Goal: Transaction & Acquisition: Purchase product/service

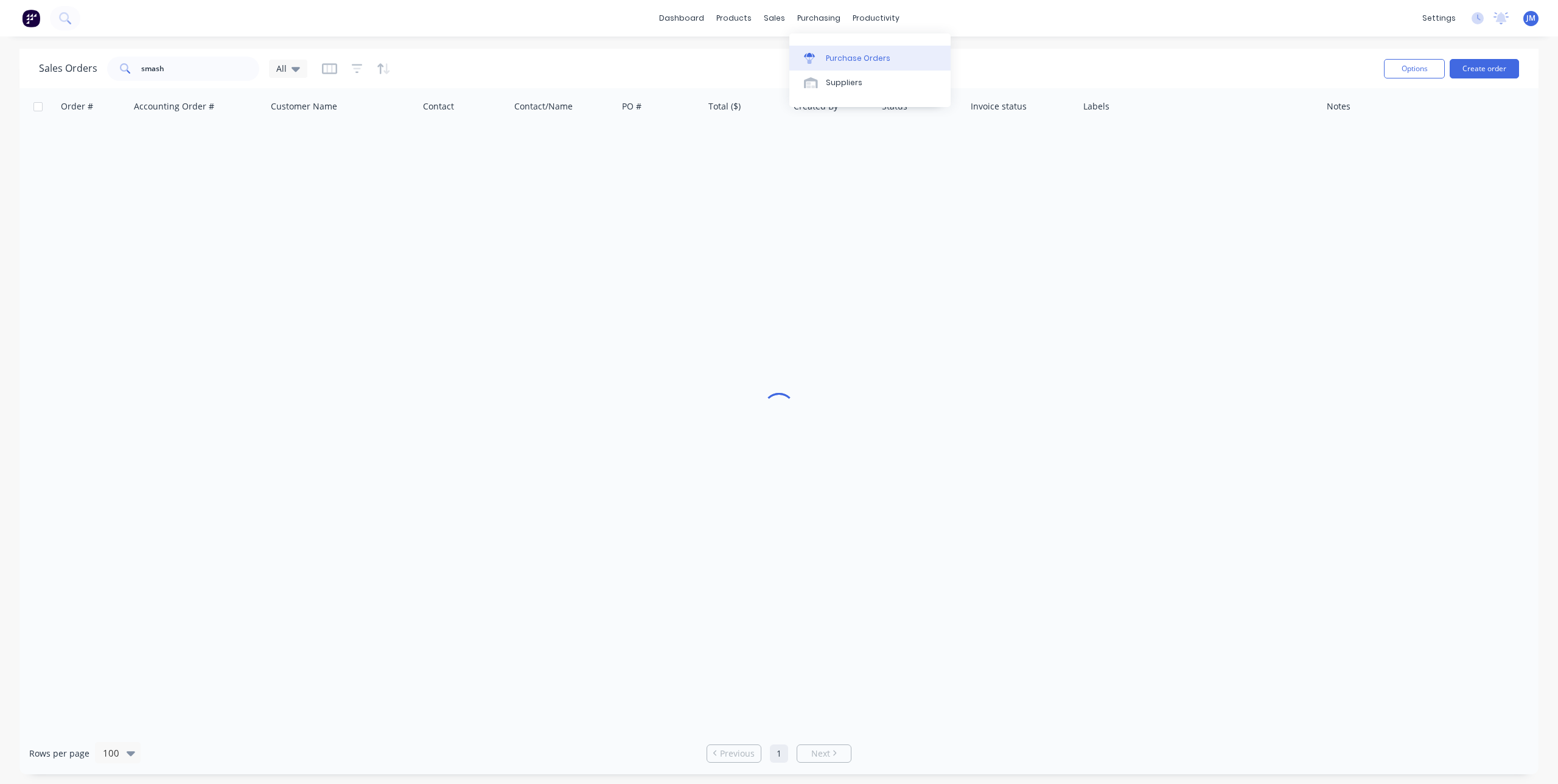
click at [817, 58] on div at bounding box center [814, 58] width 18 height 11
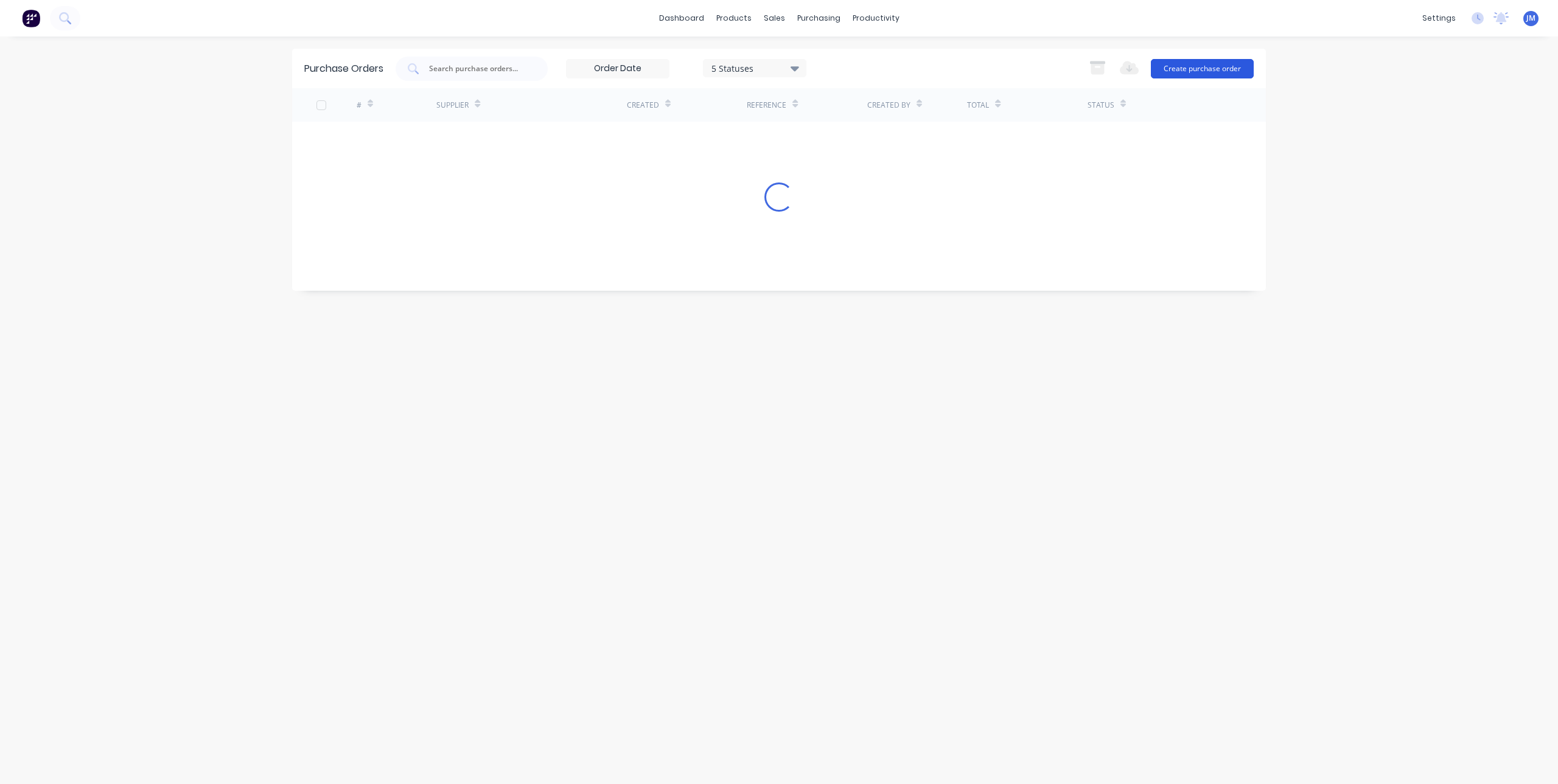
click at [1192, 65] on button "Create purchase order" at bounding box center [1202, 68] width 103 height 19
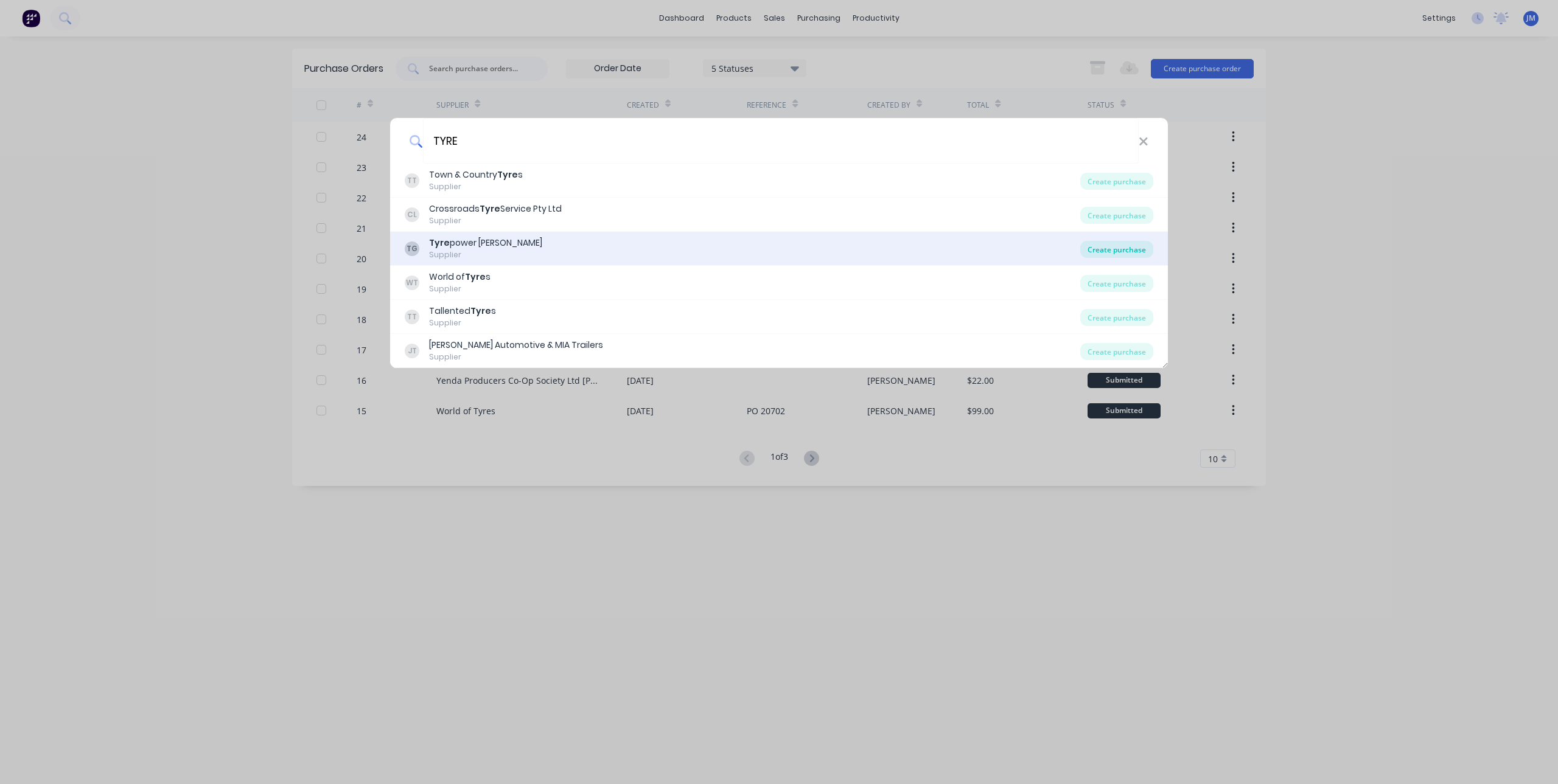
type input "TYRE"
click at [1101, 246] on div "Create purchase" at bounding box center [1117, 249] width 73 height 17
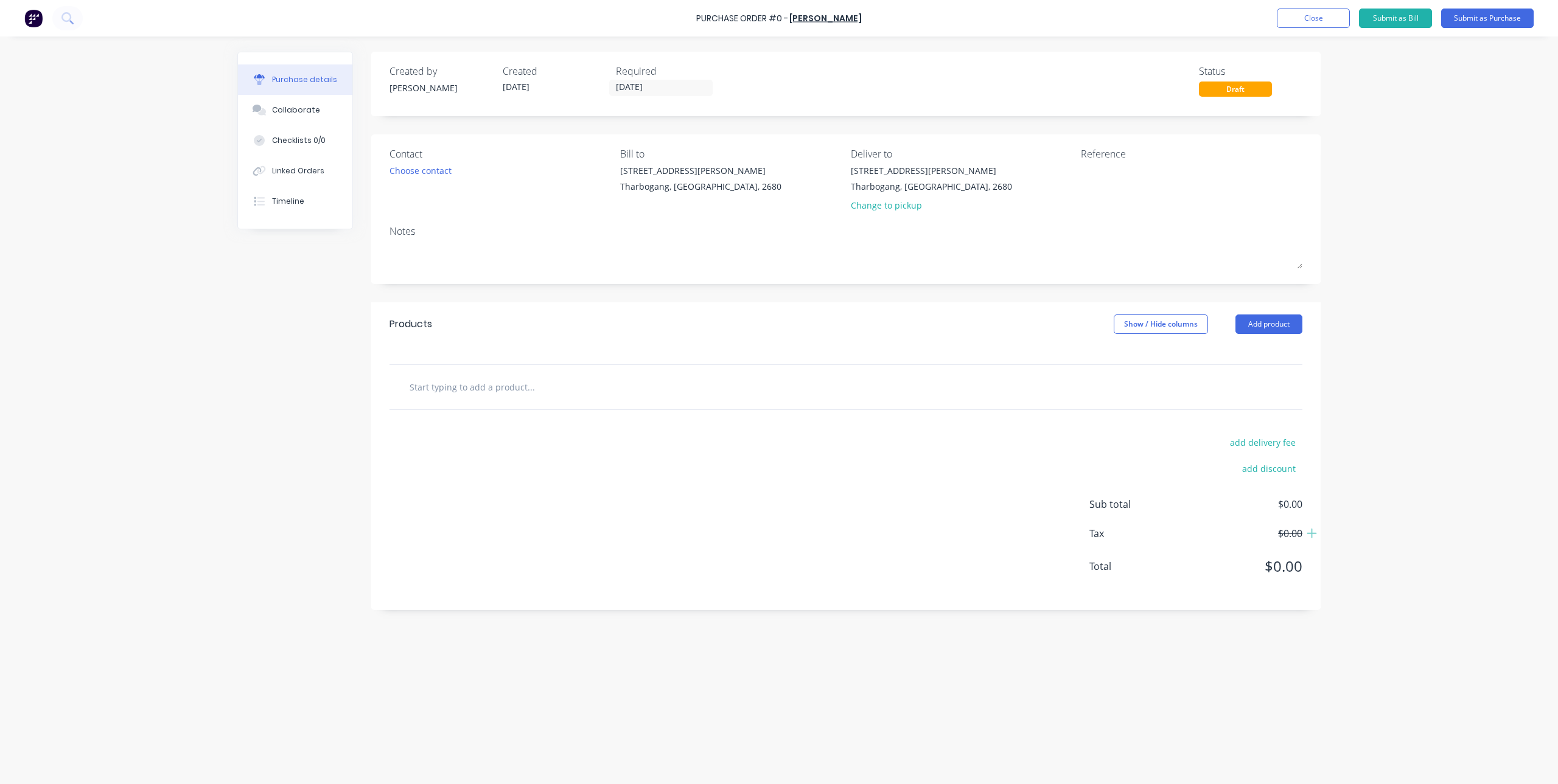
click at [548, 384] on input "text" at bounding box center [530, 387] width 243 height 24
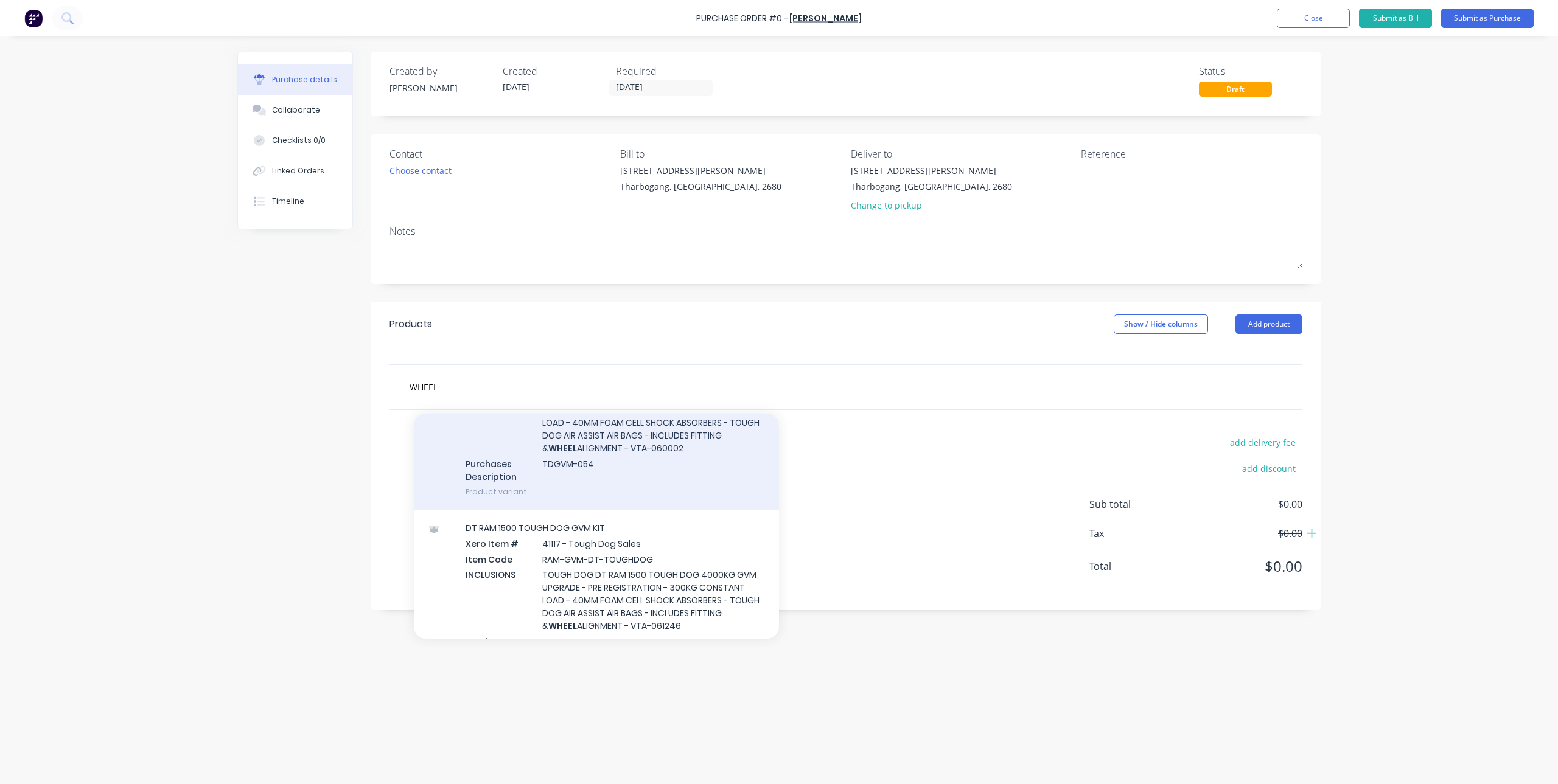
scroll to position [122, 0]
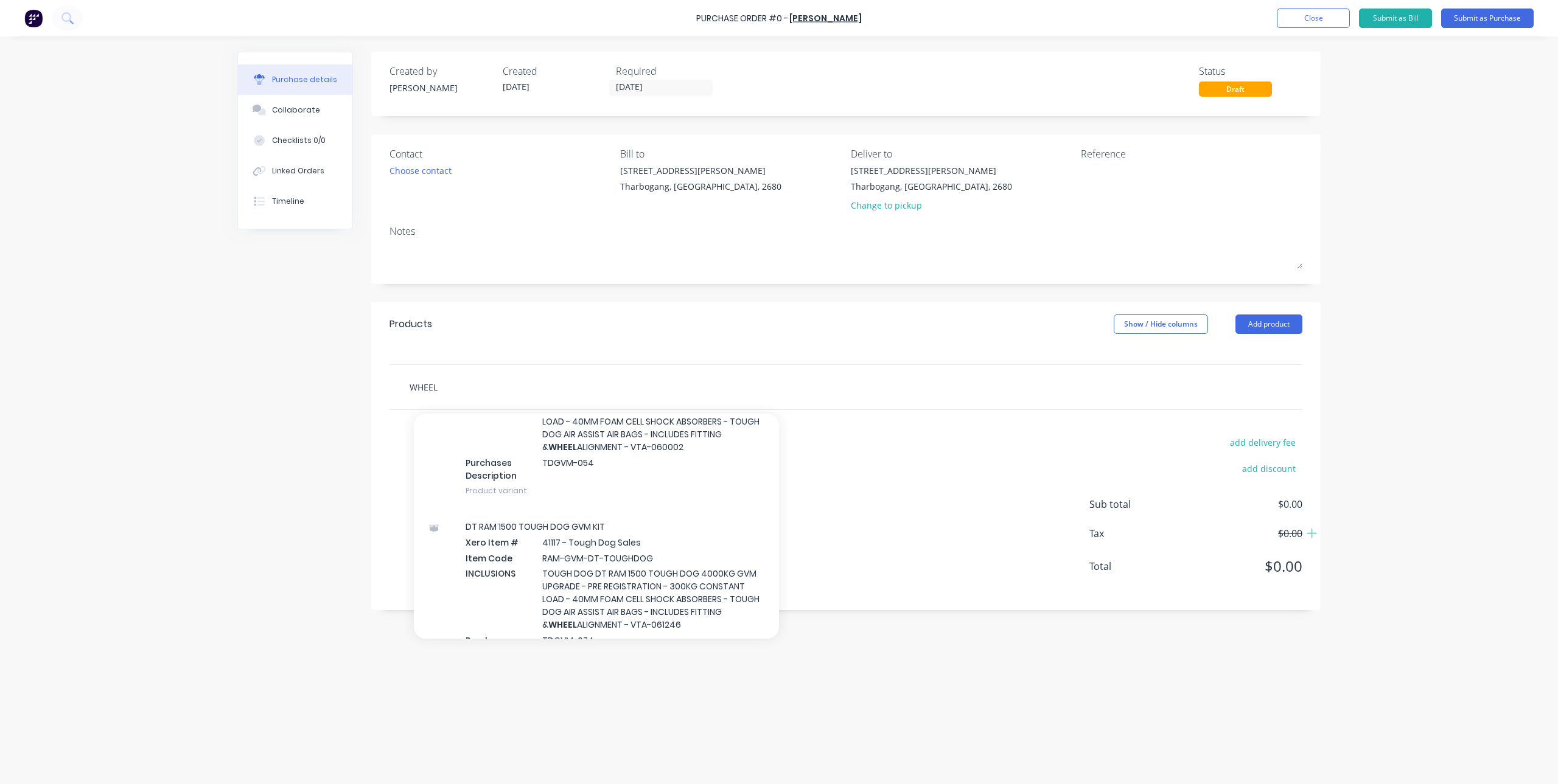
click at [460, 381] on input "WHEEL" at bounding box center [530, 387] width 243 height 24
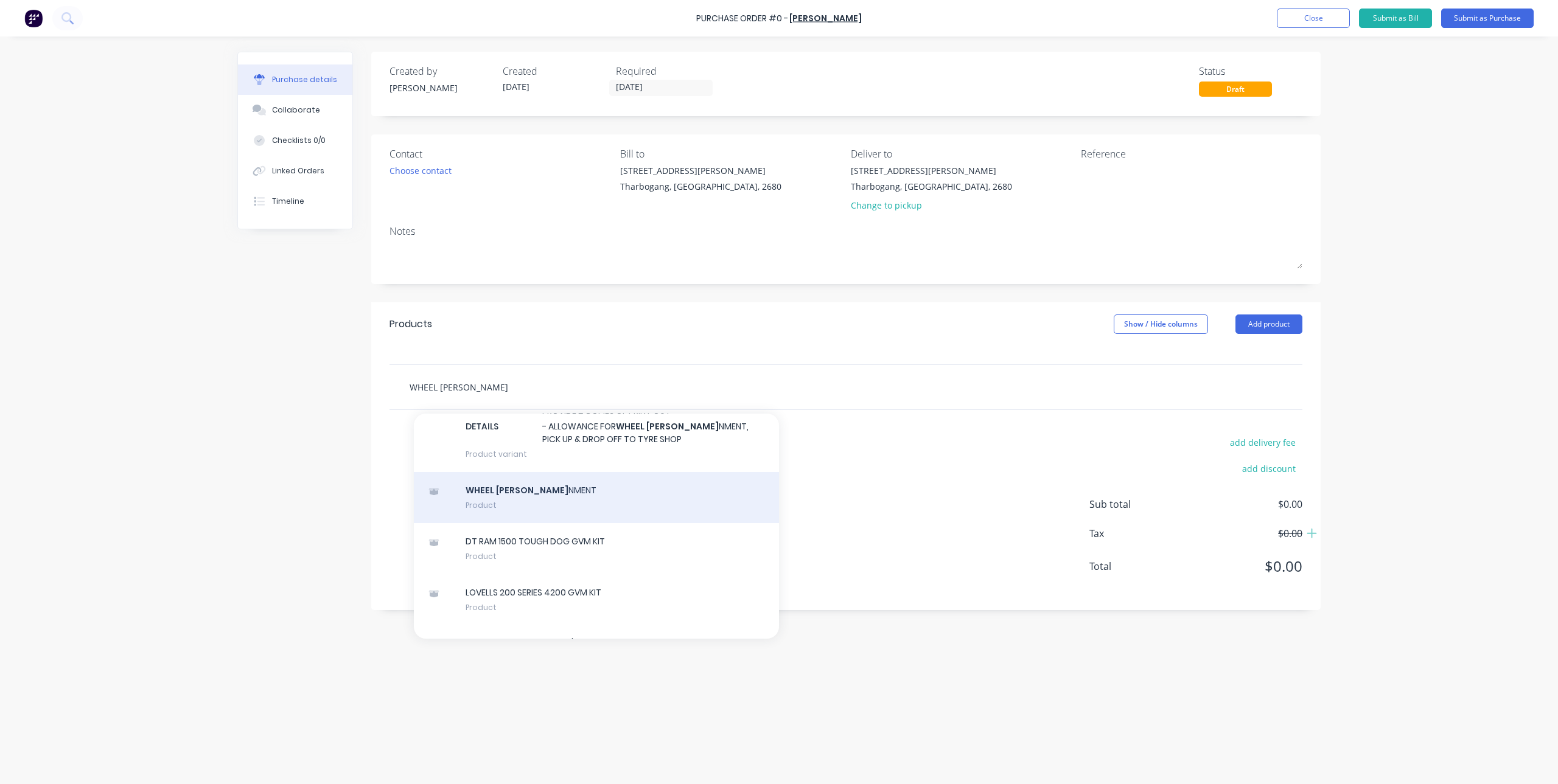
scroll to position [1460, 0]
type input "WHEEL ALIG"
click at [604, 505] on div "WHEEL ALIG NMENT Product" at bounding box center [597, 497] width 365 height 51
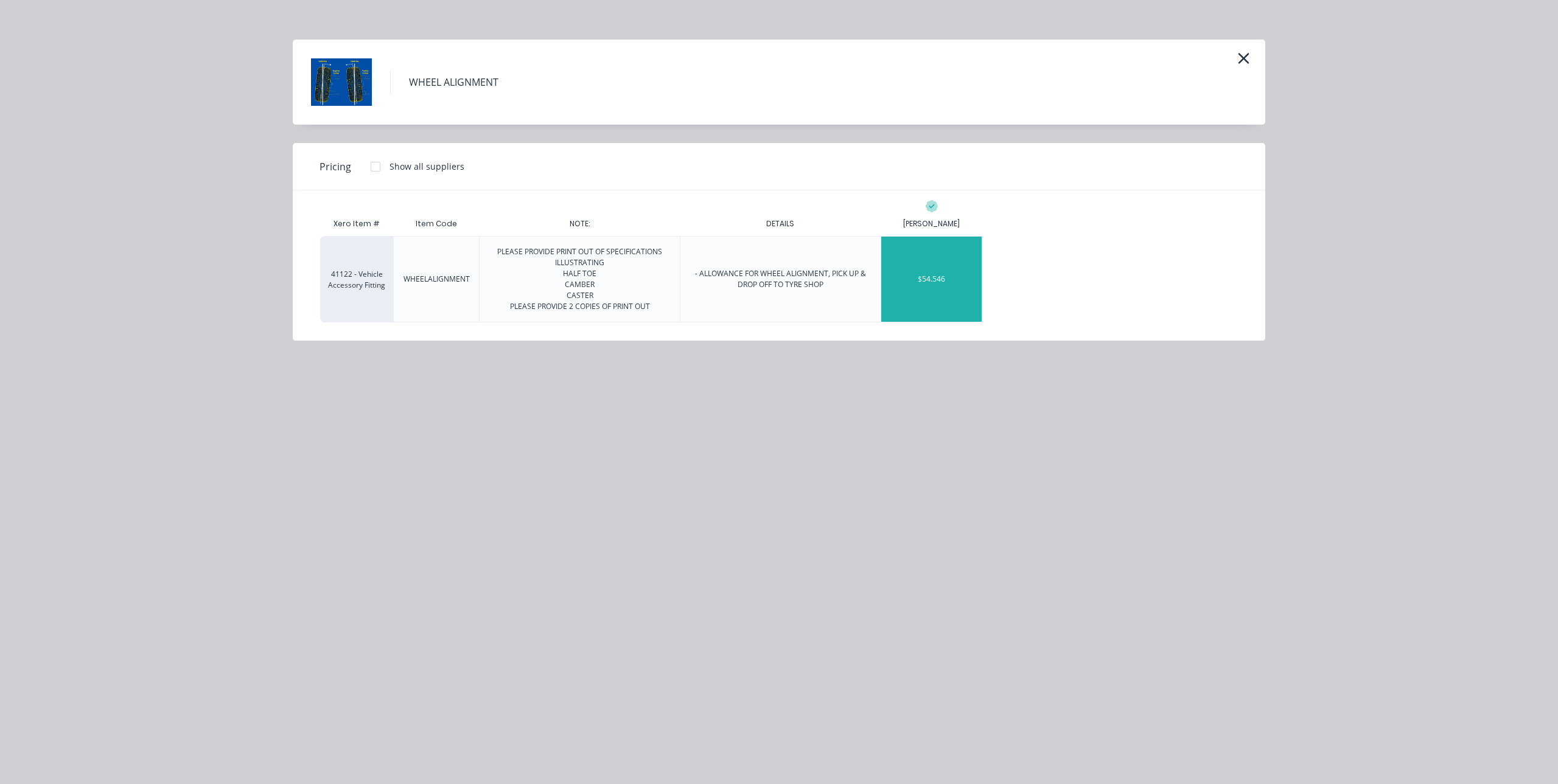
click at [932, 272] on div "$54.546" at bounding box center [932, 279] width 101 height 85
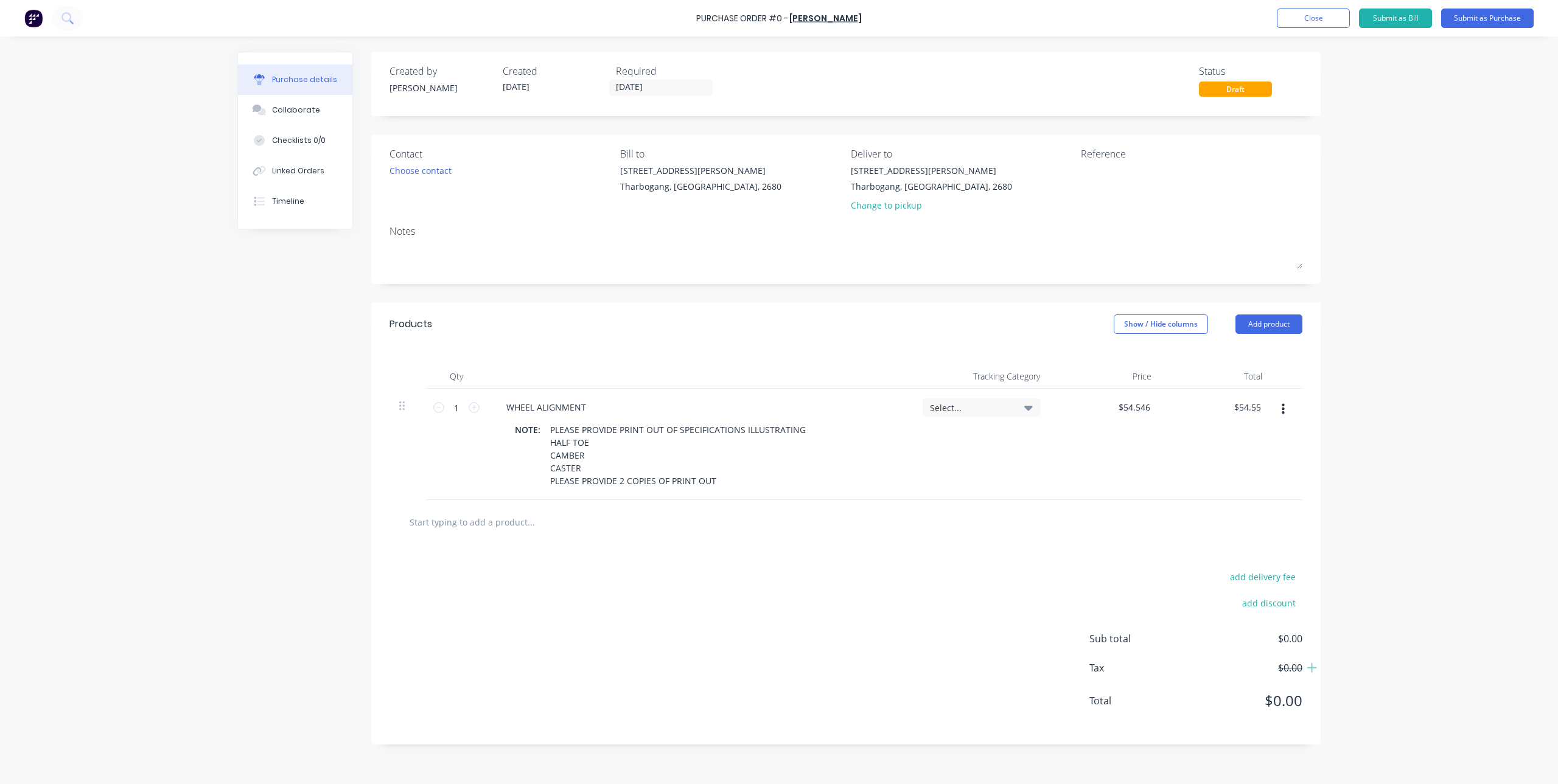
click at [919, 642] on div "add delivery fee add discount Sub total $0.00 Tax $0.00 Total $0.00" at bounding box center [846, 644] width 950 height 201
click at [1500, 15] on button "Submit as Purchase" at bounding box center [1487, 17] width 93 height 19
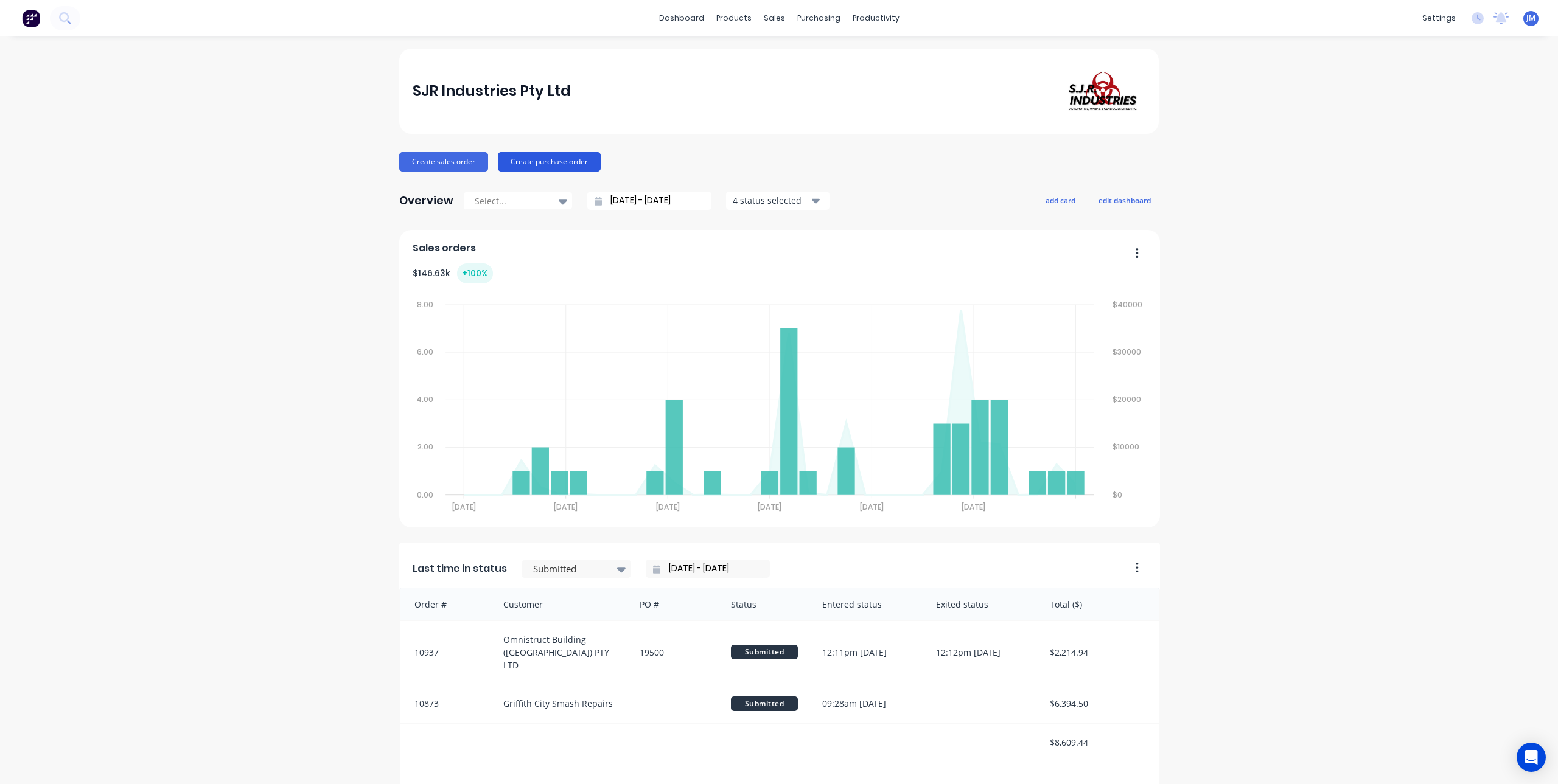
click at [550, 159] on button "Create purchase order" at bounding box center [548, 162] width 103 height 19
click at [817, 54] on div at bounding box center [808, 58] width 18 height 11
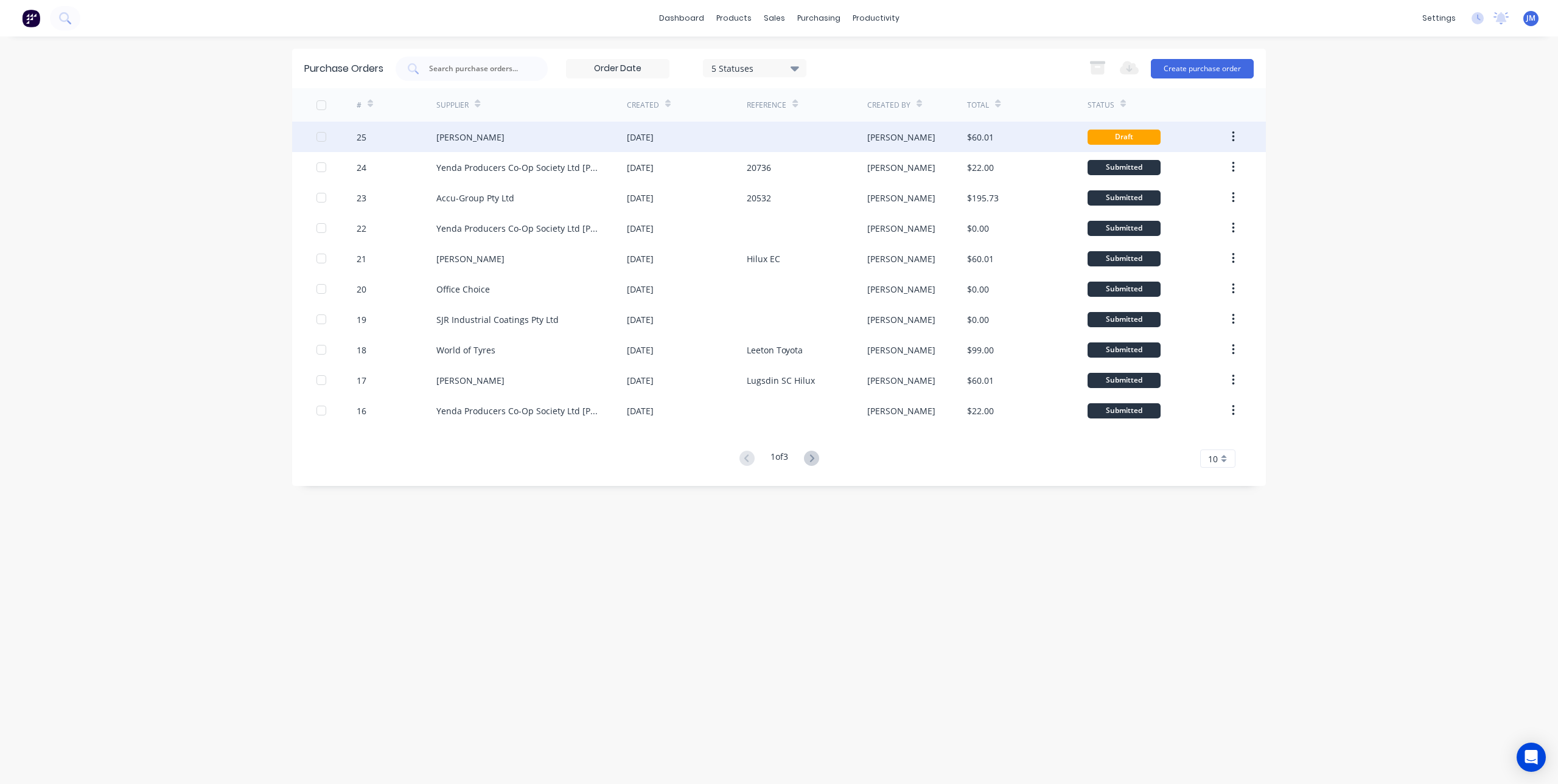
click at [547, 150] on div "[PERSON_NAME]" at bounding box center [532, 137] width 191 height 31
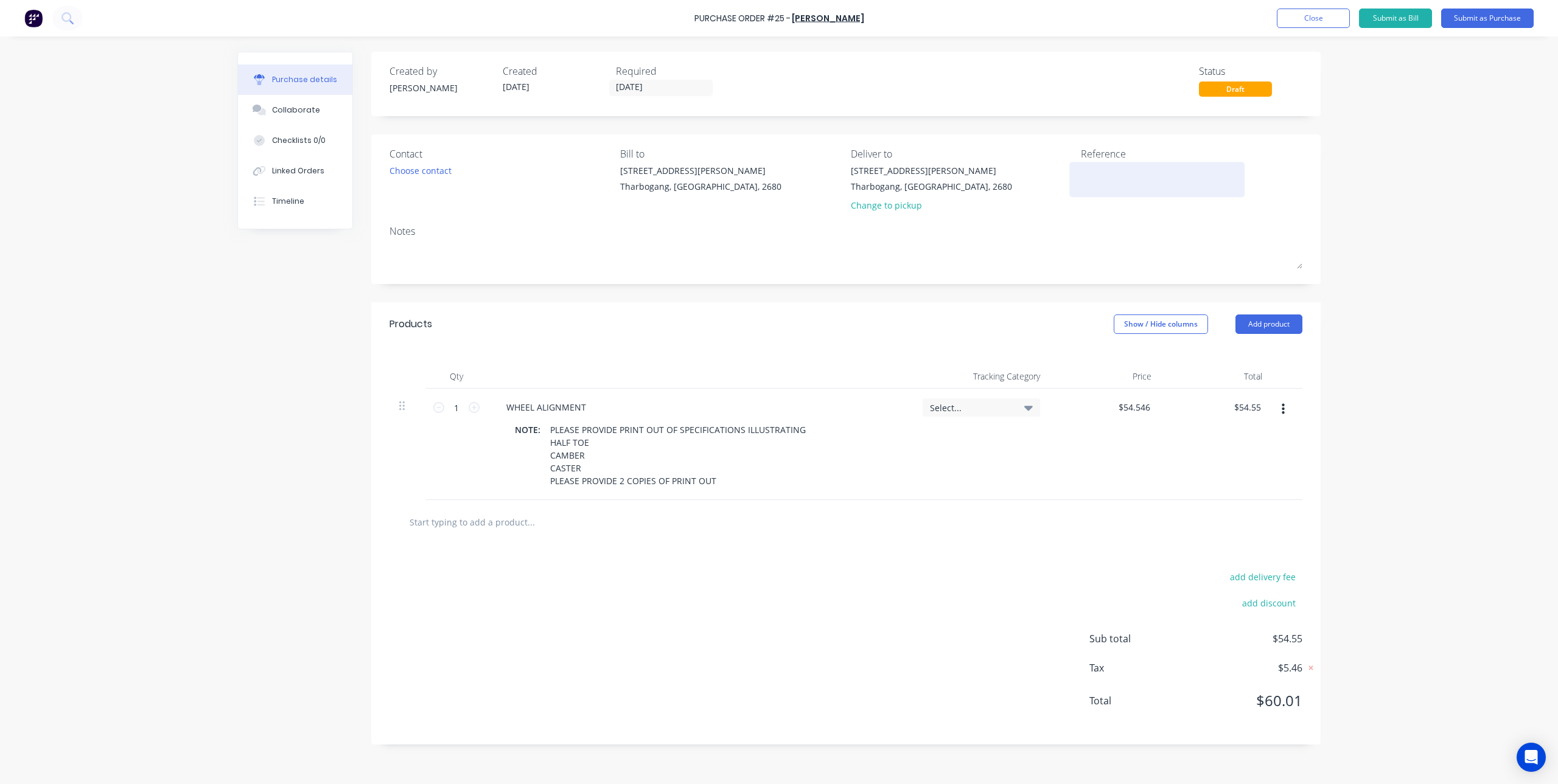
click at [1114, 171] on textarea at bounding box center [1158, 178] width 153 height 27
type textarea "s"
type textarea "Silver Hilux DC"
click at [1482, 15] on button "Submit as Purchase" at bounding box center [1487, 17] width 93 height 19
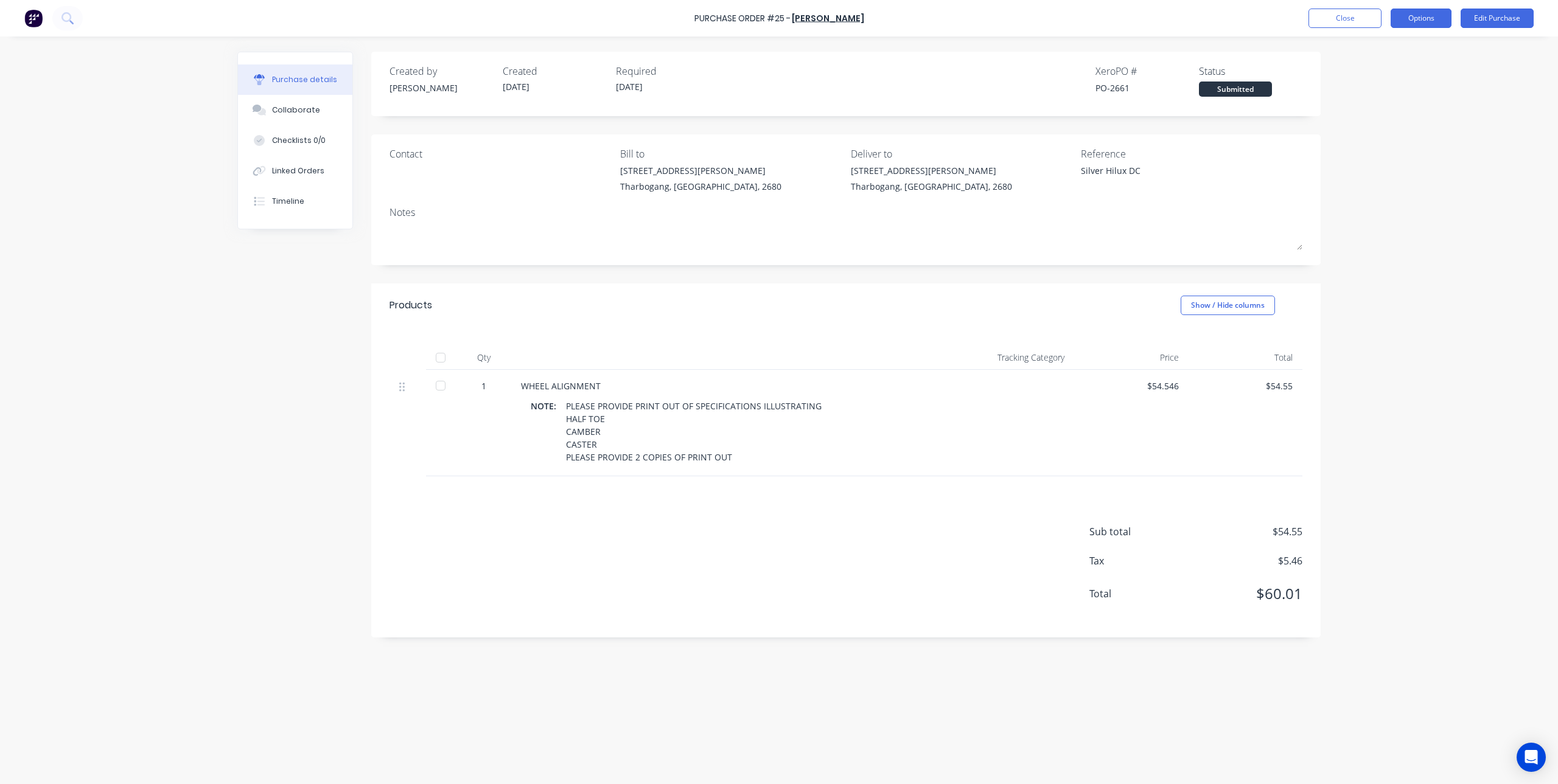
click at [1434, 16] on button "Options" at bounding box center [1421, 17] width 61 height 19
click at [1382, 51] on div "Print / Email" at bounding box center [1393, 49] width 94 height 17
click at [1380, 69] on div "With pricing" at bounding box center [1393, 74] width 94 height 17
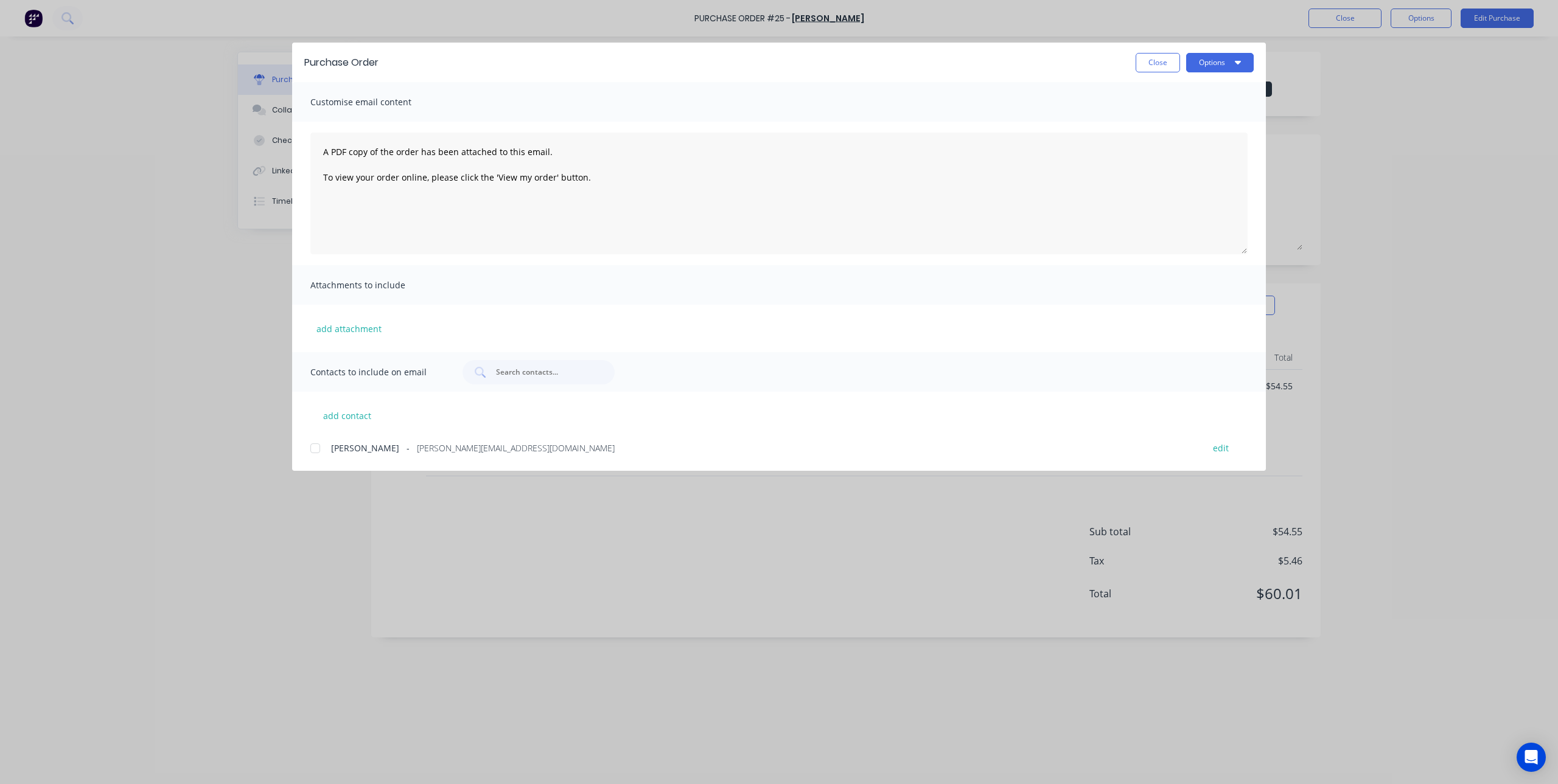
click at [320, 442] on div at bounding box center [315, 448] width 25 height 24
click at [1238, 62] on icon "button" at bounding box center [1238, 63] width 6 height 4
click at [1177, 137] on div "Email" at bounding box center [1196, 142] width 94 height 17
click at [1153, 64] on button "Close" at bounding box center [1158, 62] width 44 height 19
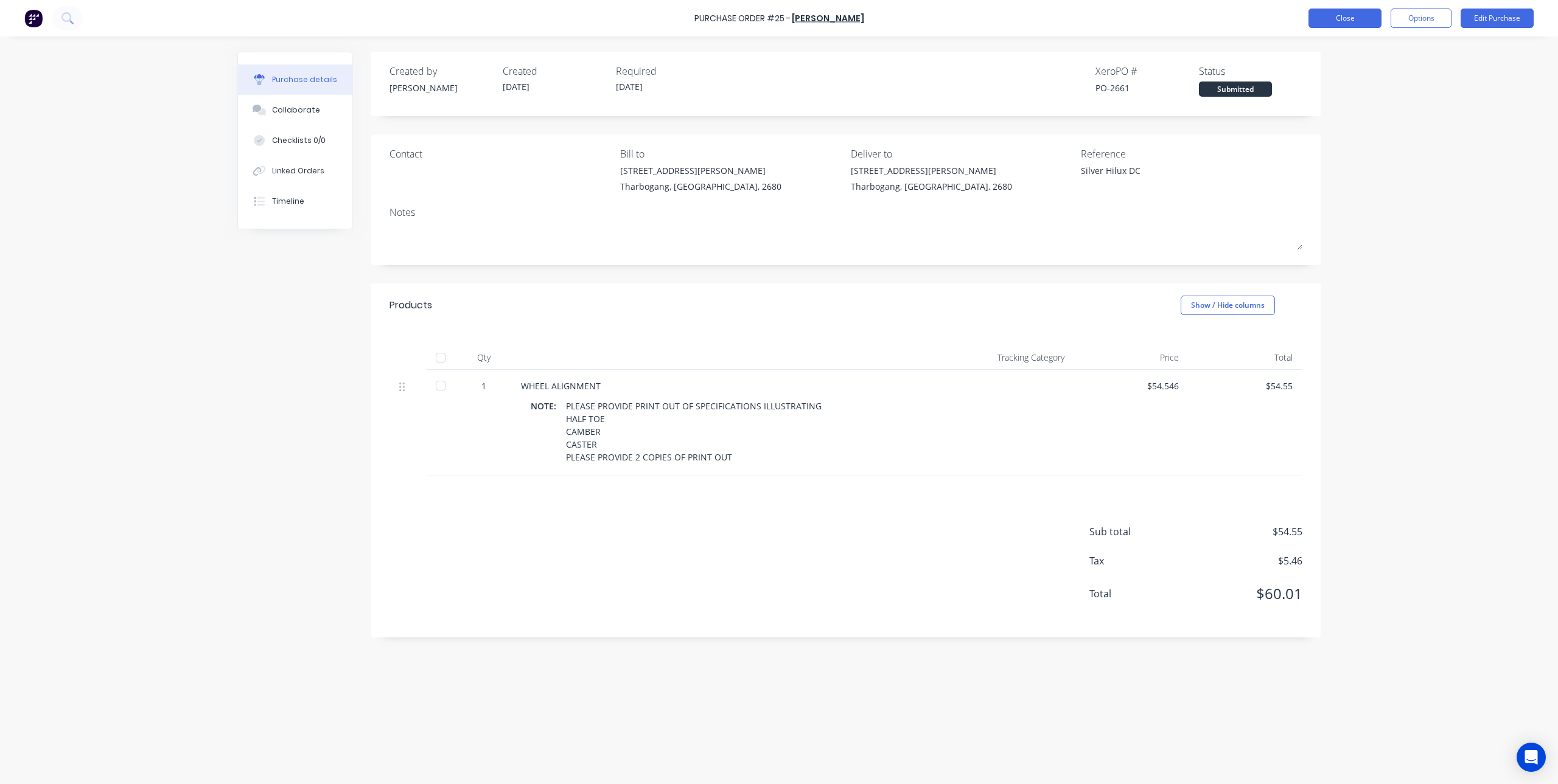
click at [1343, 14] on button "Close" at bounding box center [1345, 17] width 73 height 19
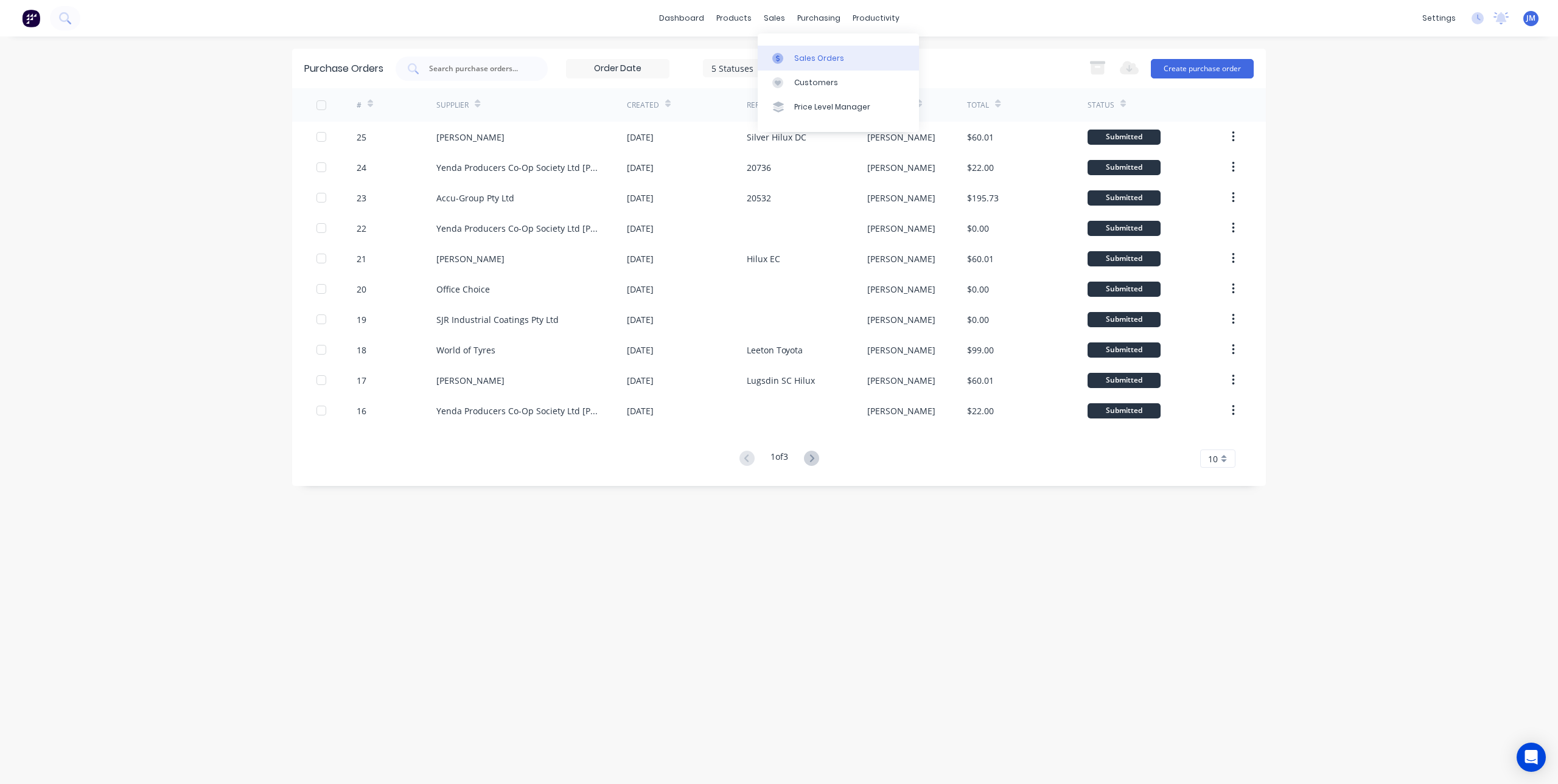
click at [798, 58] on div "Sales Orders" at bounding box center [819, 58] width 50 height 11
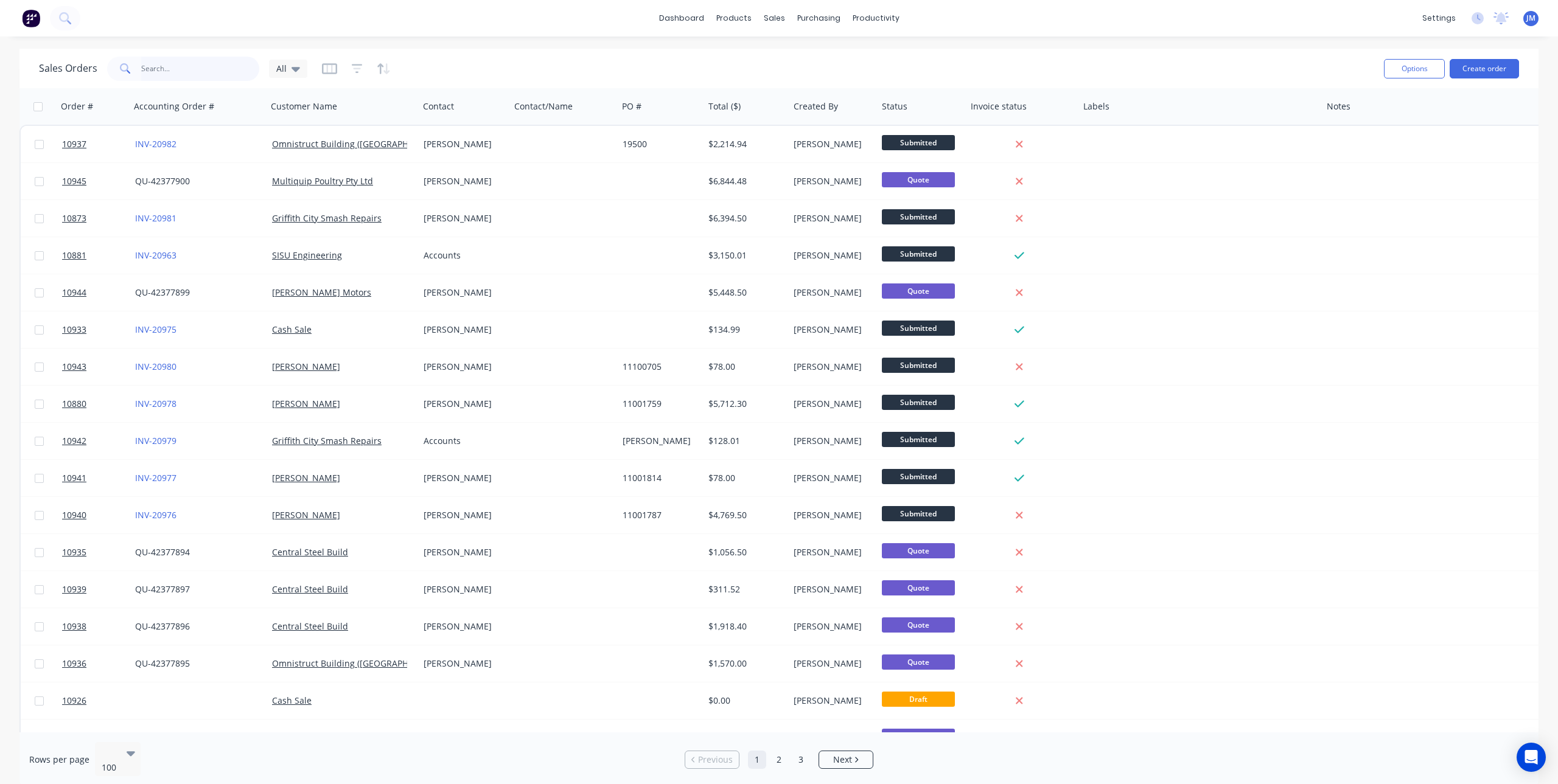
click at [204, 69] on input "text" at bounding box center [201, 68] width 119 height 24
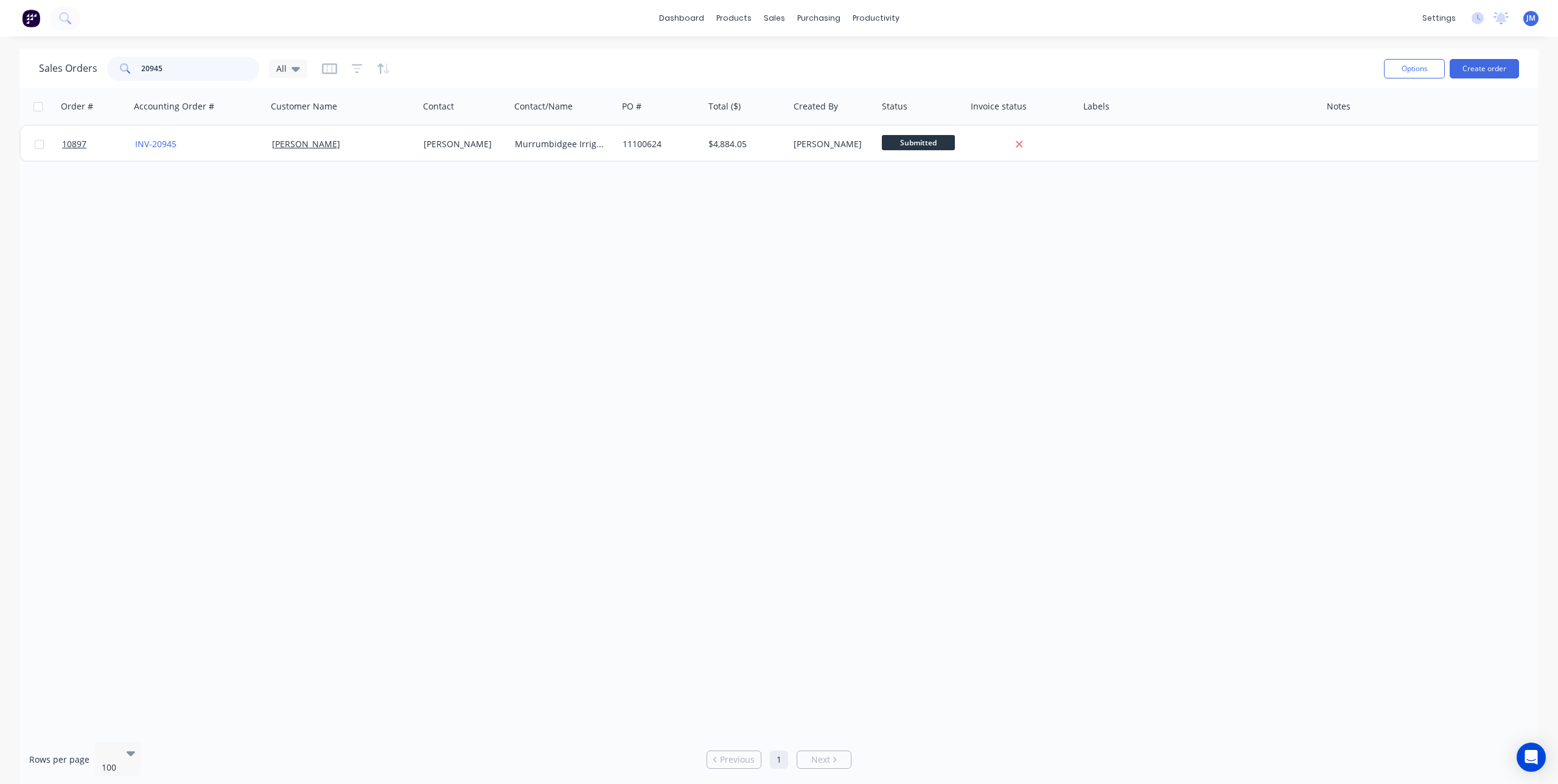
type input "20945"
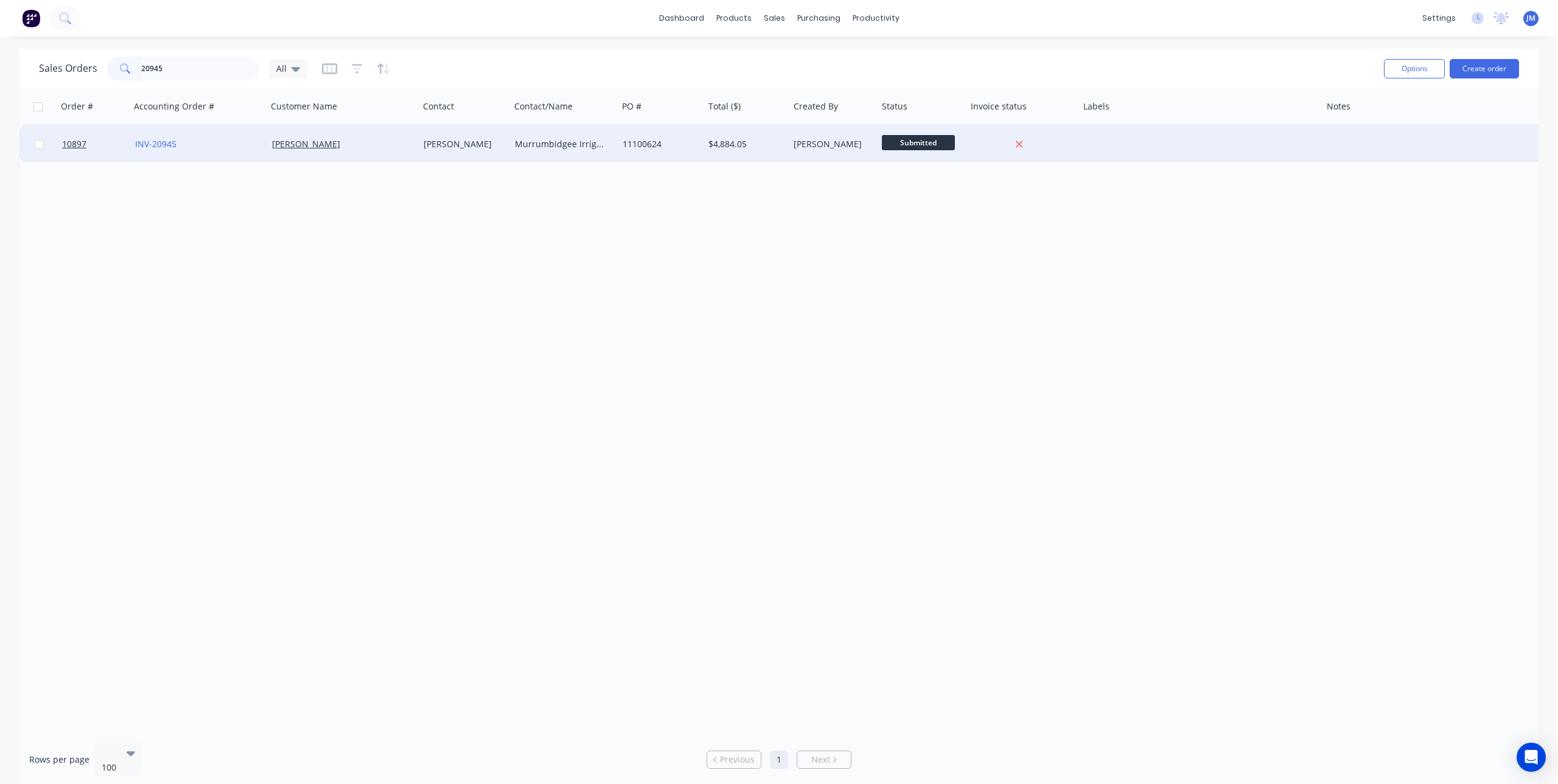
click at [239, 141] on div "INV-20945" at bounding box center [195, 143] width 121 height 12
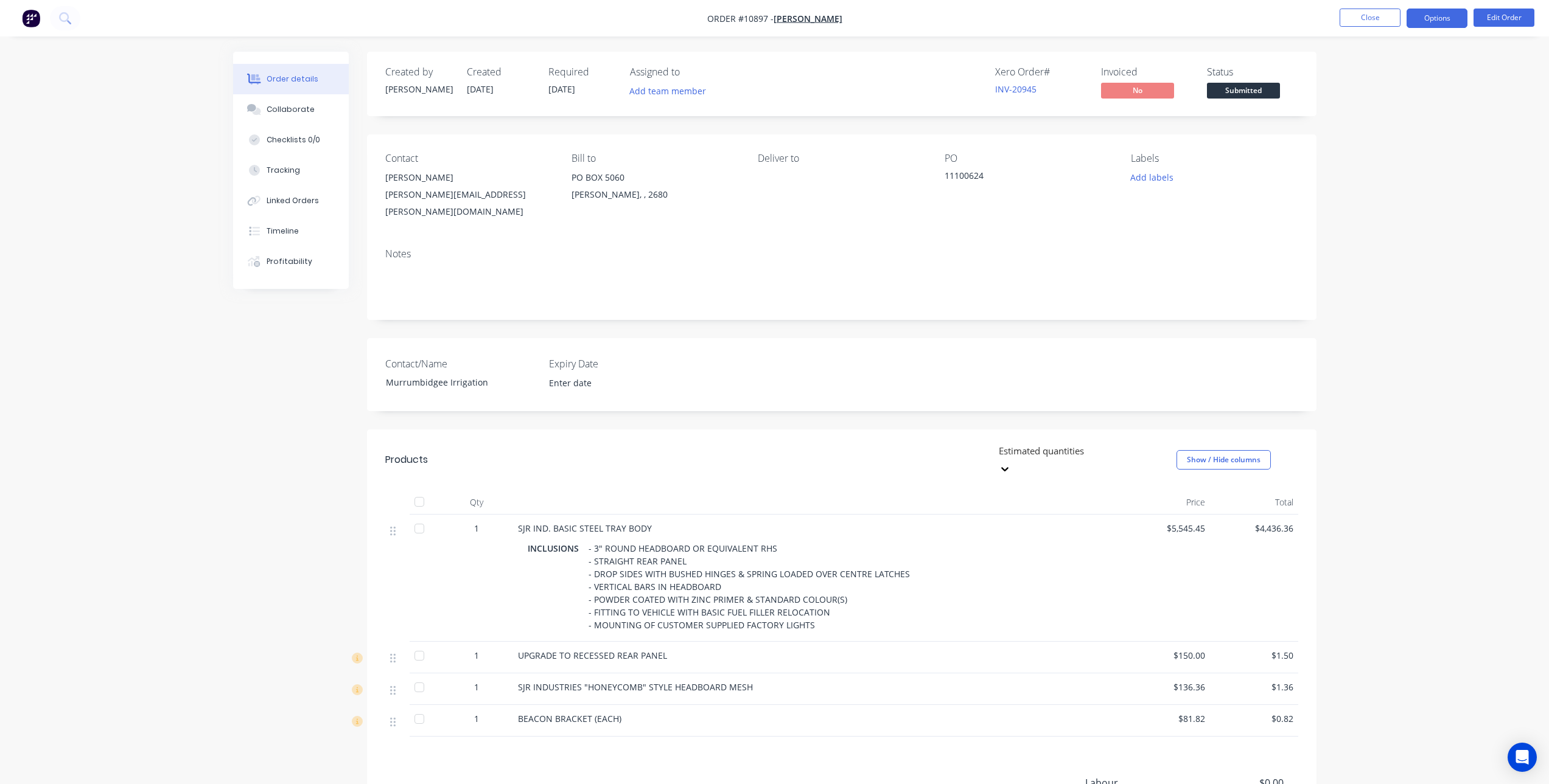
click at [1436, 15] on button "Options" at bounding box center [1436, 17] width 61 height 19
click at [1378, 67] on div "Invoice" at bounding box center [1400, 74] width 112 height 17
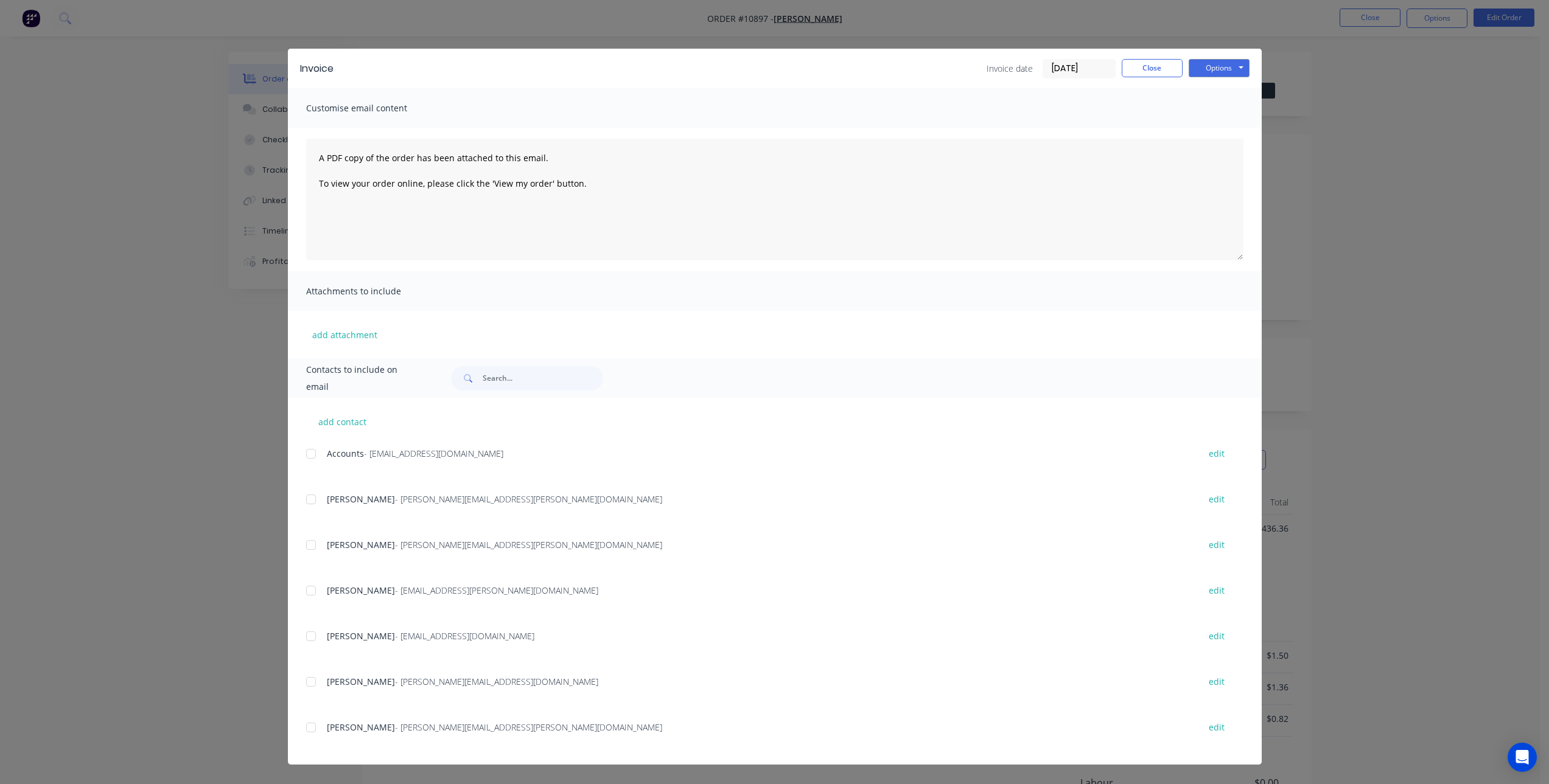
click at [311, 453] on div at bounding box center [311, 454] width 25 height 24
click at [1231, 65] on button "Options" at bounding box center [1218, 68] width 61 height 18
click at [1228, 130] on button "Email" at bounding box center [1228, 130] width 78 height 20
click at [1151, 64] on button "Close" at bounding box center [1151, 68] width 61 height 18
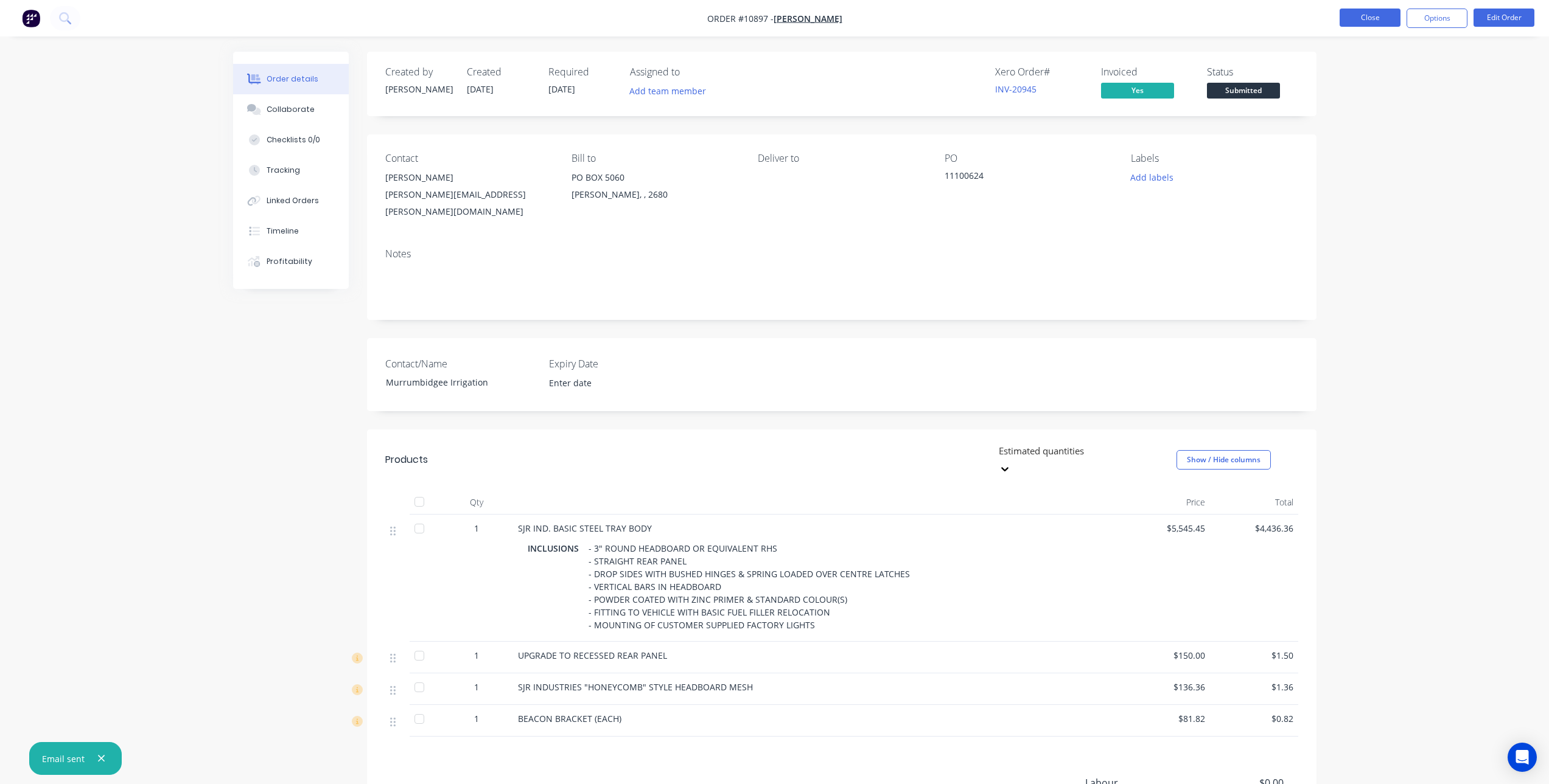
click at [1380, 20] on button "Close" at bounding box center [1369, 17] width 61 height 18
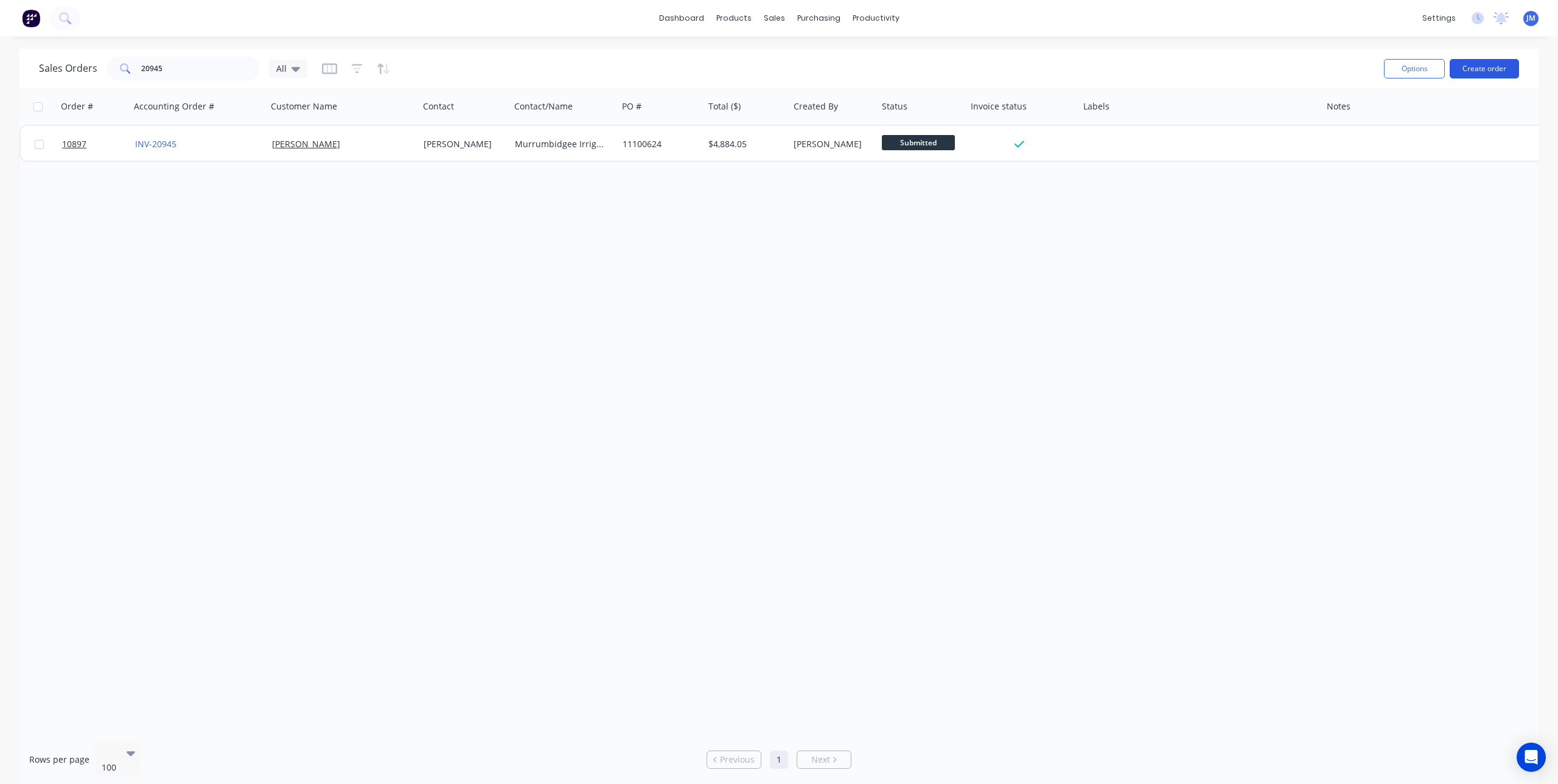
click at [1496, 77] on button "Create order" at bounding box center [1484, 68] width 69 height 19
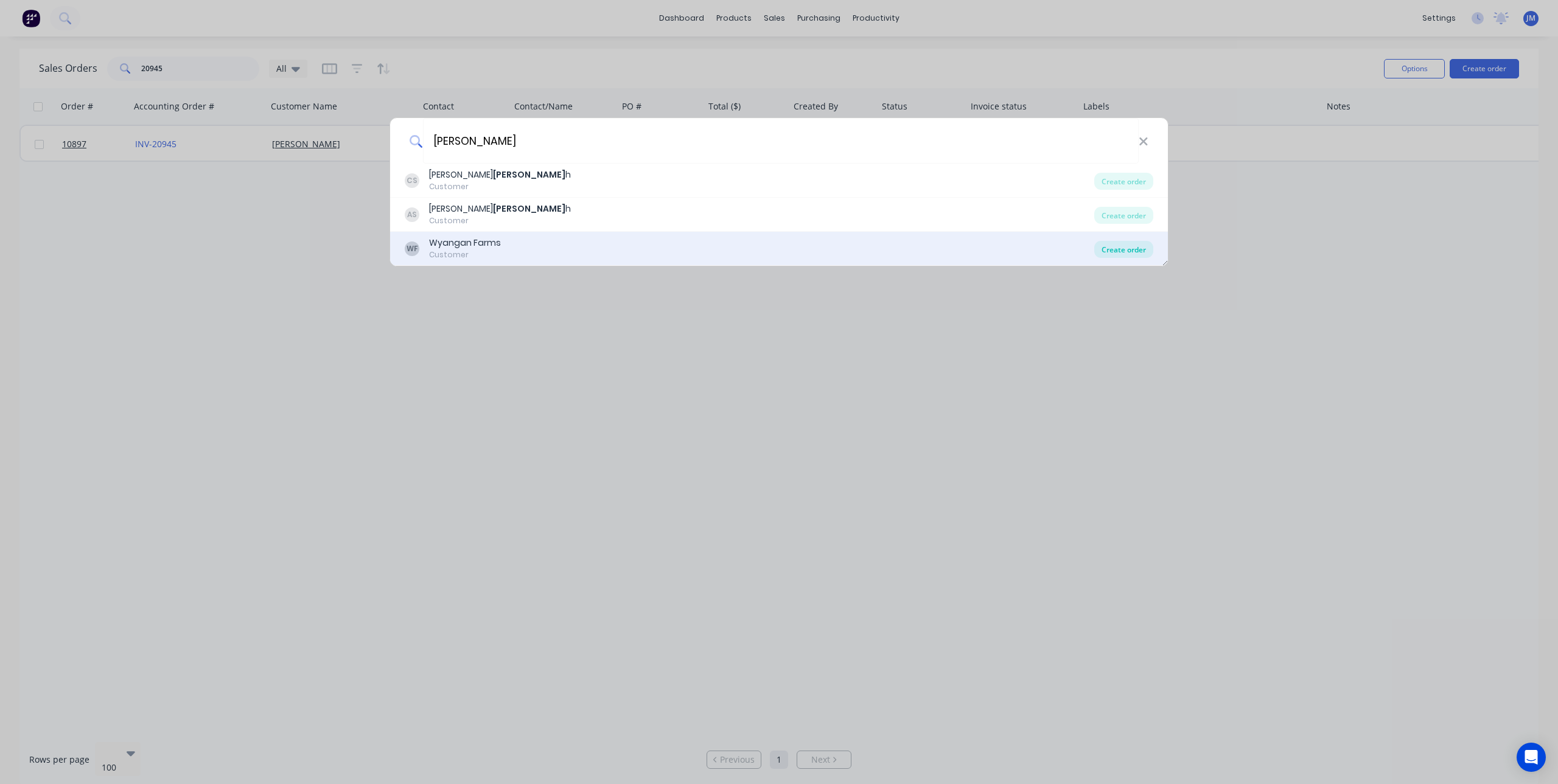
type input "smeet"
click at [1125, 255] on div "Create order" at bounding box center [1123, 249] width 59 height 17
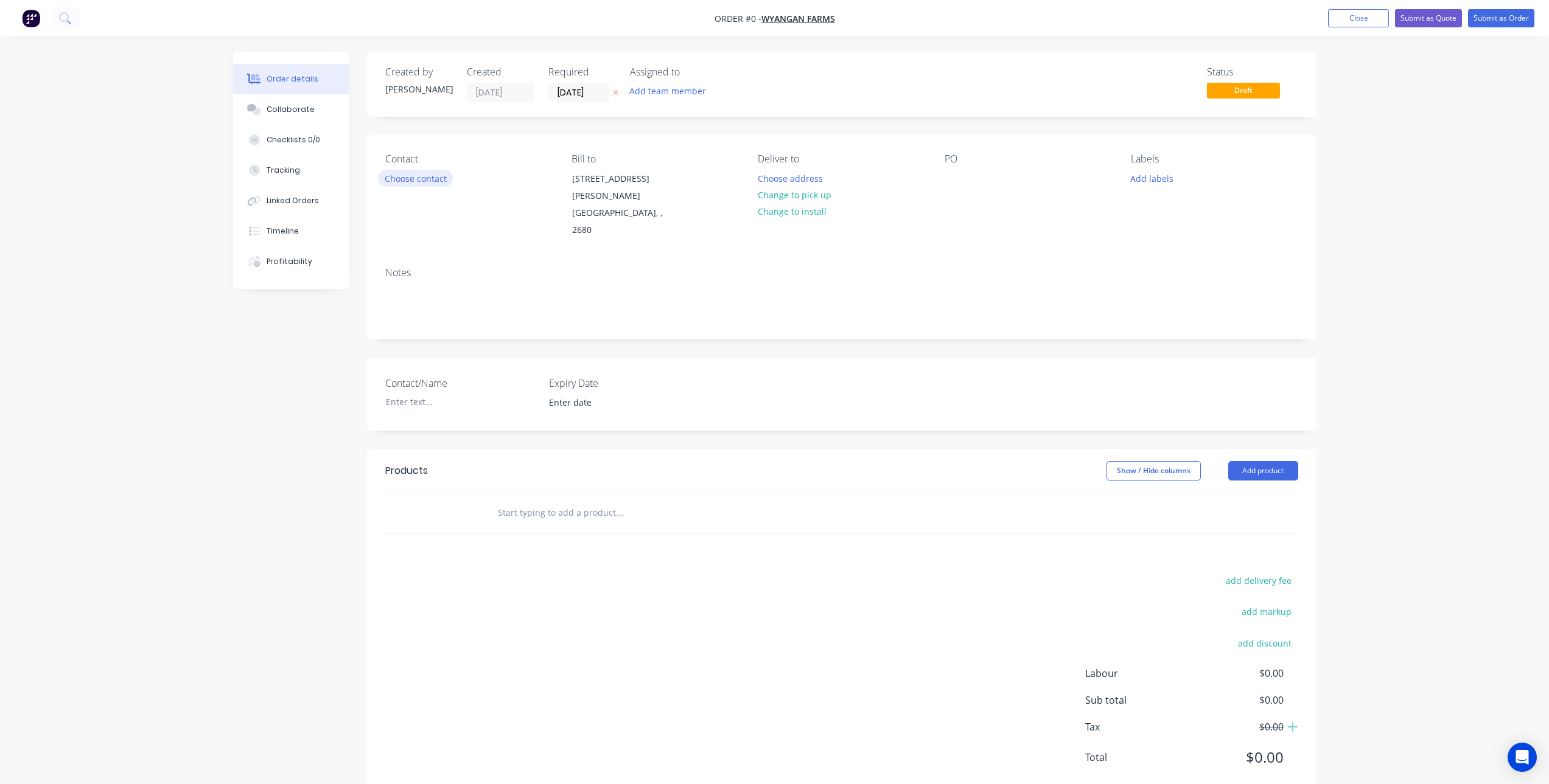
click at [437, 170] on button "Choose contact" at bounding box center [415, 178] width 74 height 16
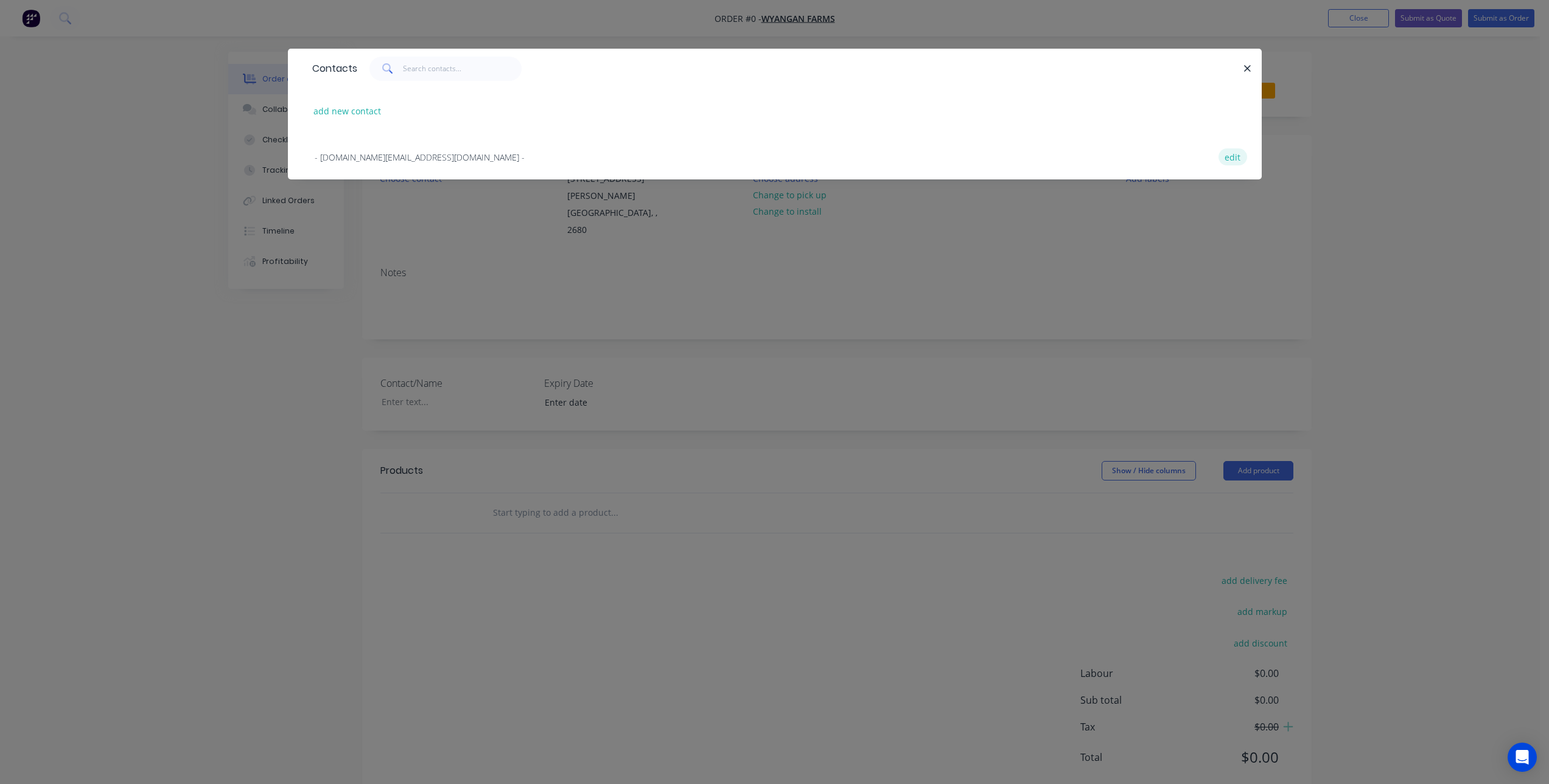
click at [1236, 156] on button "edit" at bounding box center [1233, 157] width 29 height 16
select select "AU"
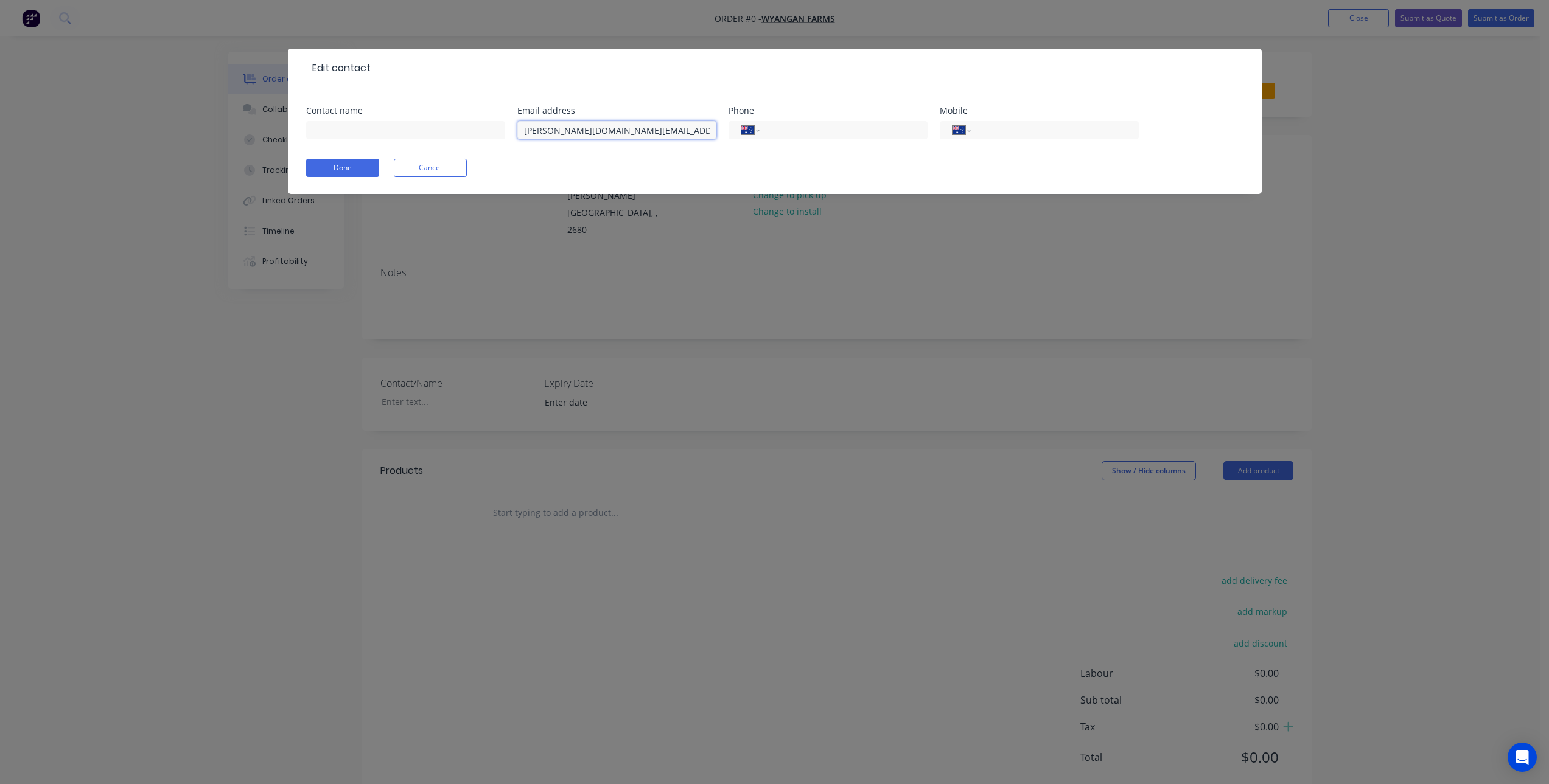
drag, startPoint x: 521, startPoint y: 154, endPoint x: 503, endPoint y: 154, distance: 18.0
click at [503, 154] on form "Contact name Email address Elizabeth.Star@nab.com.au Phone International Afghan…" at bounding box center [774, 150] width 937 height 88
click at [459, 158] on form "Contact name Email address Phone International Afghanistan Åland Islands Albani…" at bounding box center [774, 150] width 937 height 88
click at [452, 167] on button "Cancel" at bounding box center [430, 168] width 73 height 18
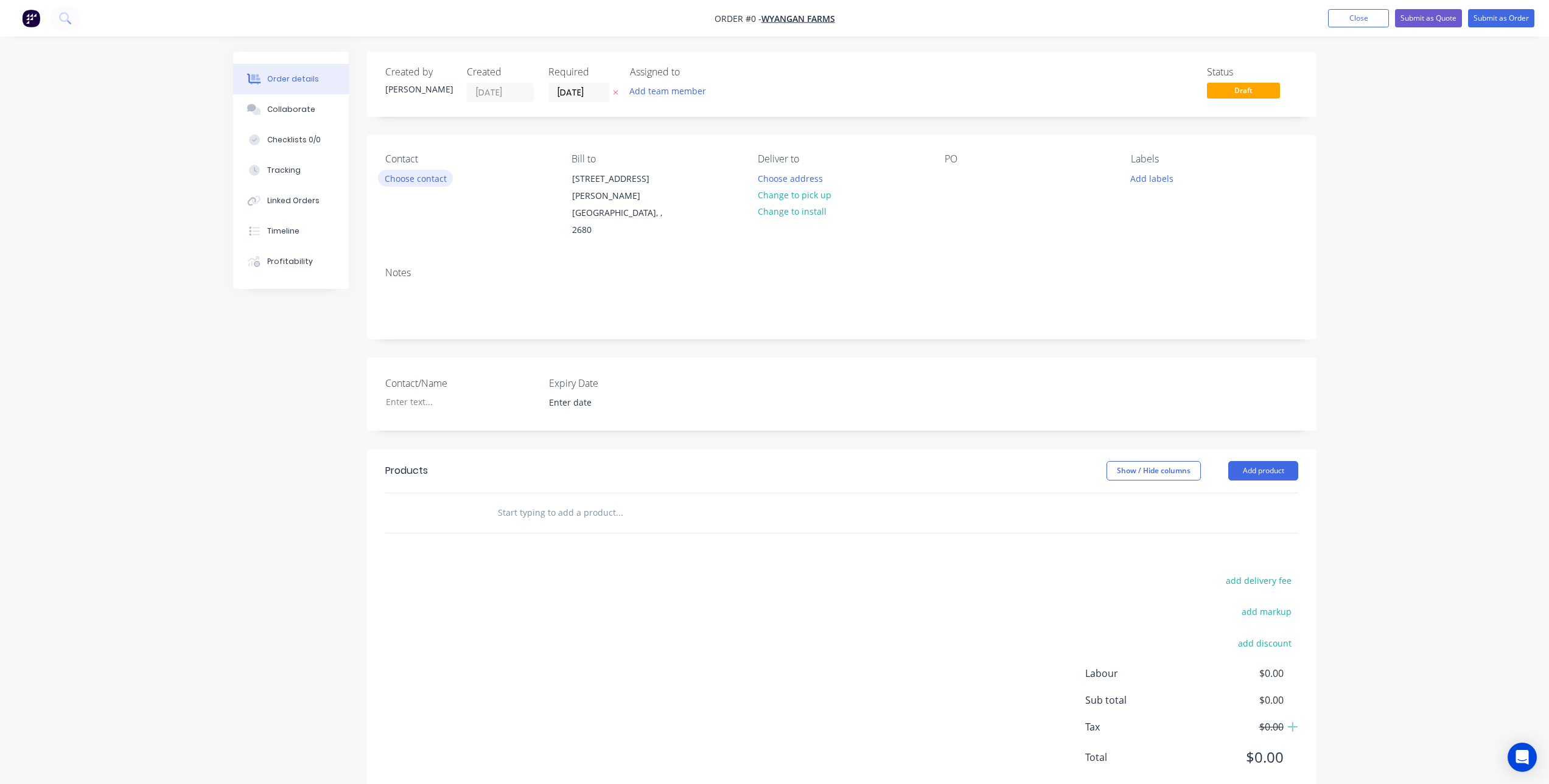
click at [403, 176] on button "Choose contact" at bounding box center [415, 178] width 74 height 16
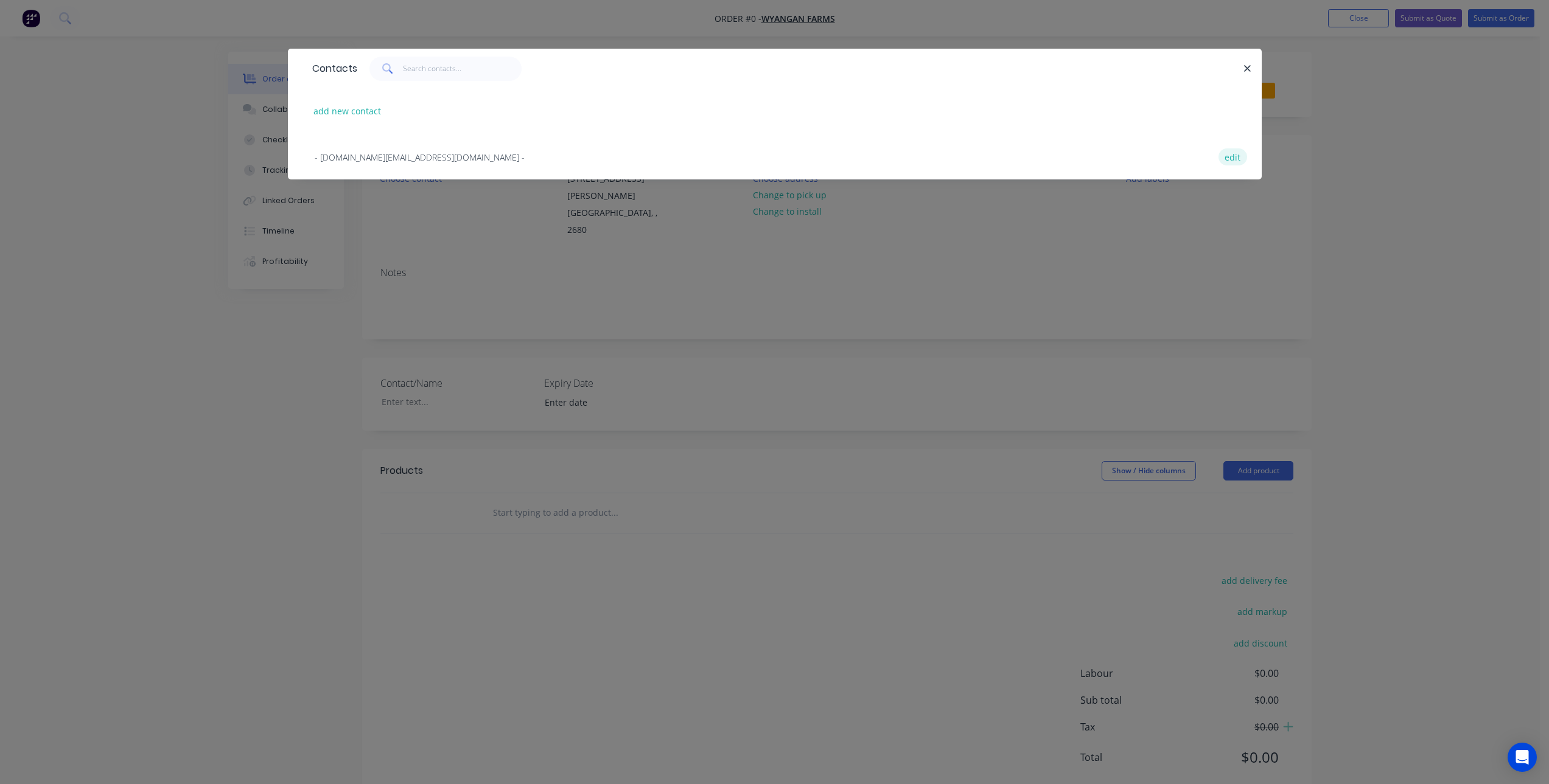
click at [1239, 159] on button "edit" at bounding box center [1233, 157] width 29 height 16
select select "AU"
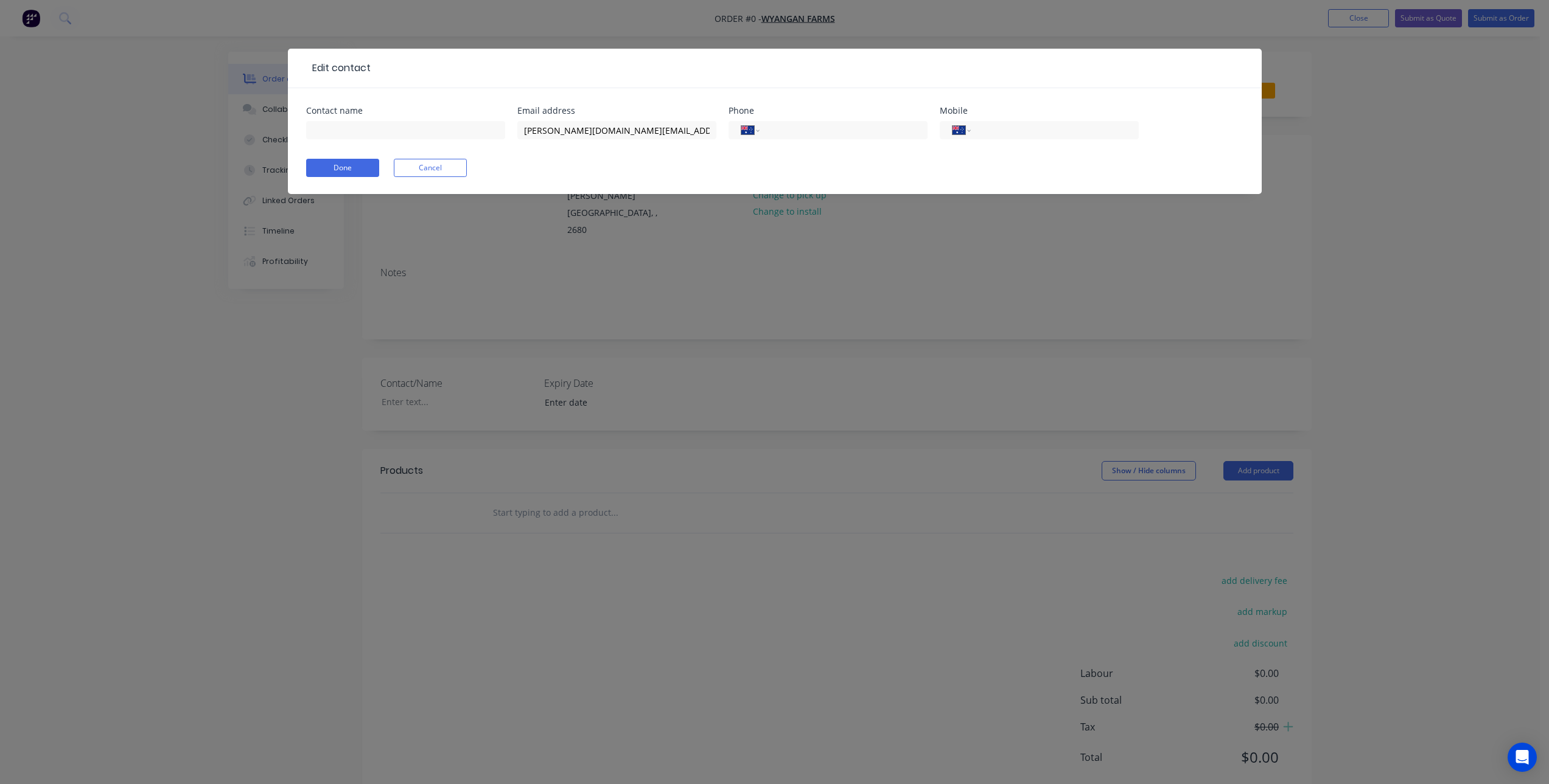
click at [1215, 71] on div at bounding box center [806, 68] width 873 height 15
click at [1334, 15] on div "Edit contact Contact name Email address Elizabeth.Star@nab.com.au Phone Interna…" at bounding box center [774, 392] width 1549 height 784
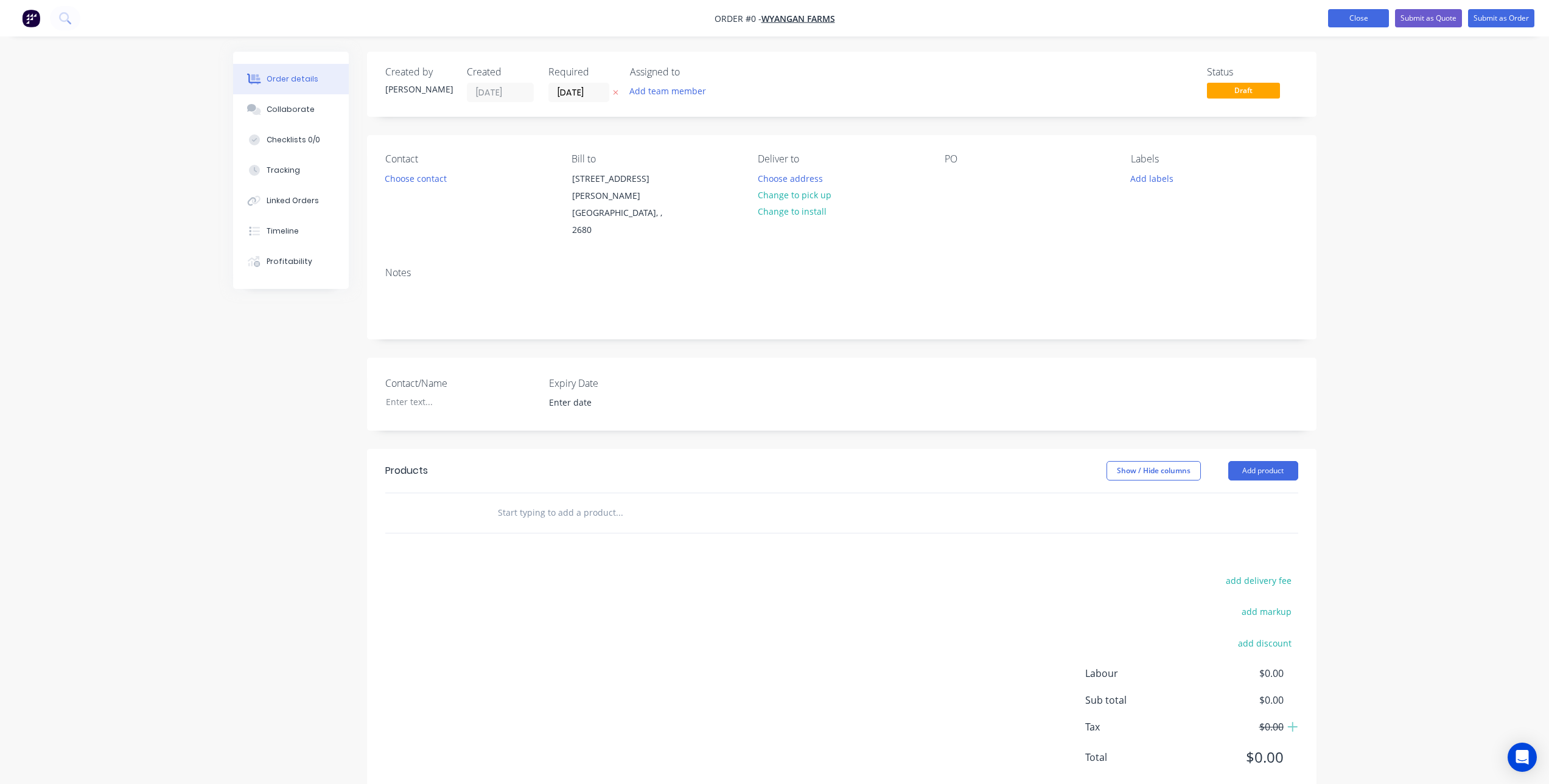
click at [1342, 15] on button "Close" at bounding box center [1358, 18] width 61 height 18
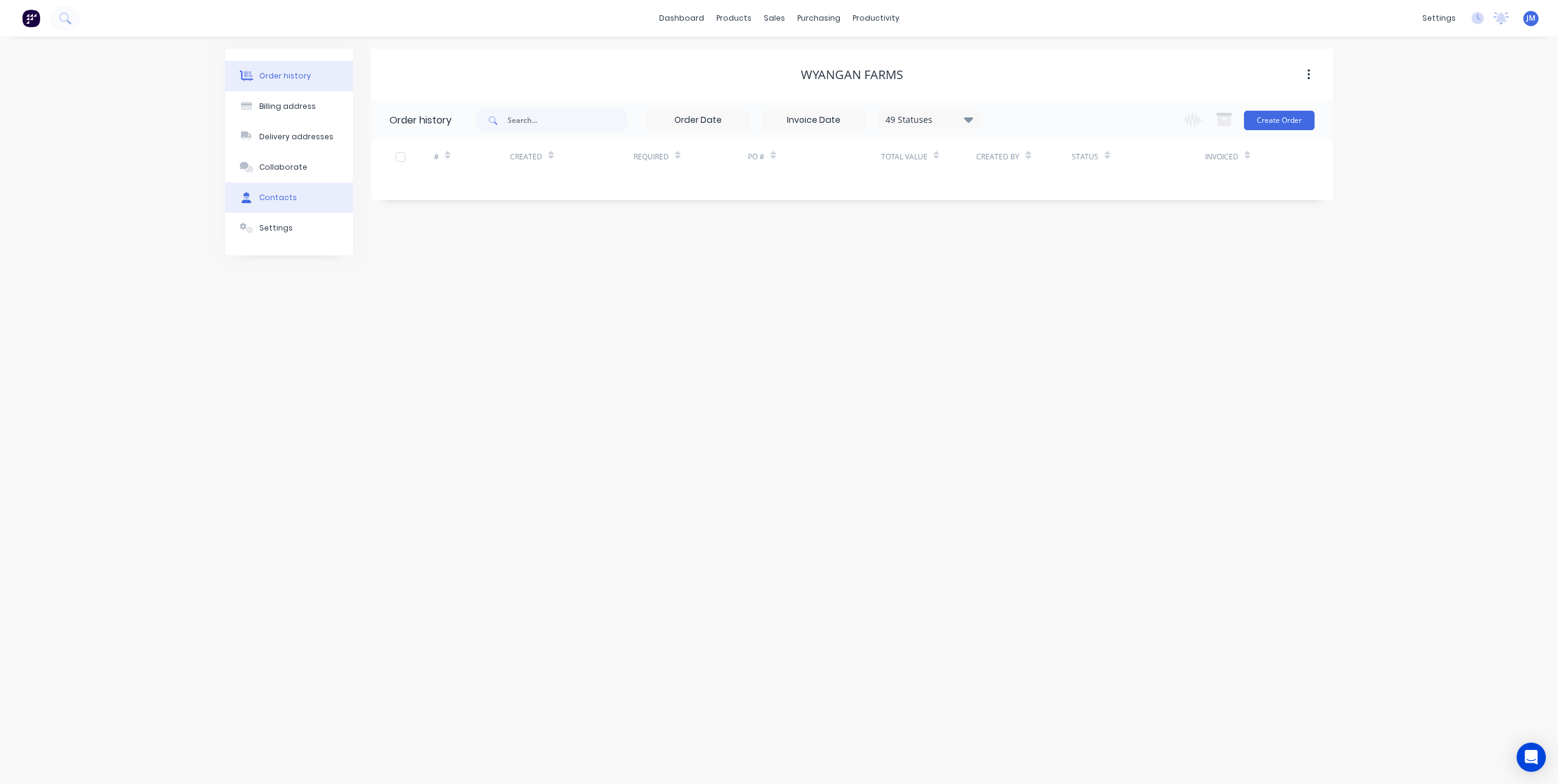
click at [292, 193] on div "Contacts" at bounding box center [279, 198] width 38 height 11
select select "AU"
click at [385, 163] on icon "button" at bounding box center [384, 162] width 6 height 6
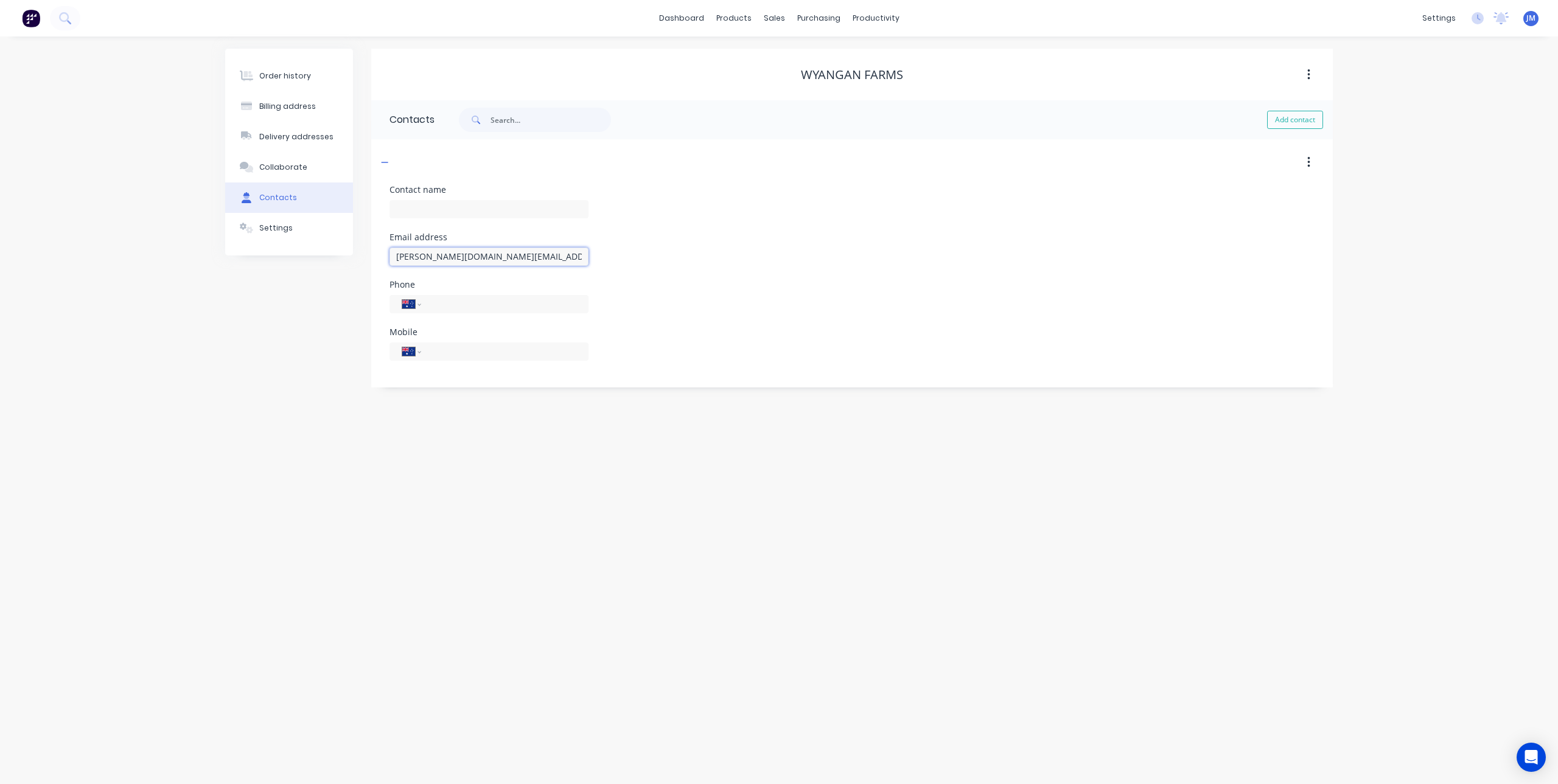
drag, startPoint x: 526, startPoint y: 256, endPoint x: 372, endPoint y: 258, distance: 154.0
click at [372, 258] on div "Contact name Email address Elizabeth.Star@nab.com.au Phone International Afghan…" at bounding box center [852, 286] width 961 height 202
click at [711, 527] on div "Order history Billing address Delivery addresses Collaborate Contacts Settings …" at bounding box center [779, 410] width 1558 height 748
click at [271, 163] on div "Collaborate" at bounding box center [283, 167] width 48 height 11
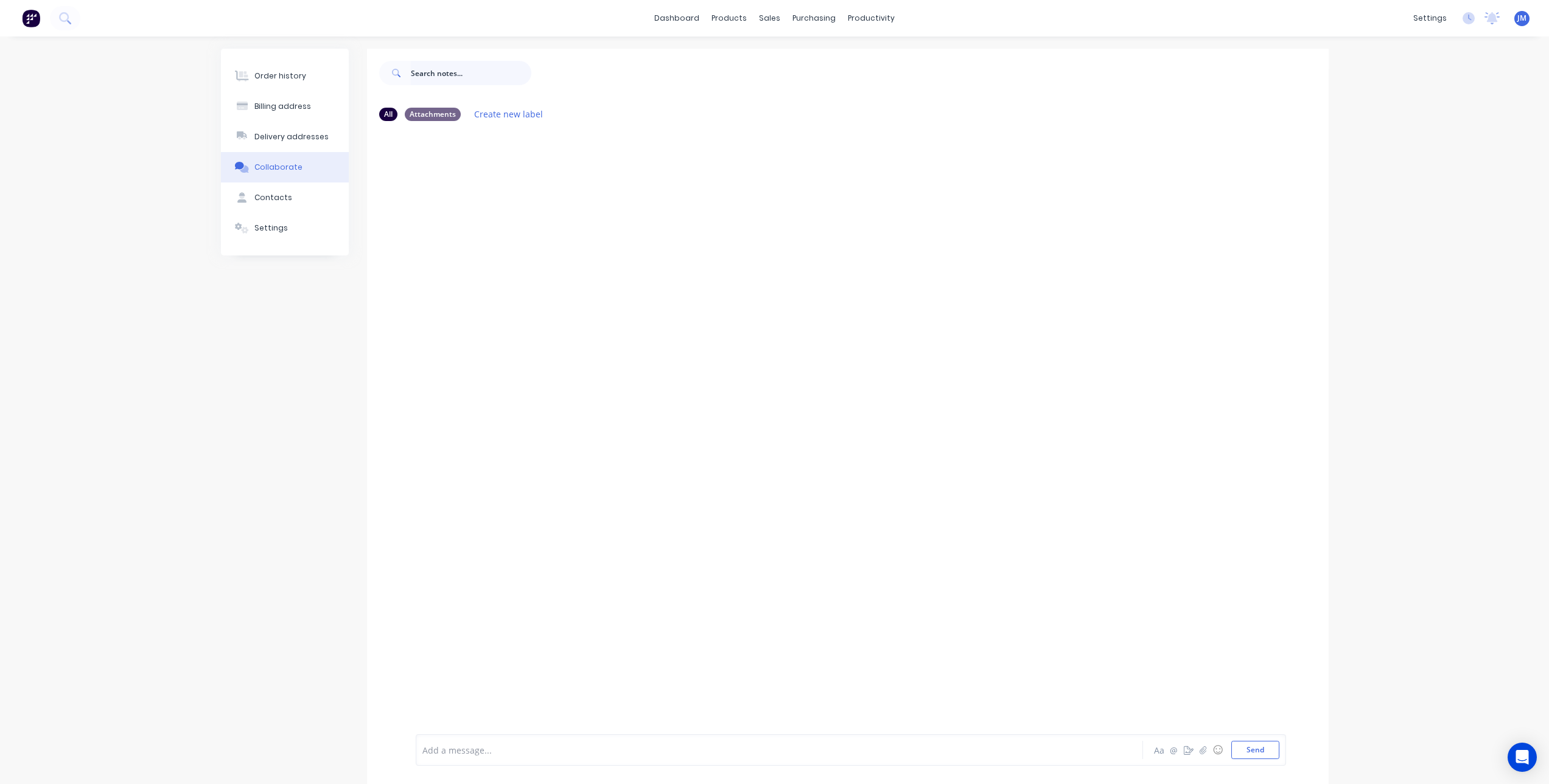
click at [448, 74] on input "text" at bounding box center [470, 73] width 121 height 24
click at [795, 80] on div "Customers" at bounding box center [812, 83] width 44 height 11
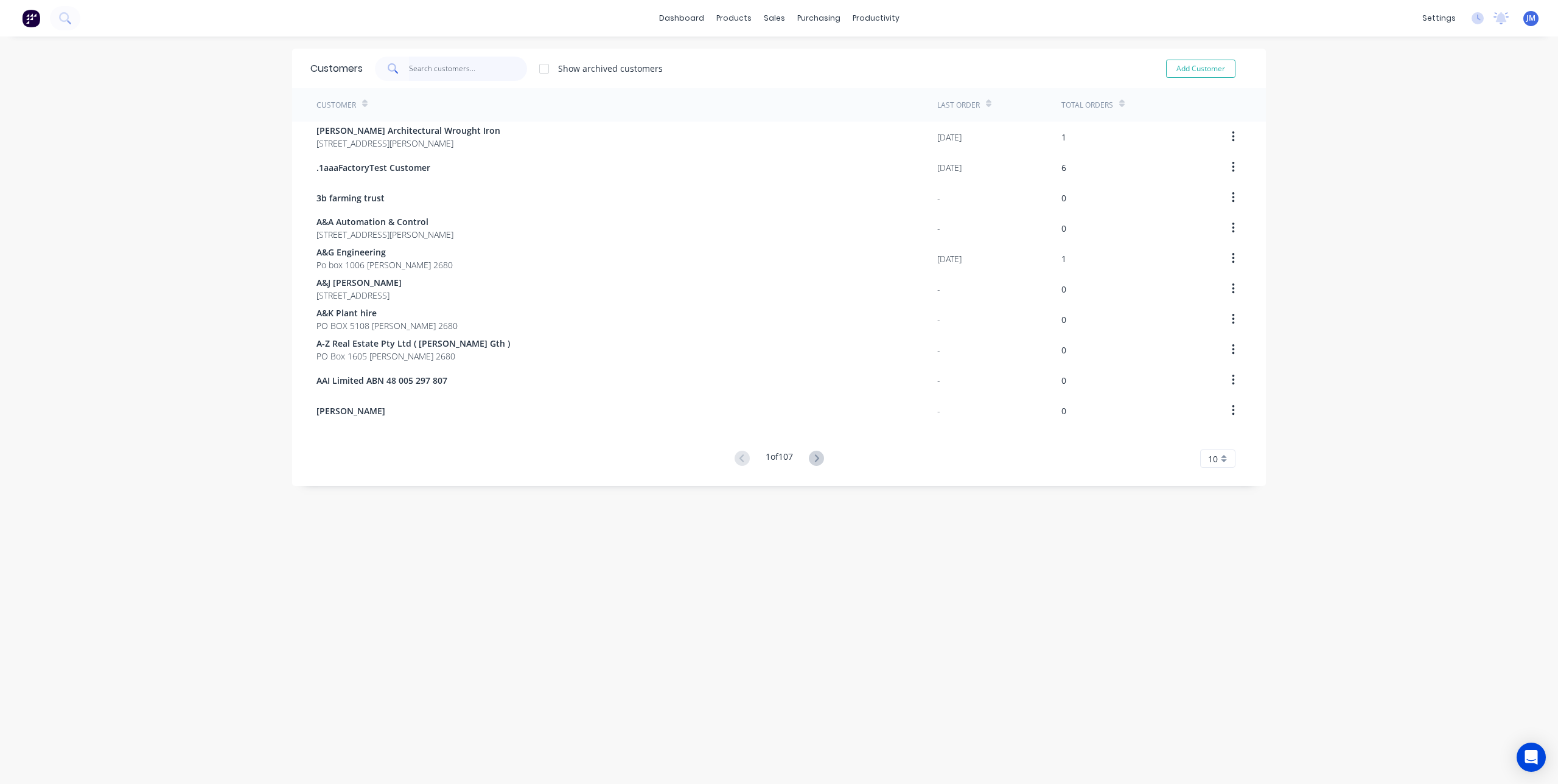
click at [459, 69] on input "text" at bounding box center [468, 68] width 119 height 24
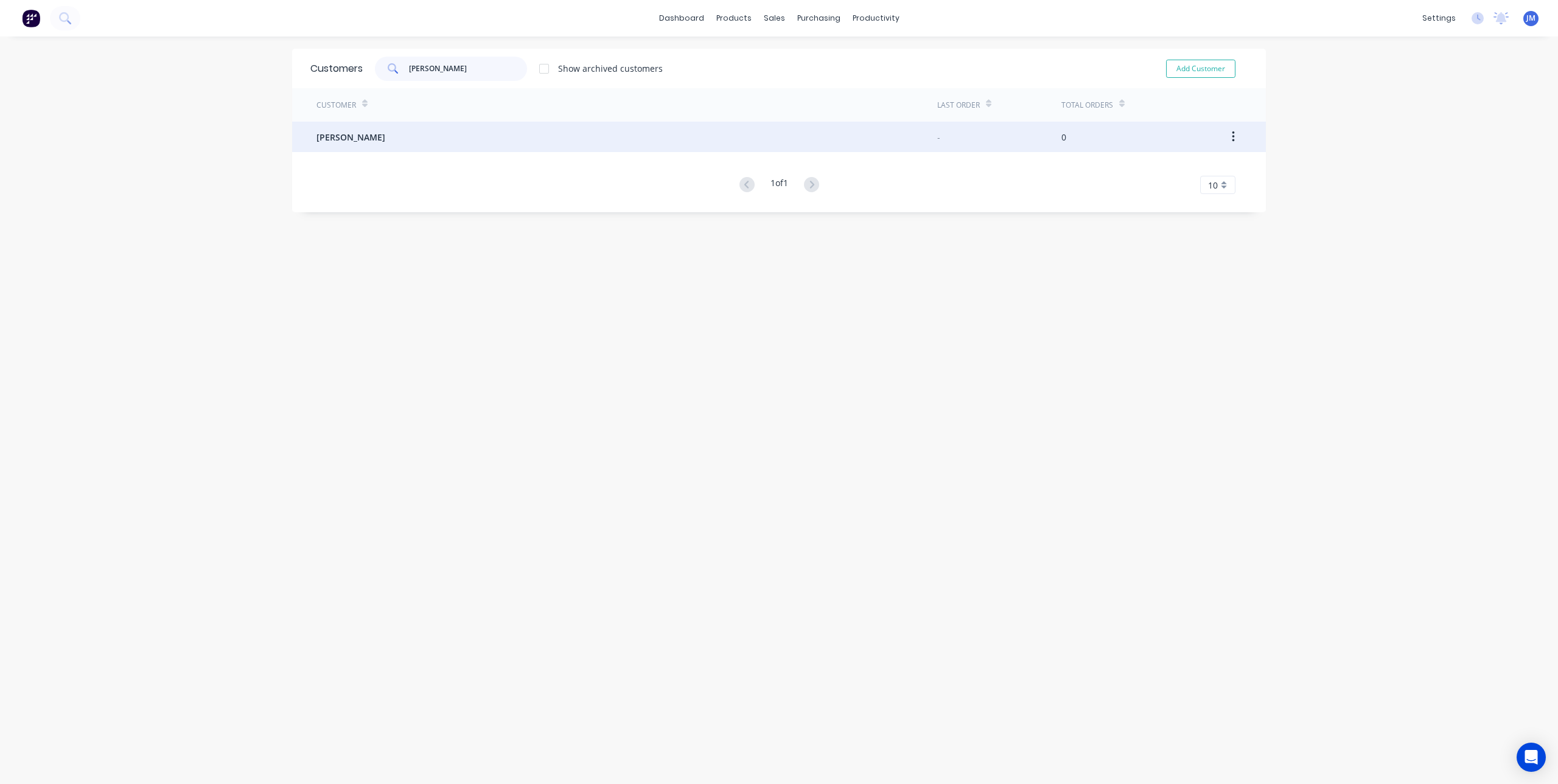
type input "colin"
click at [328, 130] on div "Colin Smeeth" at bounding box center [627, 137] width 621 height 31
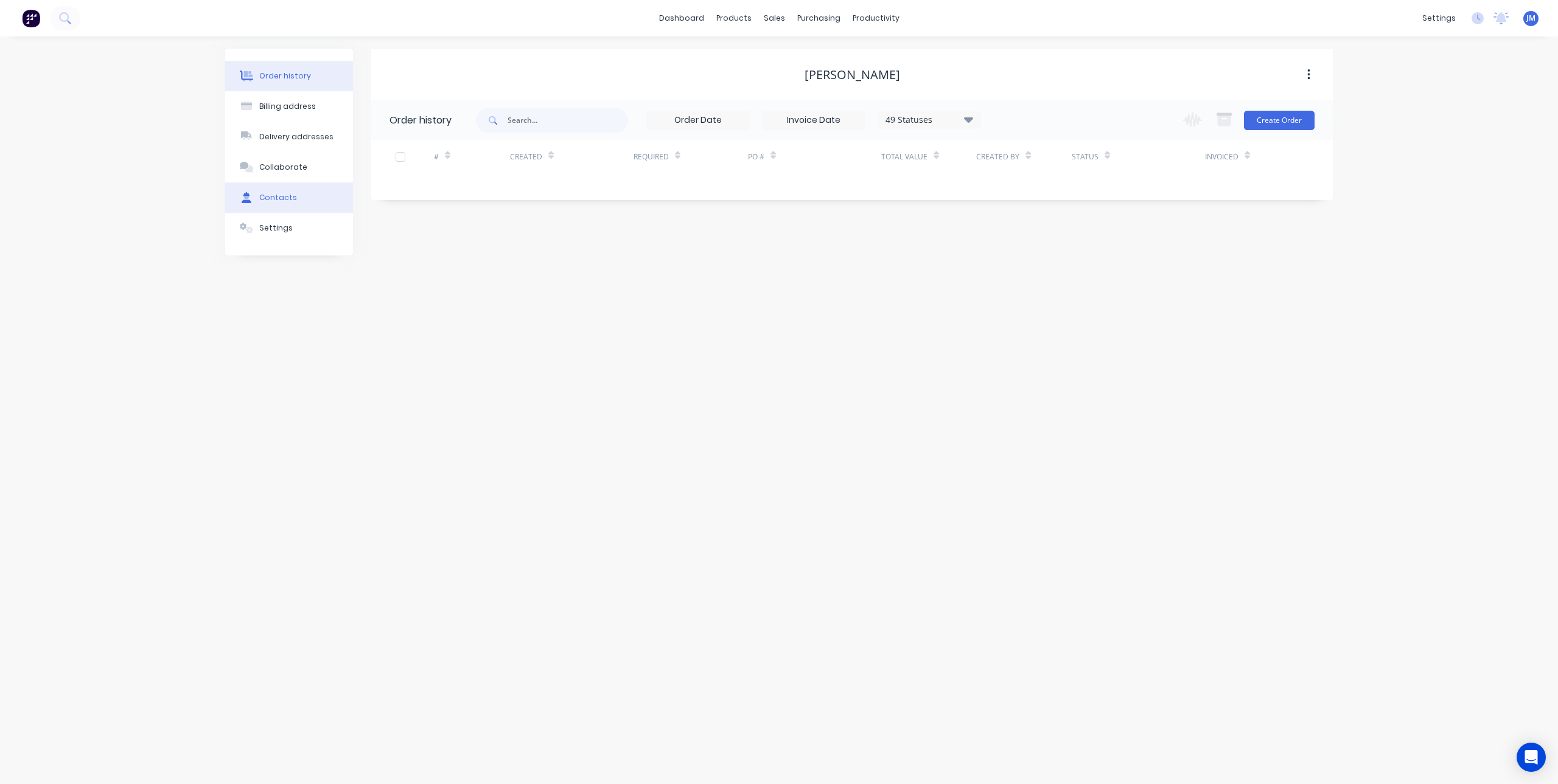
click at [287, 202] on div "Contacts" at bounding box center [279, 198] width 38 height 11
select select "AU"
click at [428, 167] on div "Colin Smeeth" at bounding box center [436, 162] width 75 height 15
click at [381, 163] on icon "button" at bounding box center [385, 162] width 7 height 8
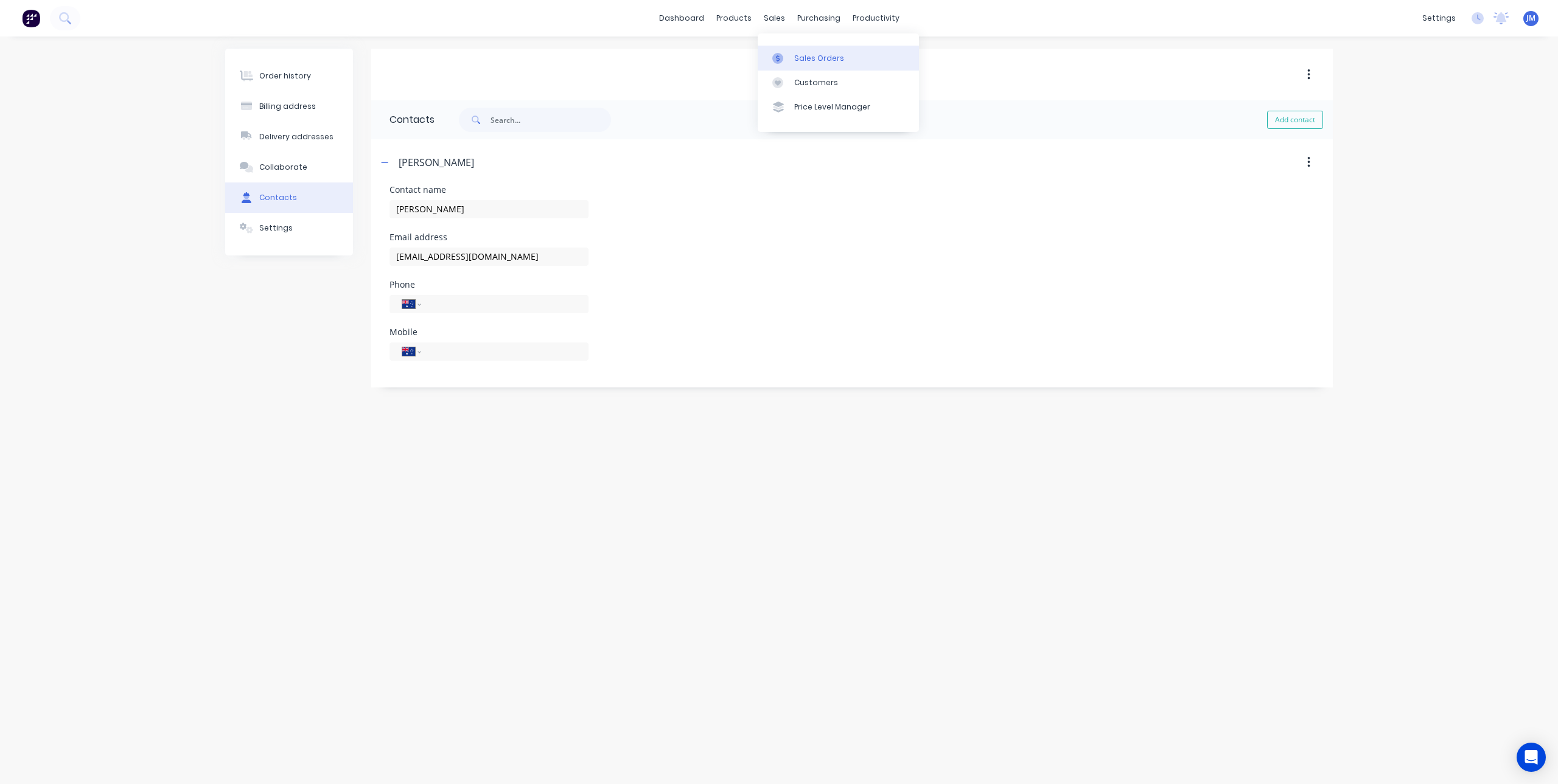
click at [802, 62] on div "Sales Orders" at bounding box center [819, 58] width 50 height 11
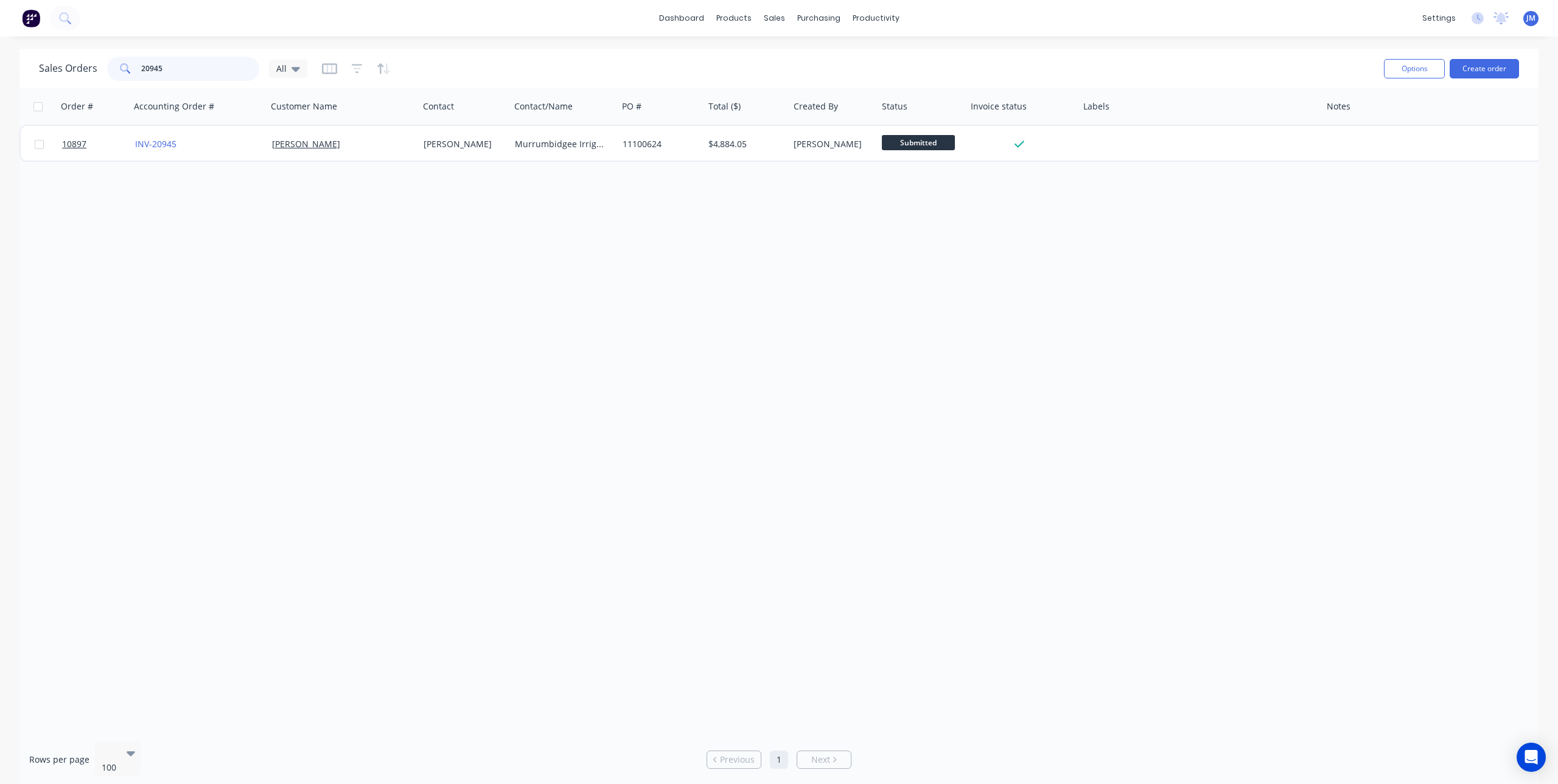
drag, startPoint x: 226, startPoint y: 71, endPoint x: 106, endPoint y: 84, distance: 120.7
click at [106, 84] on div "Sales Orders 20945 All Options Create order" at bounding box center [778, 69] width 1519 height 40
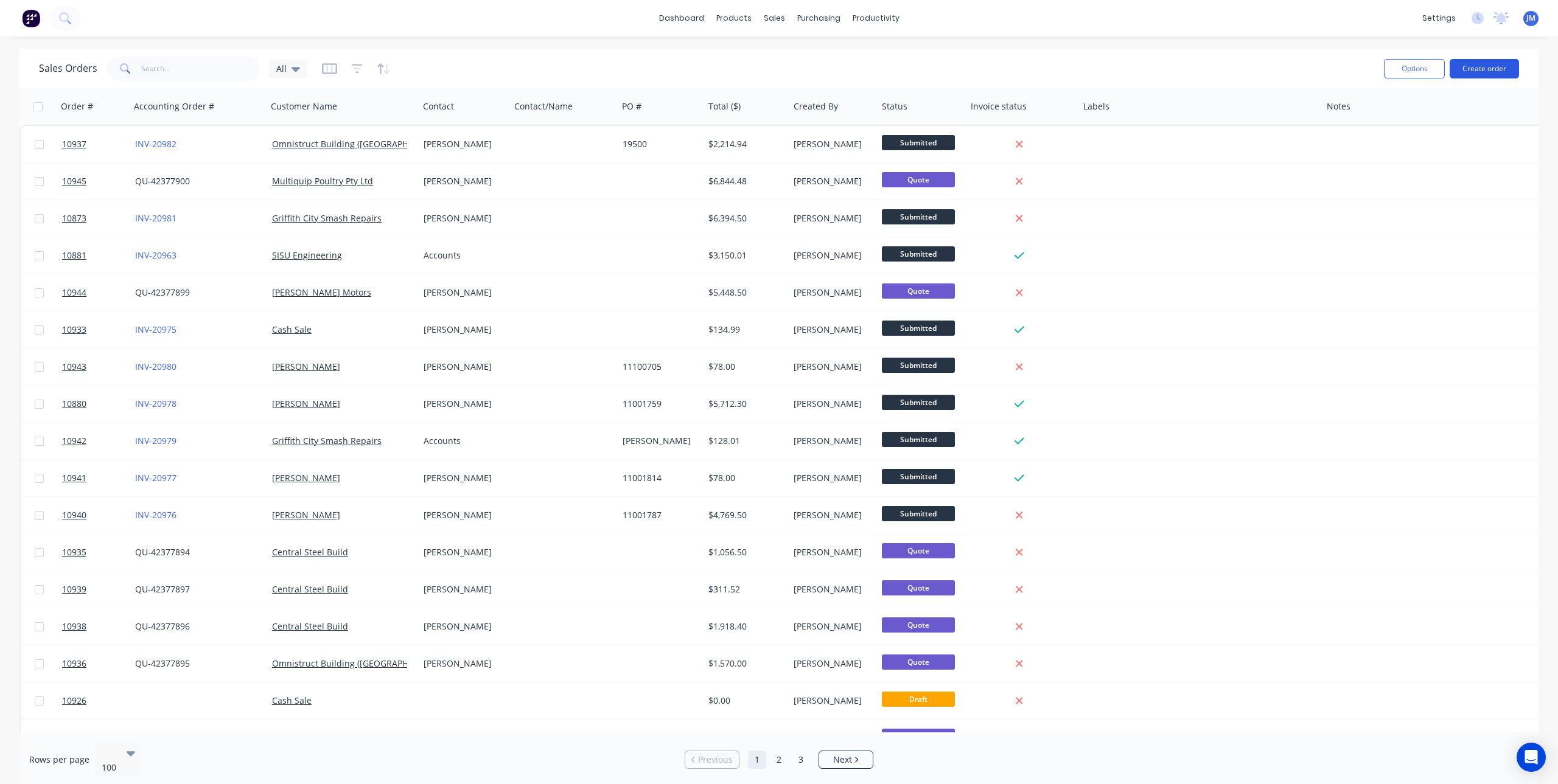
click at [1480, 62] on button "Create order" at bounding box center [1484, 68] width 69 height 19
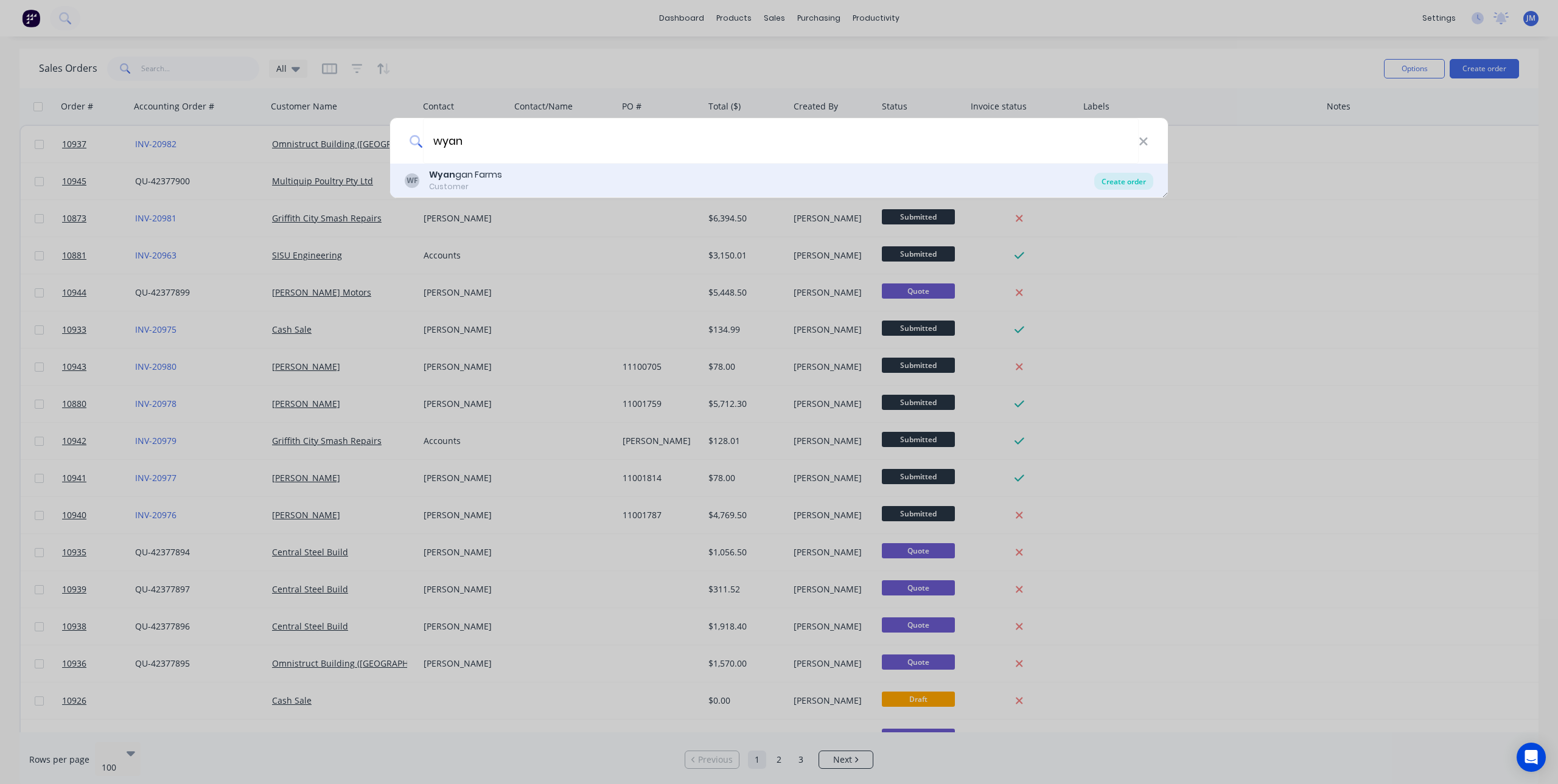
type input "wyan"
click at [1104, 181] on div "Create order" at bounding box center [1123, 181] width 59 height 17
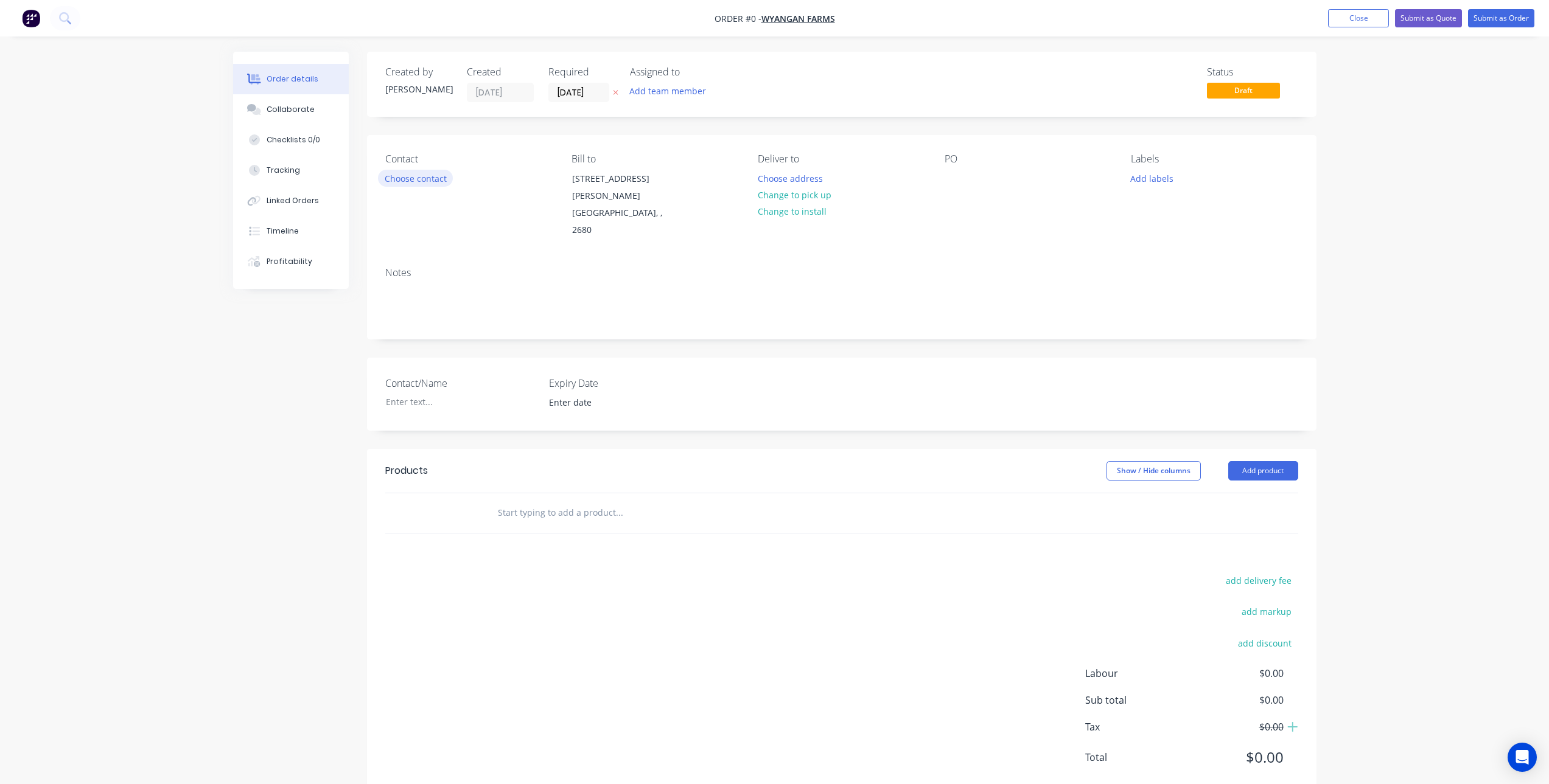
click at [412, 179] on button "Choose contact" at bounding box center [415, 178] width 74 height 16
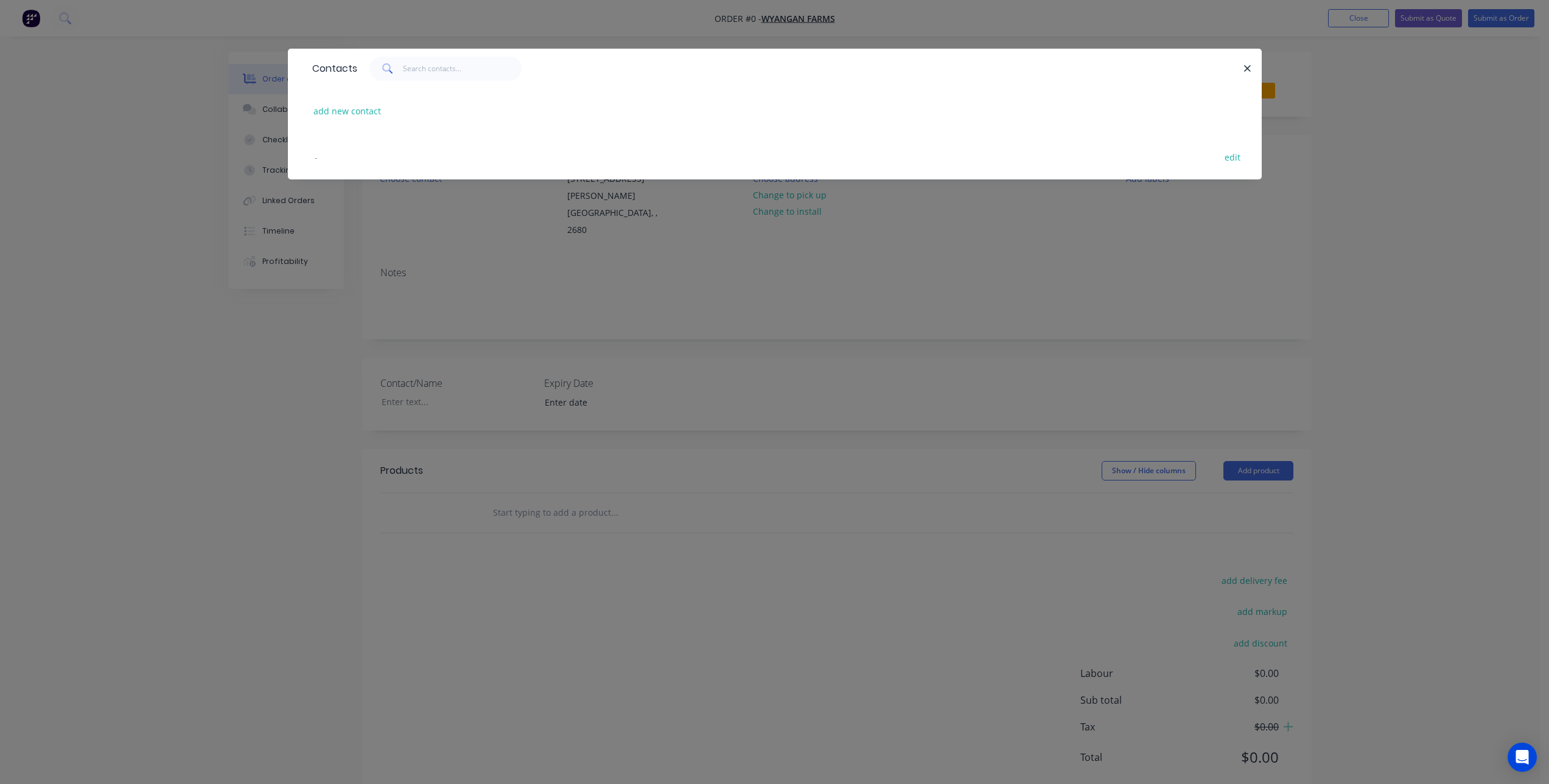
click at [331, 156] on div "- edit" at bounding box center [774, 156] width 937 height 45
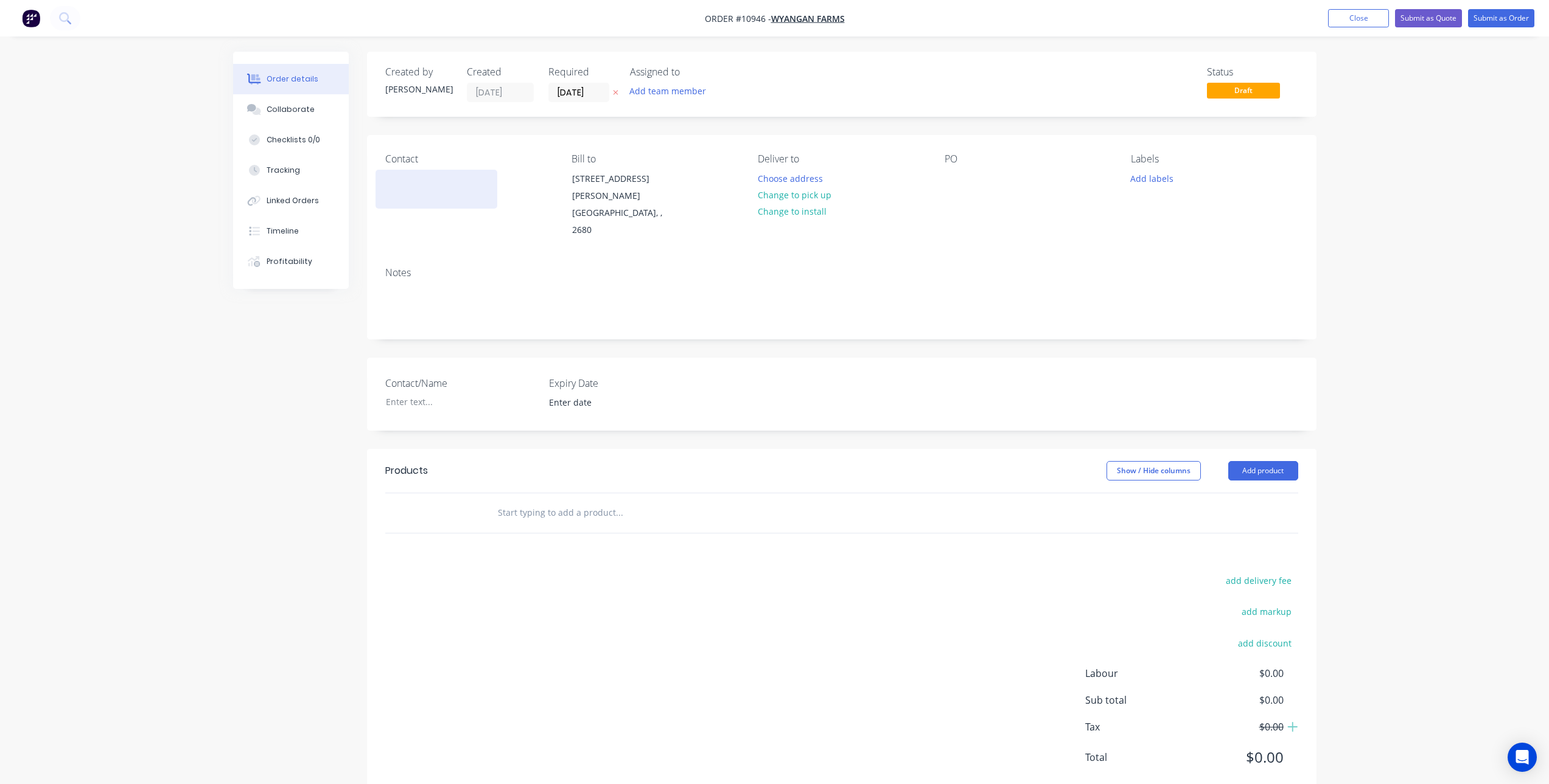
click at [424, 192] on div at bounding box center [437, 189] width 122 height 39
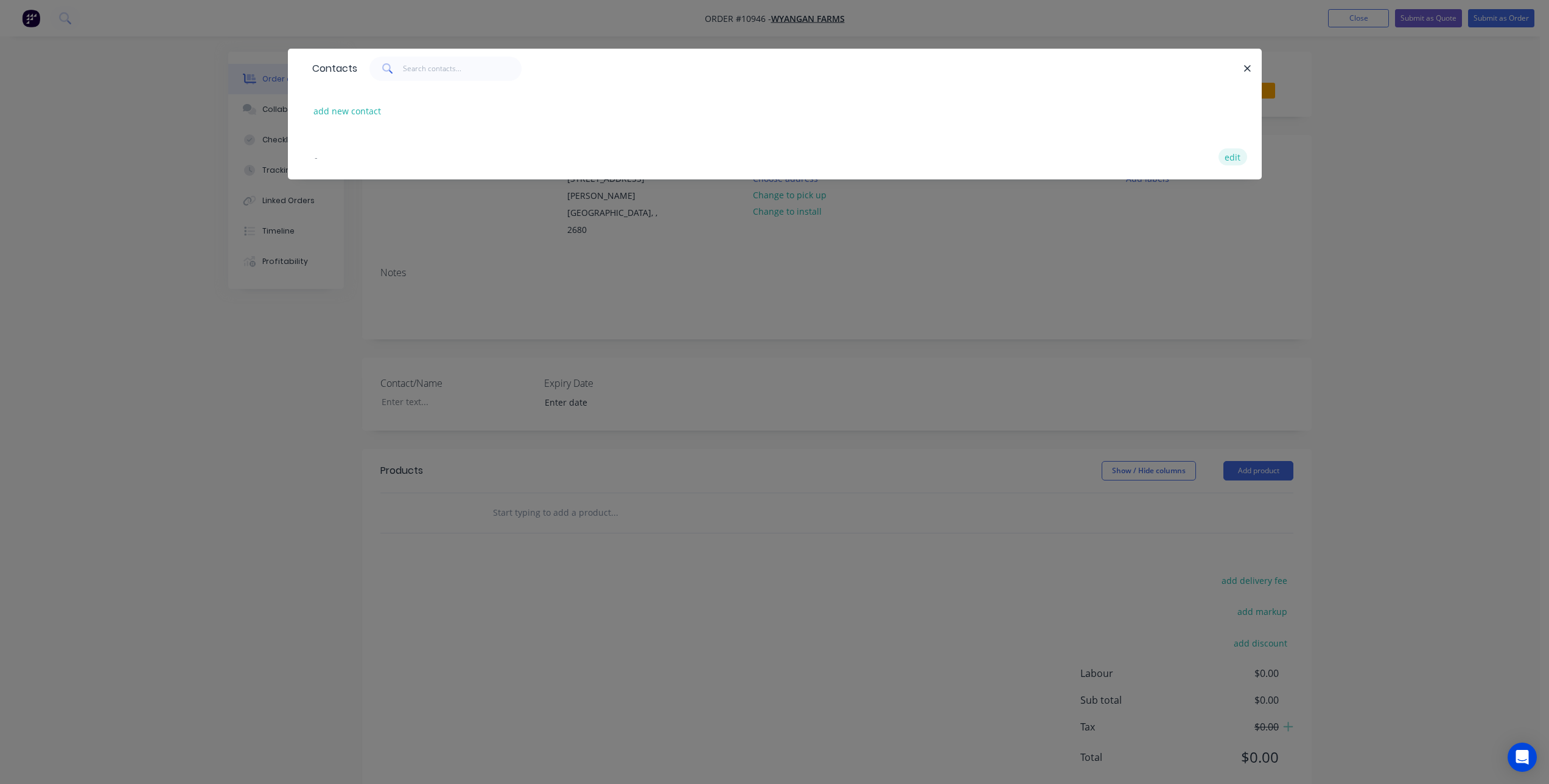
click at [1223, 158] on button "edit" at bounding box center [1233, 157] width 29 height 16
select select "AU"
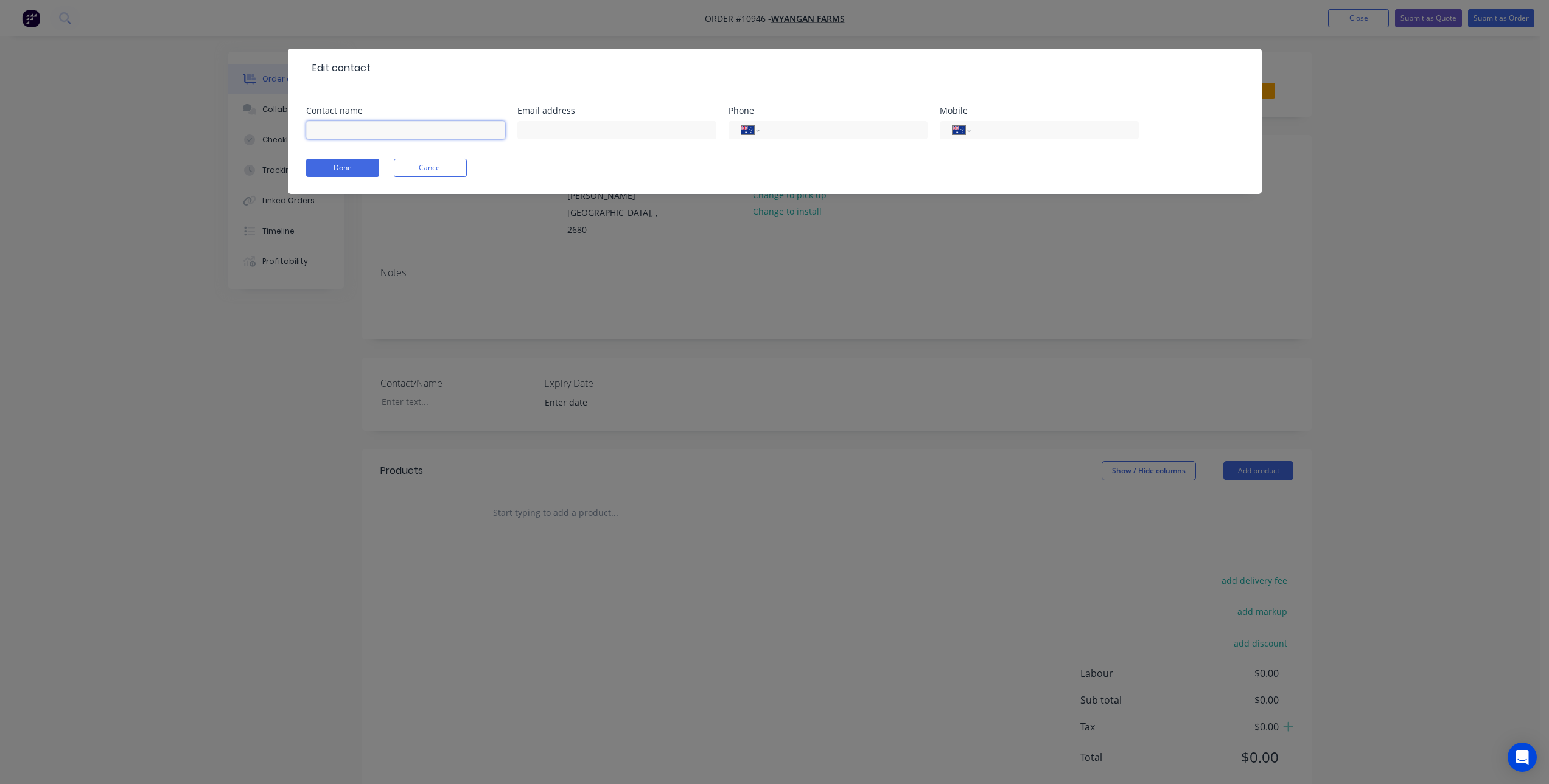
click at [466, 130] on input "text" at bounding box center [405, 130] width 199 height 18
type input "Colin Smeeth"
click at [360, 165] on button "Done" at bounding box center [342, 168] width 73 height 18
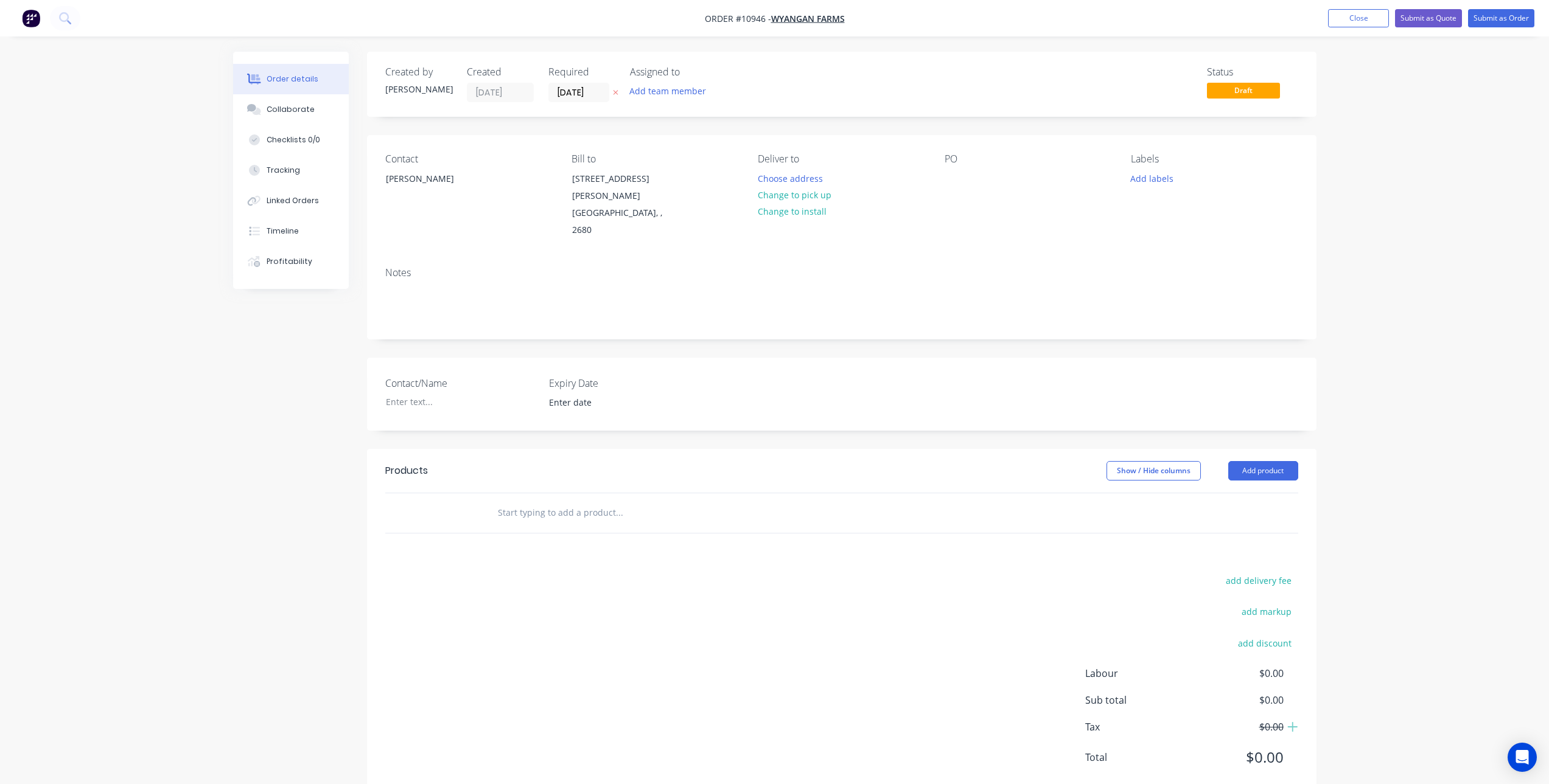
click at [581, 501] on input "text" at bounding box center [619, 513] width 243 height 24
type input "m"
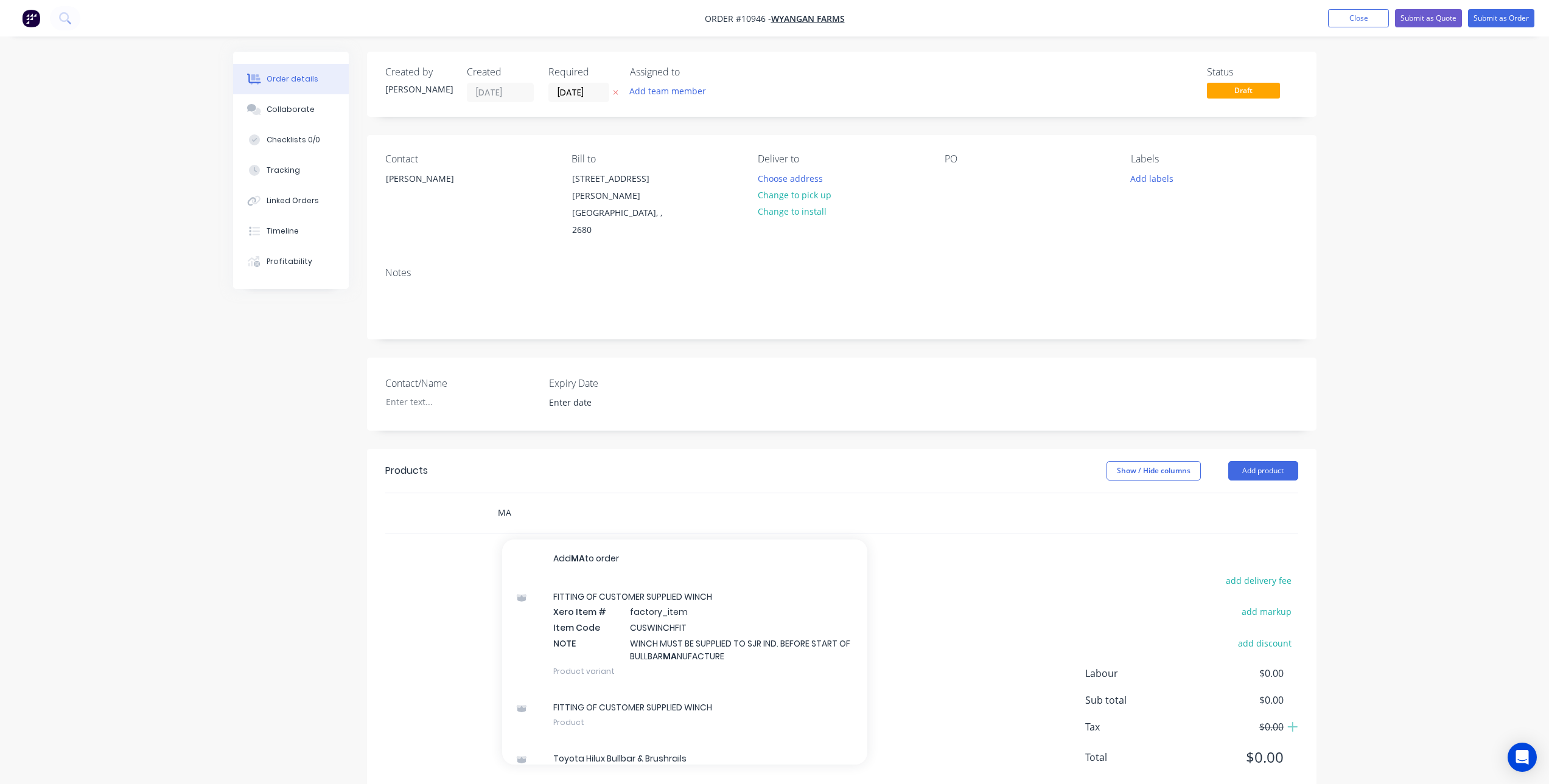
type input "M"
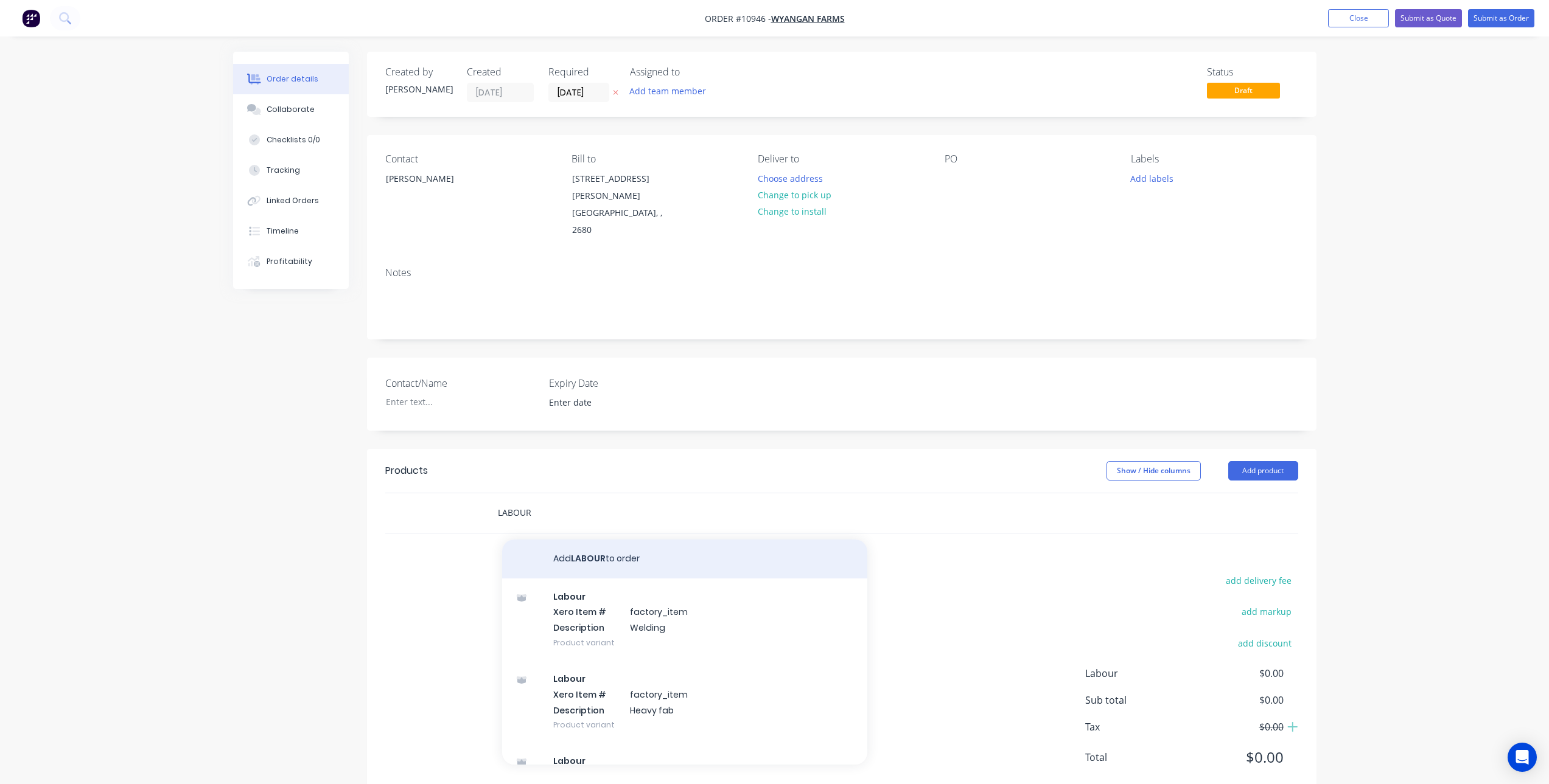
type input "LABOUR"
click at [605, 540] on button "Add LABOUR to order" at bounding box center [685, 559] width 365 height 39
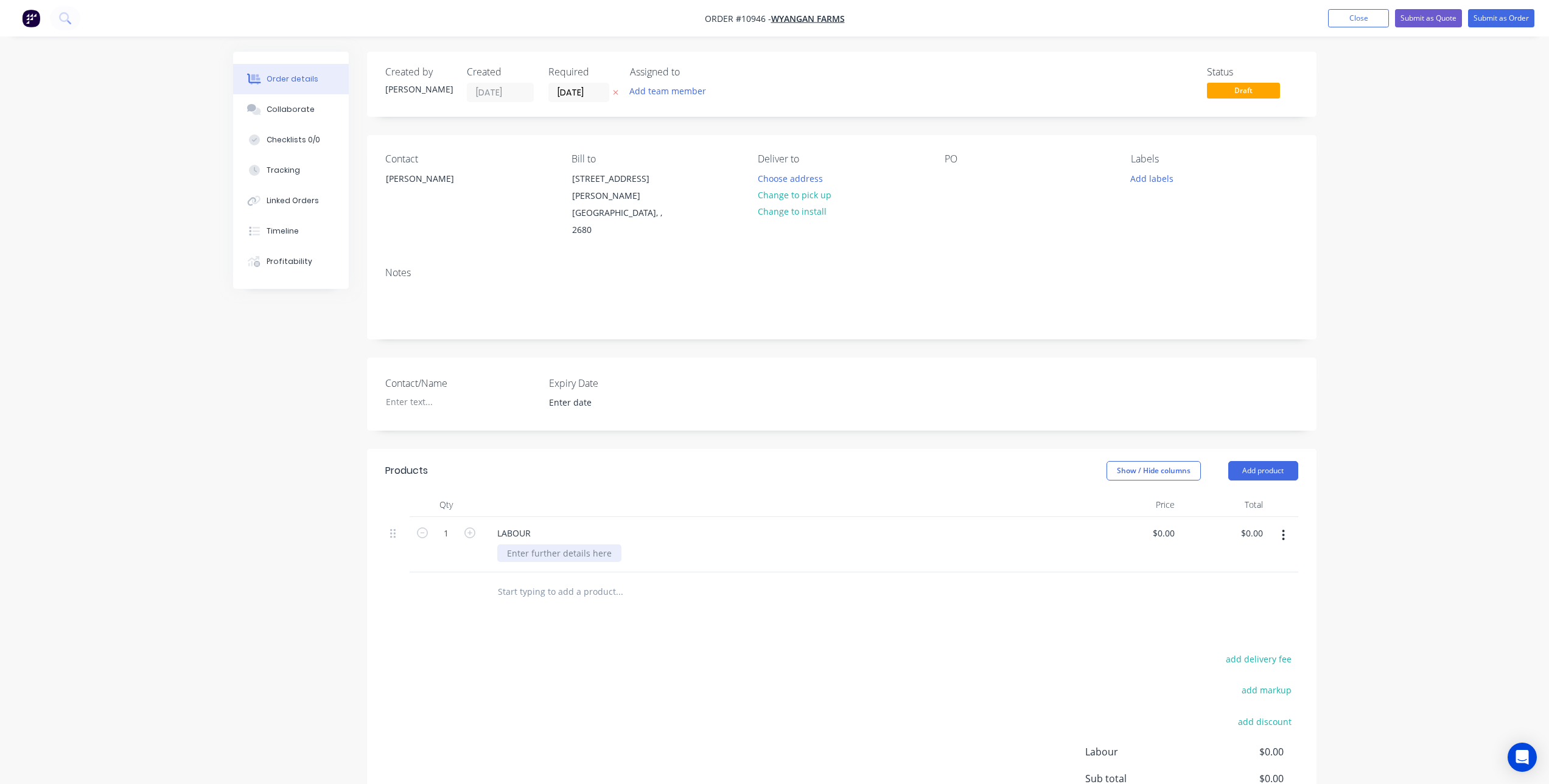
click at [564, 544] on div at bounding box center [559, 553] width 124 height 17
click at [1164, 524] on div "0 0" at bounding box center [1169, 533] width 19 height 17
type input "$127.2727"
type input "$127.27"
click at [898, 612] on div "Products Show / Hide columns Add product Qty Price Total 1 LABOUR MANUFACTURE B…" at bounding box center [842, 663] width 950 height 428
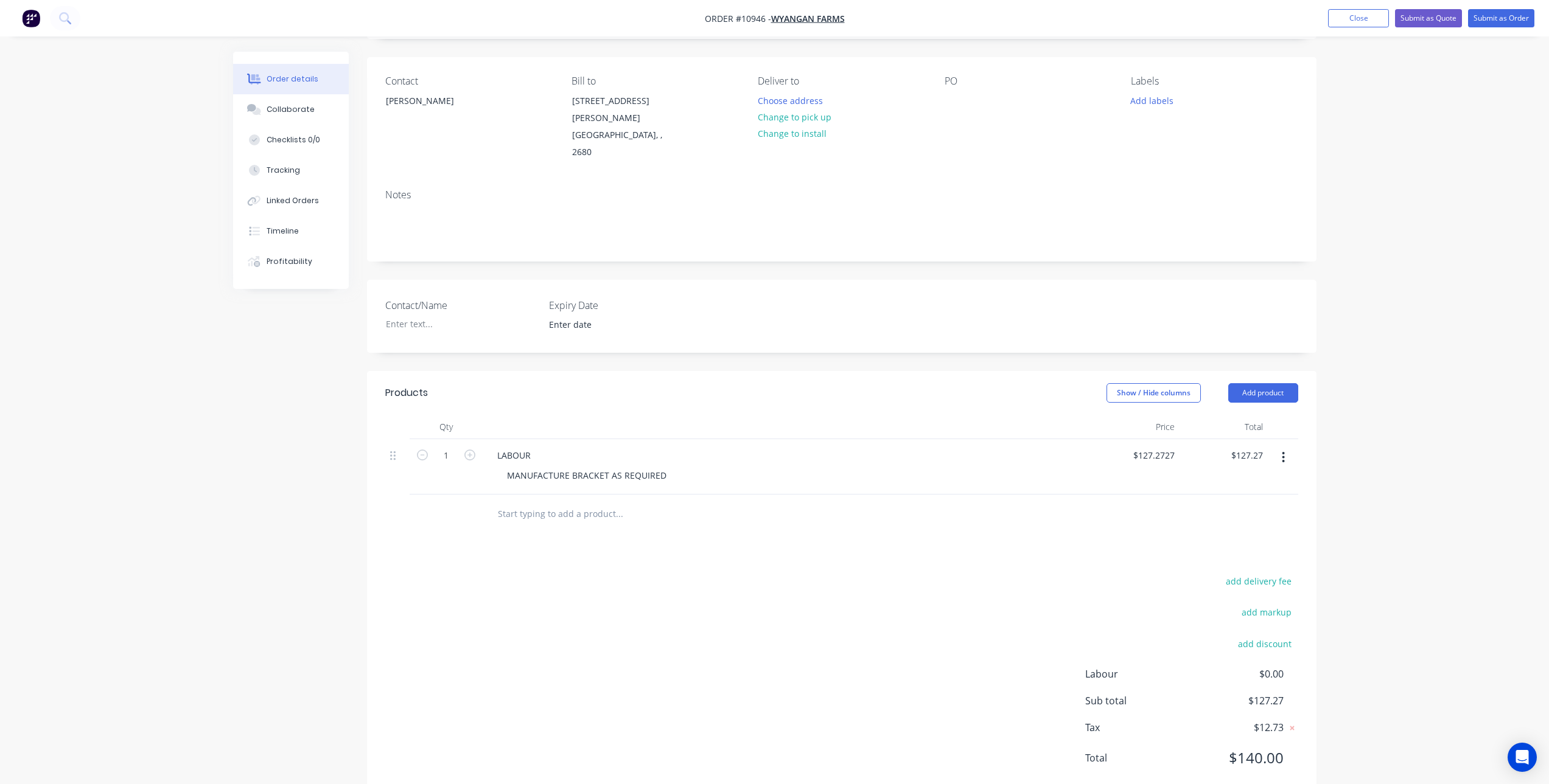
scroll to position [81, 0]
click at [444, 444] on input "1" at bounding box center [446, 453] width 32 height 18
type input "0.33"
type input "$42.00"
click at [549, 570] on div "add delivery fee add markup add discount Labour $0.00 Sub total $127.27 Tax $12…" at bounding box center [842, 673] width 913 height 208
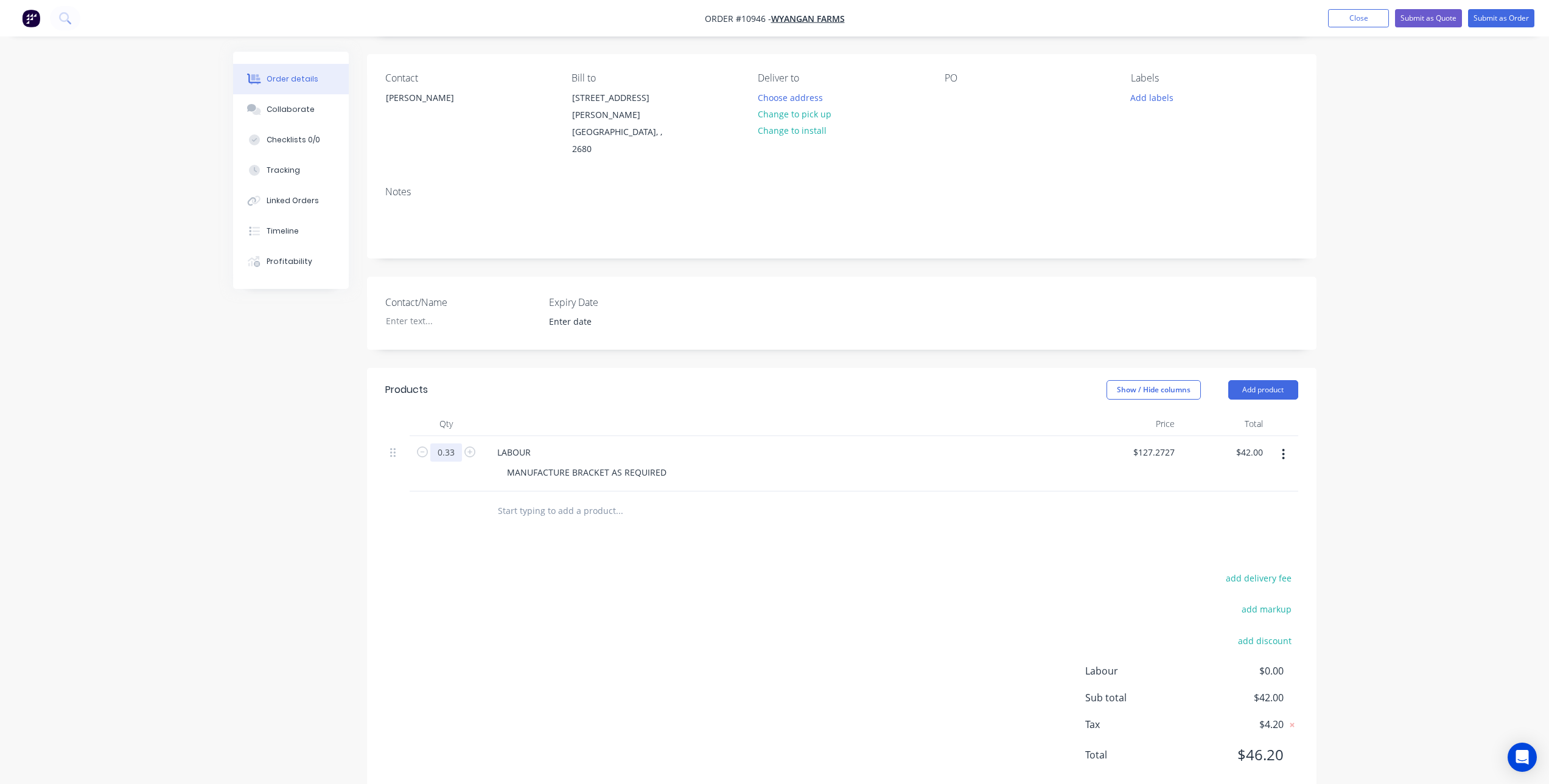
click at [455, 444] on input "0.33" at bounding box center [446, 453] width 32 height 18
click at [457, 444] on input "0.33" at bounding box center [446, 453] width 32 height 18
type input "0.333"
type input "$42.38"
click at [531, 610] on div "add delivery fee add markup add discount Labour $0.00 Sub total $42.00 Tax $4.2…" at bounding box center [842, 673] width 913 height 208
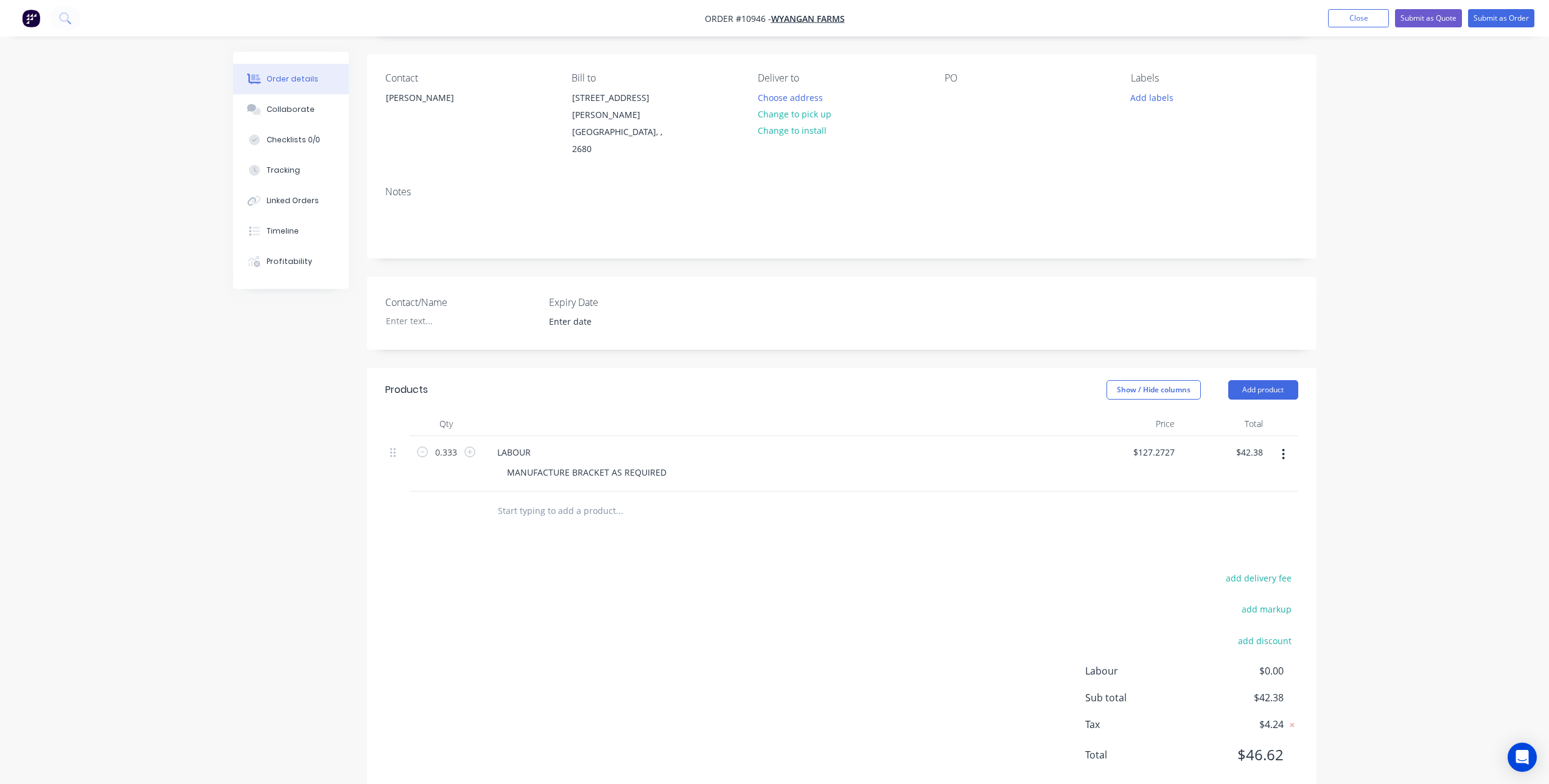
click at [547, 499] on input "text" at bounding box center [619, 511] width 243 height 24
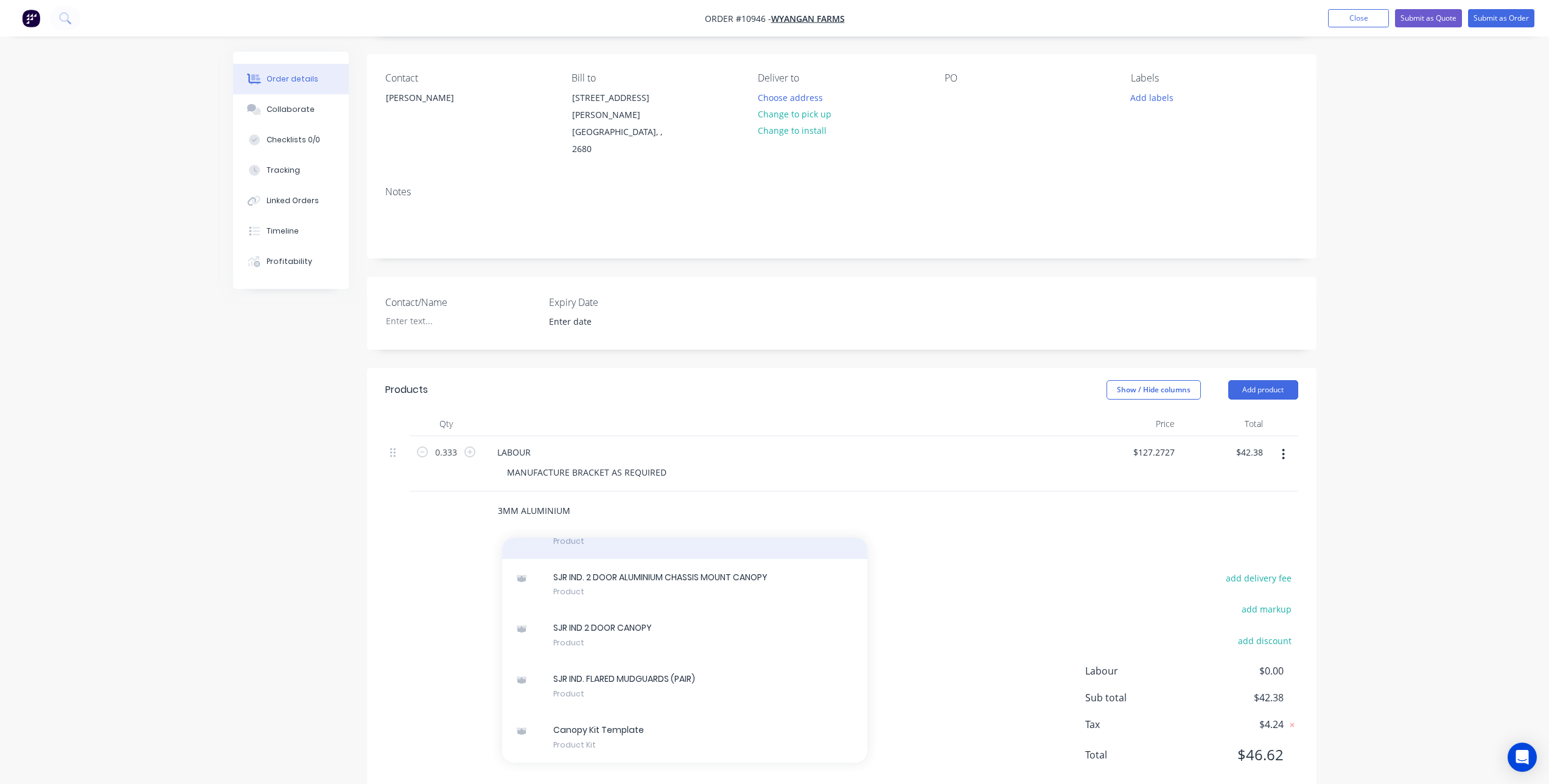
scroll to position [884, 0]
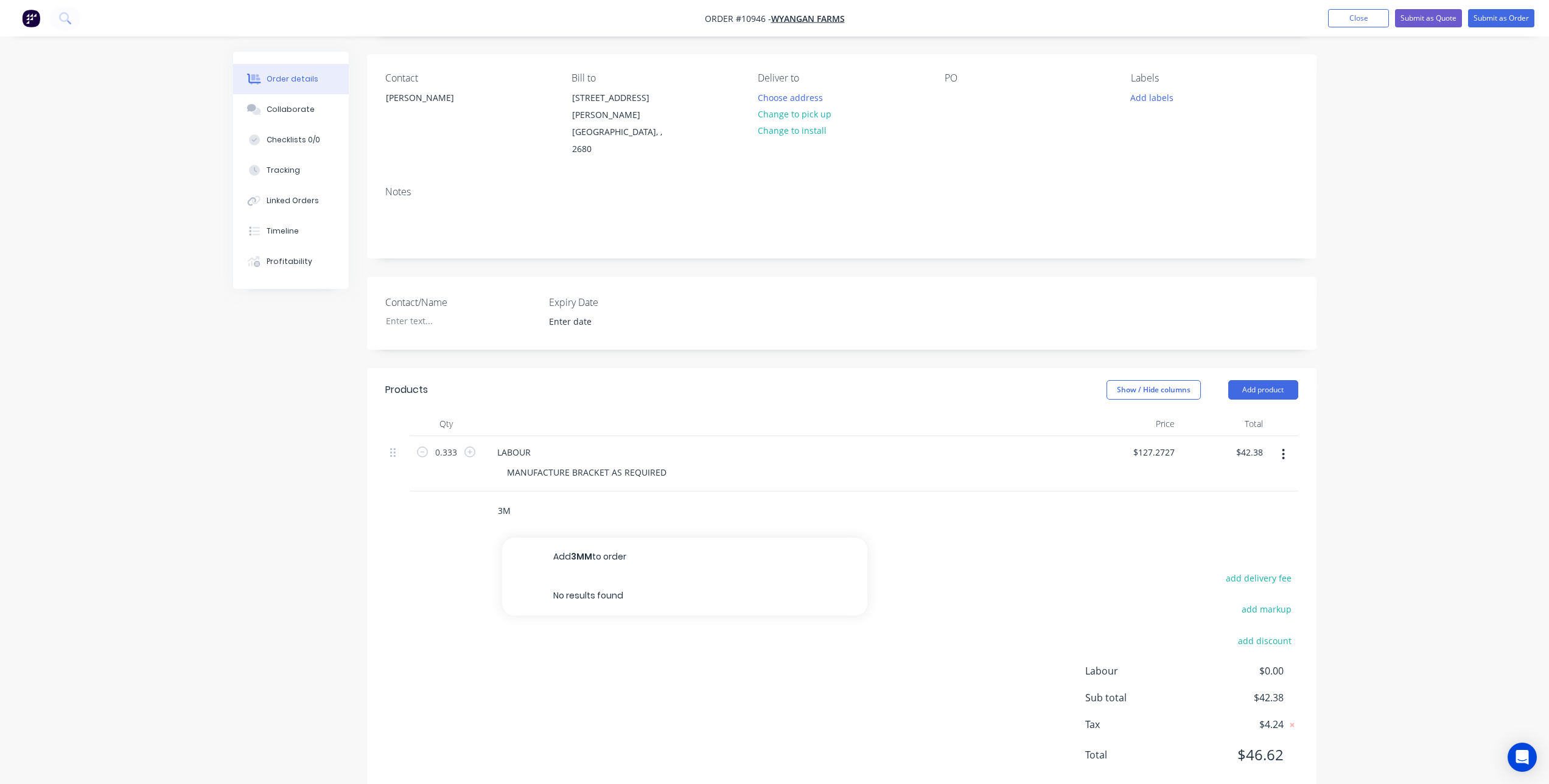
type input "3"
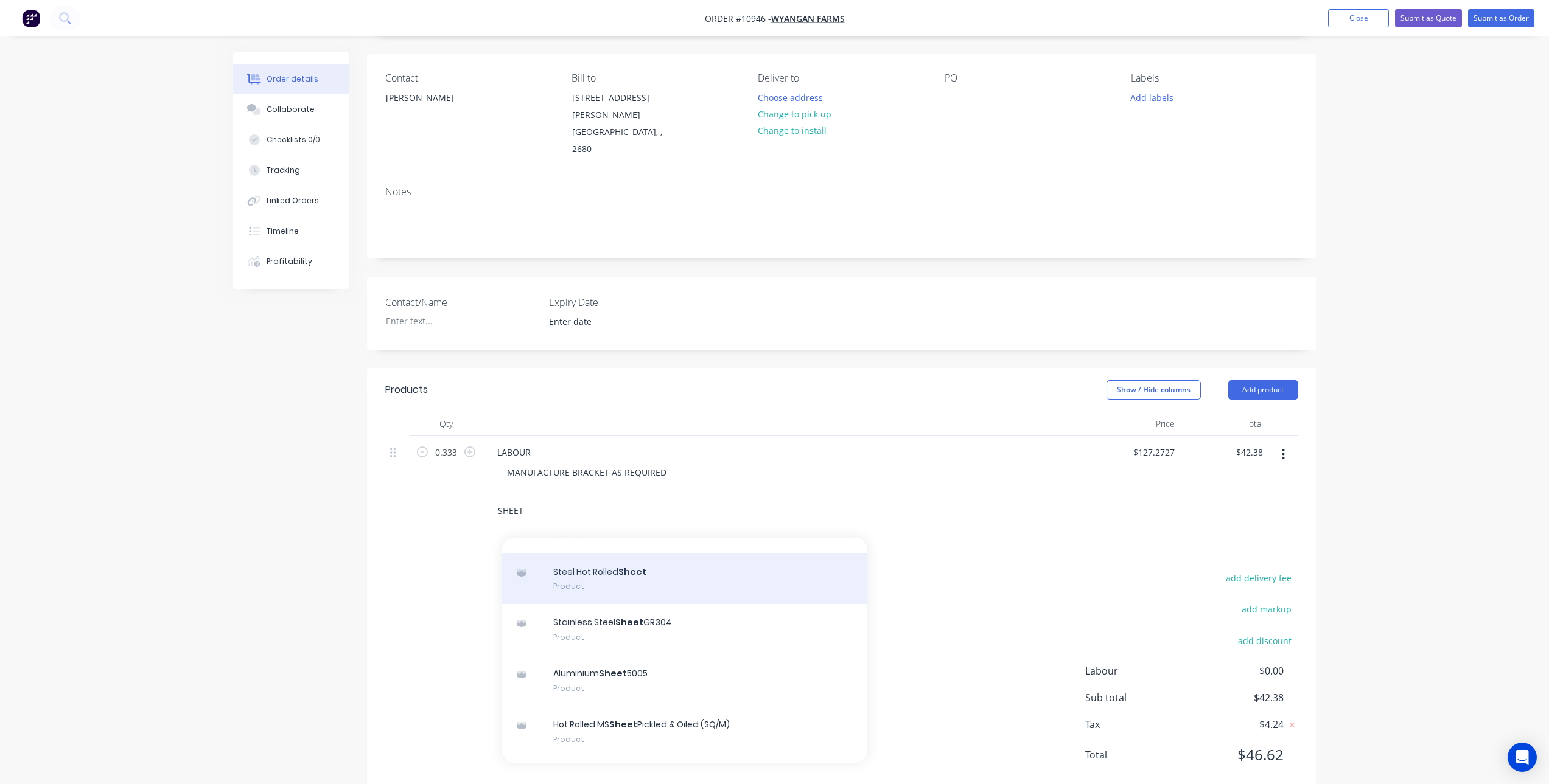
scroll to position [3589, 0]
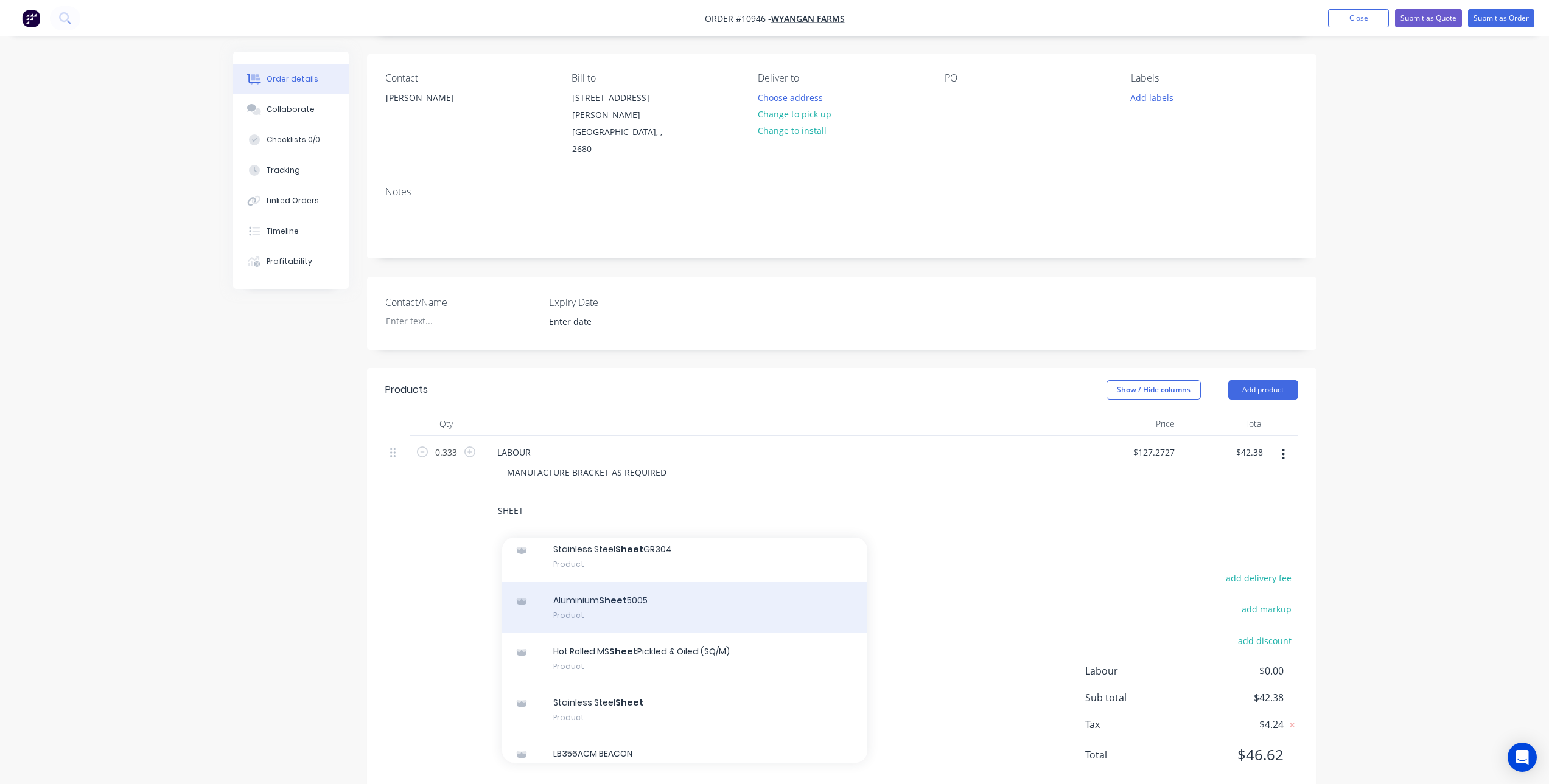
type input "SHEET"
click at [612, 583] on div "Aluminium Sheet 5005 Product" at bounding box center [685, 608] width 365 height 51
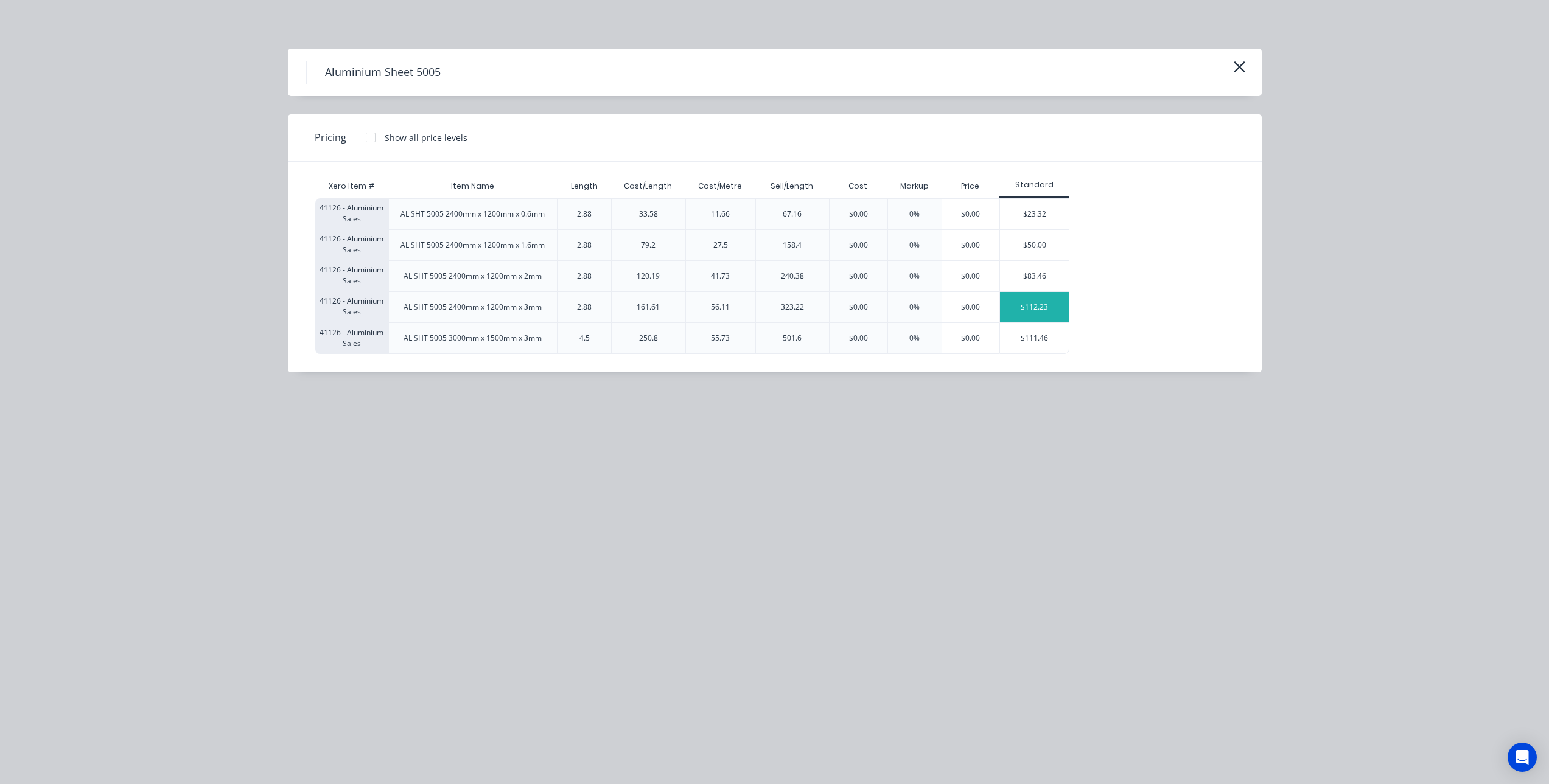
click at [1035, 304] on div "$112.23" at bounding box center [1034, 308] width 69 height 31
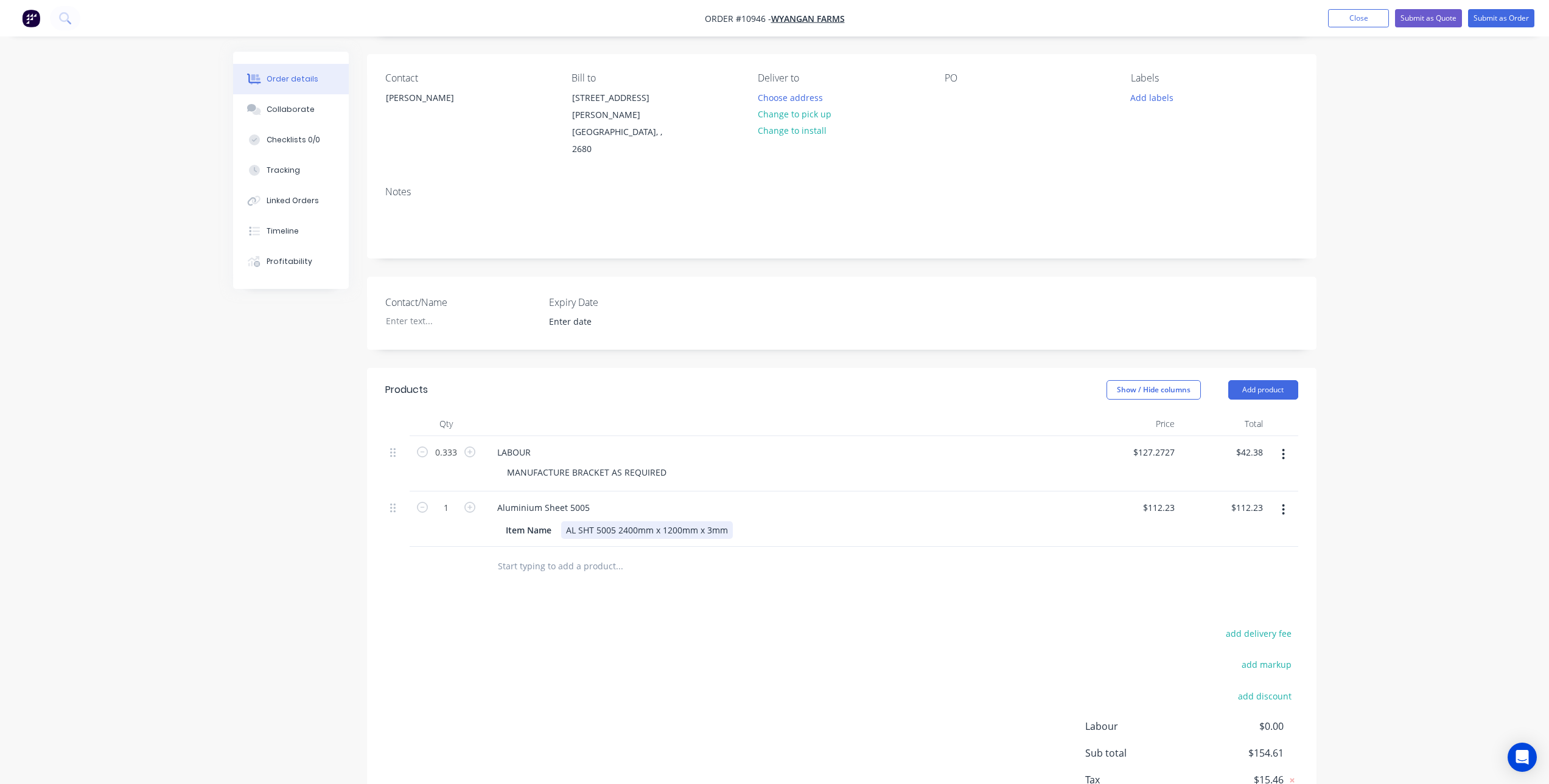
click at [582, 521] on div "AL SHT 5005 2400mm x 1200mm x 3mm" at bounding box center [646, 529] width 172 height 17
drag, startPoint x: 551, startPoint y: 497, endPoint x: 459, endPoint y: 506, distance: 92.4
click at [459, 506] on div "1 Aluminium Sheet 5005 Item Name AL SHT 5005 2400mm x 1200mm x 3mm $112.23 $112…" at bounding box center [842, 519] width 913 height 55
click at [1283, 505] on icon "button" at bounding box center [1283, 510] width 3 height 11
click at [1231, 606] on div "Delete" at bounding box center [1240, 614] width 94 height 17
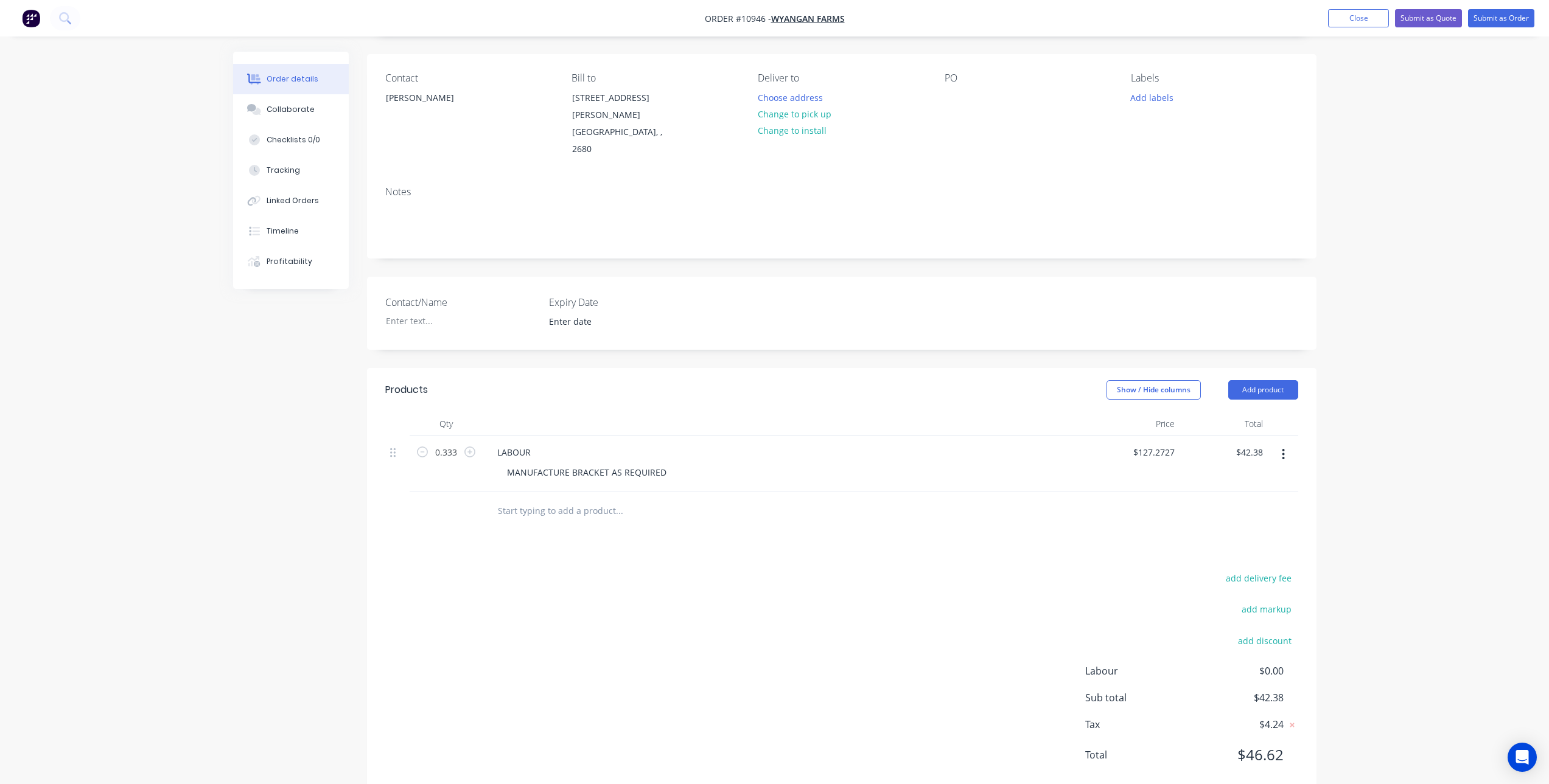
click at [531, 499] on input "text" at bounding box center [619, 511] width 243 height 24
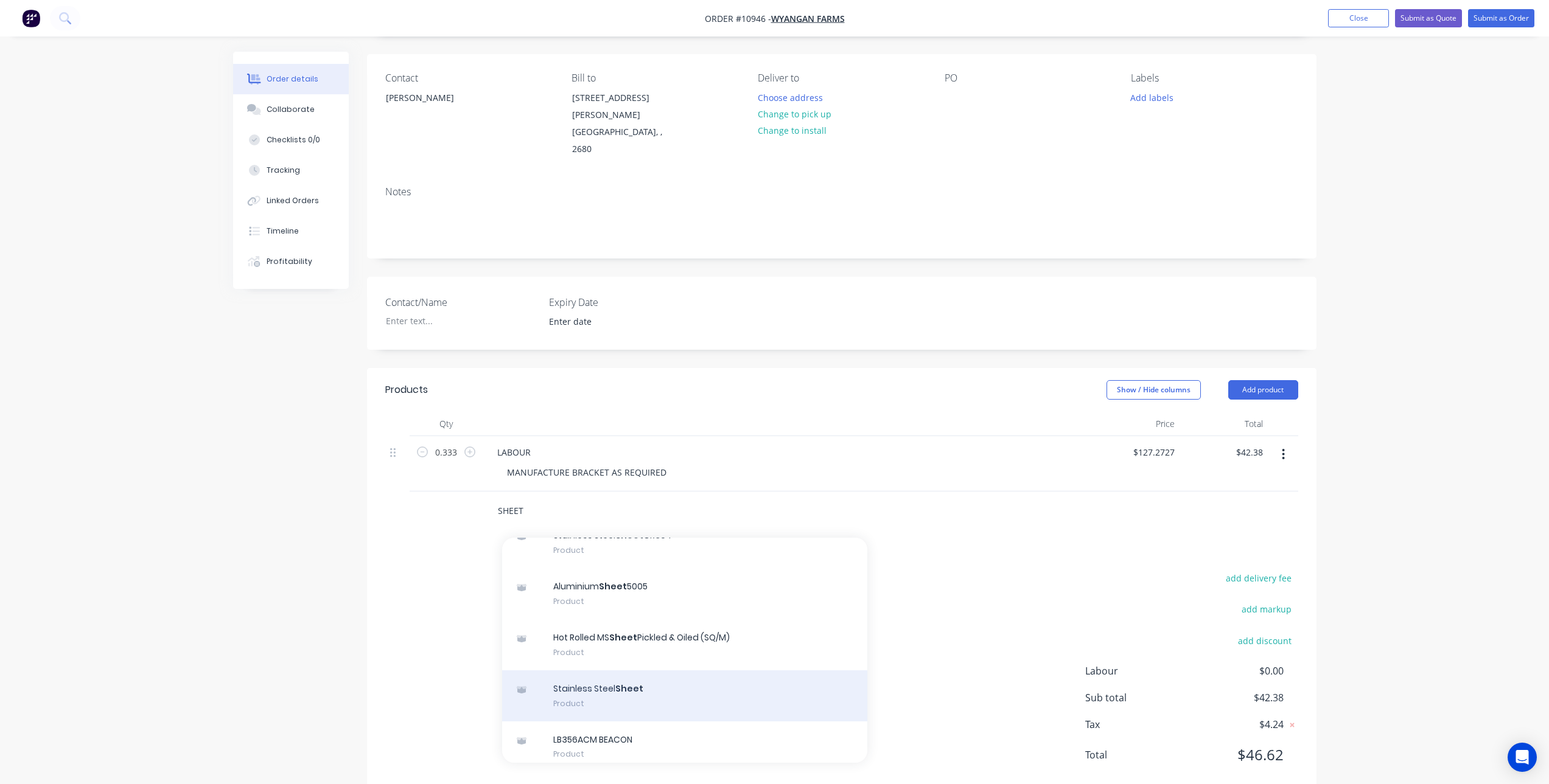
scroll to position [3602, 0]
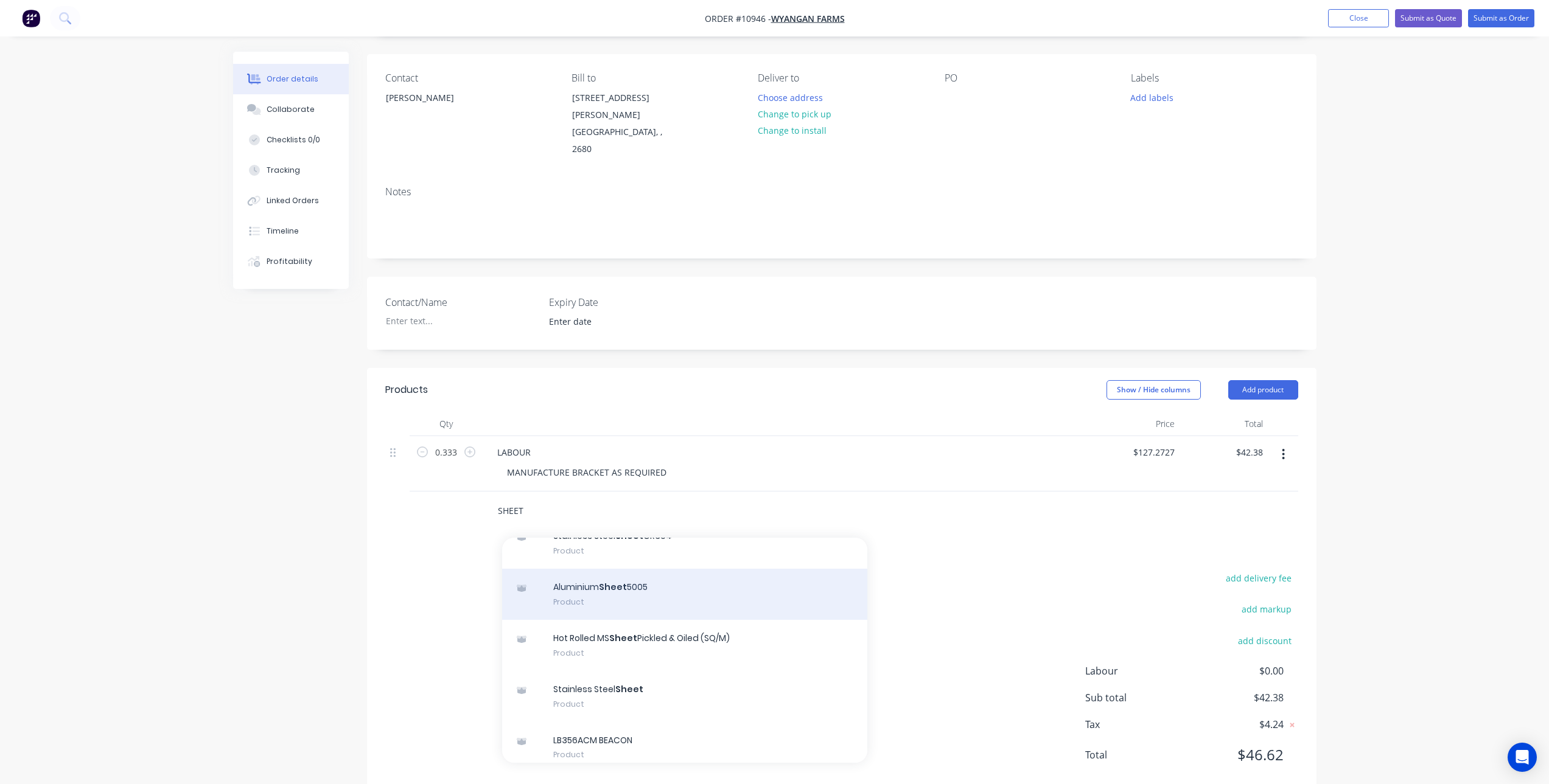
type input "SHEET"
click at [617, 569] on div "Aluminium Sheet 5005 Product" at bounding box center [685, 594] width 365 height 51
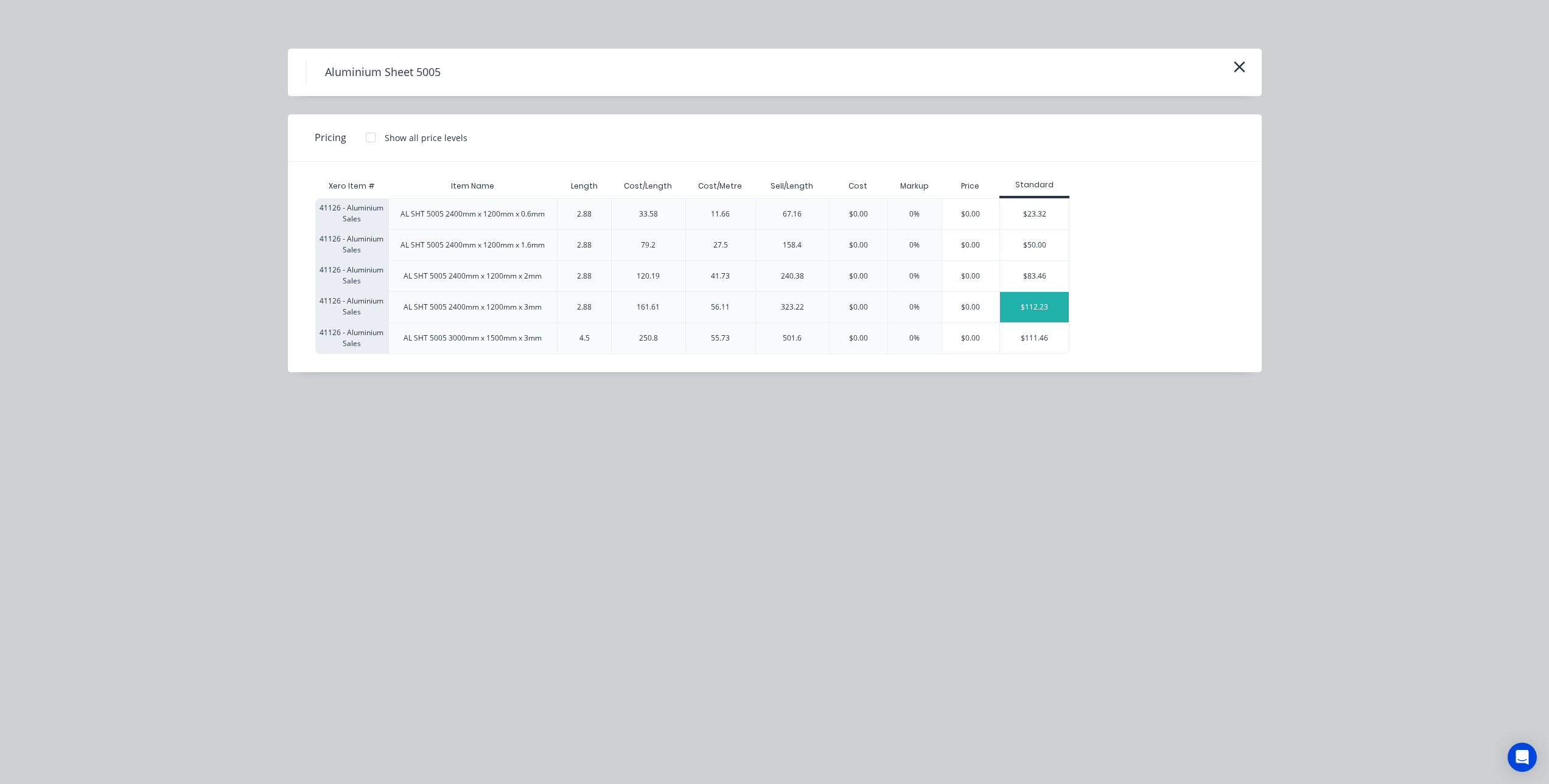
click at [1022, 297] on div "$112.23" at bounding box center [1034, 308] width 69 height 31
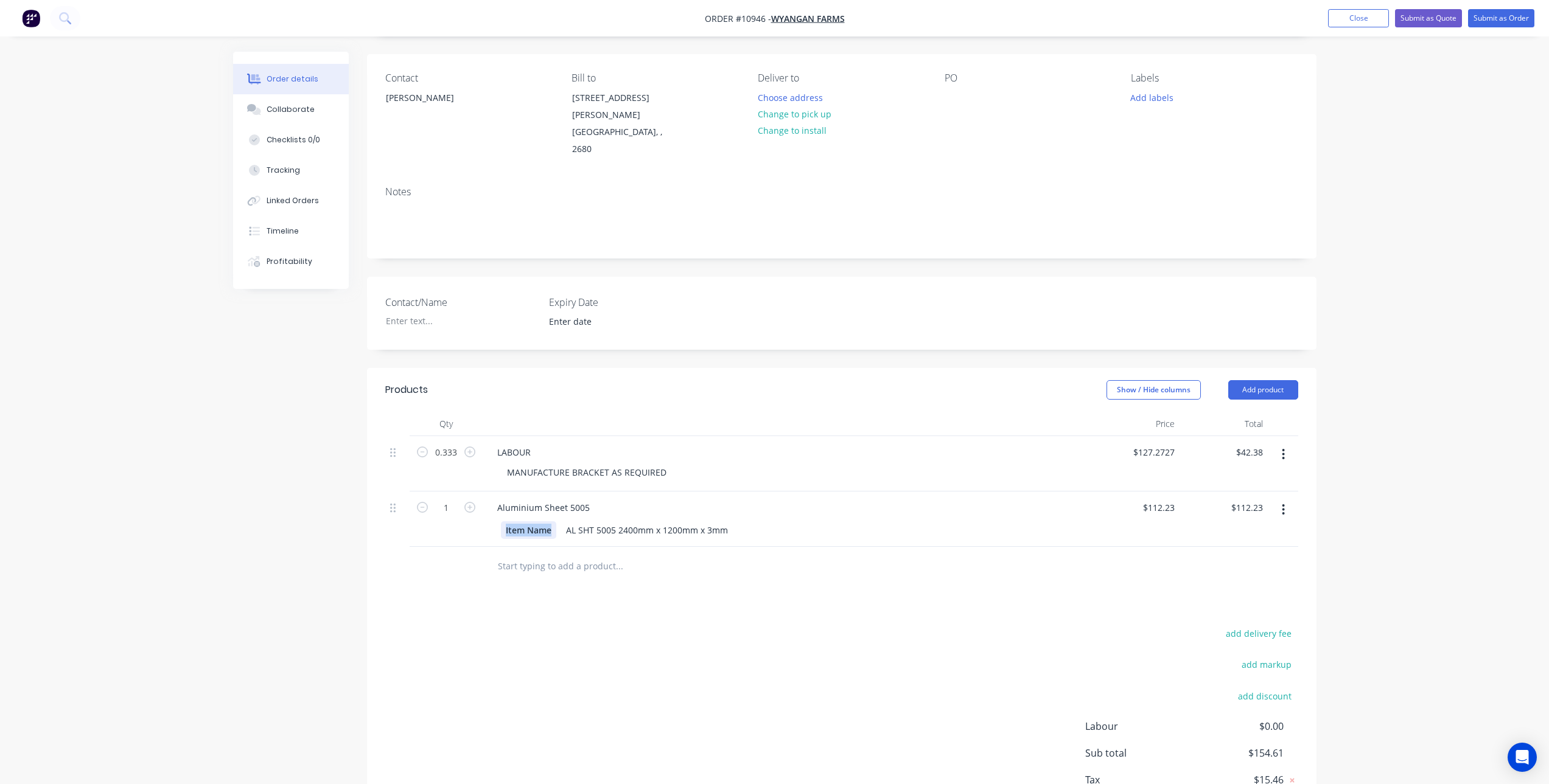
drag, startPoint x: 551, startPoint y: 497, endPoint x: 464, endPoint y: 506, distance: 87.5
click at [464, 506] on div "1 Aluminium Sheet 5005 Item Name AL SHT 5005 2400mm x 1200mm x 3mm $112.23 $112…" at bounding box center [842, 519] width 913 height 55
click at [585, 521] on div "AL SHT 5005 2400mm x 1200mm x 3mm" at bounding box center [609, 529] width 172 height 17
click at [577, 584] on div "Products Show / Hide columns Add product Qty Price Total 0.333 LABOUR MANUFACTU…" at bounding box center [842, 610] width 950 height 484
click at [548, 521] on div "0.210 X .510" at bounding box center [553, 529] width 58 height 17
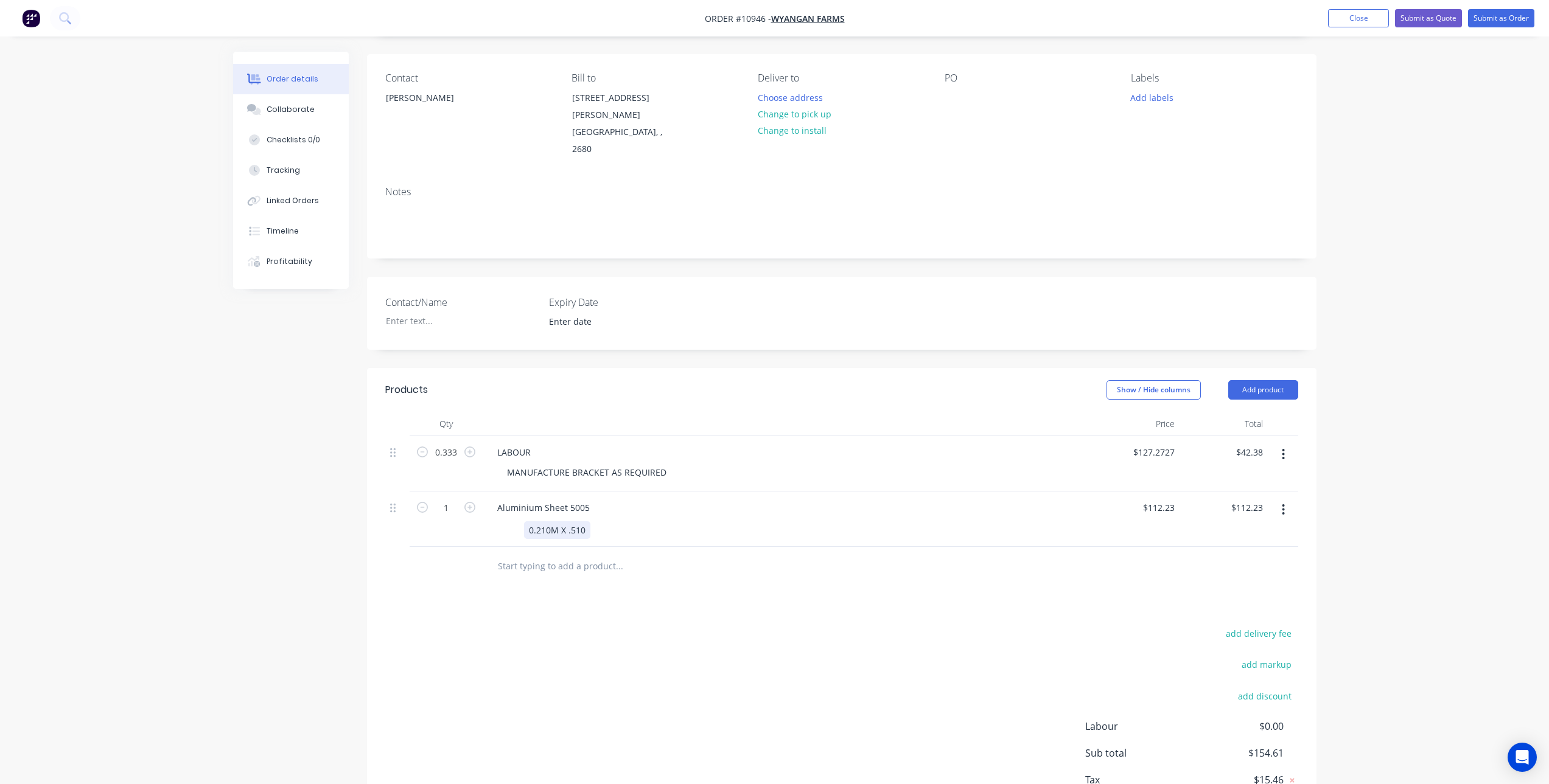
click at [585, 521] on div "0.210M X .510" at bounding box center [557, 529] width 66 height 17
click at [617, 588] on div "Products Show / Hide columns Add product Qty Price Total 0.333 LABOUR MANUFACTU…" at bounding box center [842, 610] width 950 height 484
click at [457, 499] on input "1" at bounding box center [446, 508] width 32 height 18
type input "0.1071"
type input "$12.02"
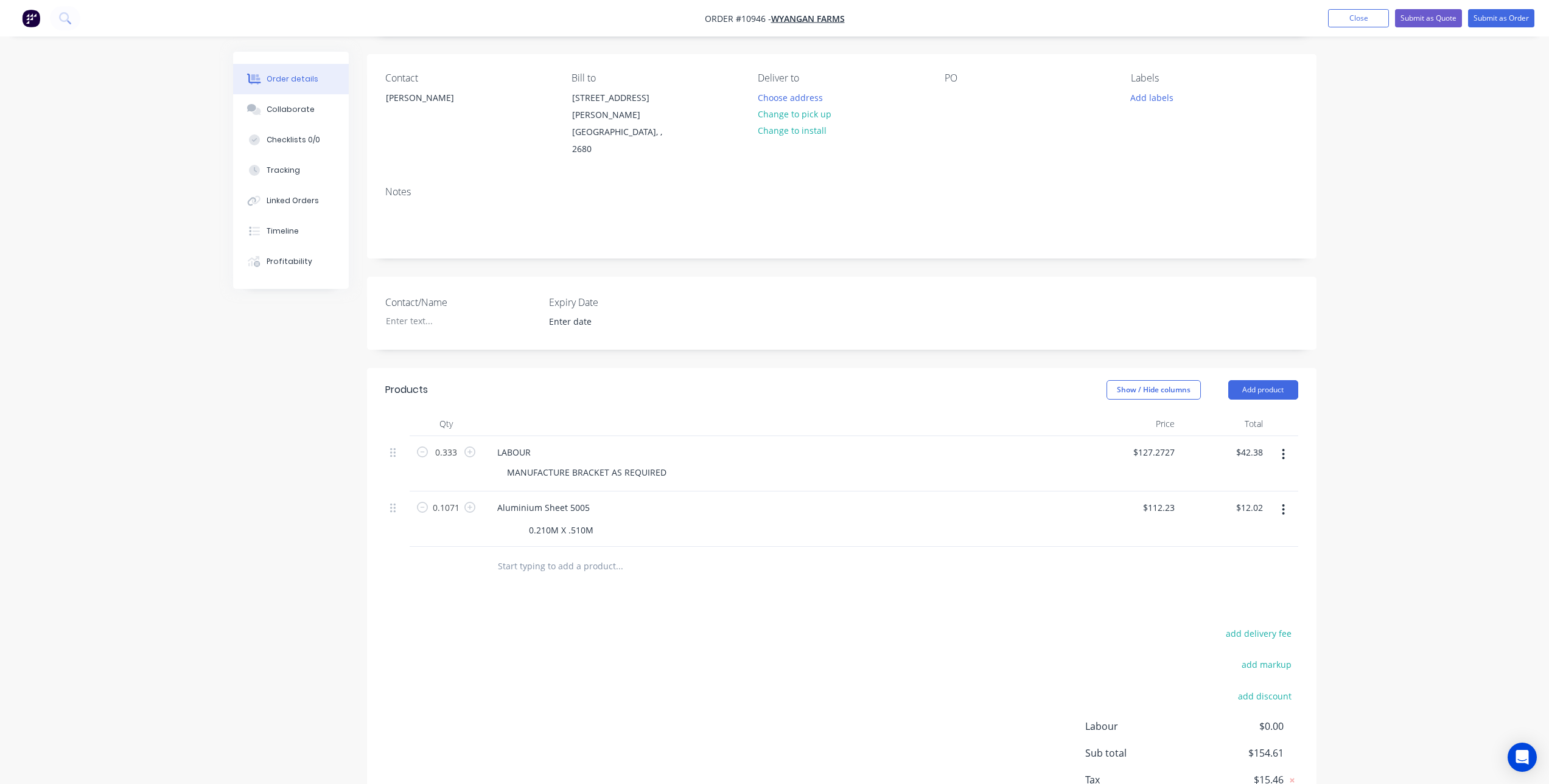
click at [558, 625] on div "add delivery fee add markup add discount Labour $0.00 Sub total $154.61 Tax $15…" at bounding box center [842, 729] width 913 height 208
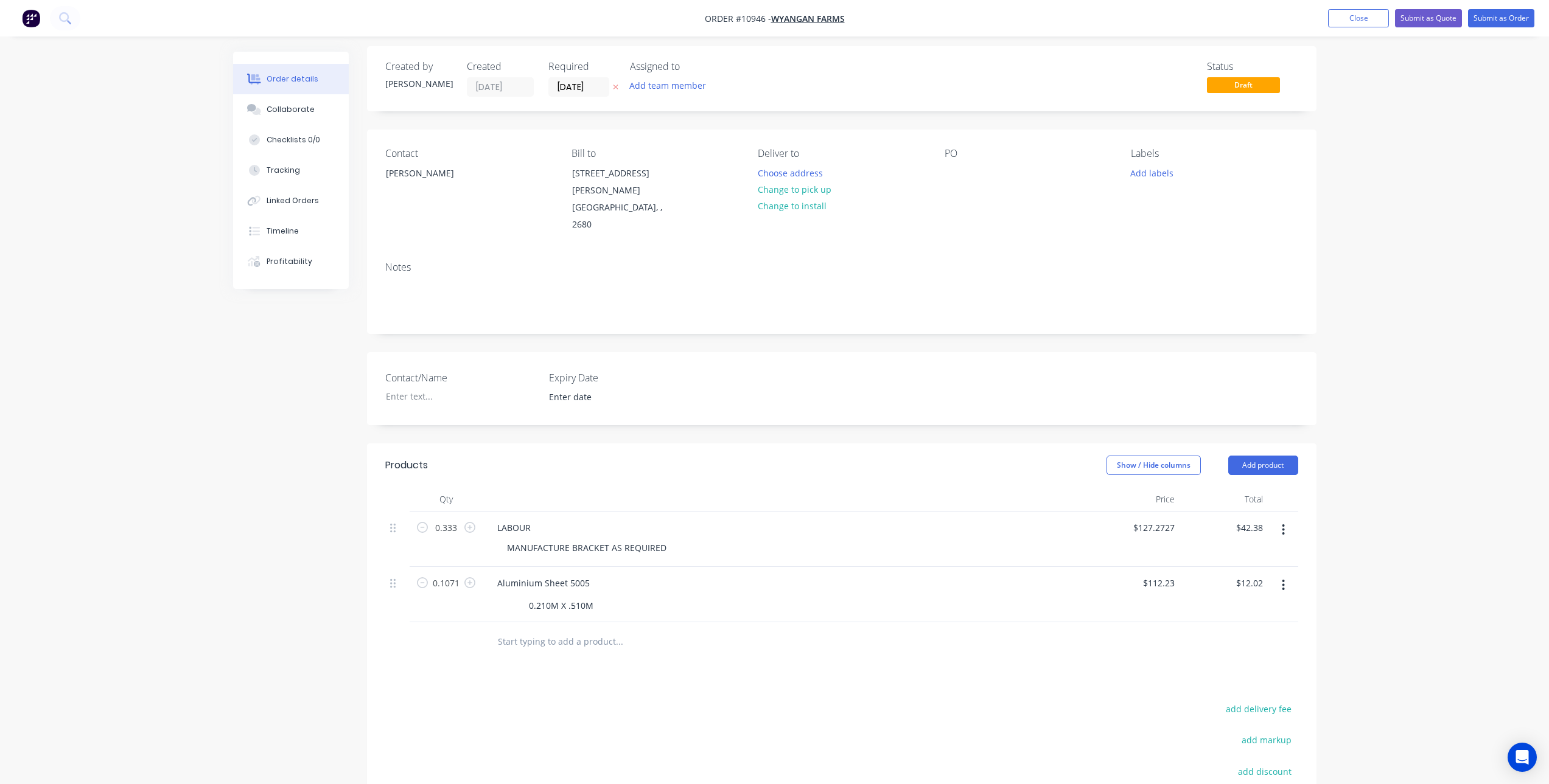
scroll to position [0, 0]
click at [497, 580] on div "Aluminium Sheet 5005" at bounding box center [543, 588] width 112 height 17
click at [860, 657] on div "Products Show / Hide columns Add product Qty Price Total 0.333 LABOUR MANUFACTU…" at bounding box center [842, 691] width 950 height 484
click at [1488, 15] on button "Submit as Order" at bounding box center [1501, 18] width 66 height 18
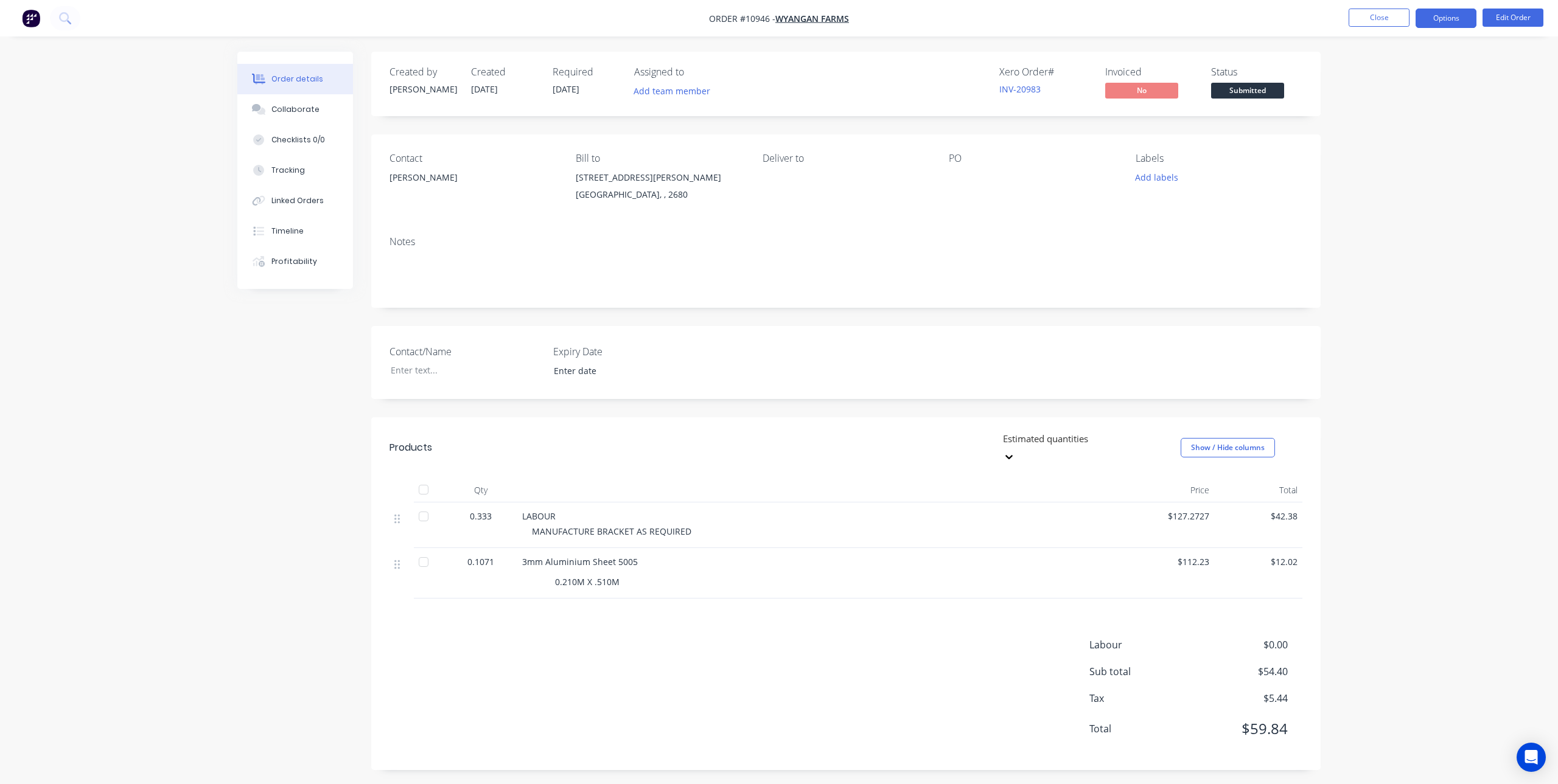
click at [1450, 22] on button "Options" at bounding box center [1445, 17] width 61 height 19
click at [1408, 72] on div "Invoice" at bounding box center [1409, 74] width 112 height 17
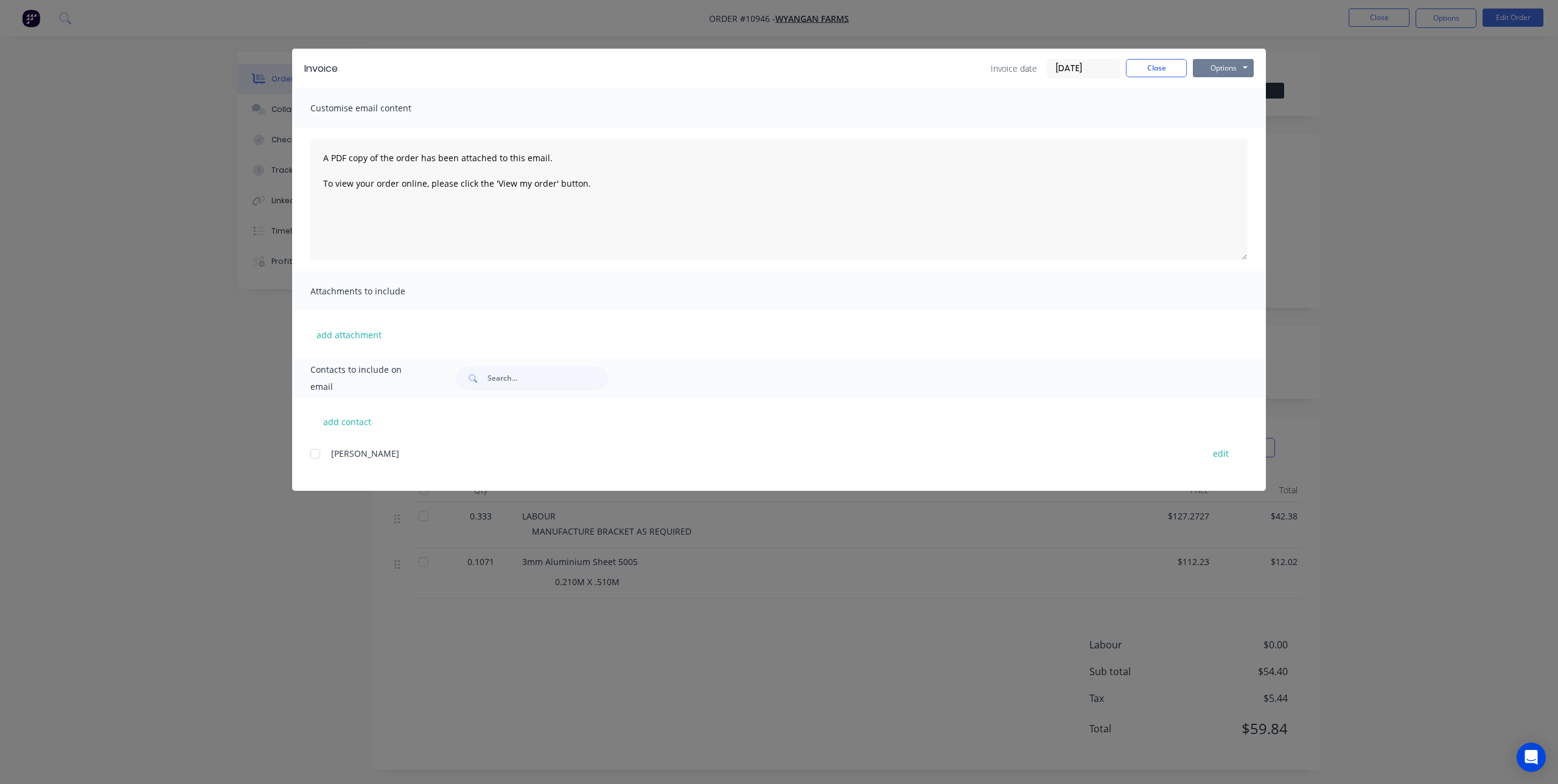
click at [1204, 73] on button "Options" at bounding box center [1223, 68] width 61 height 18
click at [1238, 110] on button "Print" at bounding box center [1232, 110] width 78 height 20
click at [1151, 67] on button "Close" at bounding box center [1156, 68] width 61 height 18
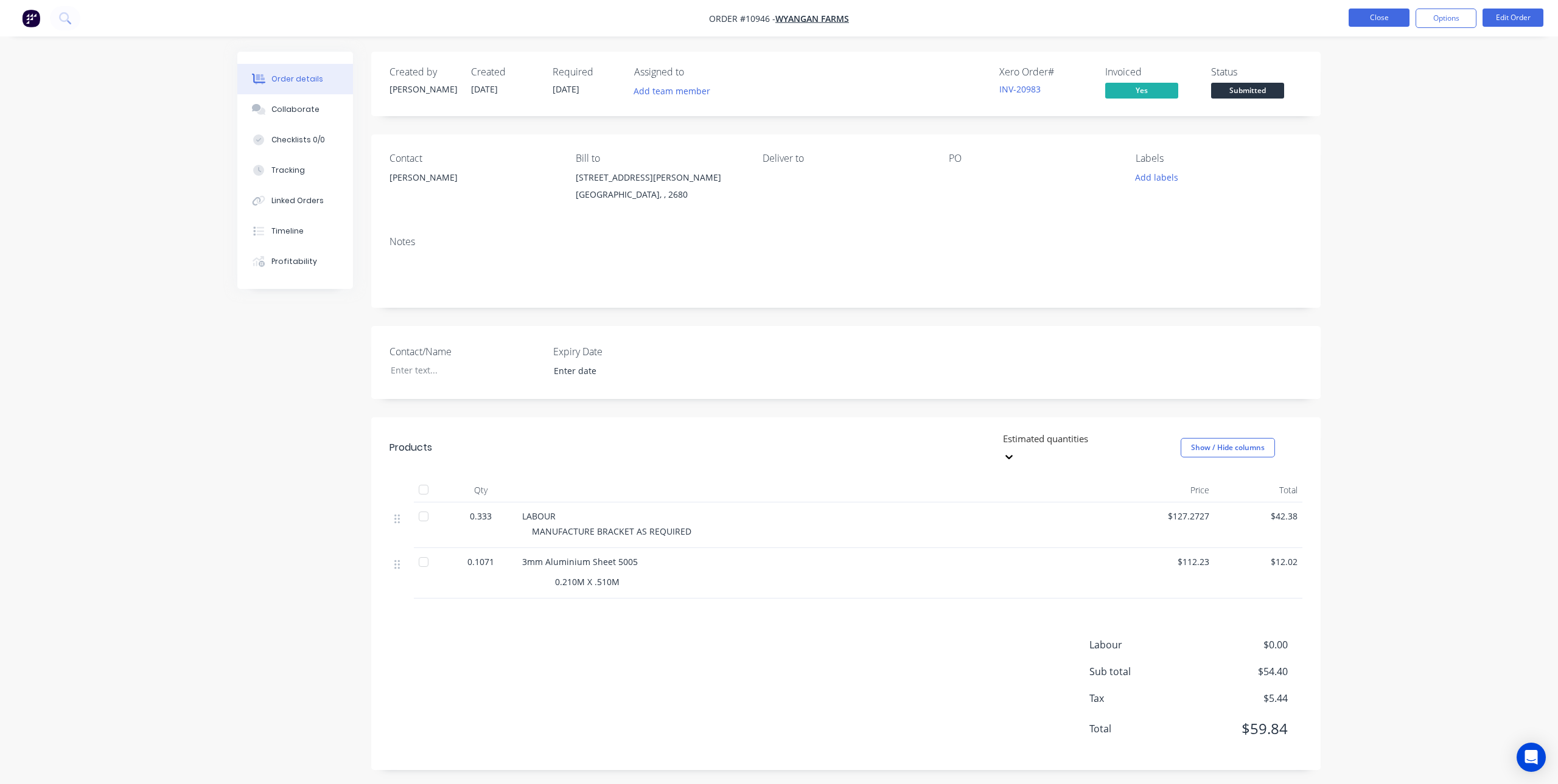
click at [1380, 15] on button "Close" at bounding box center [1378, 17] width 61 height 18
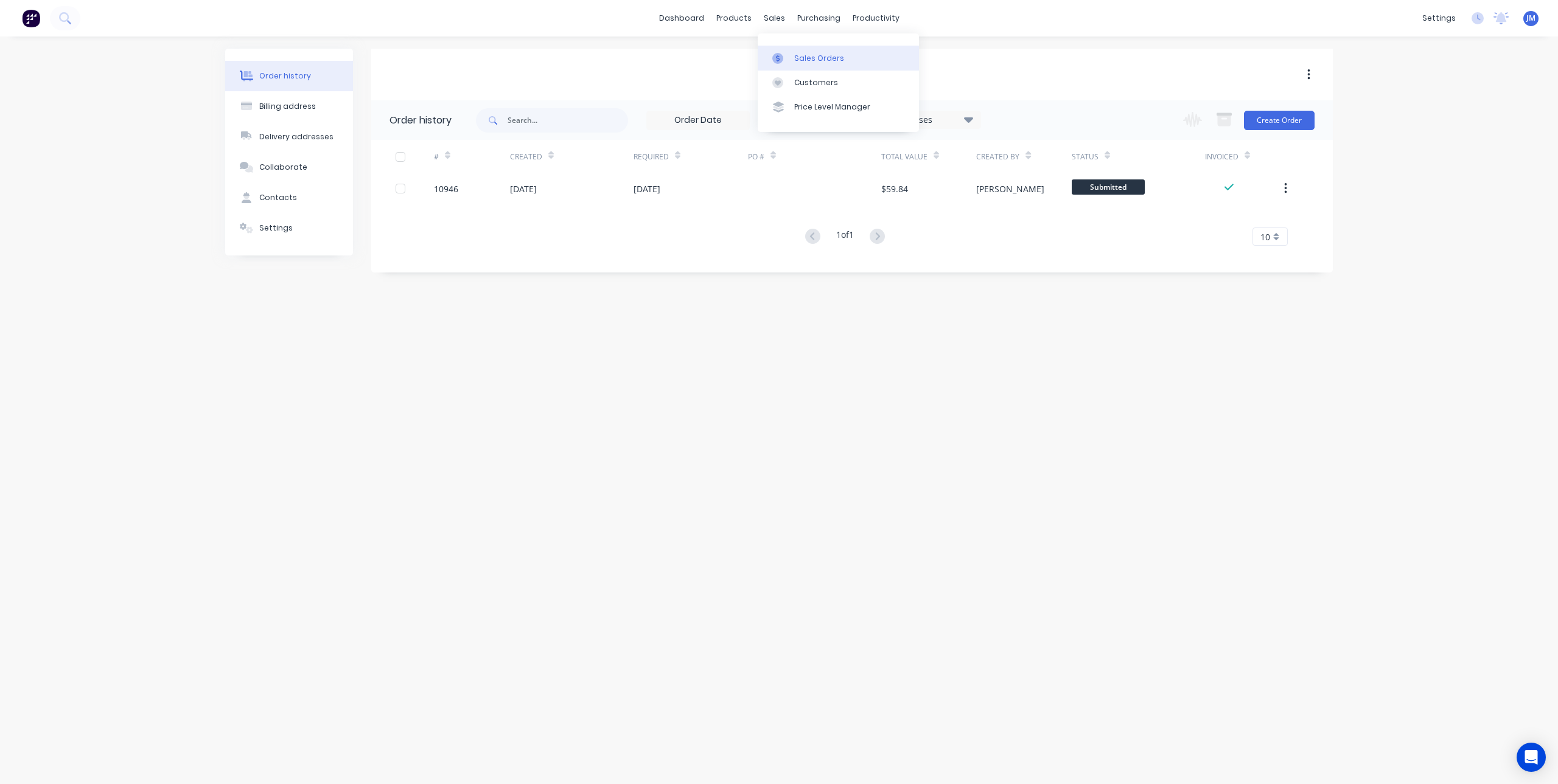
click at [786, 54] on div at bounding box center [782, 58] width 18 height 11
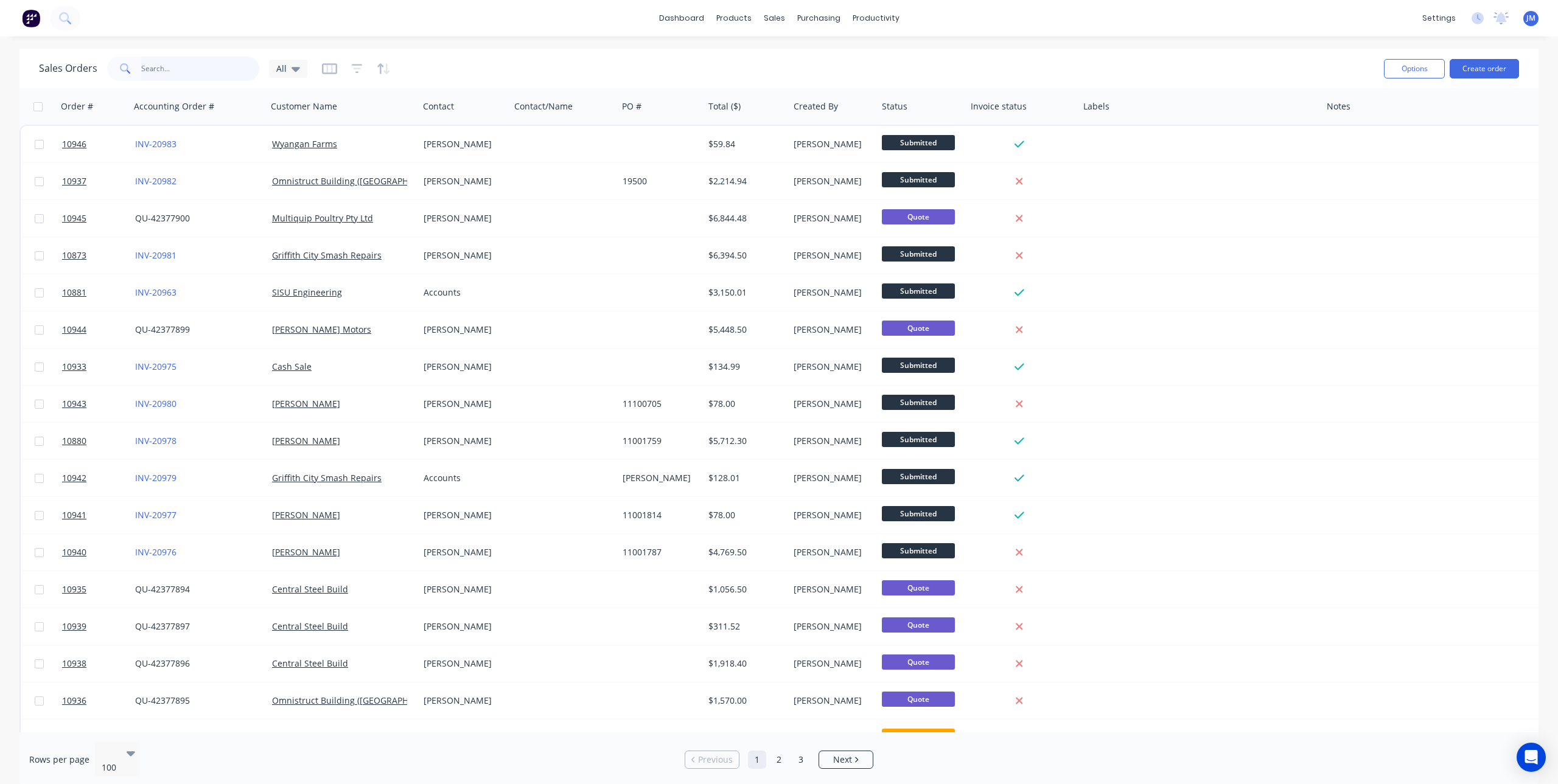
click at [206, 71] on input "text" at bounding box center [201, 68] width 119 height 24
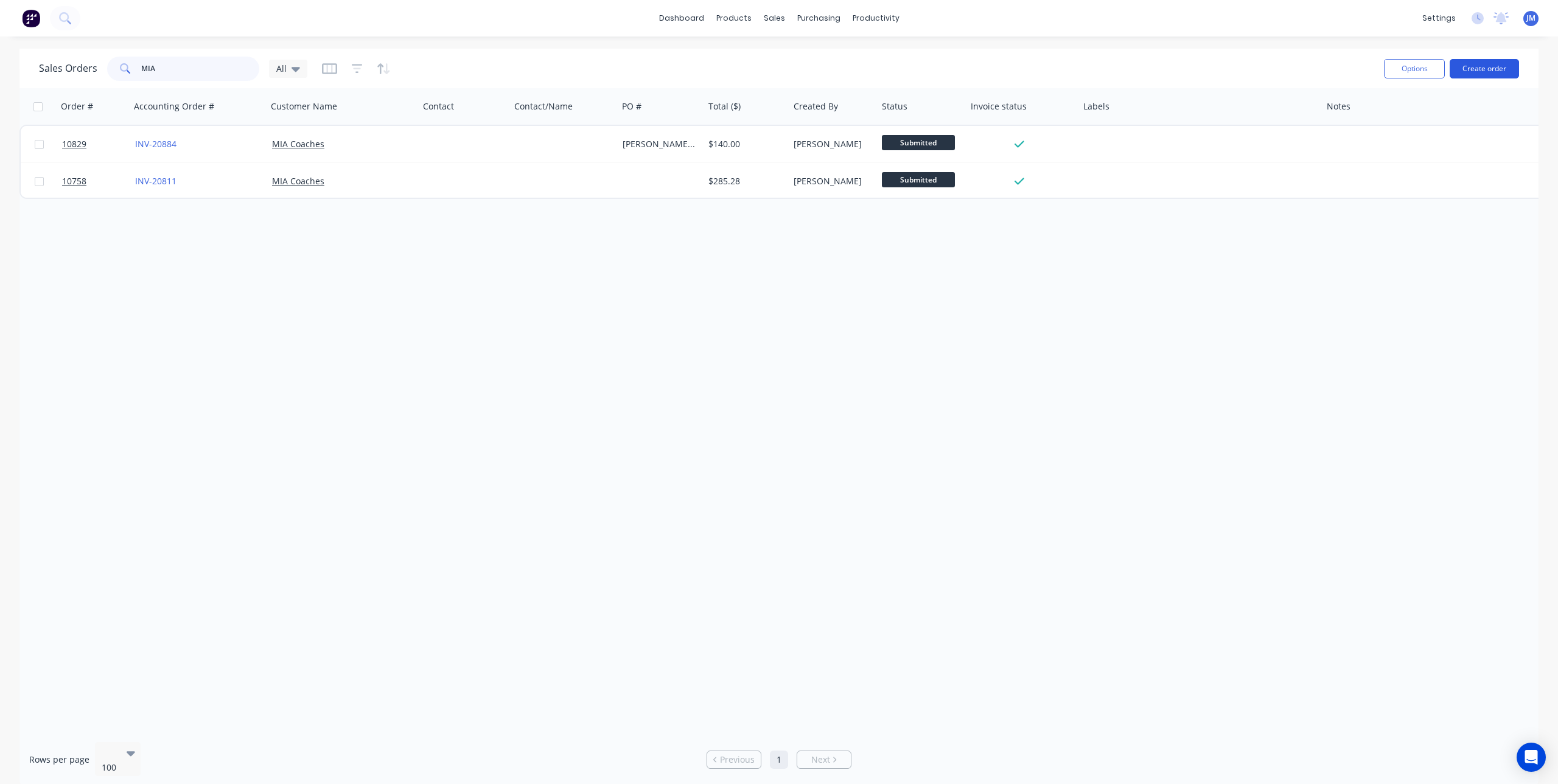
type input "MIA"
click at [1491, 74] on button "Create order" at bounding box center [1484, 68] width 69 height 19
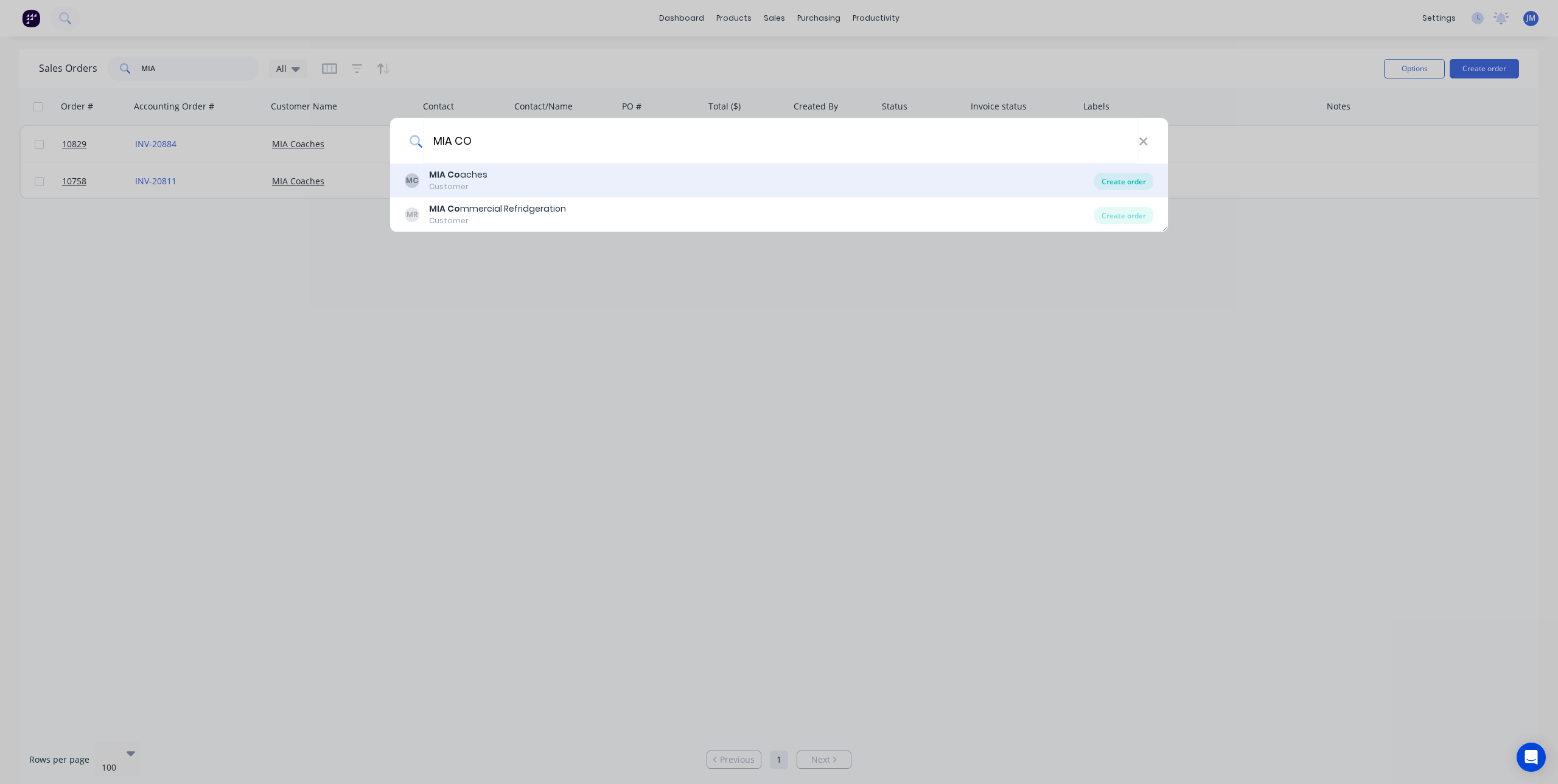
type input "MIA CO"
click at [1130, 174] on div "Create order" at bounding box center [1123, 181] width 59 height 17
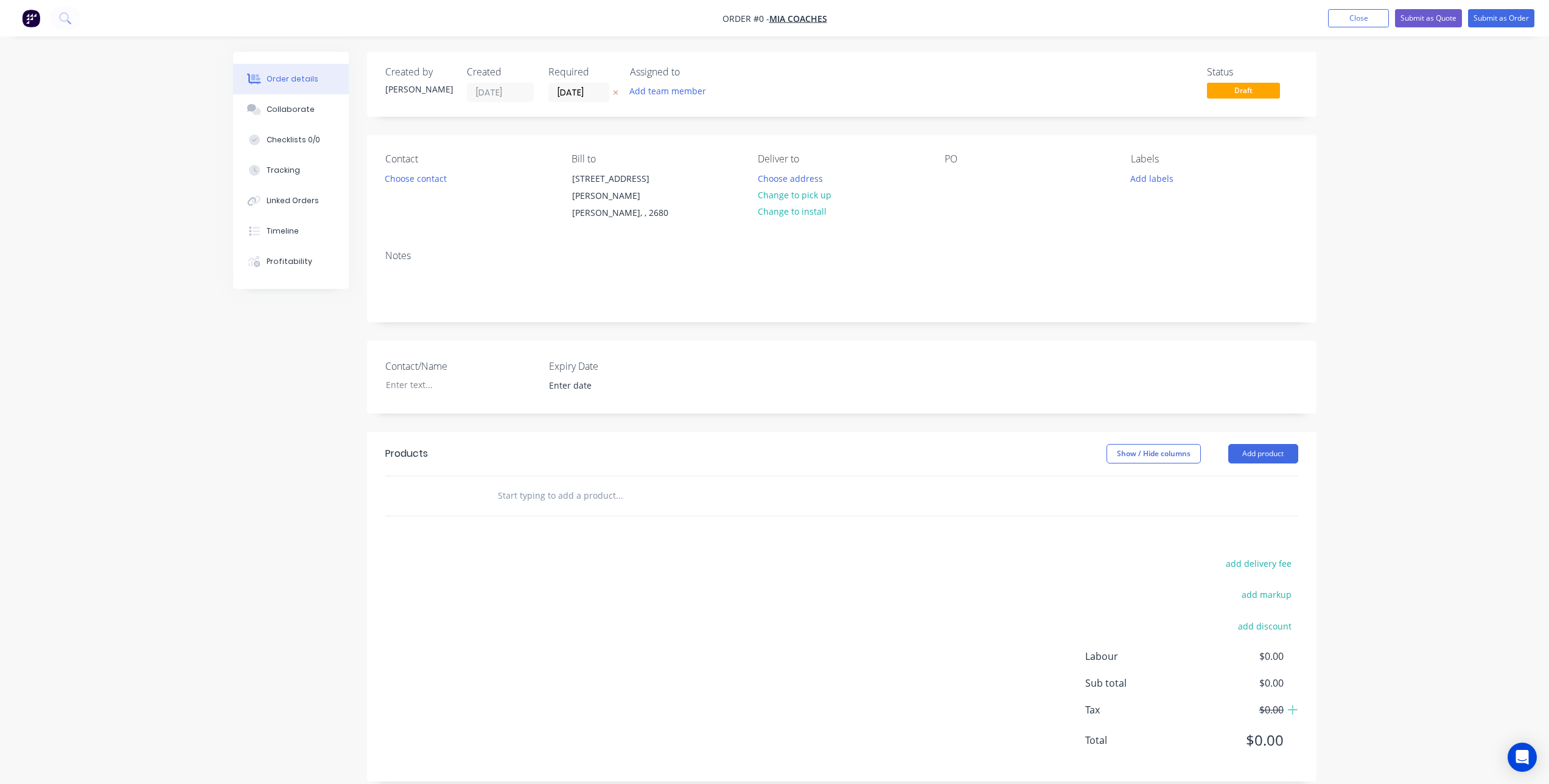
click at [562, 484] on input "text" at bounding box center [619, 495] width 243 height 24
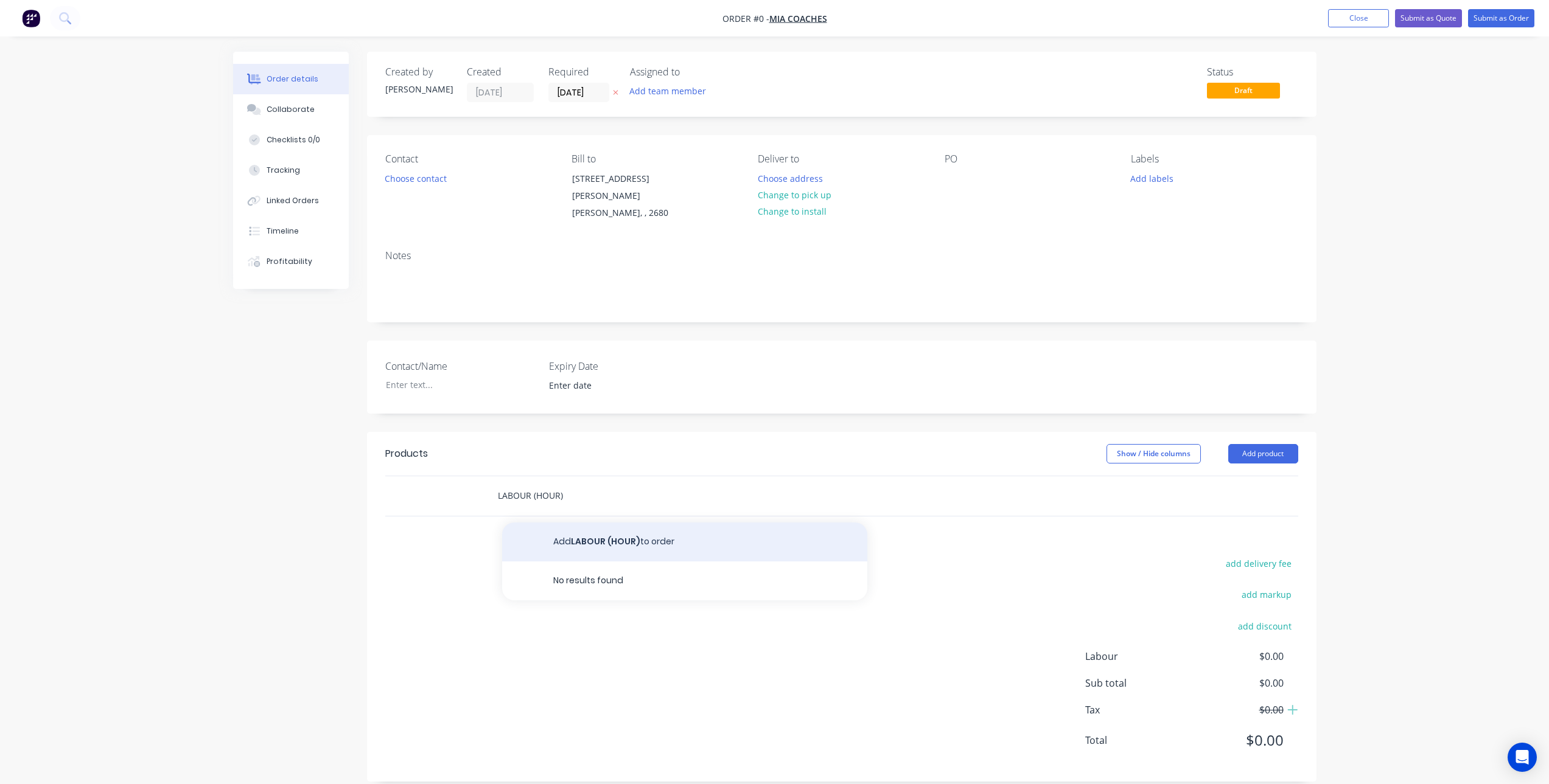
type input "LABOUR (HOUR)"
click at [632, 531] on button "Add LABOUR (HOUR) to order" at bounding box center [685, 542] width 365 height 39
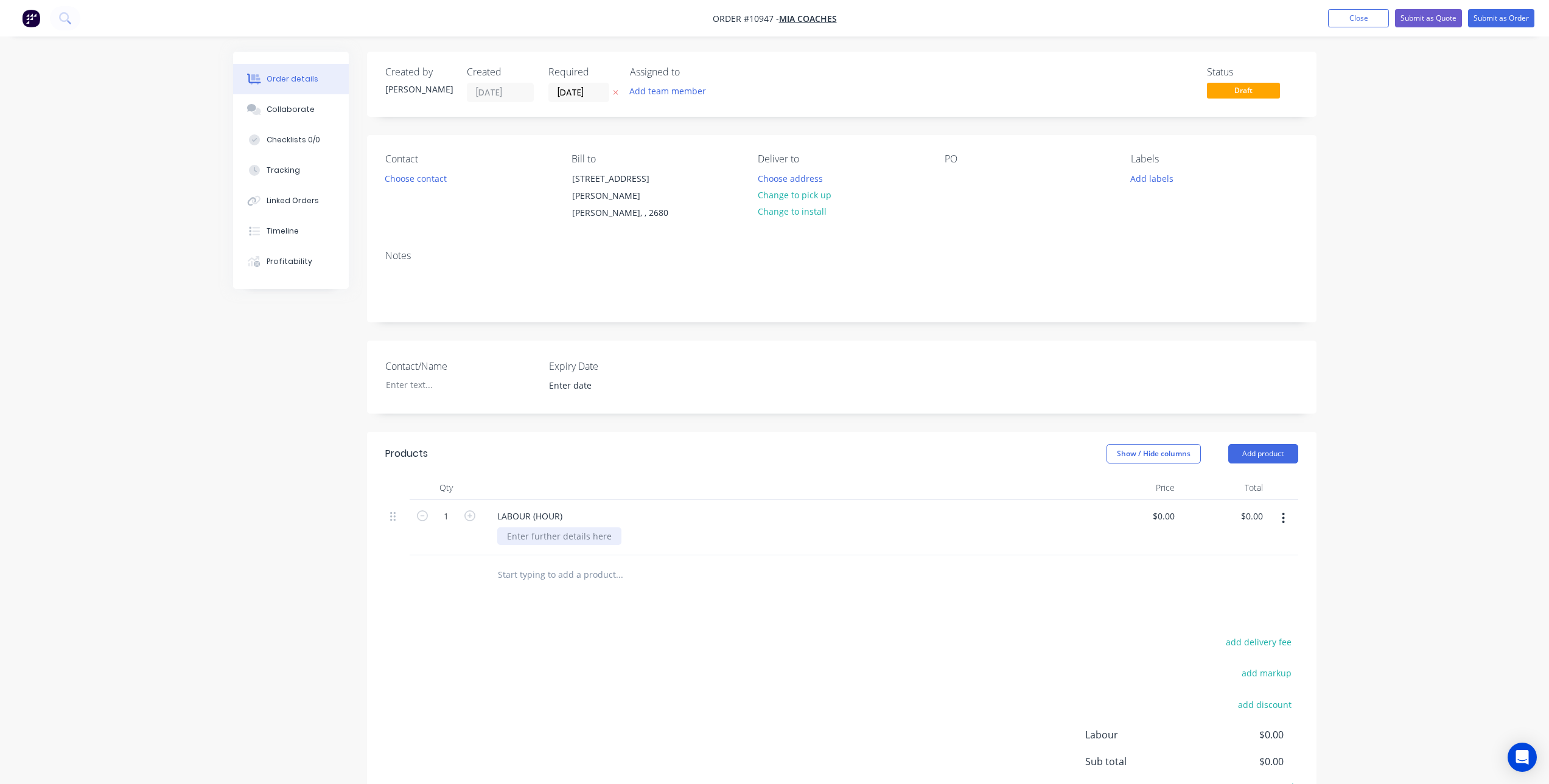
click at [559, 527] on div at bounding box center [559, 535] width 124 height 17
click at [1162, 507] on div "0 $0.00" at bounding box center [1163, 515] width 33 height 17
type input "$127.2727"
type input "$127.27"
click at [1135, 617] on div "Products Show / Hide columns Add product Qty Price Total 1 LABOUR (HOUR) - MODI…" at bounding box center [842, 652] width 950 height 441
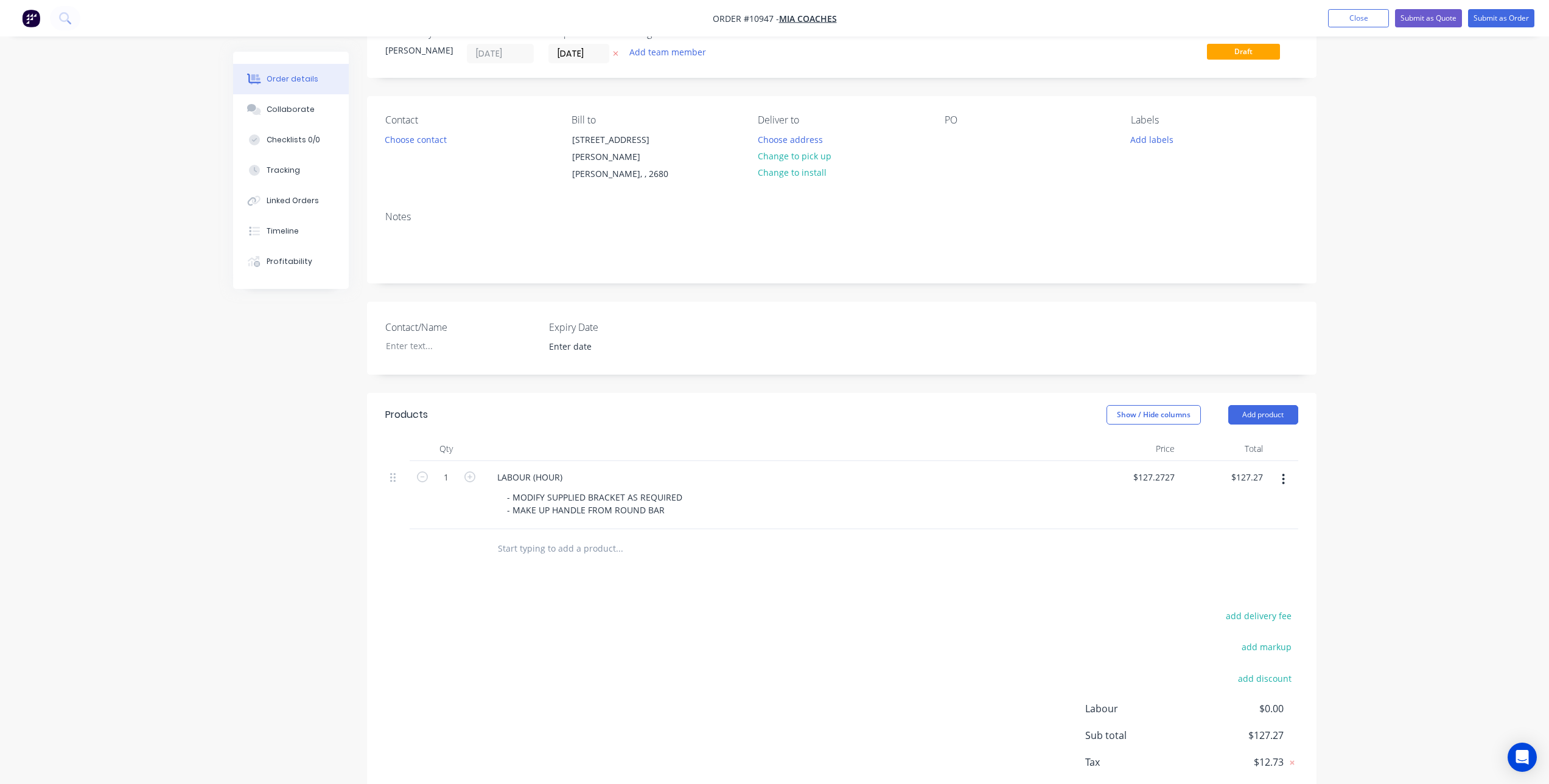
scroll to position [61, 0]
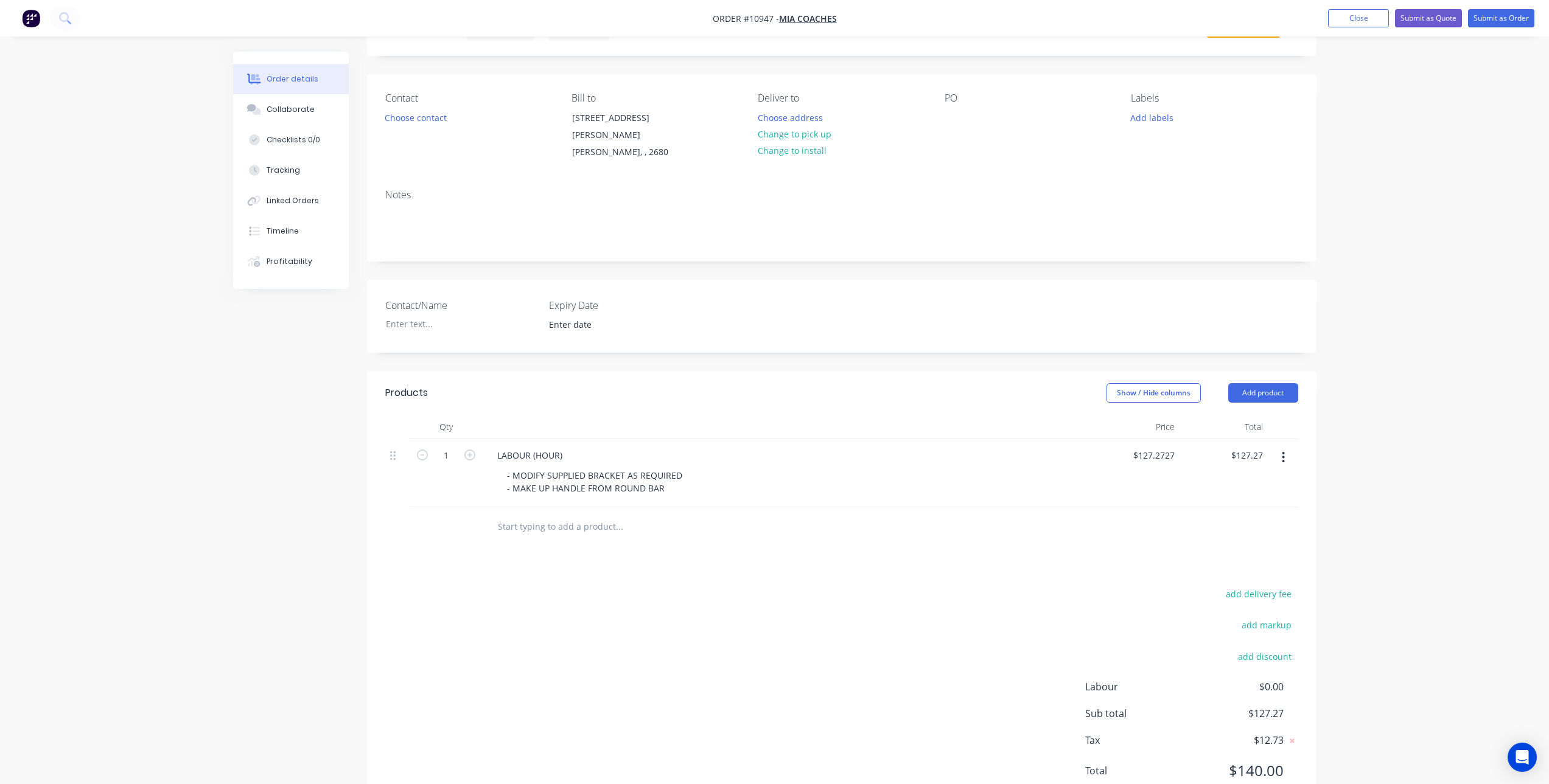
click at [548, 514] on input "text" at bounding box center [619, 526] width 243 height 24
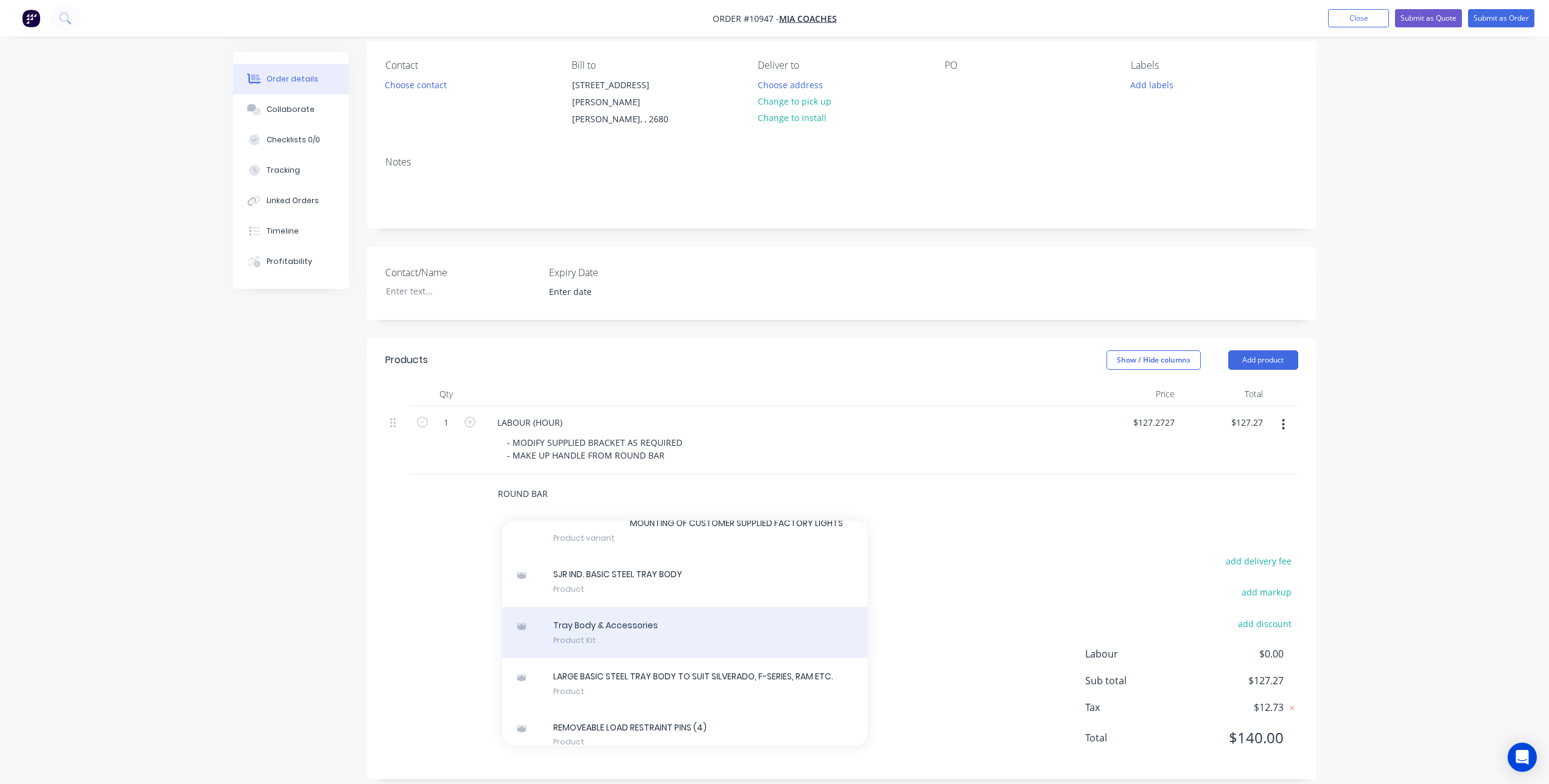
scroll to position [503, 0]
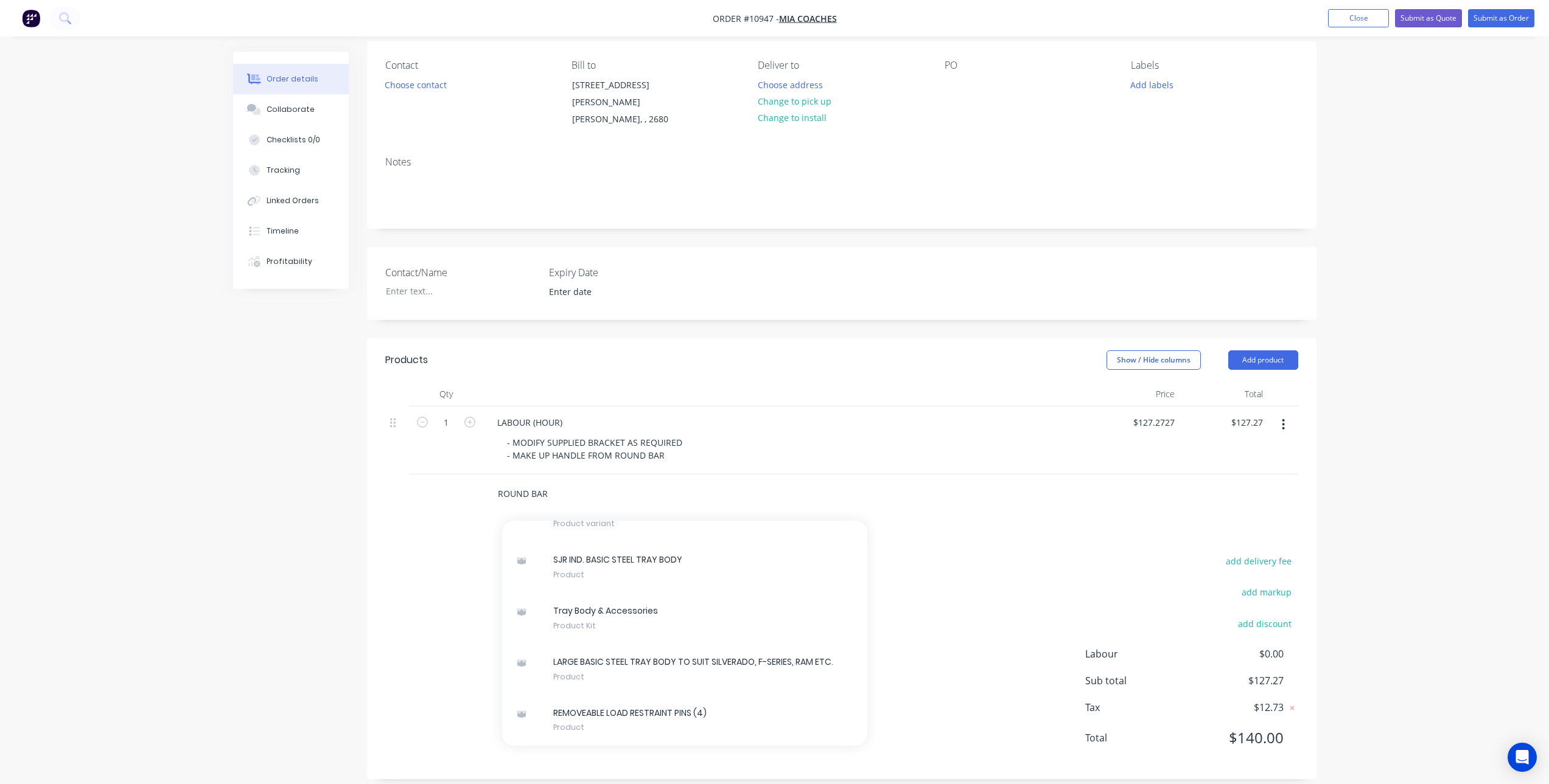
drag, startPoint x: 533, startPoint y: 478, endPoint x: 476, endPoint y: 485, distance: 57.4
click at [476, 485] on div "ROUND BAR Add ROUND BAR to order REMOVEABLE LOAD RESTRAINT PINS (4) Xero Item #…" at bounding box center [842, 495] width 913 height 40
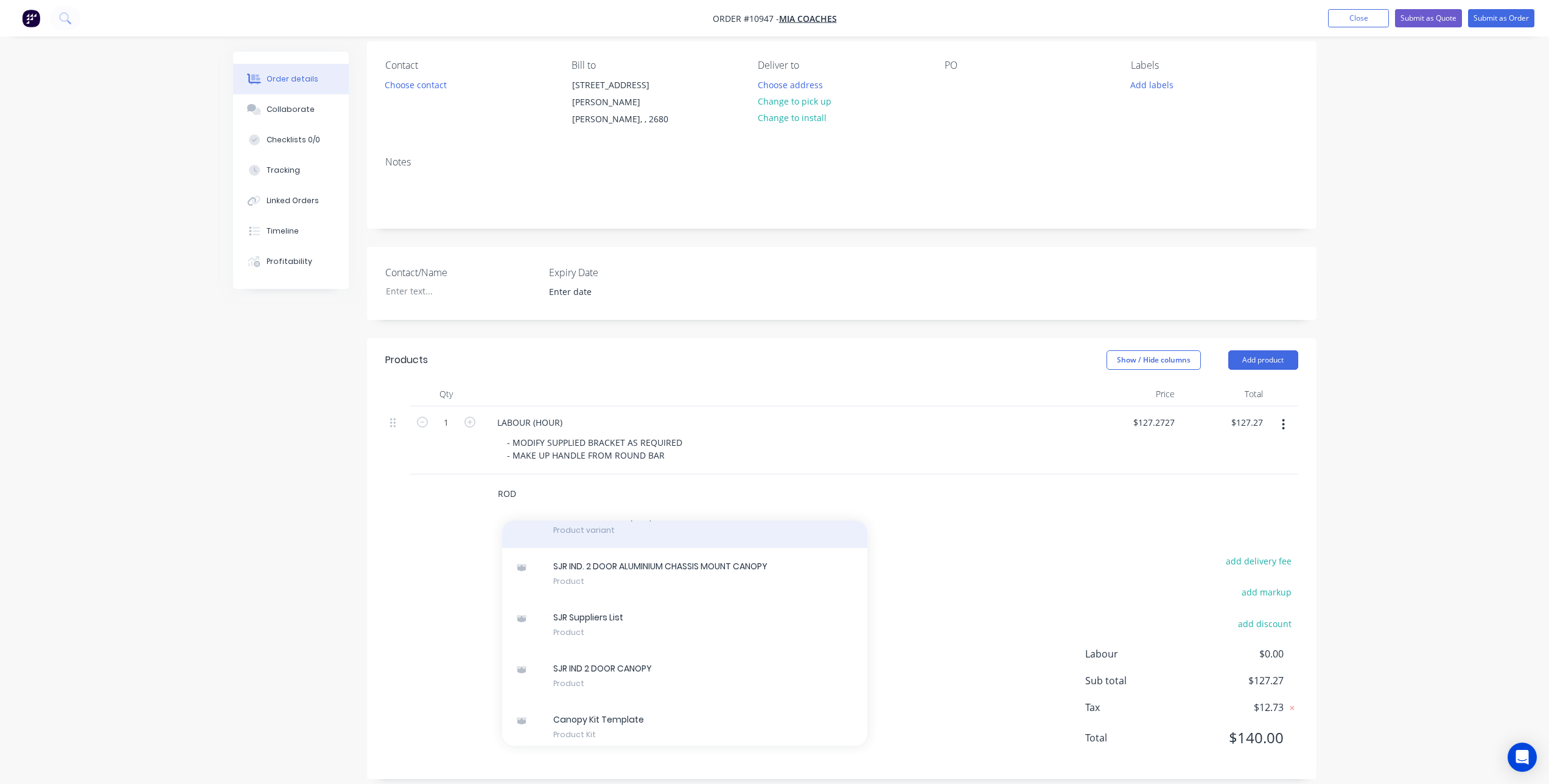
scroll to position [564, 0]
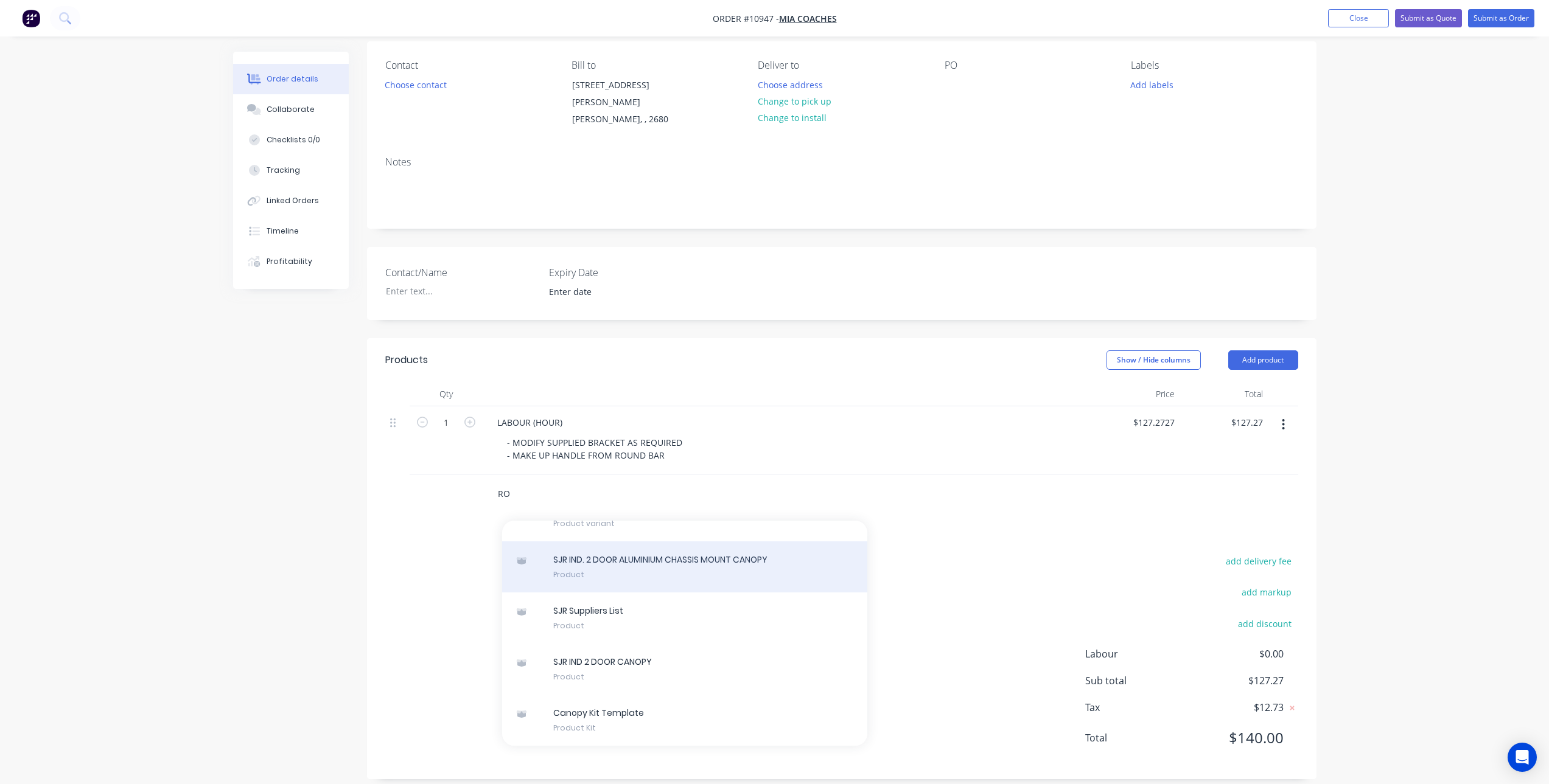
type input "R"
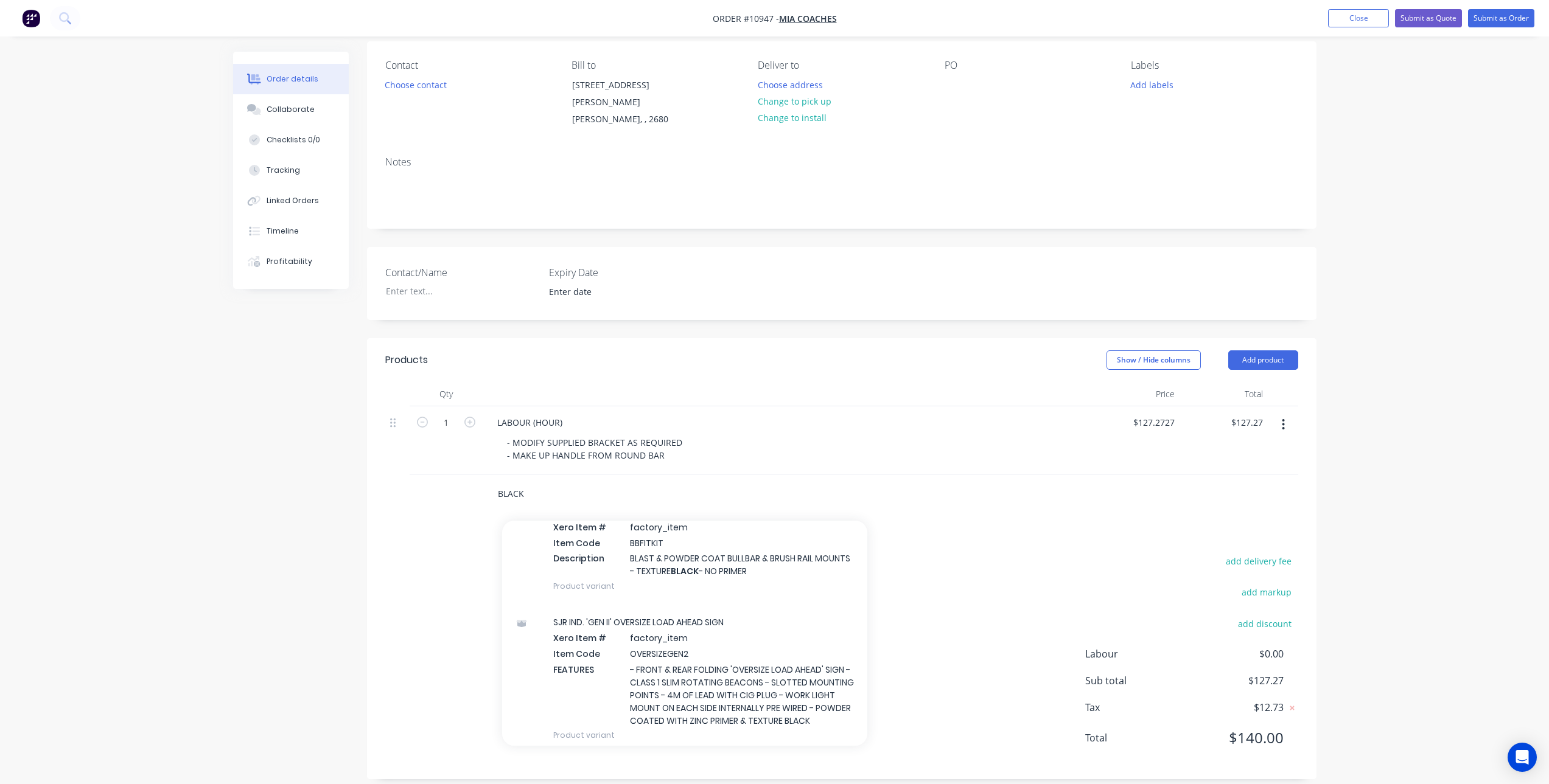
scroll to position [2372, 0]
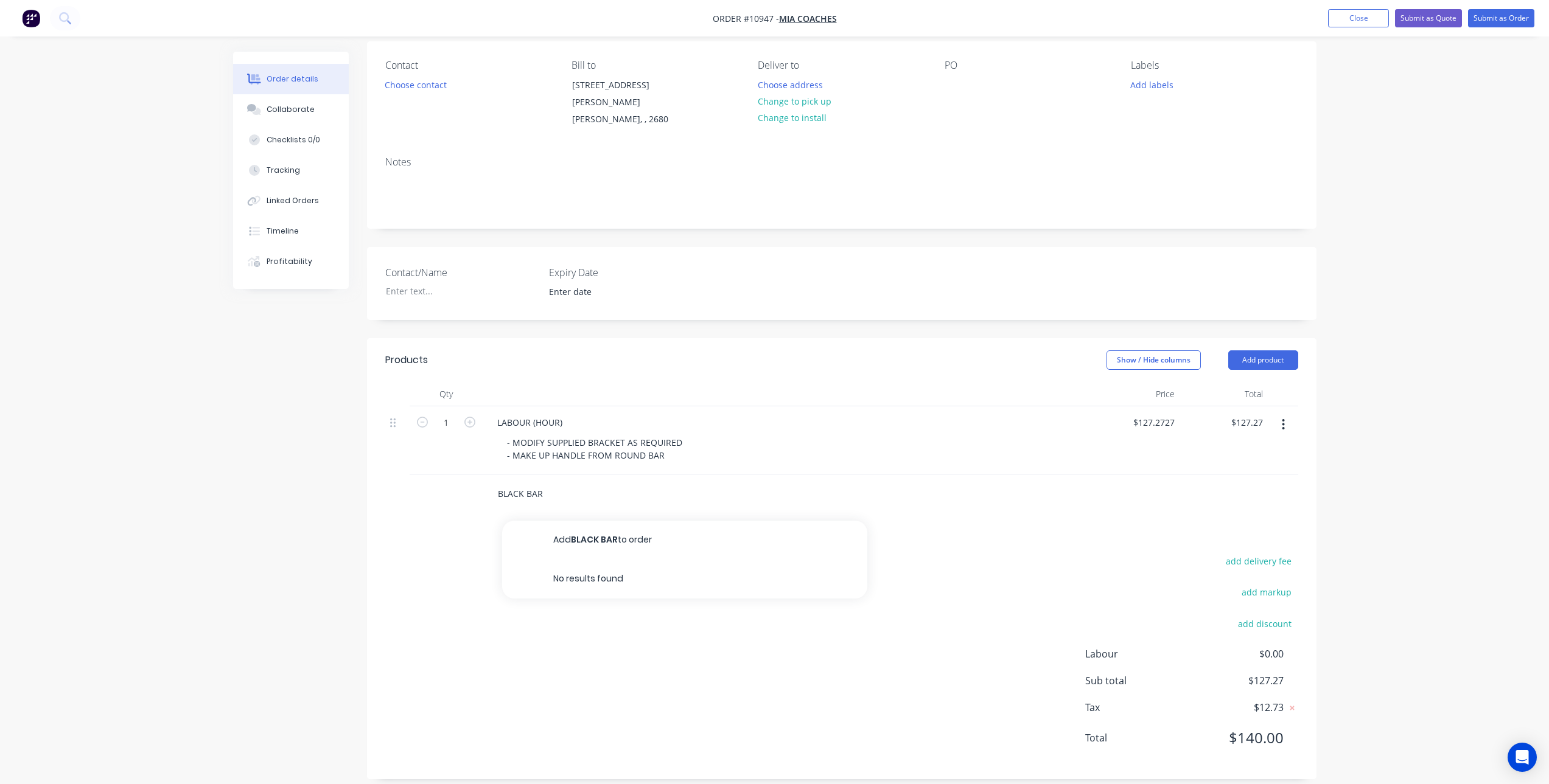
drag, startPoint x: 488, startPoint y: 478, endPoint x: 455, endPoint y: 482, distance: 33.2
click at [455, 482] on div "BLACK BAR Add BLACK BAR to order No results found" at bounding box center [842, 495] width 913 height 40
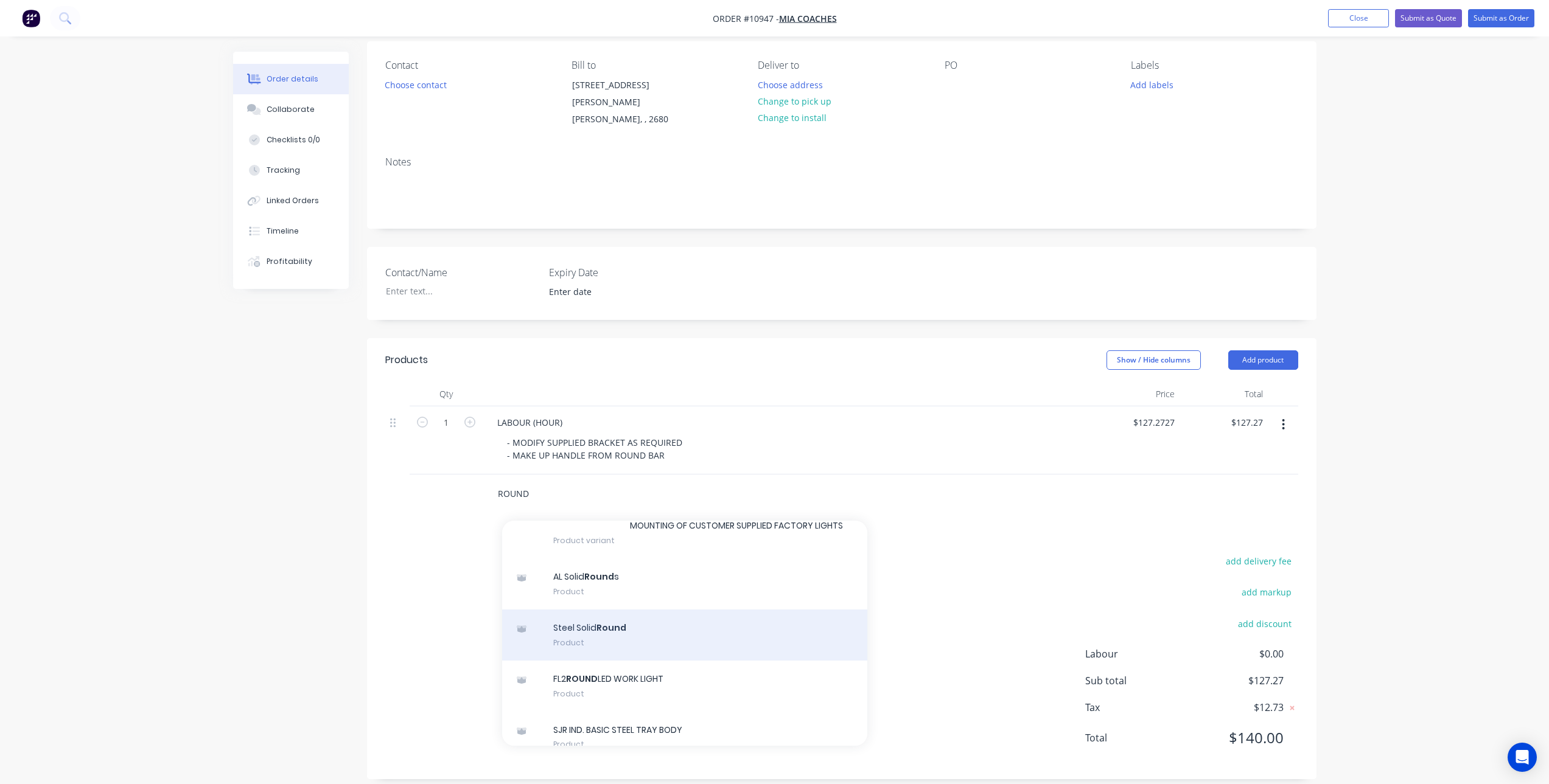
type input "ROUND"
click at [649, 632] on div "Steel Solid Round Product" at bounding box center [685, 635] width 365 height 51
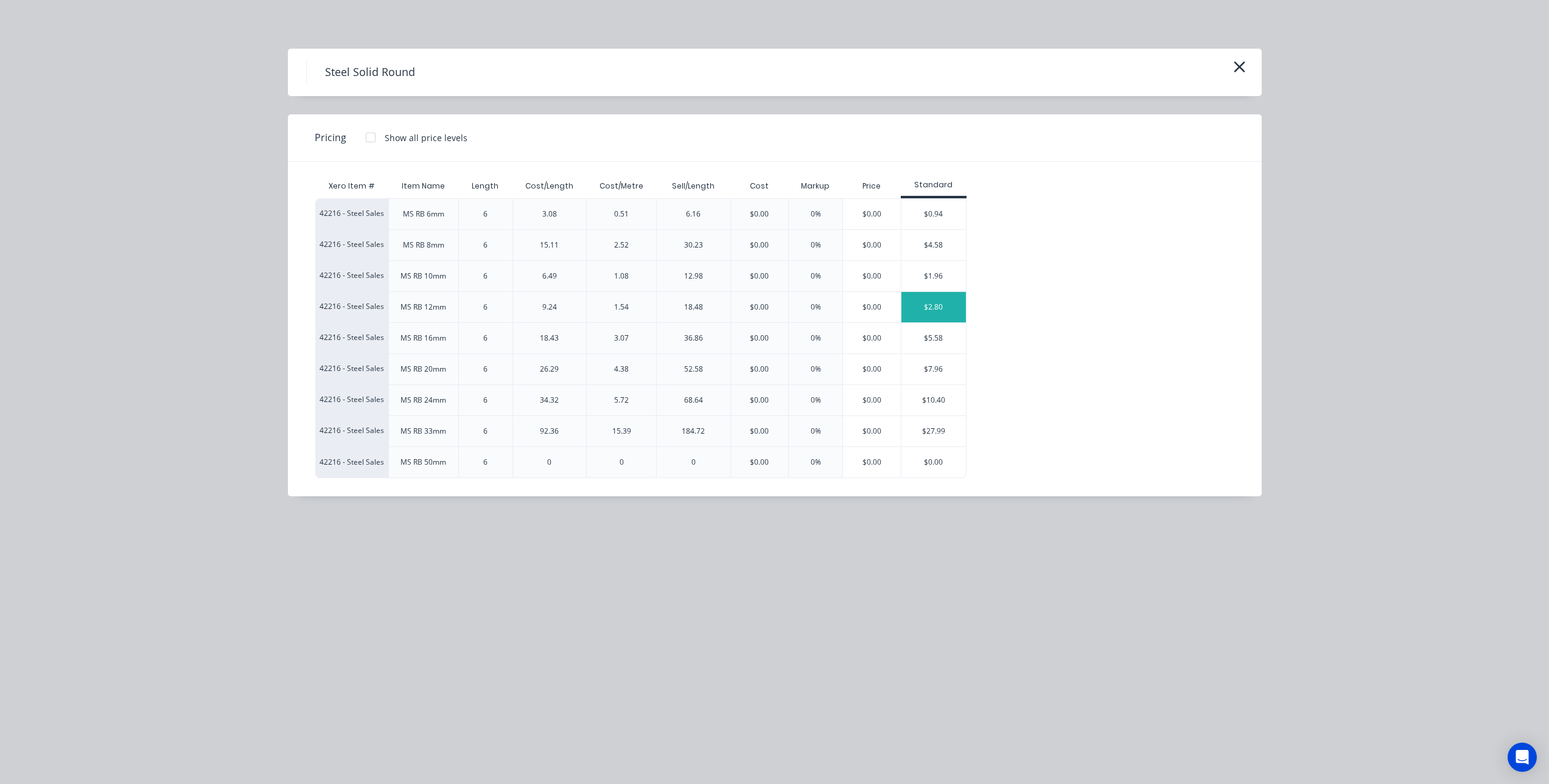
click at [951, 313] on div "$2.80" at bounding box center [934, 308] width 65 height 31
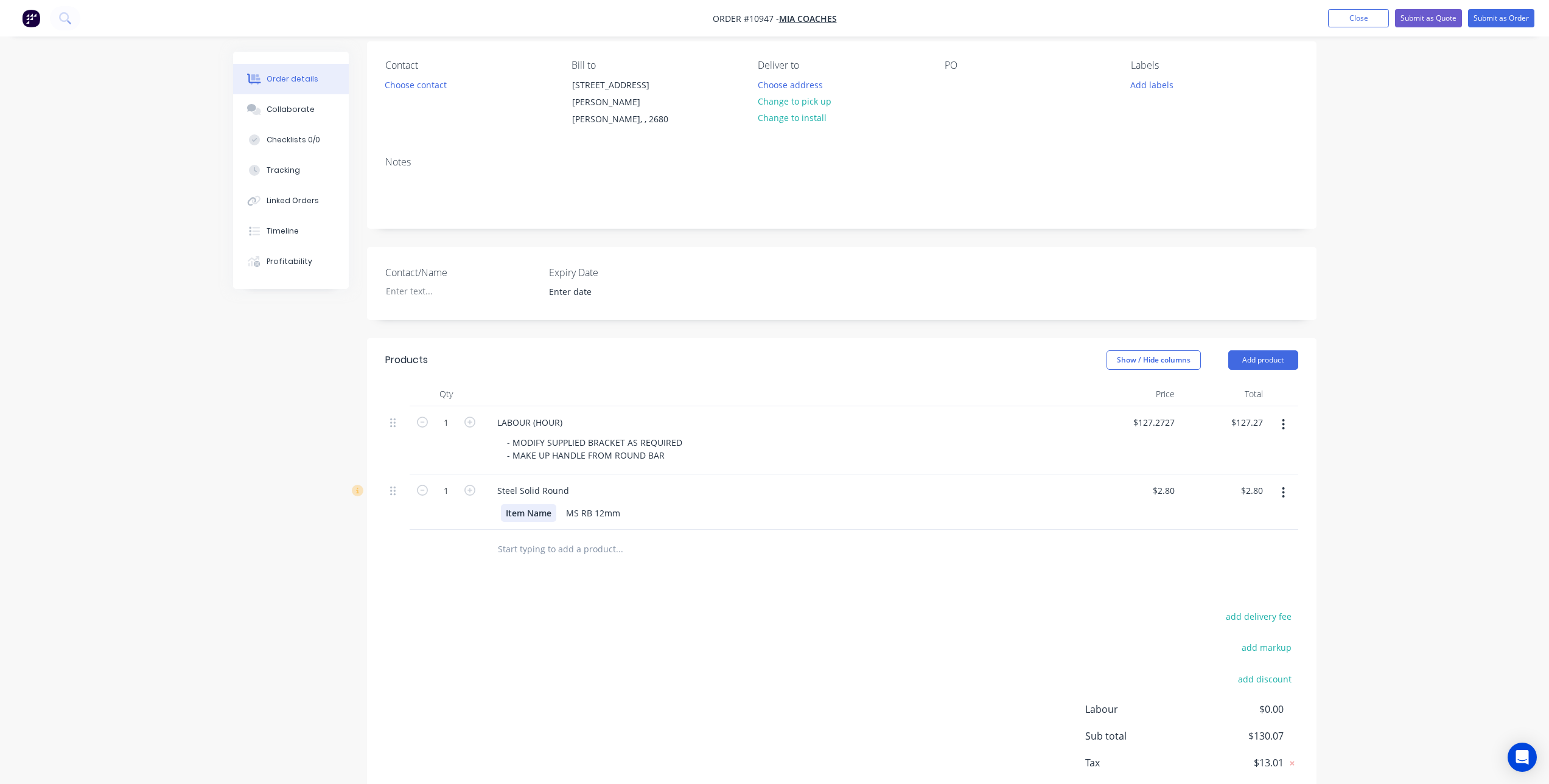
click at [542, 505] on div "Item Name" at bounding box center [528, 513] width 55 height 17
drag, startPoint x: 553, startPoint y: 501, endPoint x: 378, endPoint y: 507, distance: 175.1
click at [378, 507] on div "Qty Price Total 1 LABOUR (HOUR) - MODIFY SUPPLIED BRACKET AS REQUIRED - MAKE UP…" at bounding box center [842, 475] width 950 height 187
drag, startPoint x: 454, startPoint y: 475, endPoint x: 544, endPoint y: 467, distance: 90.4
click at [454, 482] on input "1" at bounding box center [446, 491] width 32 height 18
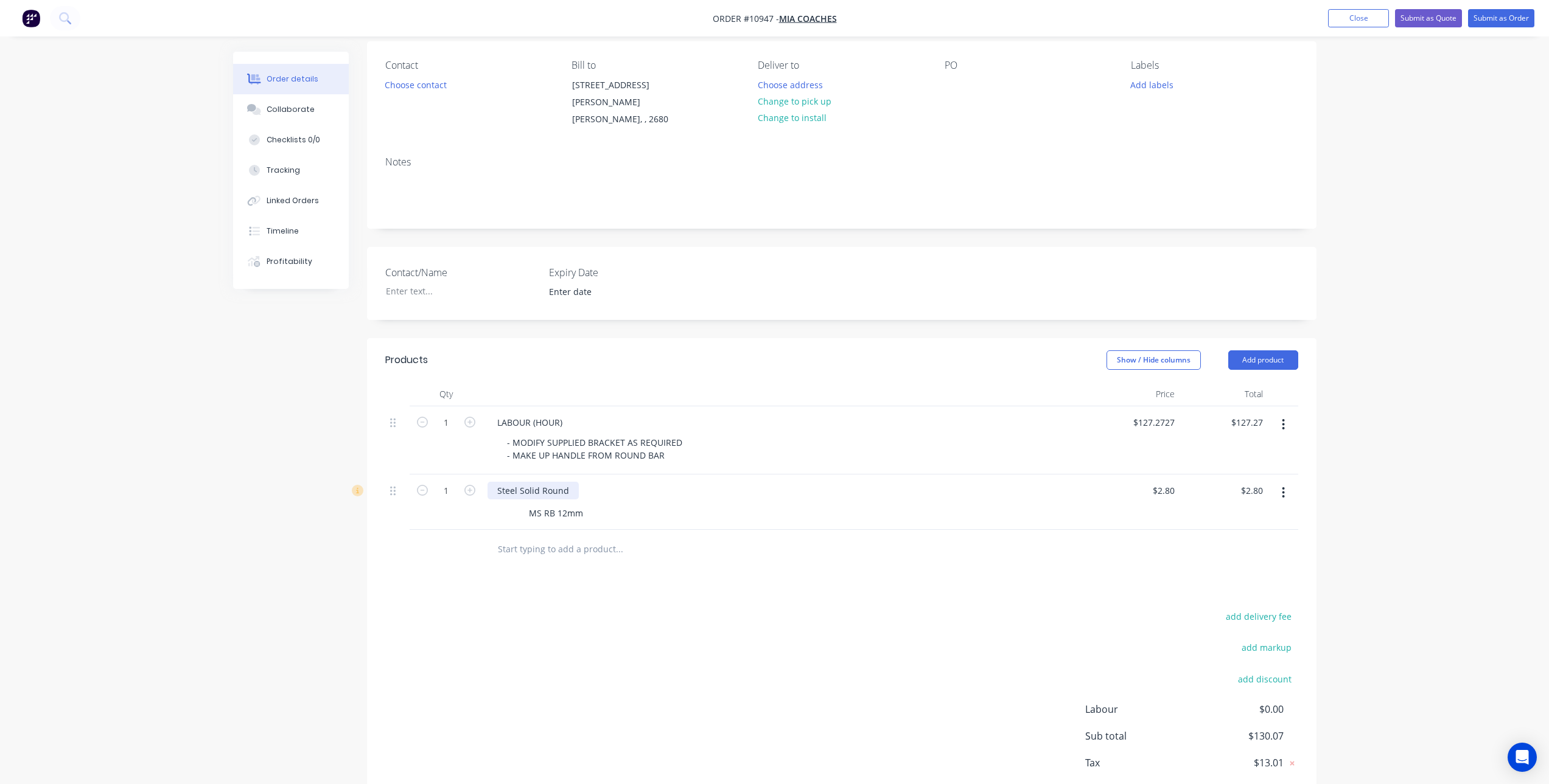
click at [568, 482] on div "Steel Solid Round" at bounding box center [533, 490] width 92 height 17
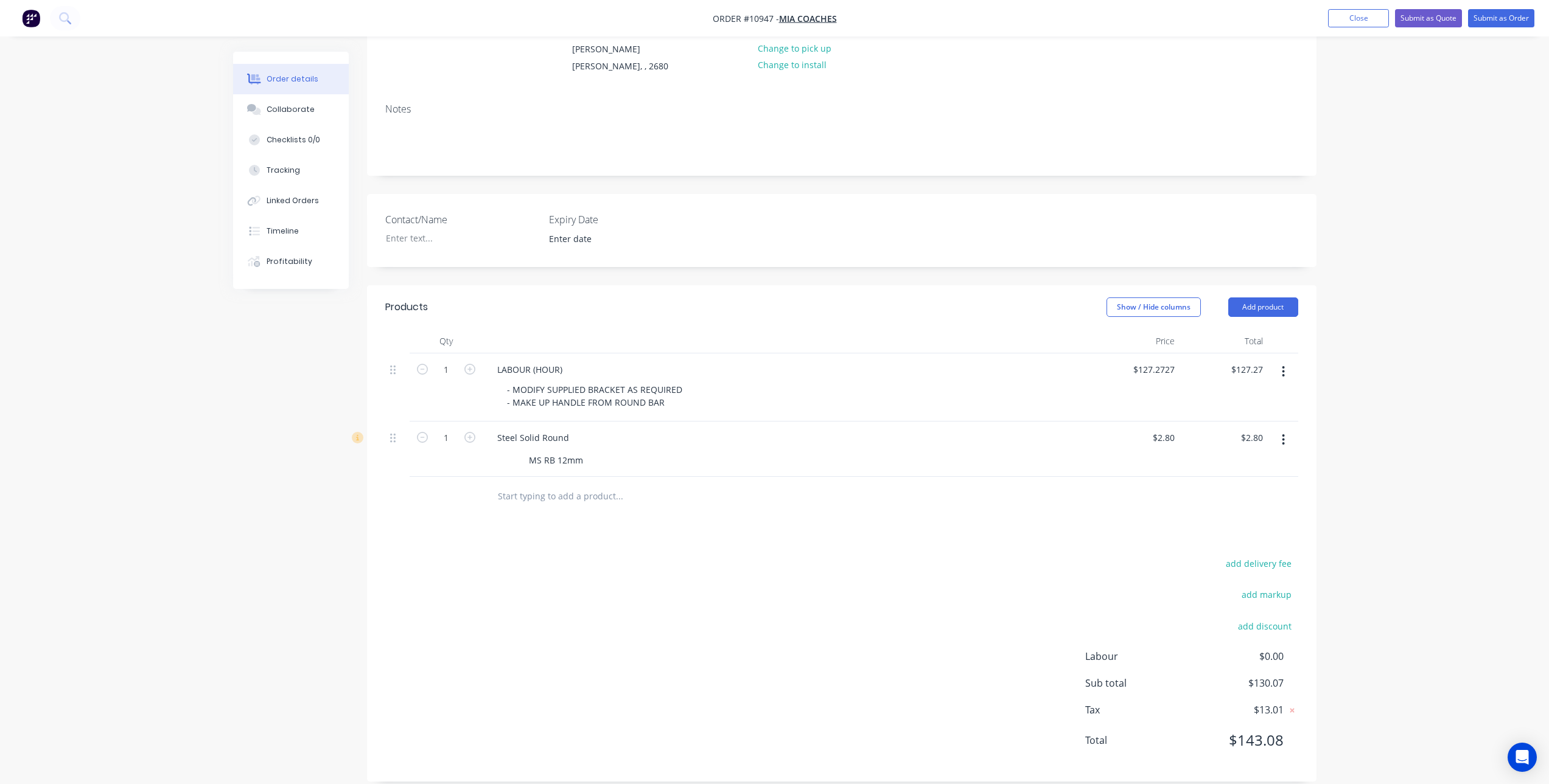
scroll to position [149, 0]
click at [441, 426] on input "1" at bounding box center [446, 436] width 32 height 18
type input "0.6"
type input "$1.68"
click at [571, 426] on div "Steel Solid Round" at bounding box center [533, 435] width 92 height 17
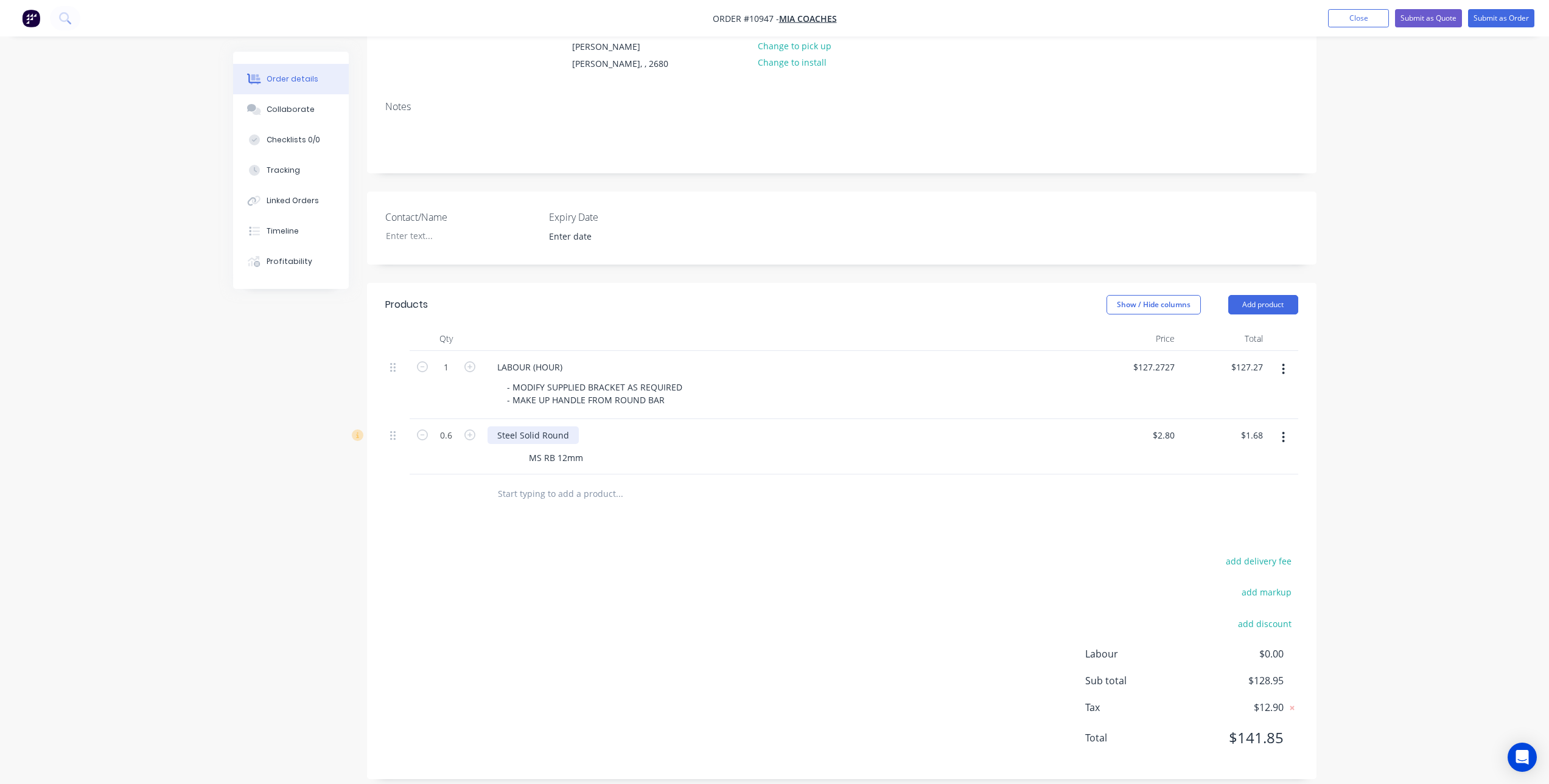
click at [563, 426] on div "Steel Solid Round" at bounding box center [533, 435] width 92 height 17
click at [567, 426] on div "Steel Solid Round" at bounding box center [533, 435] width 92 height 17
click at [576, 521] on div "Products Show / Hide columns Add product Qty Price Total 1 LABOUR (HOUR) - MODI…" at bounding box center [842, 531] width 950 height 496
click at [790, 525] on div "Products Show / Hide columns Add product Qty Price Total 1 LABOUR (HOUR) - MODI…" at bounding box center [842, 531] width 950 height 496
click at [541, 378] on div "- MODIFY SUPPLIED BRACKET AS REQUIRED - MAKE UP HANDLE FROM ROUND BAR" at bounding box center [596, 394] width 197 height 31
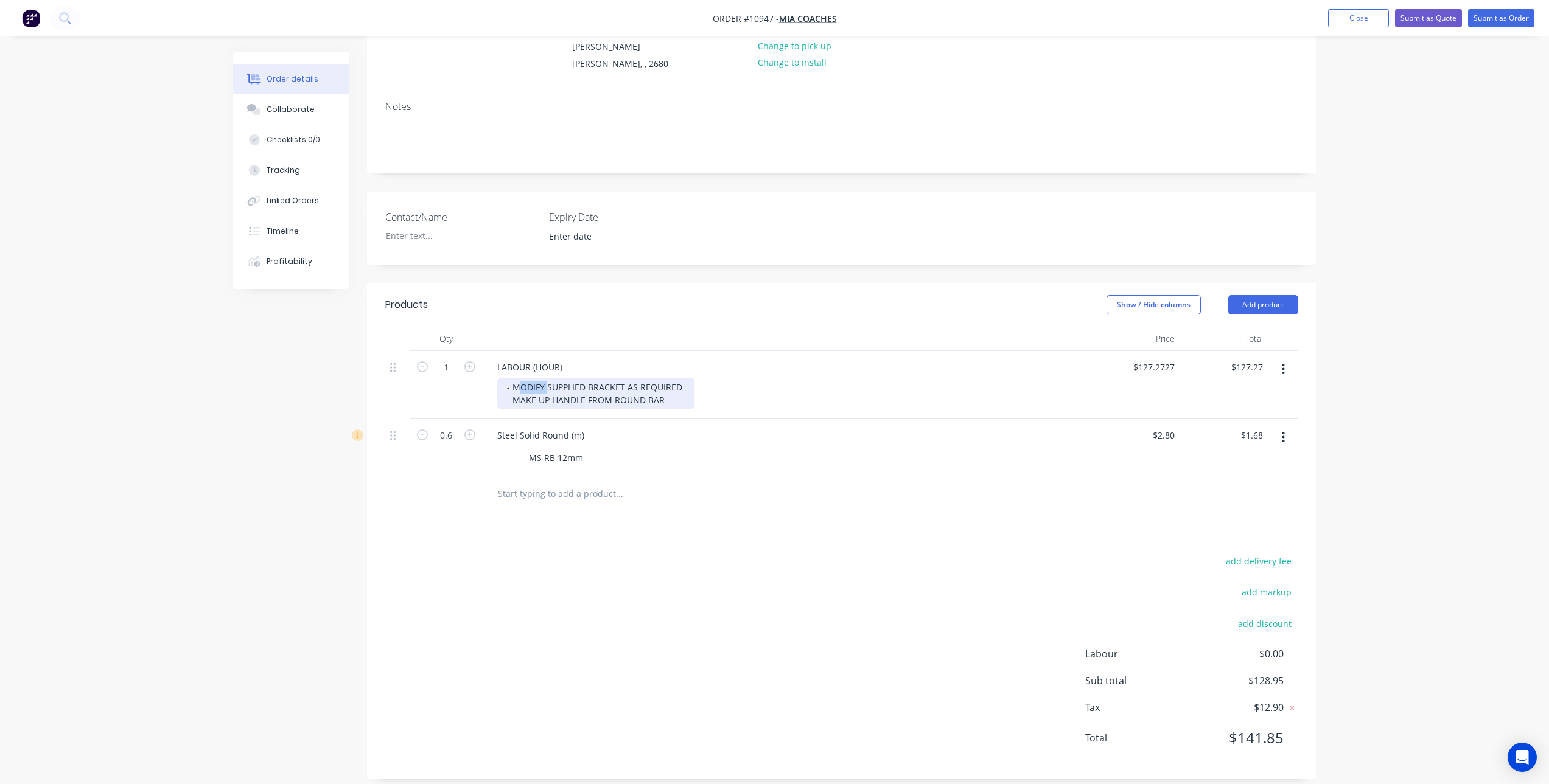
drag, startPoint x: 547, startPoint y: 374, endPoint x: 516, endPoint y: 372, distance: 31.1
click at [516, 378] on div "- MODIFY SUPPLIED BRACKET AS REQUIRED - MAKE UP HANDLE FROM ROUND BAR" at bounding box center [596, 394] width 197 height 31
click at [544, 378] on div "- MODIFY SUPPLIED BRACKET AS REQUIRED - MAKE UP HANDLE FROM ROUND BAR" at bounding box center [596, 394] width 197 height 31
drag, startPoint x: 546, startPoint y: 373, endPoint x: 516, endPoint y: 371, distance: 30.1
click at [516, 378] on div "- MODIFY SUPPLIED BRACKET AS REQUIRED - MAKE UP HANDLE FROM ROUND BAR" at bounding box center [596, 394] width 197 height 31
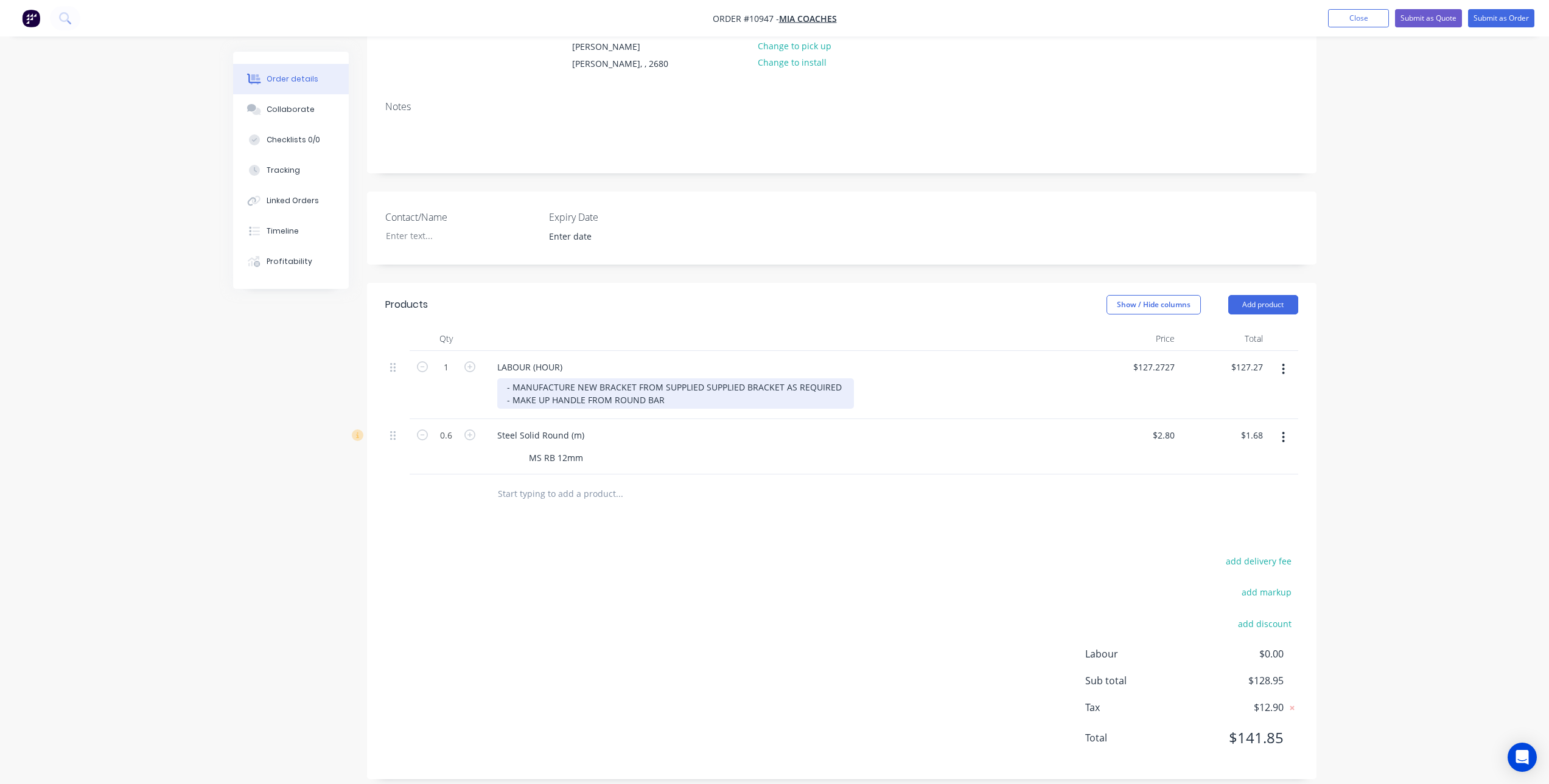
click at [703, 379] on div "- MANUFACTURE NEW BRACKET FROM SUPPLIED SUPPLIED BRACKET AS REQUIRED - MAKE UP …" at bounding box center [676, 394] width 357 height 31
click at [552, 482] on input "text" at bounding box center [619, 494] width 243 height 24
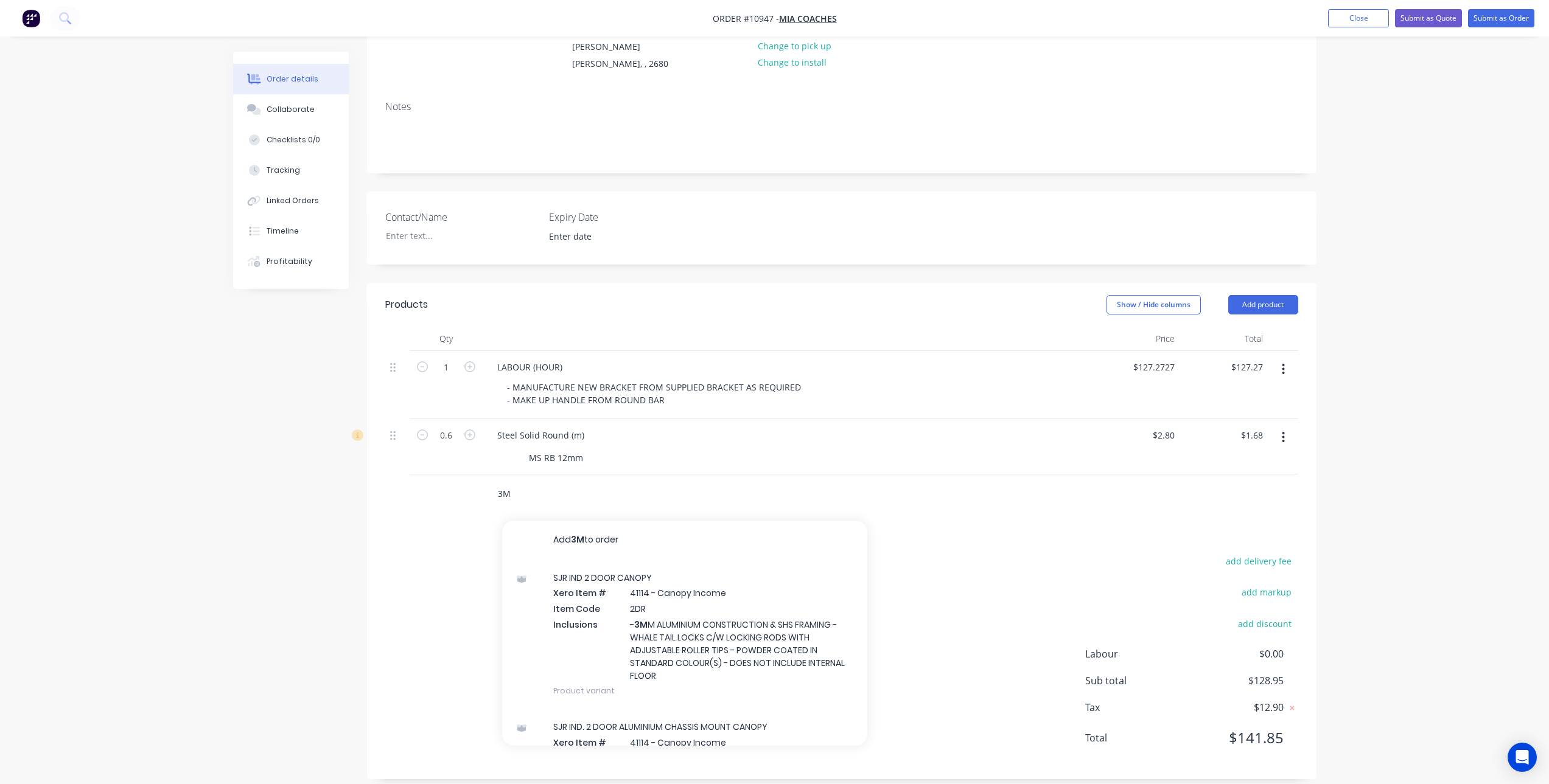
type input "3"
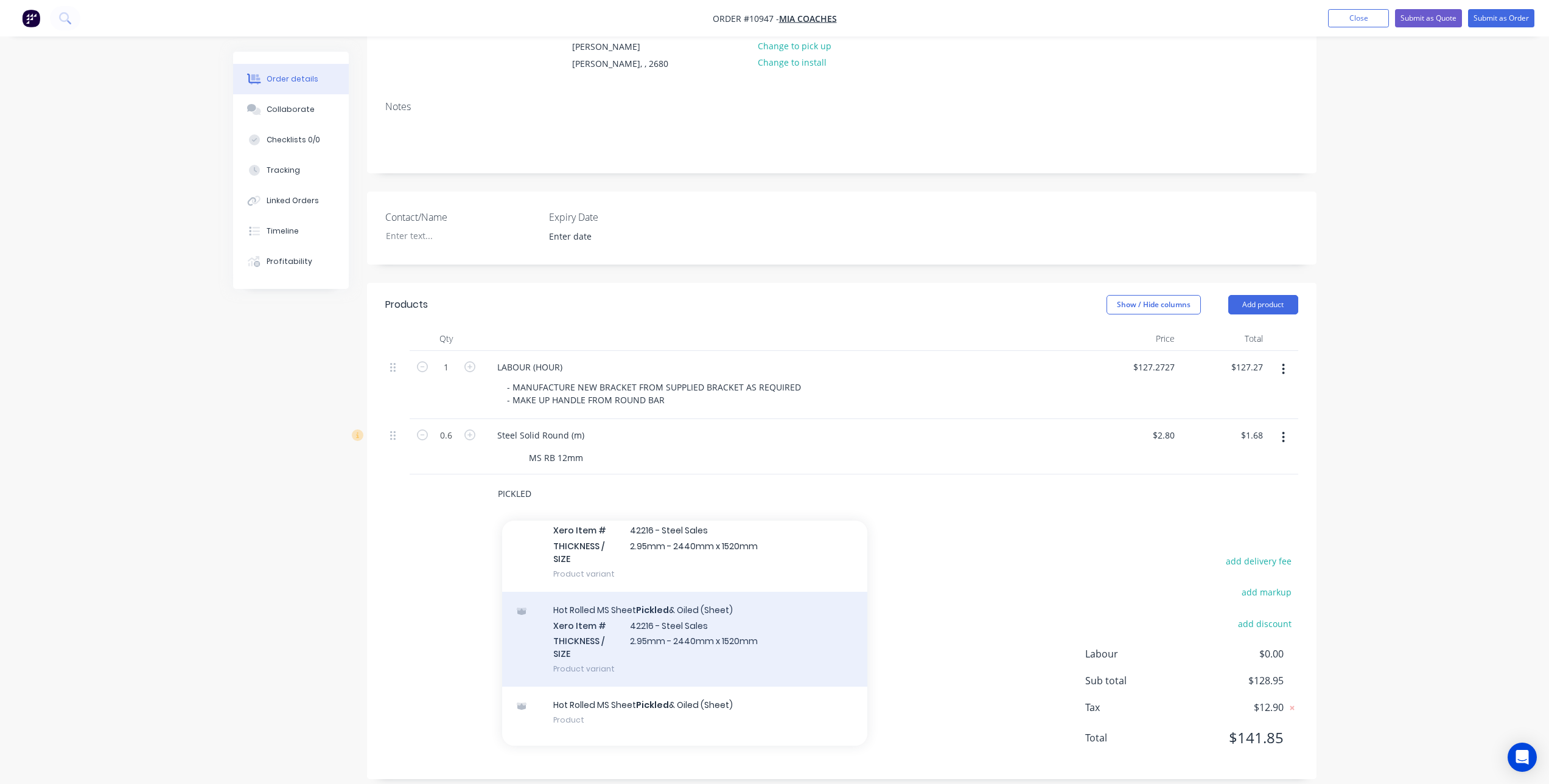
scroll to position [296, 0]
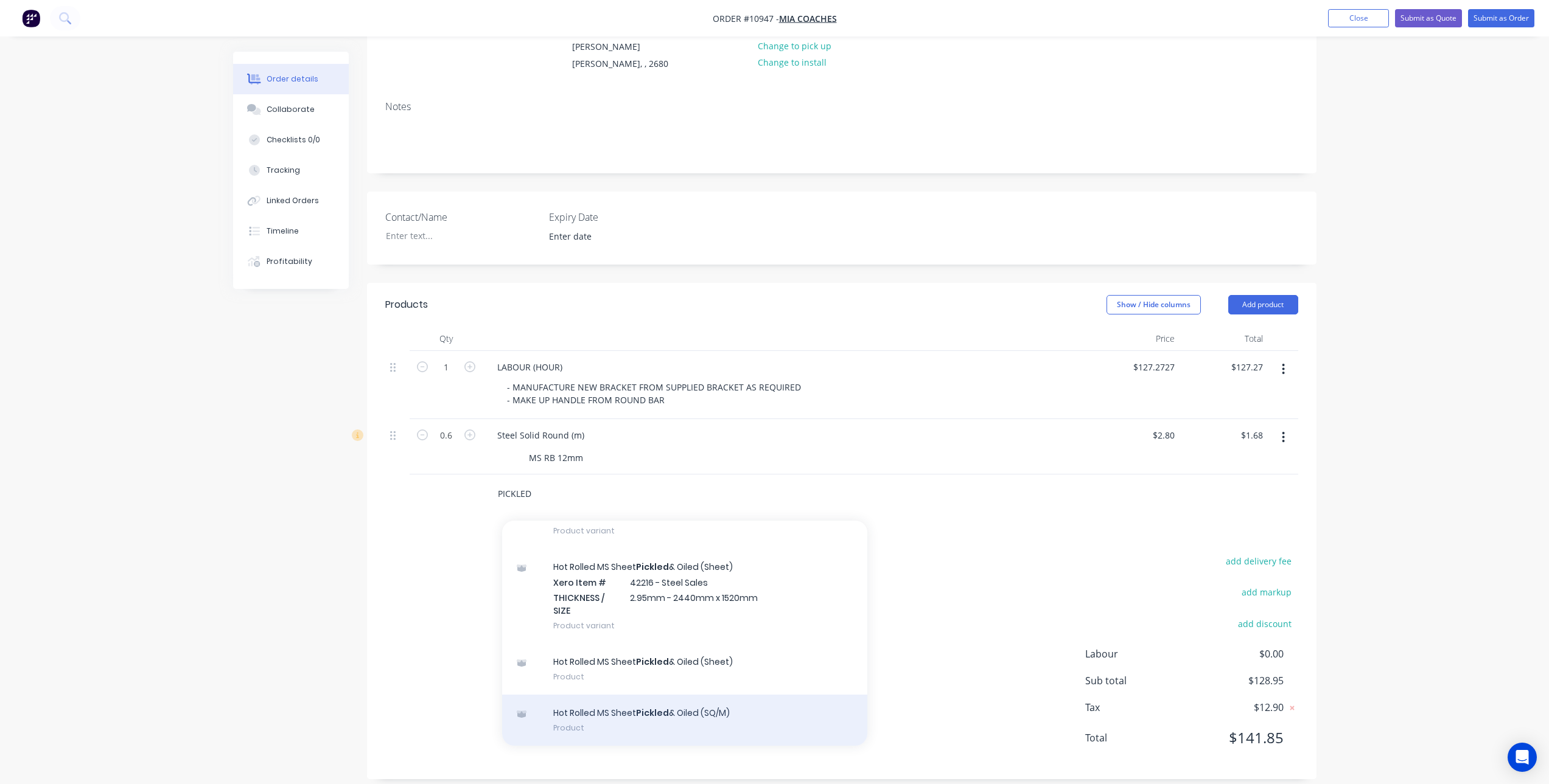
type input "PICKLED"
click at [691, 700] on div "Hot Rolled MS Sheet Pickled & Oiled (SQ/M) Product" at bounding box center [685, 720] width 365 height 51
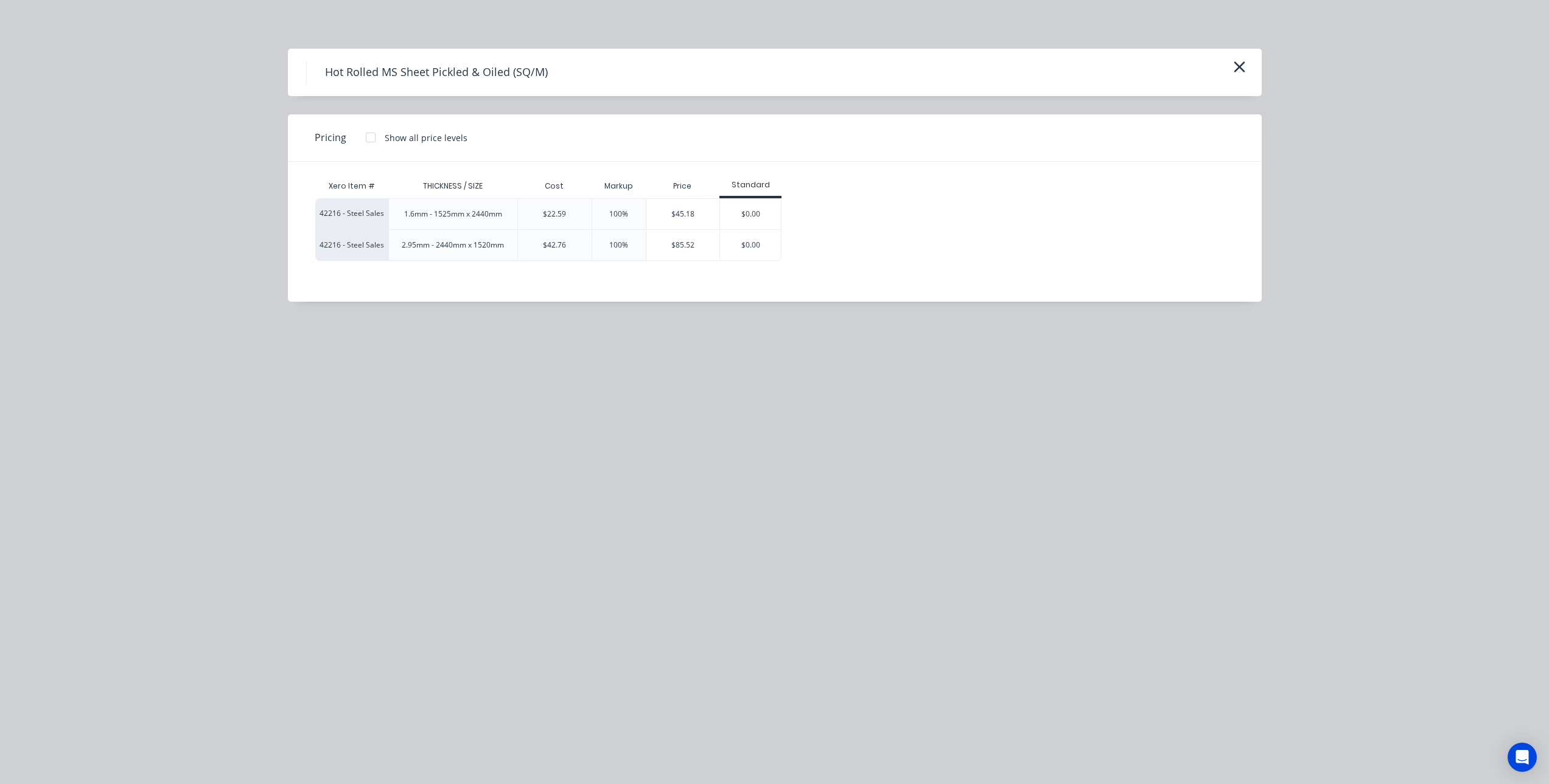
click at [372, 142] on div at bounding box center [370, 137] width 25 height 24
click at [703, 239] on div "$85.52" at bounding box center [683, 245] width 74 height 31
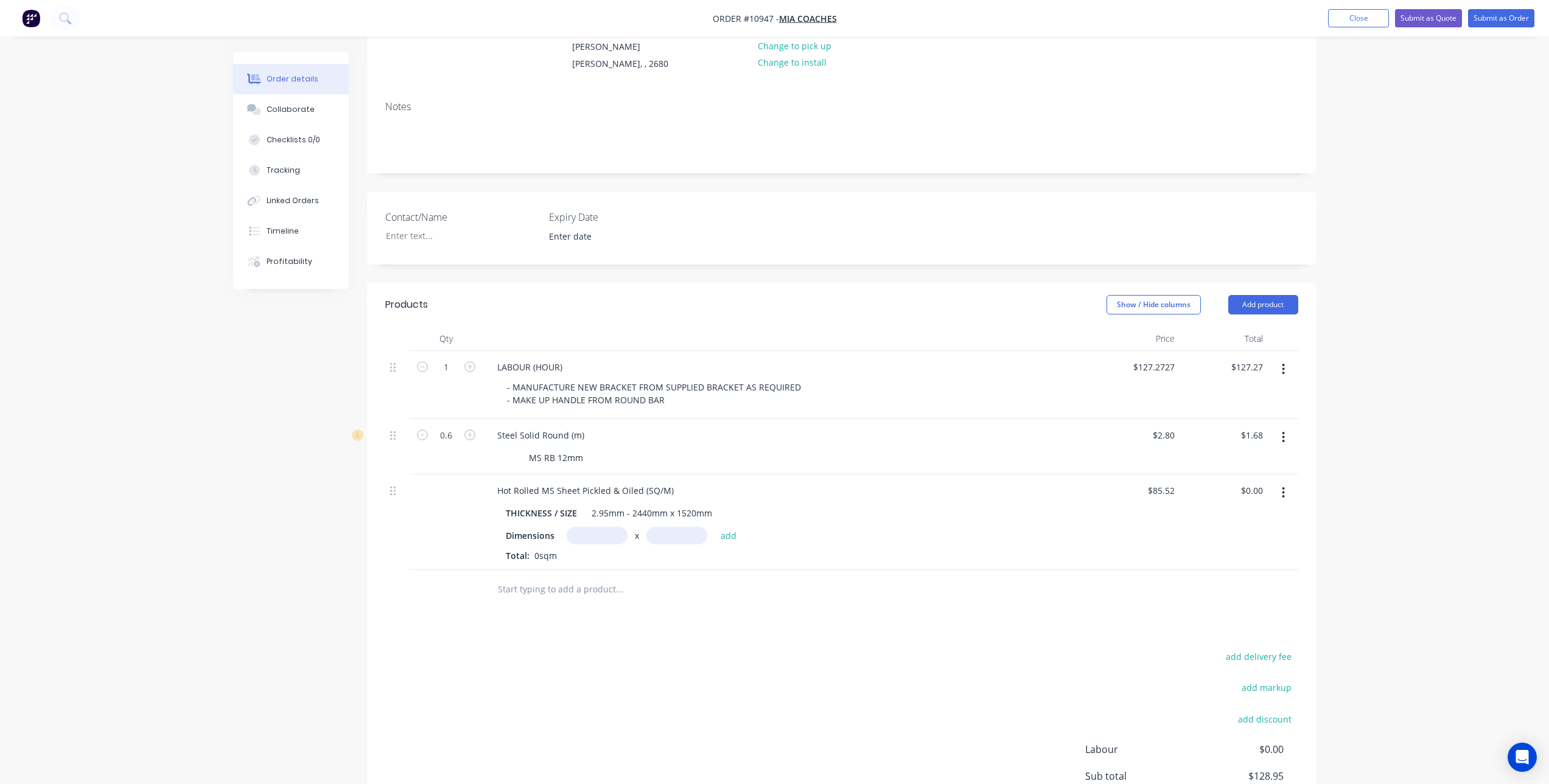
click at [582, 527] on input "text" at bounding box center [597, 535] width 61 height 17
type input "0.2m"
click at [676, 528] on input "text" at bounding box center [676, 535] width 61 height 17
type input "0.2m"
click at [735, 527] on button "add" at bounding box center [729, 535] width 29 height 16
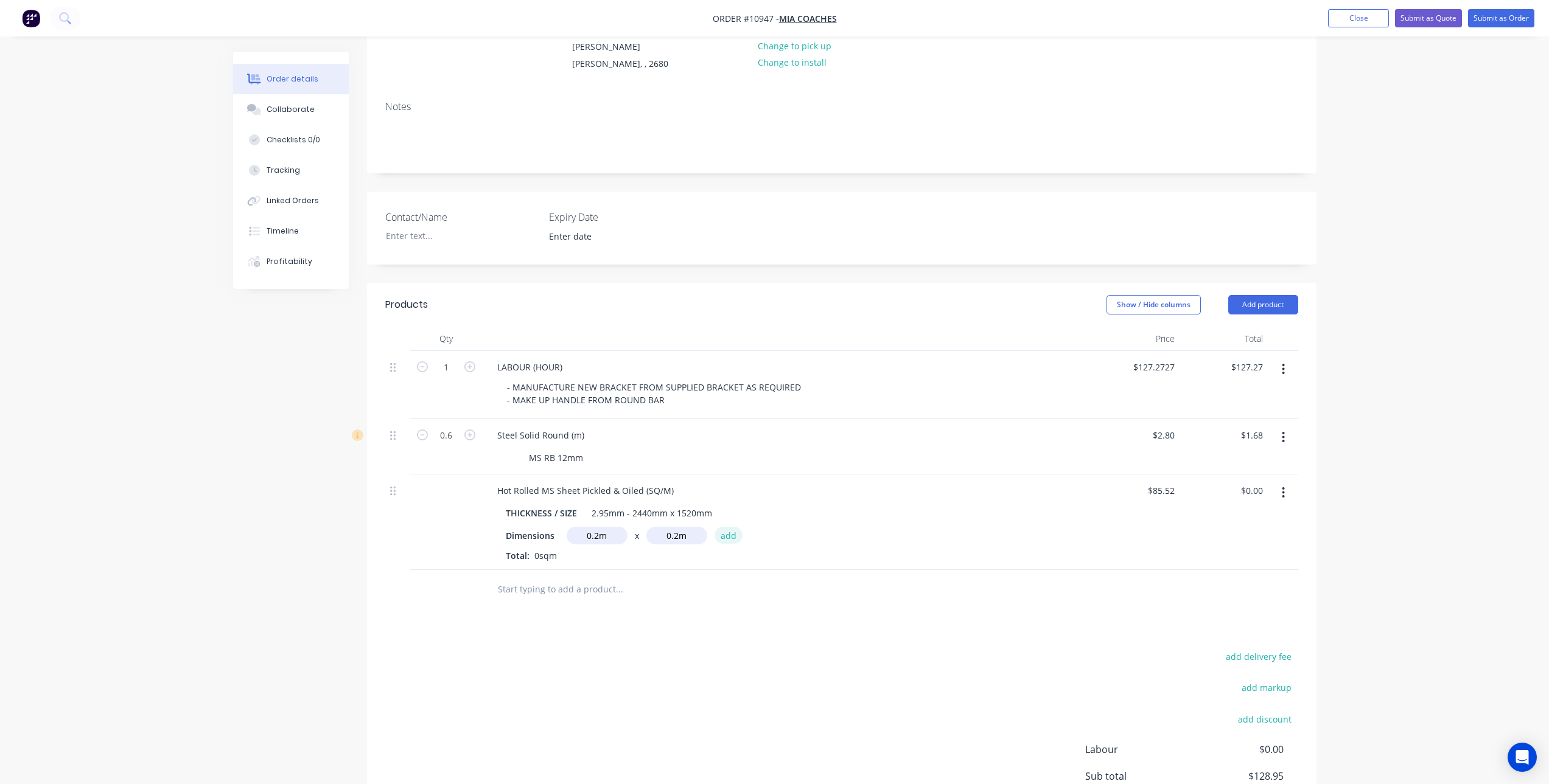
type input "$3.42"
click at [537, 599] on input "text" at bounding box center [619, 609] width 243 height 24
type input "A"
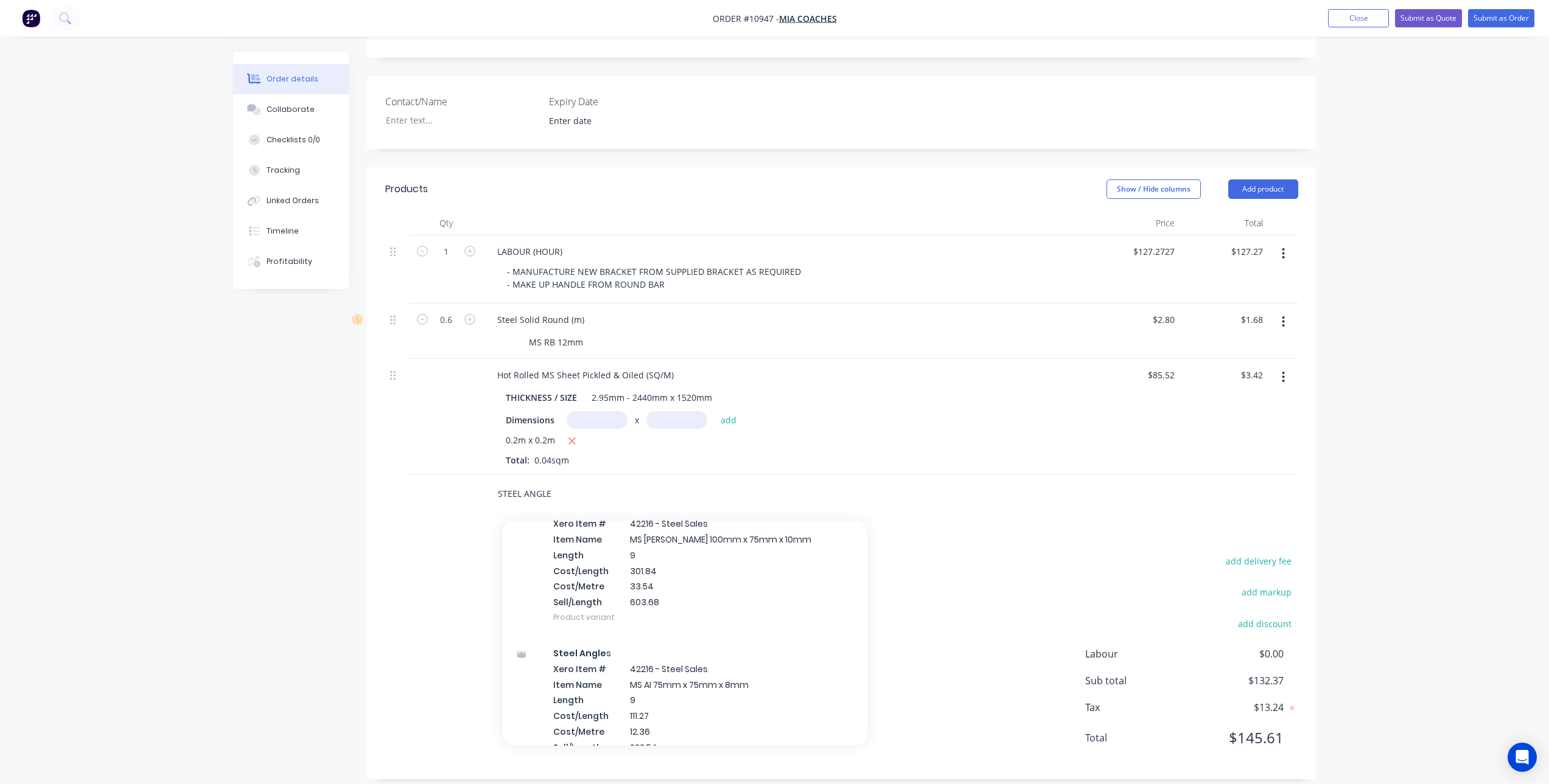
scroll to position [1606, 0]
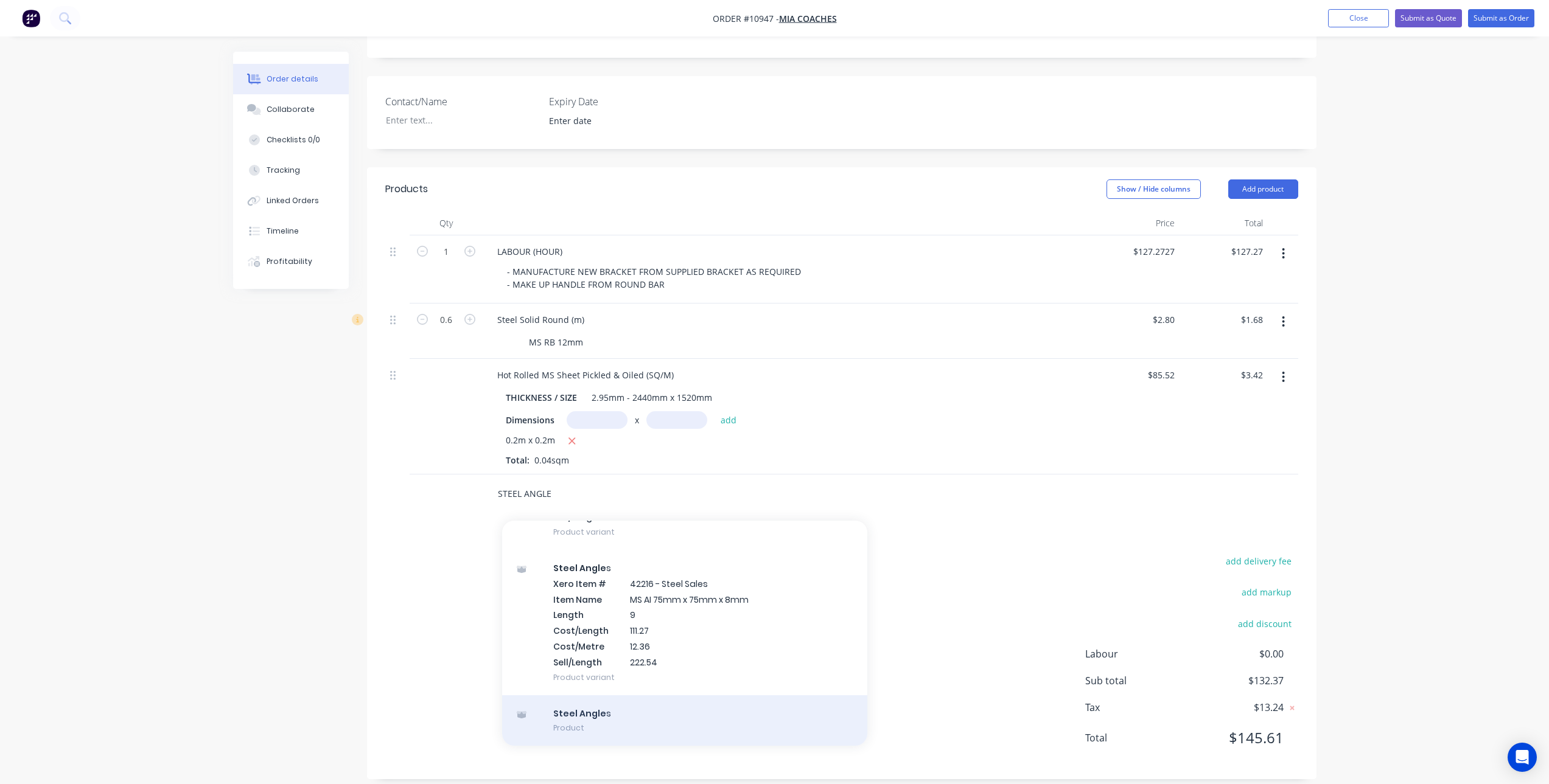
type input "STEEL ANGLE"
click at [581, 702] on div "Steel Angle s Product" at bounding box center [685, 720] width 365 height 51
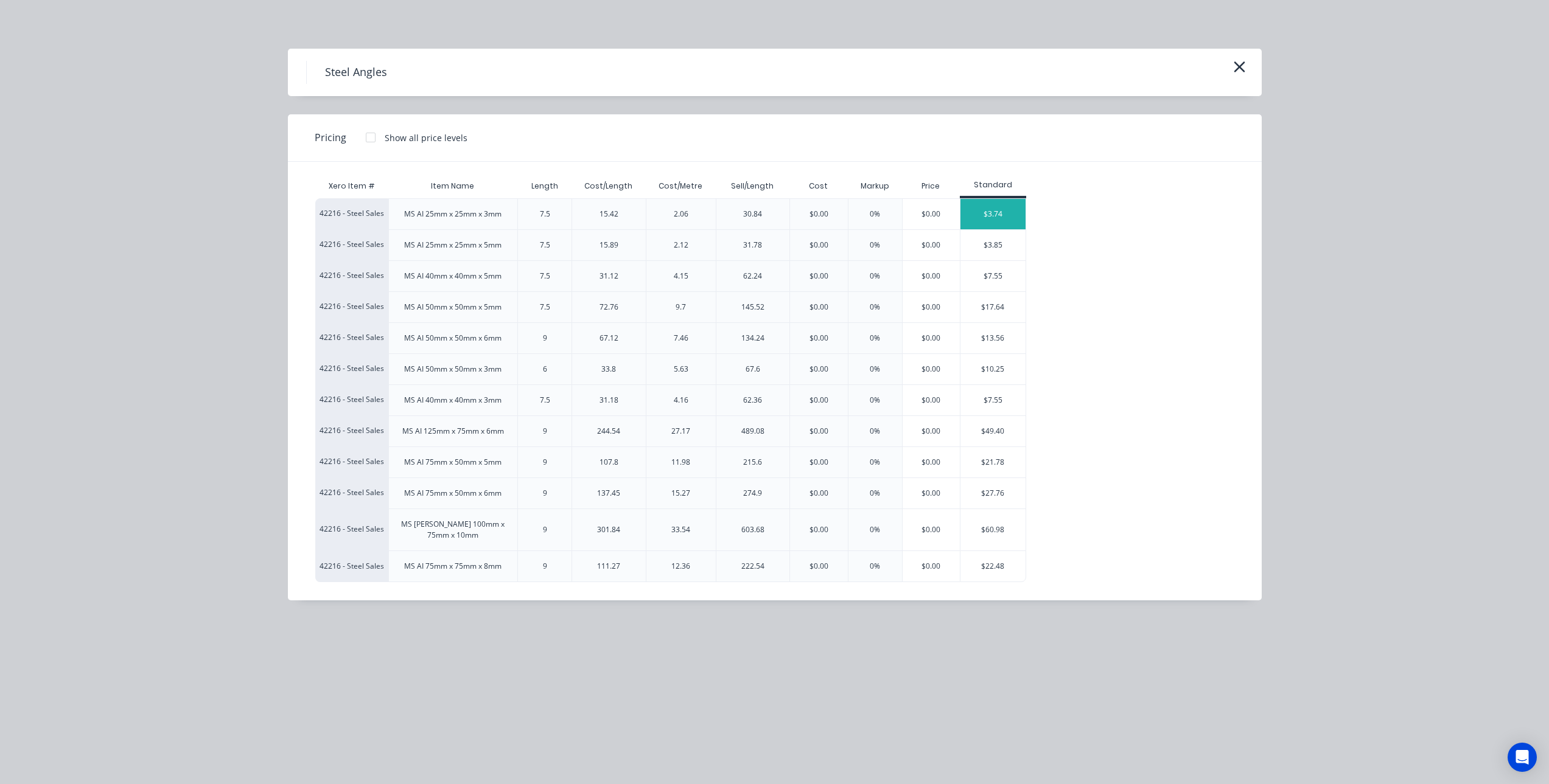
click at [1001, 214] on div "$3.74" at bounding box center [993, 214] width 65 height 31
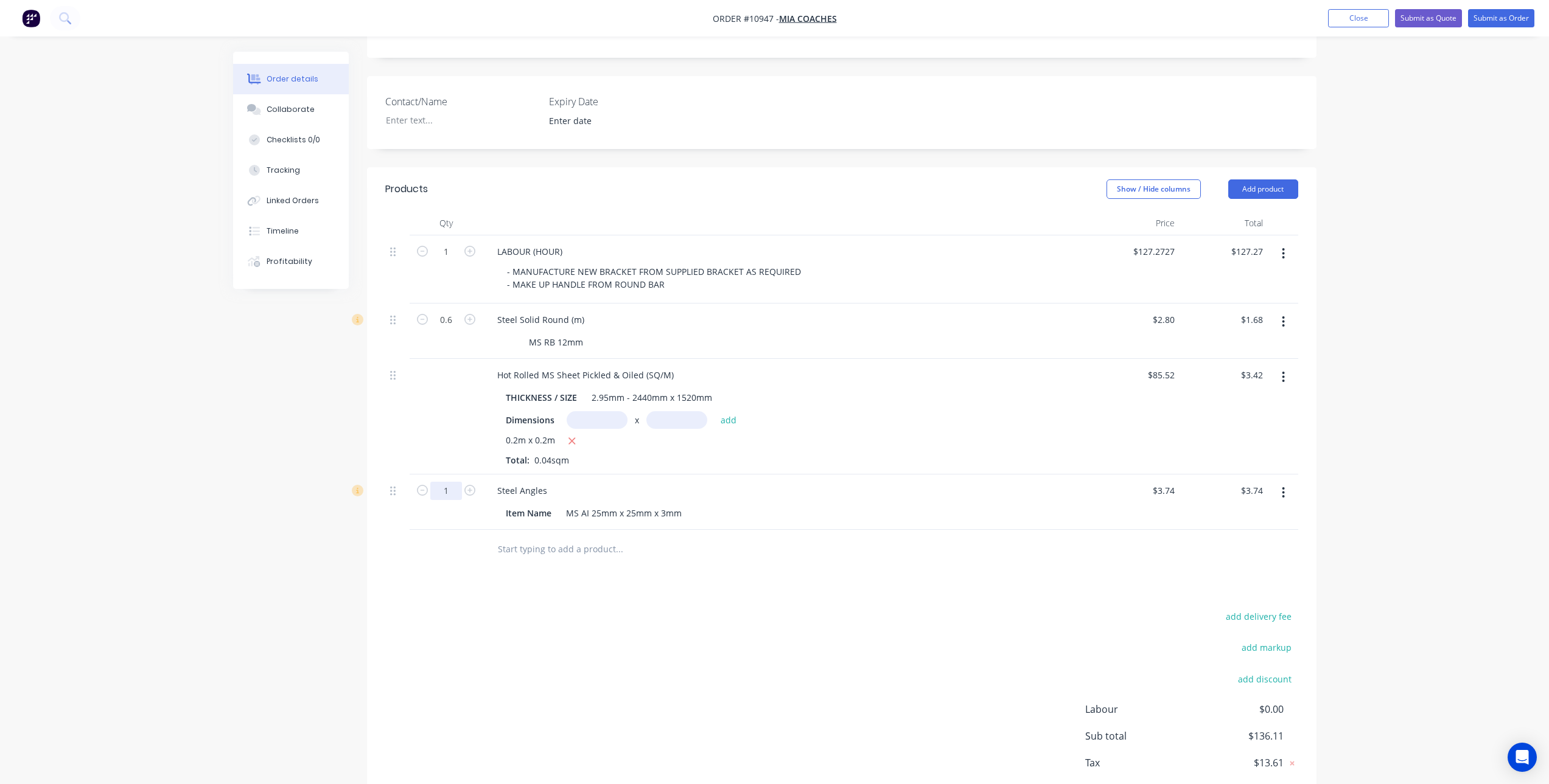
click at [450, 482] on input "1" at bounding box center [446, 491] width 32 height 18
type input "0.5"
type input "$1.87"
click at [632, 608] on div "add delivery fee add markup add discount Labour $0.00 Sub total $136.11 Tax $13…" at bounding box center [842, 711] width 913 height 208
click at [572, 436] on icon "button" at bounding box center [571, 441] width 8 height 11
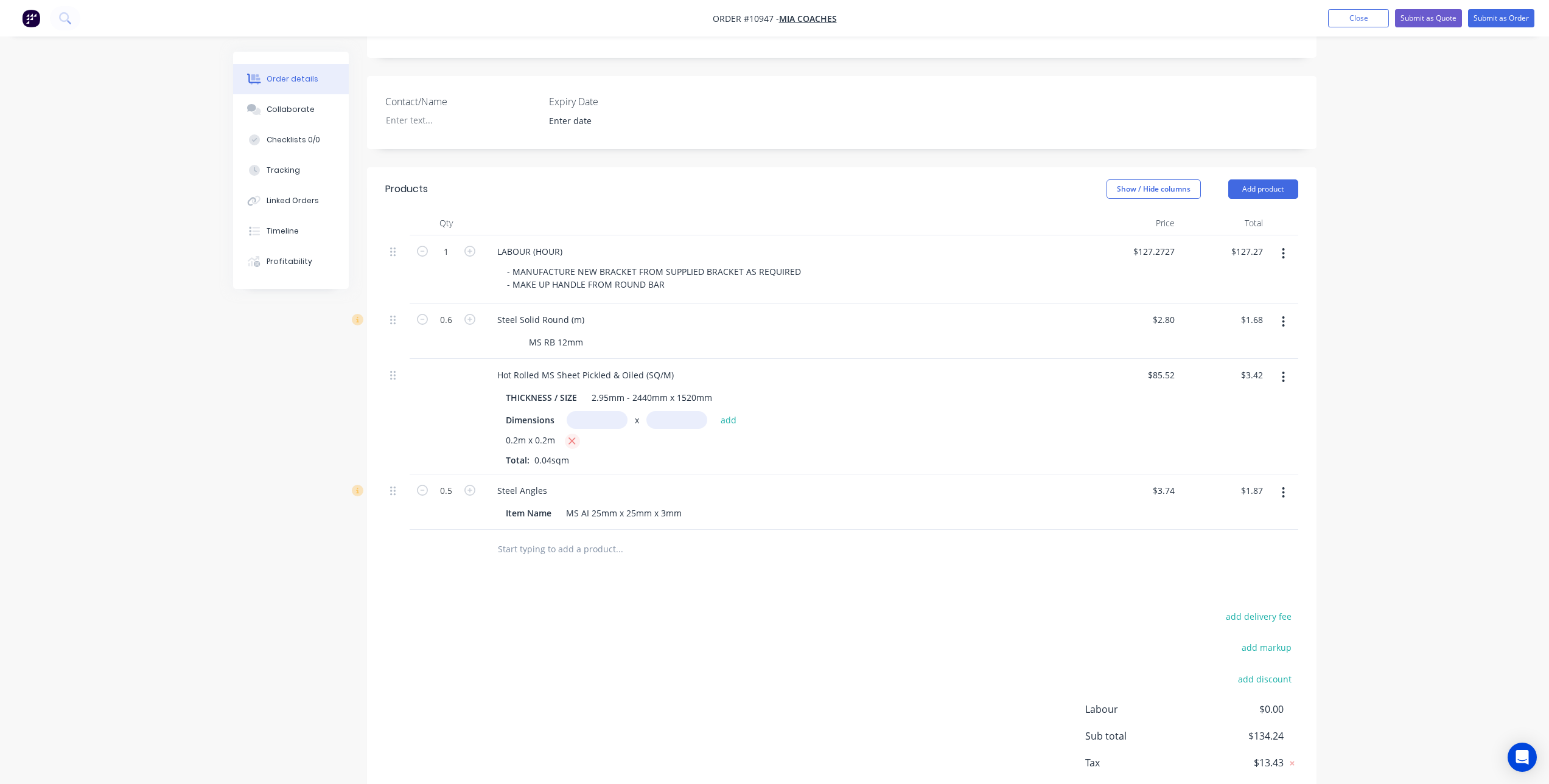
type input "$0.00"
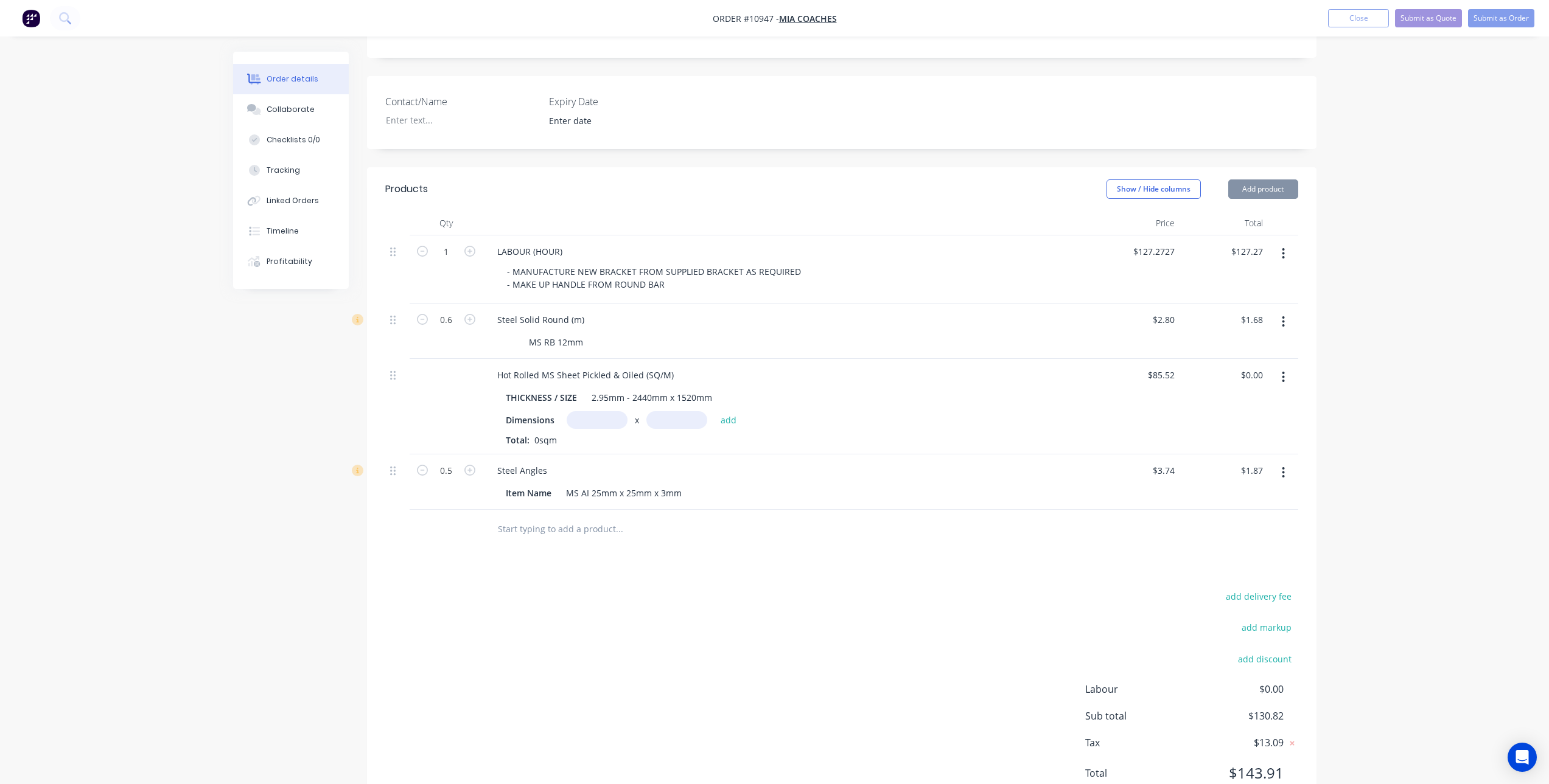
click at [582, 411] on input "text" at bounding box center [597, 419] width 61 height 17
type input "0.25m"
click at [696, 413] on input "text" at bounding box center [676, 419] width 61 height 17
type input "0.25"
click at [715, 411] on button "add" at bounding box center [729, 419] width 29 height 16
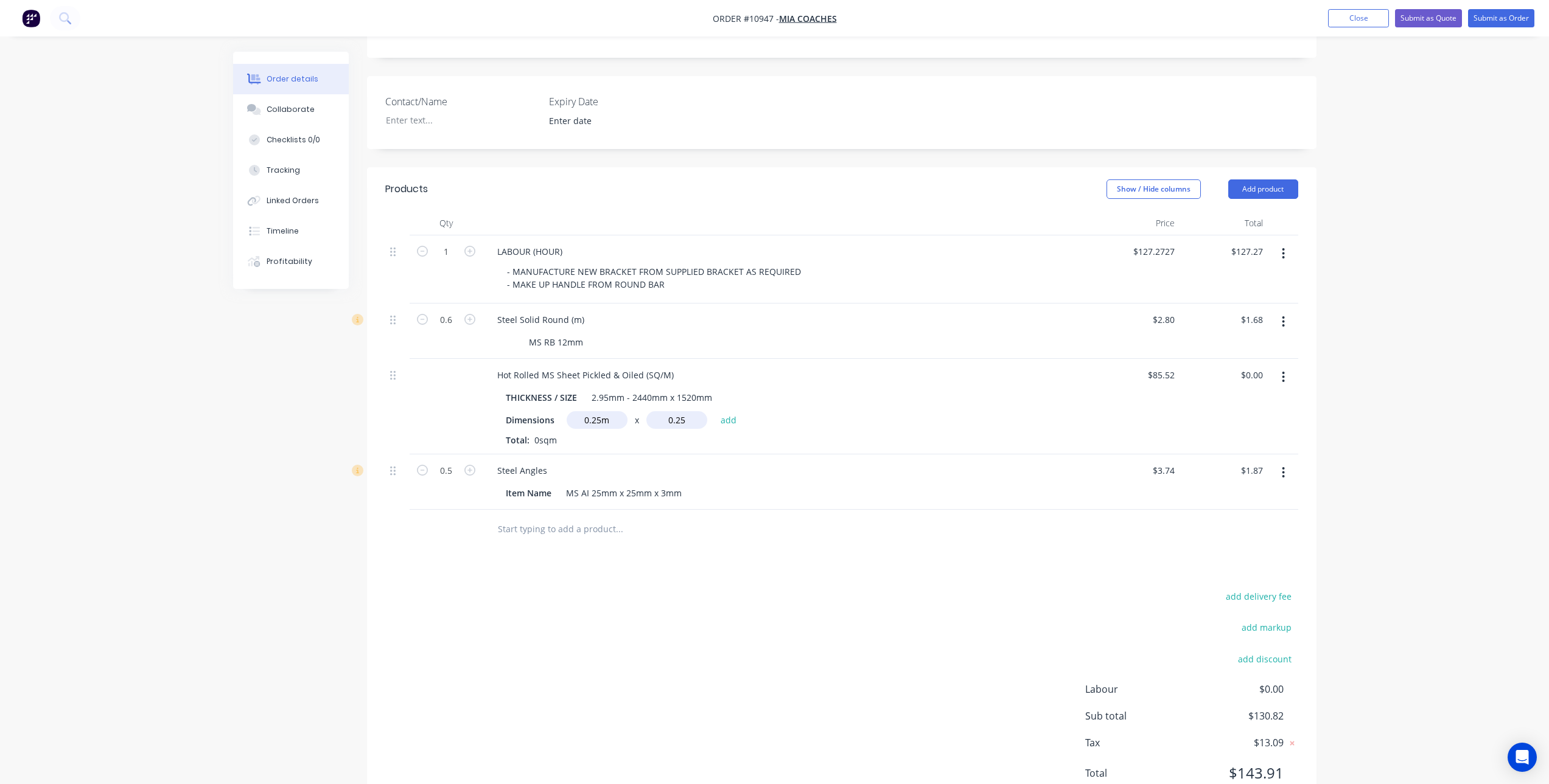
type input "$5.35"
click at [601, 411] on input "text" at bounding box center [597, 419] width 61 height 17
type input "0.25"
drag, startPoint x: 607, startPoint y: 405, endPoint x: 585, endPoint y: 407, distance: 22.1
click at [585, 411] on input "0.25" at bounding box center [597, 419] width 61 height 17
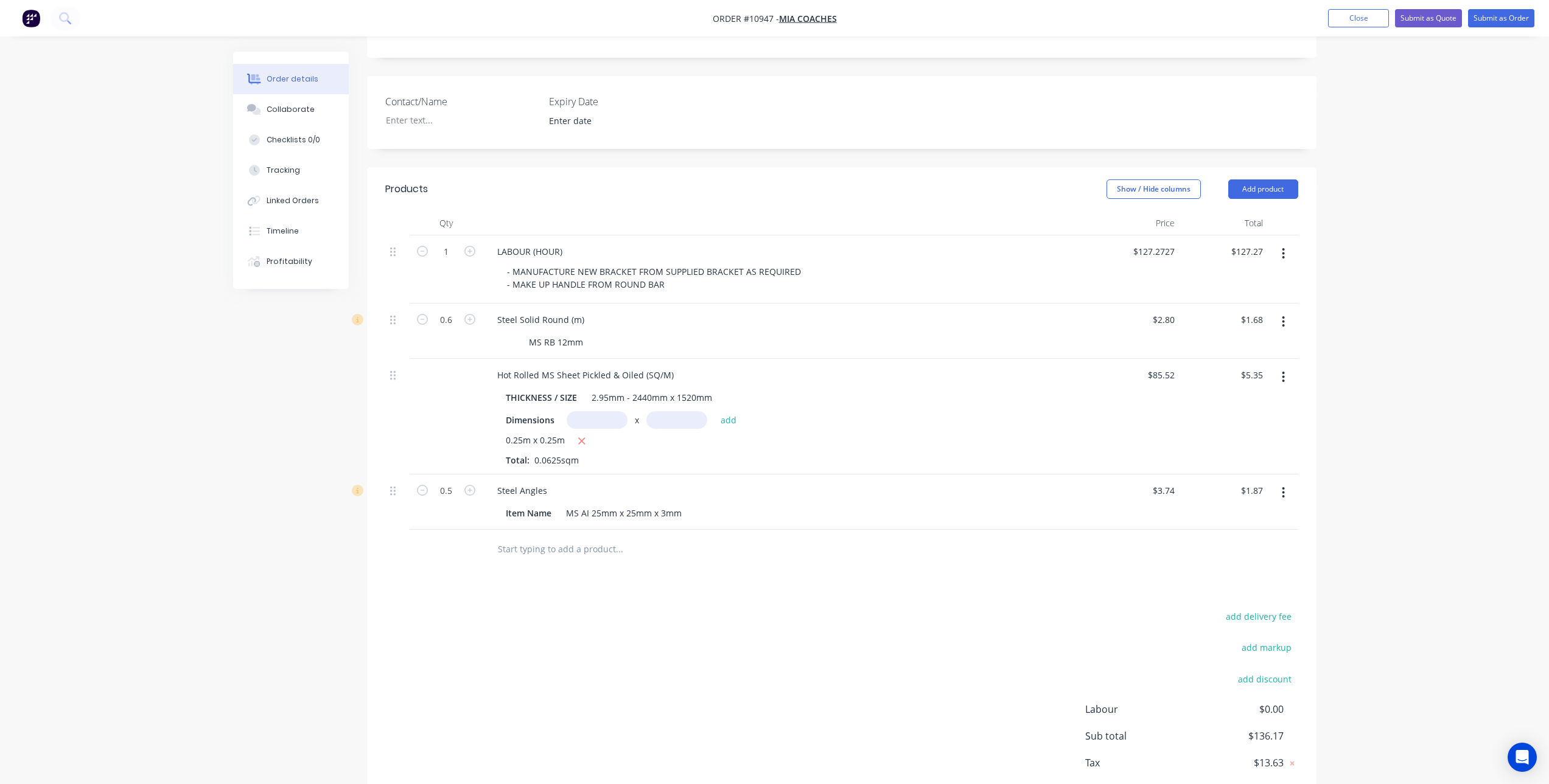
click at [634, 559] on div "Products Show / Hide columns Add product Qty Price Total 1 LABOUR (HOUR) - MANU…" at bounding box center [842, 500] width 950 height 667
drag, startPoint x: 549, startPoint y: 501, endPoint x: 498, endPoint y: 506, distance: 51.2
click at [498, 506] on div "Item Name MS AI 25mm x 25mm x 3mm" at bounding box center [787, 512] width 599 height 20
drag, startPoint x: 439, startPoint y: 234, endPoint x: 446, endPoint y: 235, distance: 7.1
click at [439, 242] on input "1" at bounding box center [446, 251] width 32 height 18
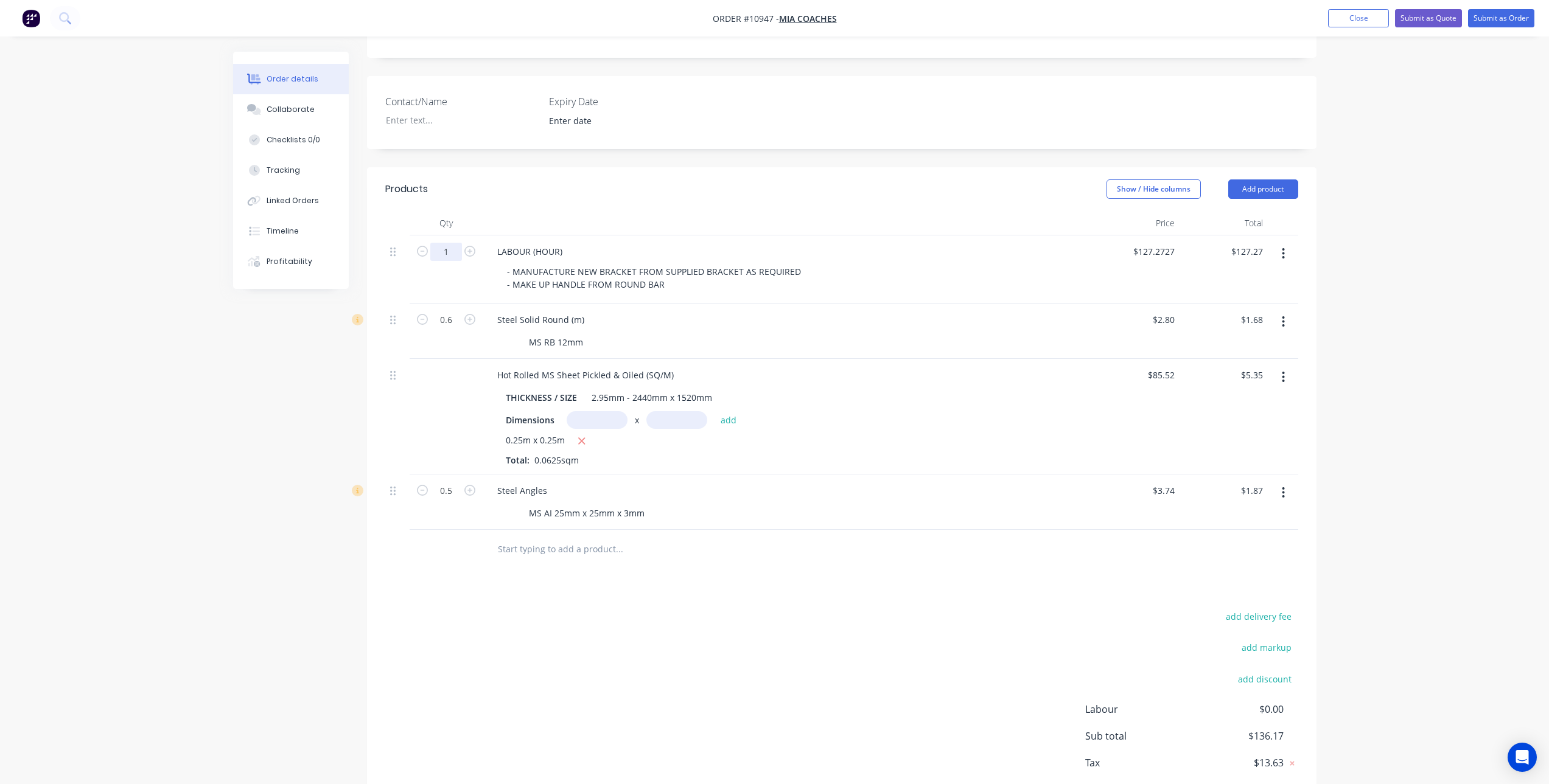
click at [452, 242] on input "1" at bounding box center [446, 251] width 32 height 18
type input "1.5"
type input "$190.91"
click at [732, 608] on div "add delivery fee add markup add discount Labour $0.00 Sub total $199.81 Tax $19…" at bounding box center [842, 711] width 913 height 208
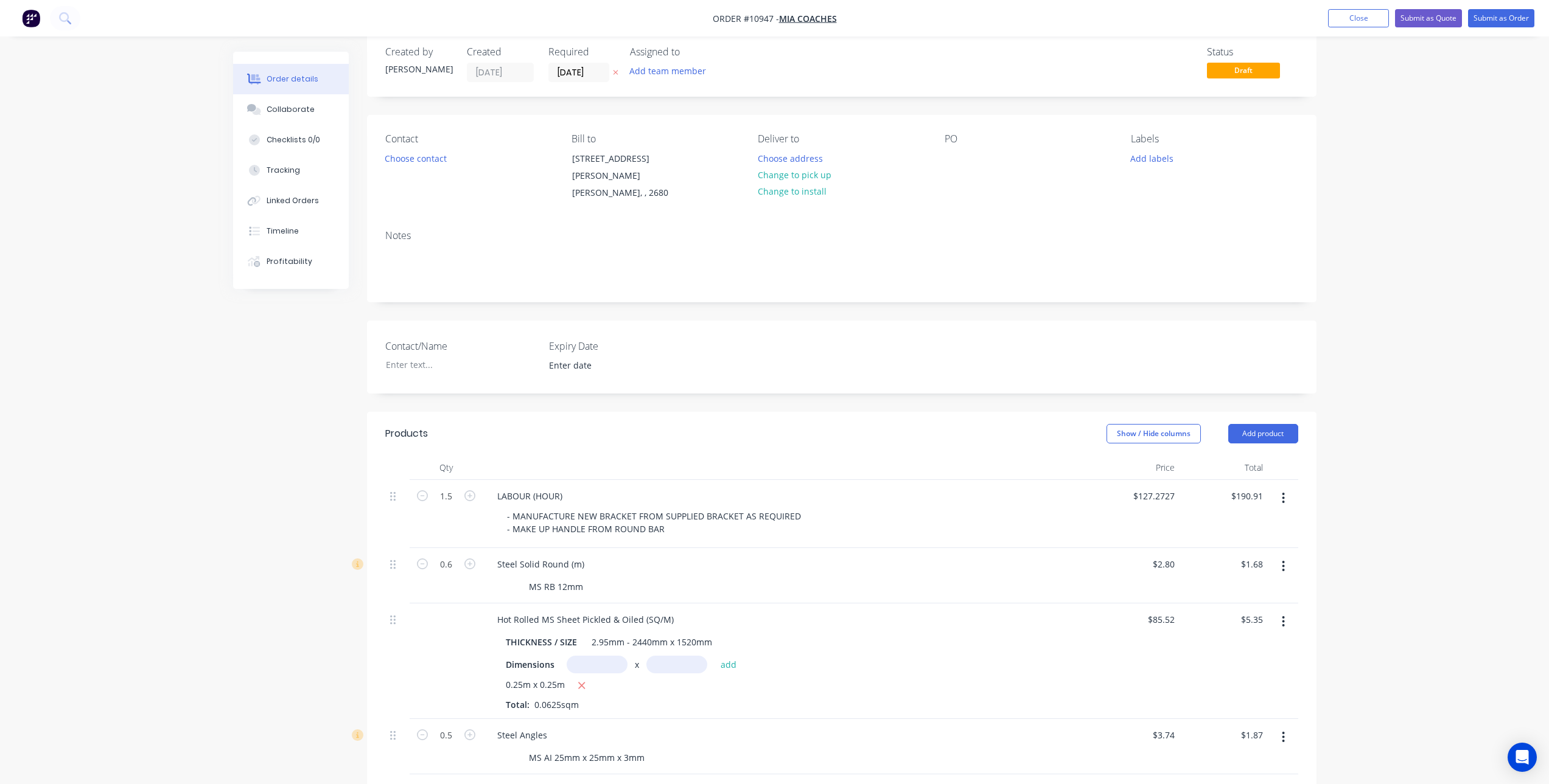
scroll to position [15, 0]
click at [951, 158] on div at bounding box center [953, 162] width 19 height 17
click at [989, 178] on div "PO Jockey Wheel Parts" at bounding box center [1028, 172] width 167 height 69
click at [1481, 17] on button "Submit as Order" at bounding box center [1501, 18] width 66 height 18
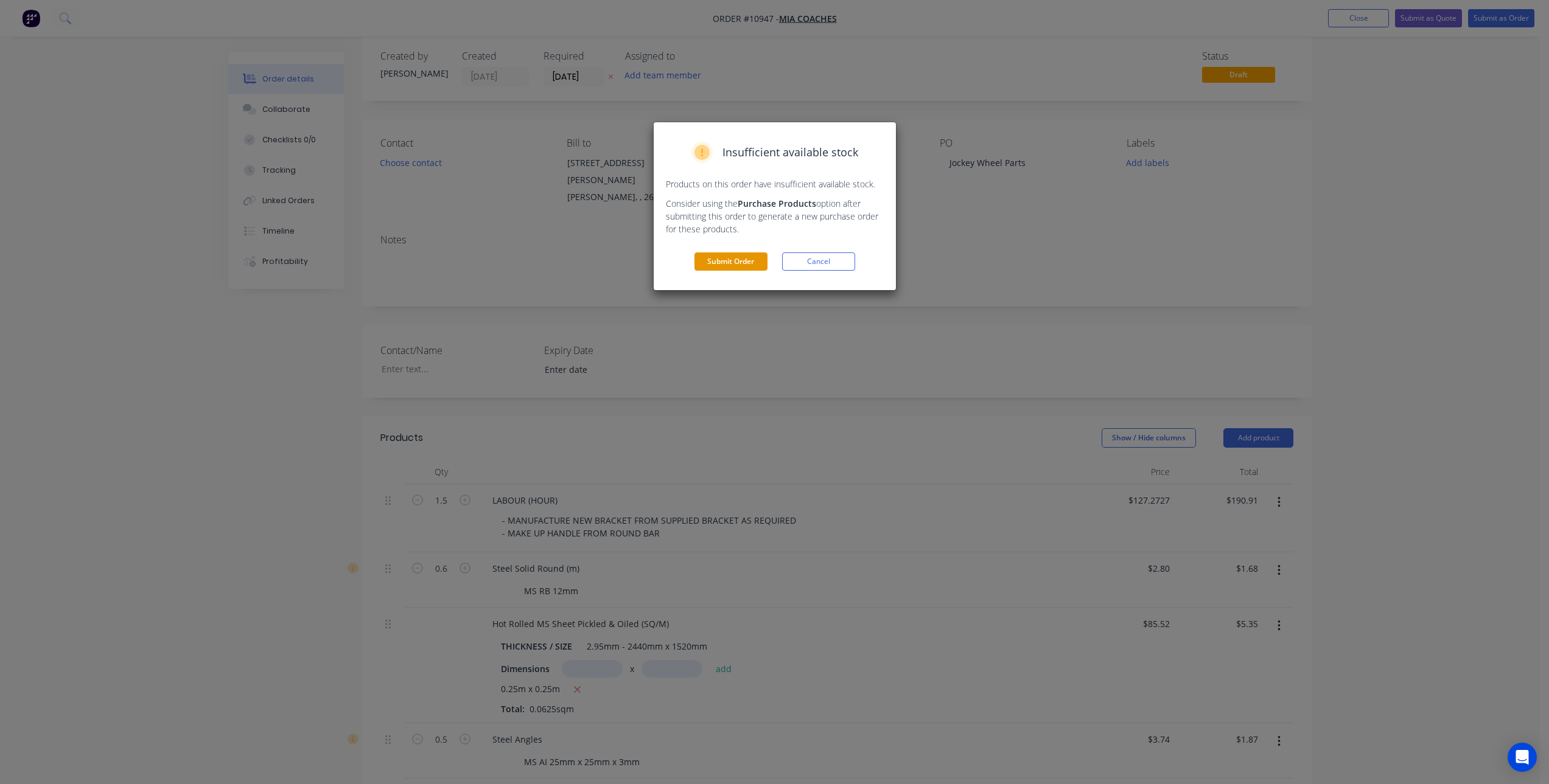
click at [736, 266] on button "Submit Order" at bounding box center [731, 261] width 73 height 18
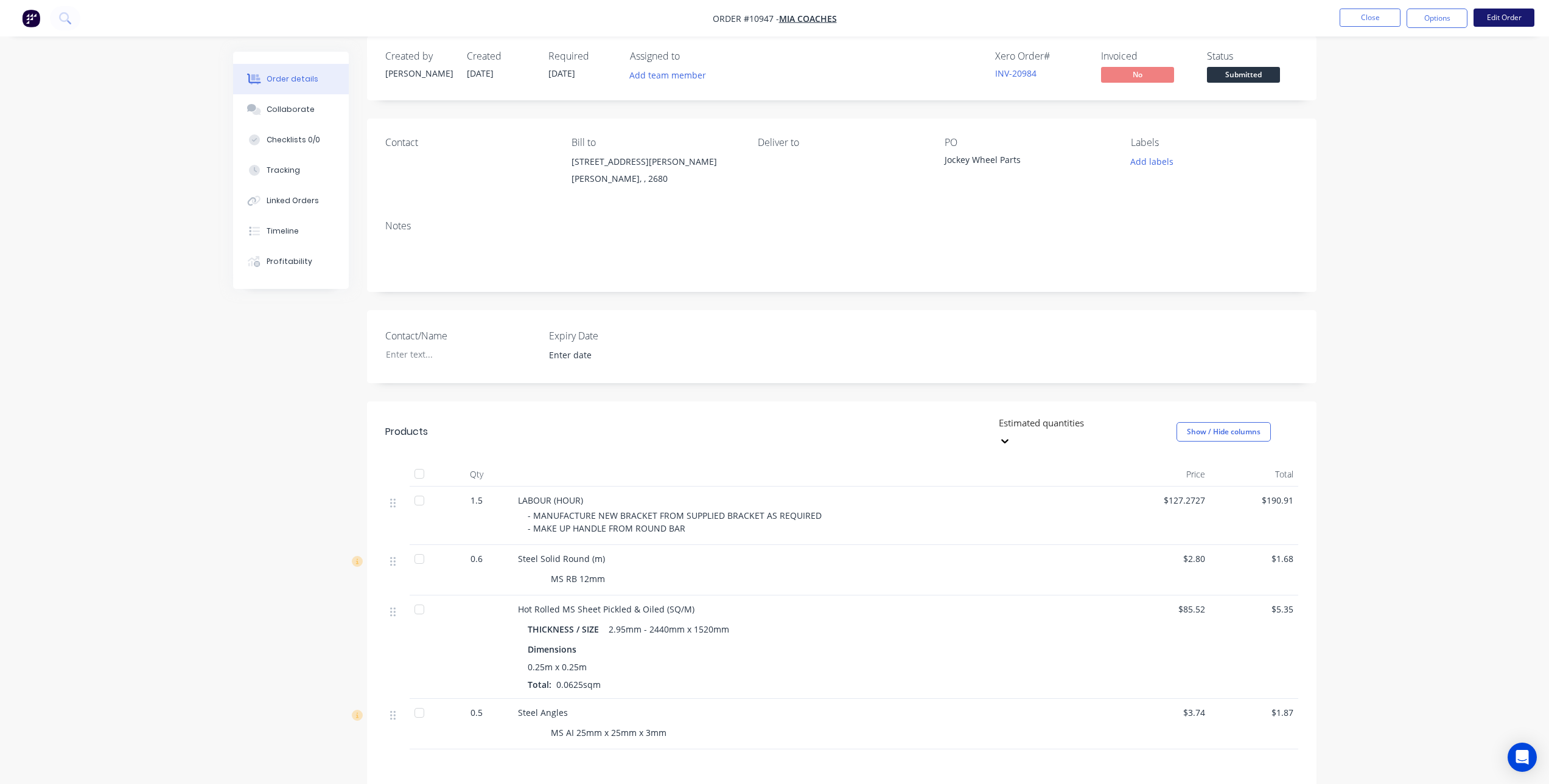
click at [1493, 15] on button "Edit Order" at bounding box center [1504, 17] width 61 height 18
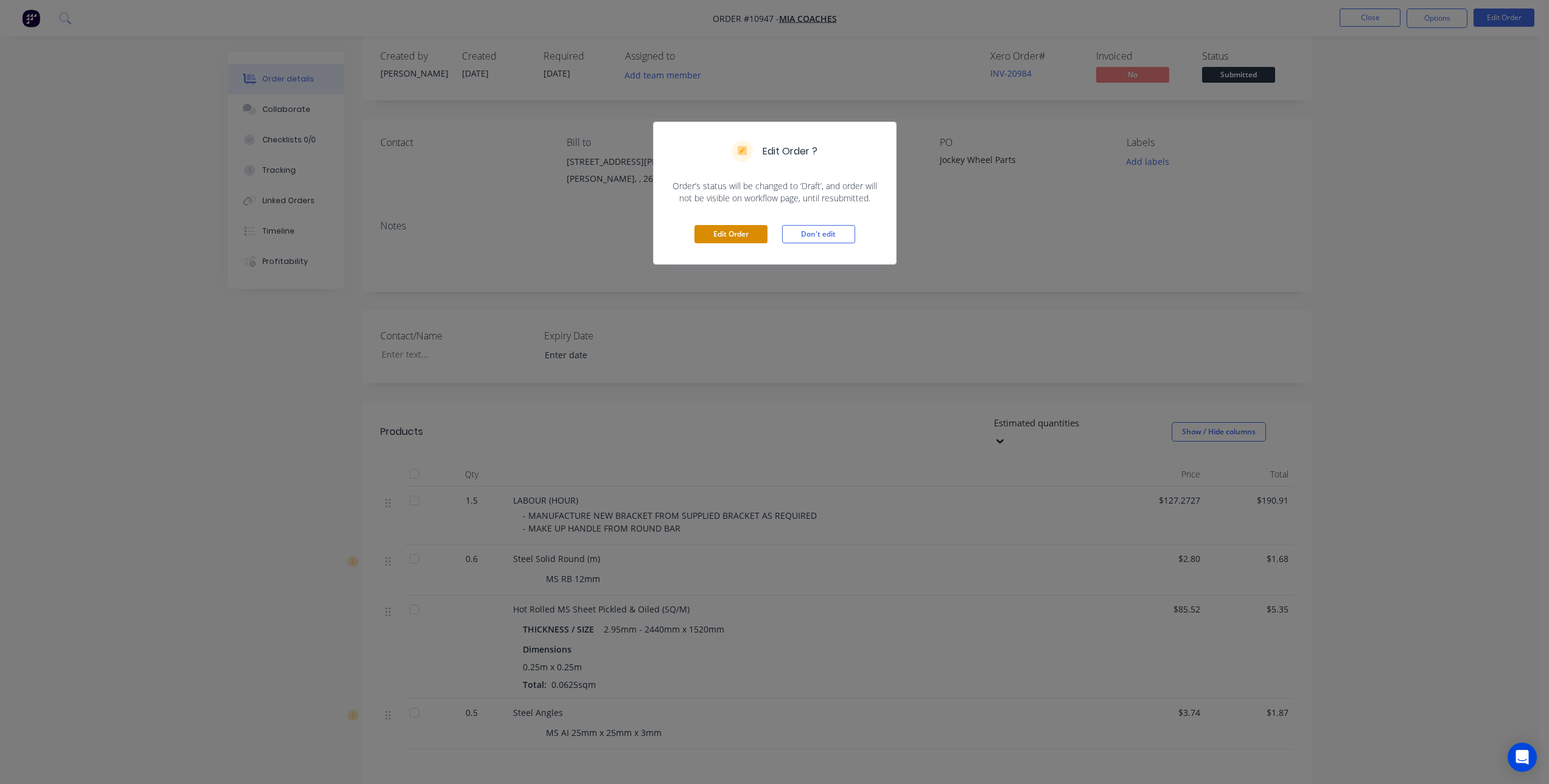
click at [717, 230] on button "Edit Order" at bounding box center [731, 234] width 73 height 18
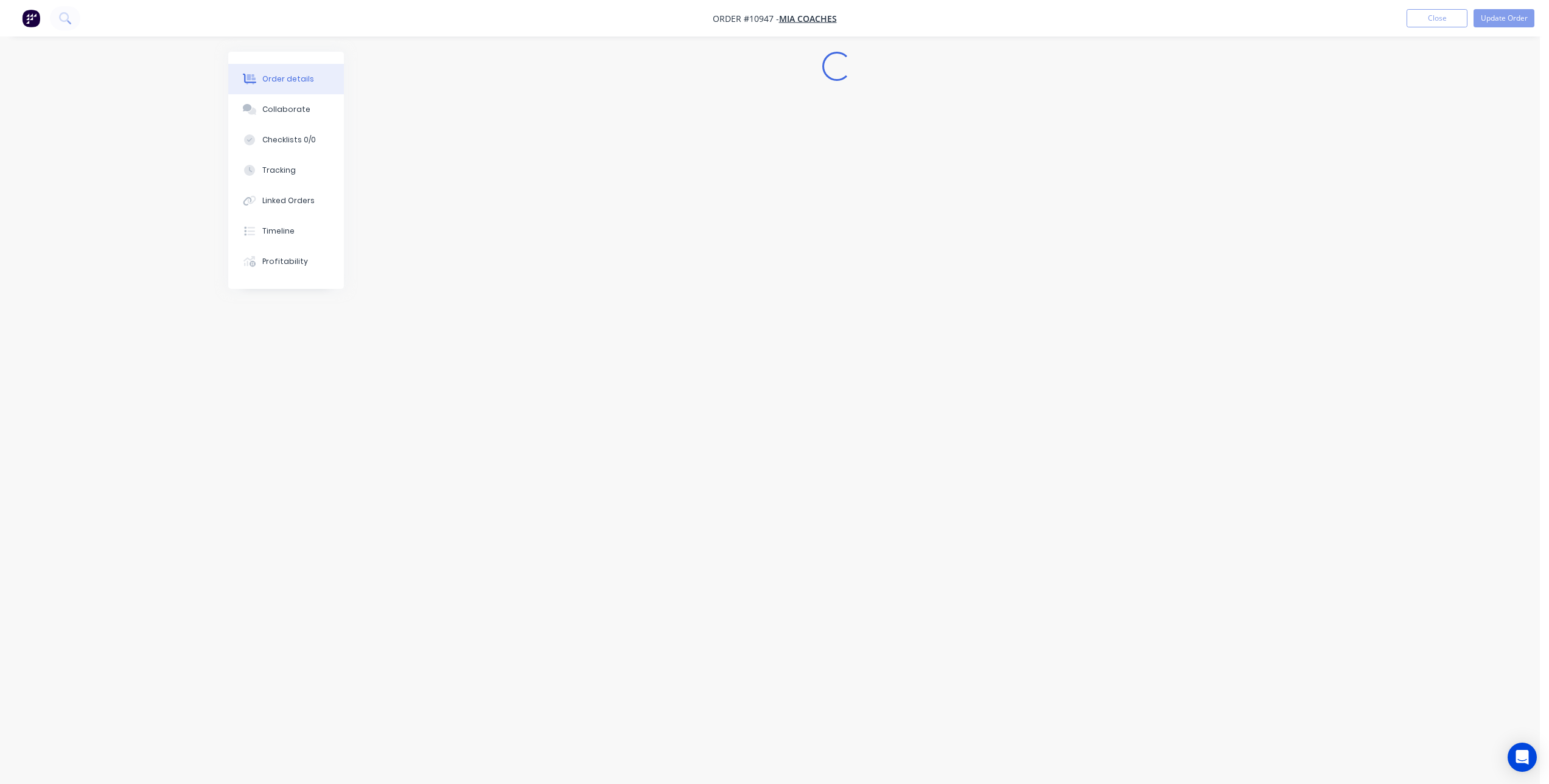
scroll to position [0, 0]
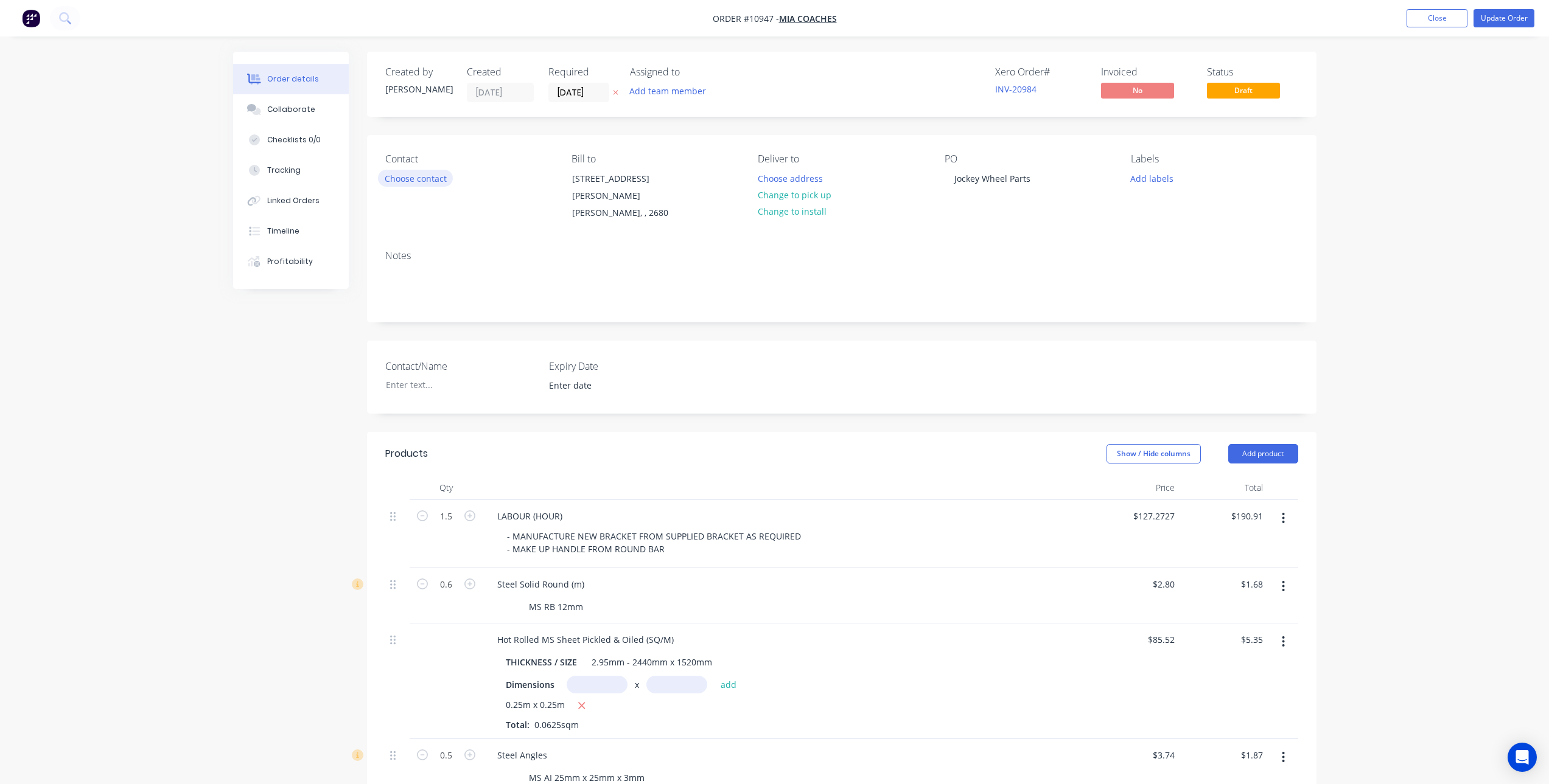
click at [393, 180] on button "Choose contact" at bounding box center [415, 178] width 74 height 16
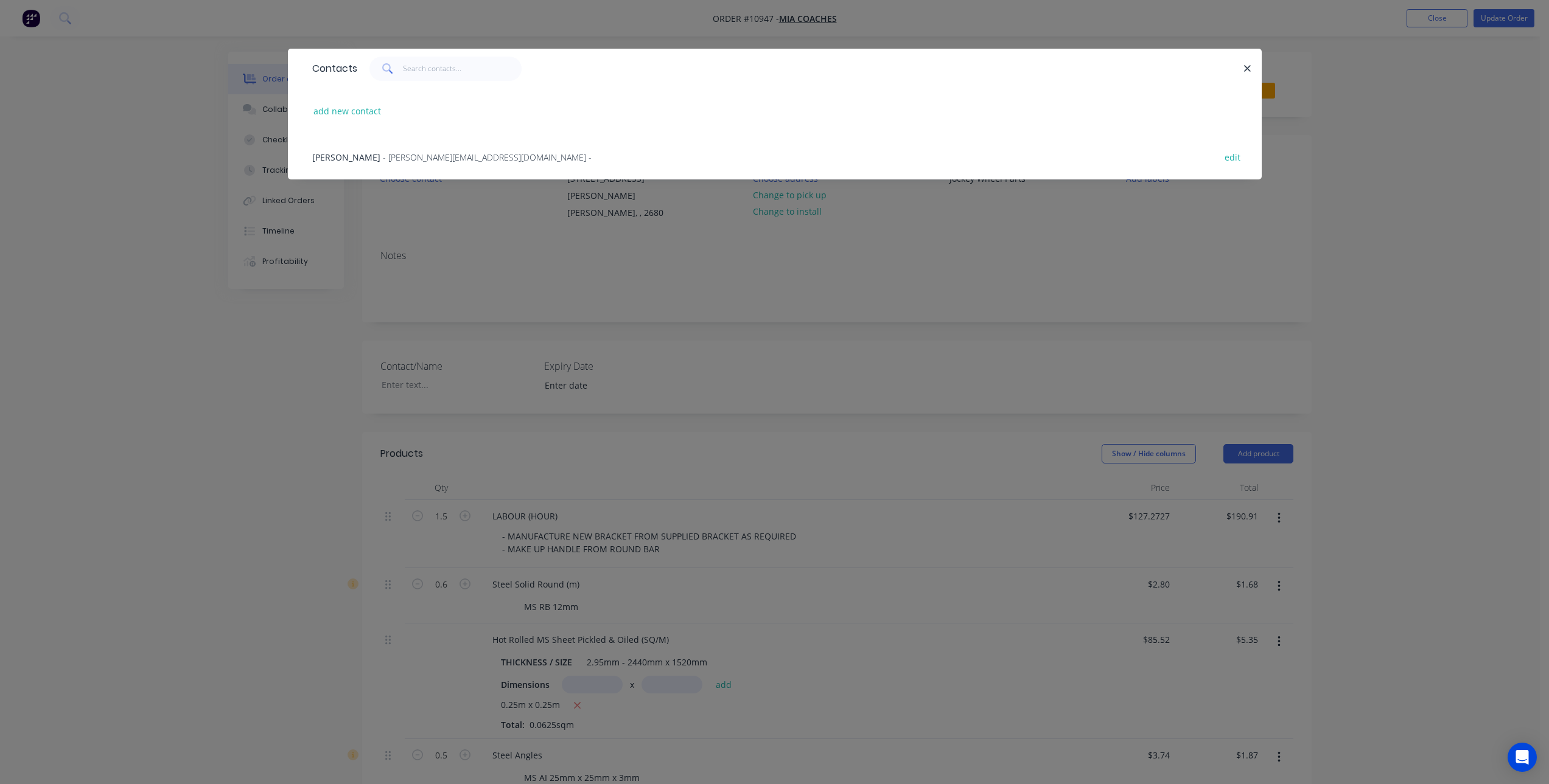
click at [386, 158] on span "- owen@miacoaches.com.au -" at bounding box center [488, 157] width 209 height 12
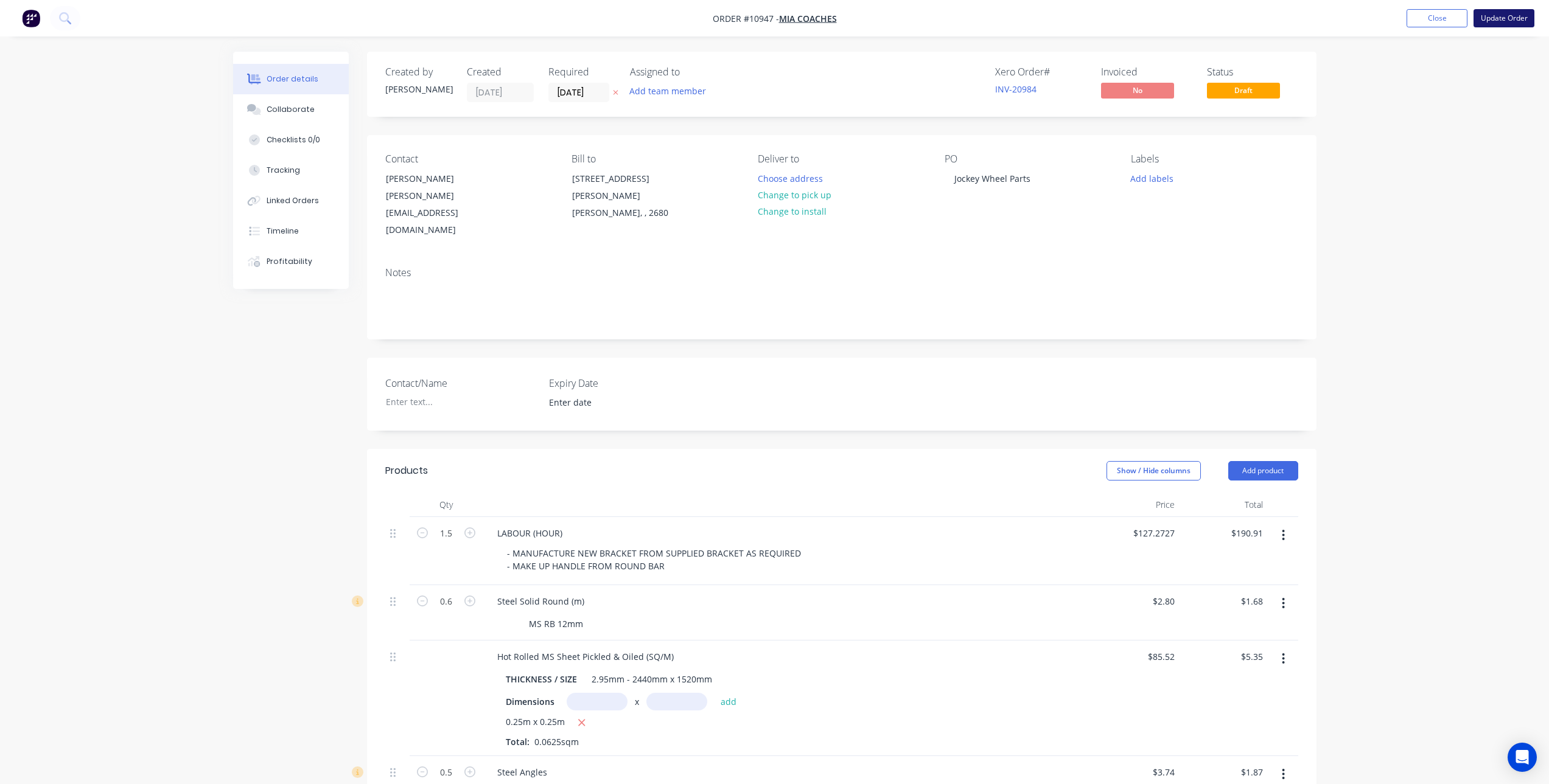
click at [1521, 11] on button "Update Order" at bounding box center [1504, 18] width 61 height 18
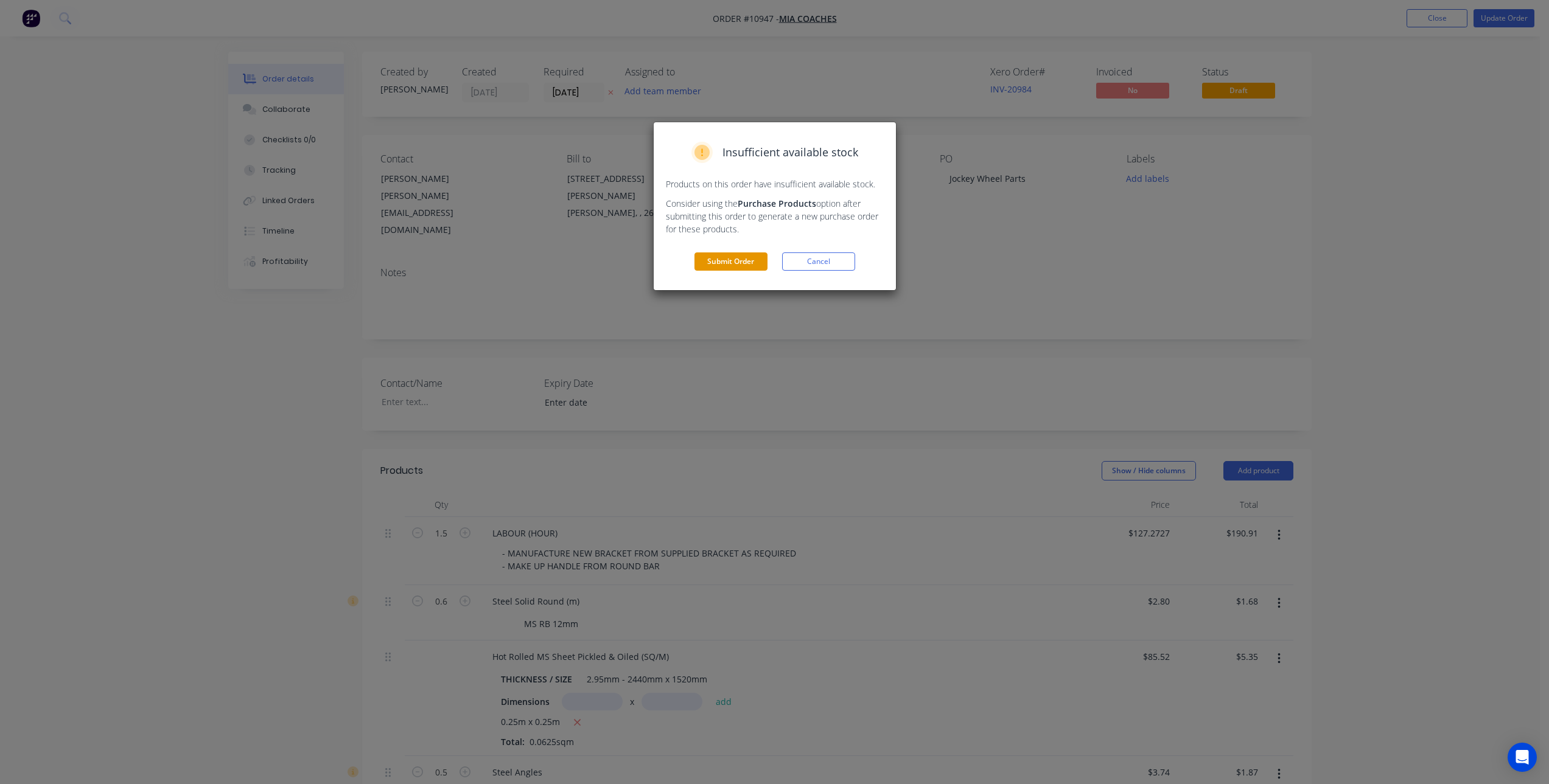
click at [712, 259] on button "Submit Order" at bounding box center [731, 261] width 73 height 18
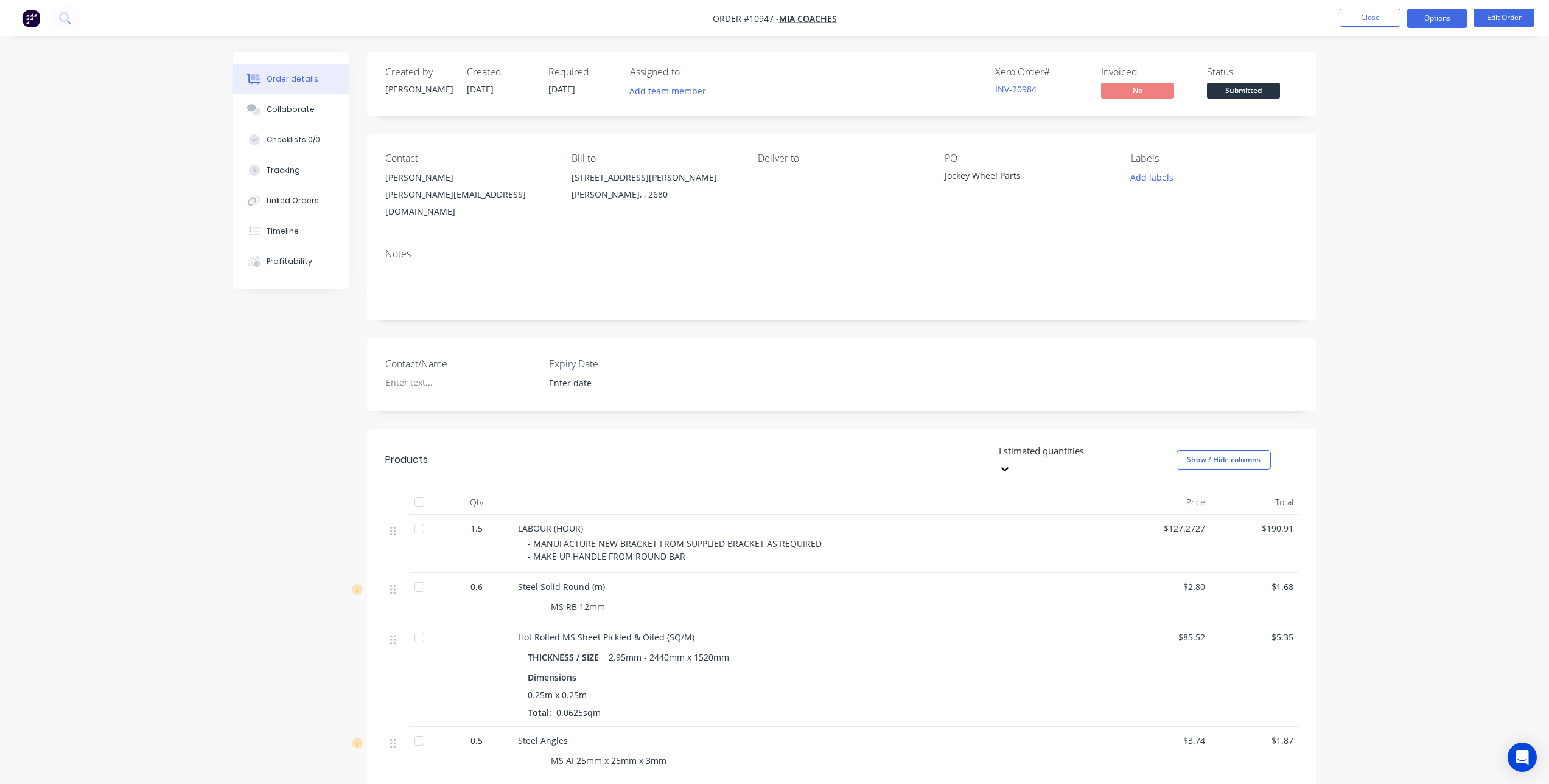
click at [1451, 15] on button "Options" at bounding box center [1436, 17] width 61 height 19
click at [1373, 80] on div "Invoice" at bounding box center [1400, 74] width 112 height 17
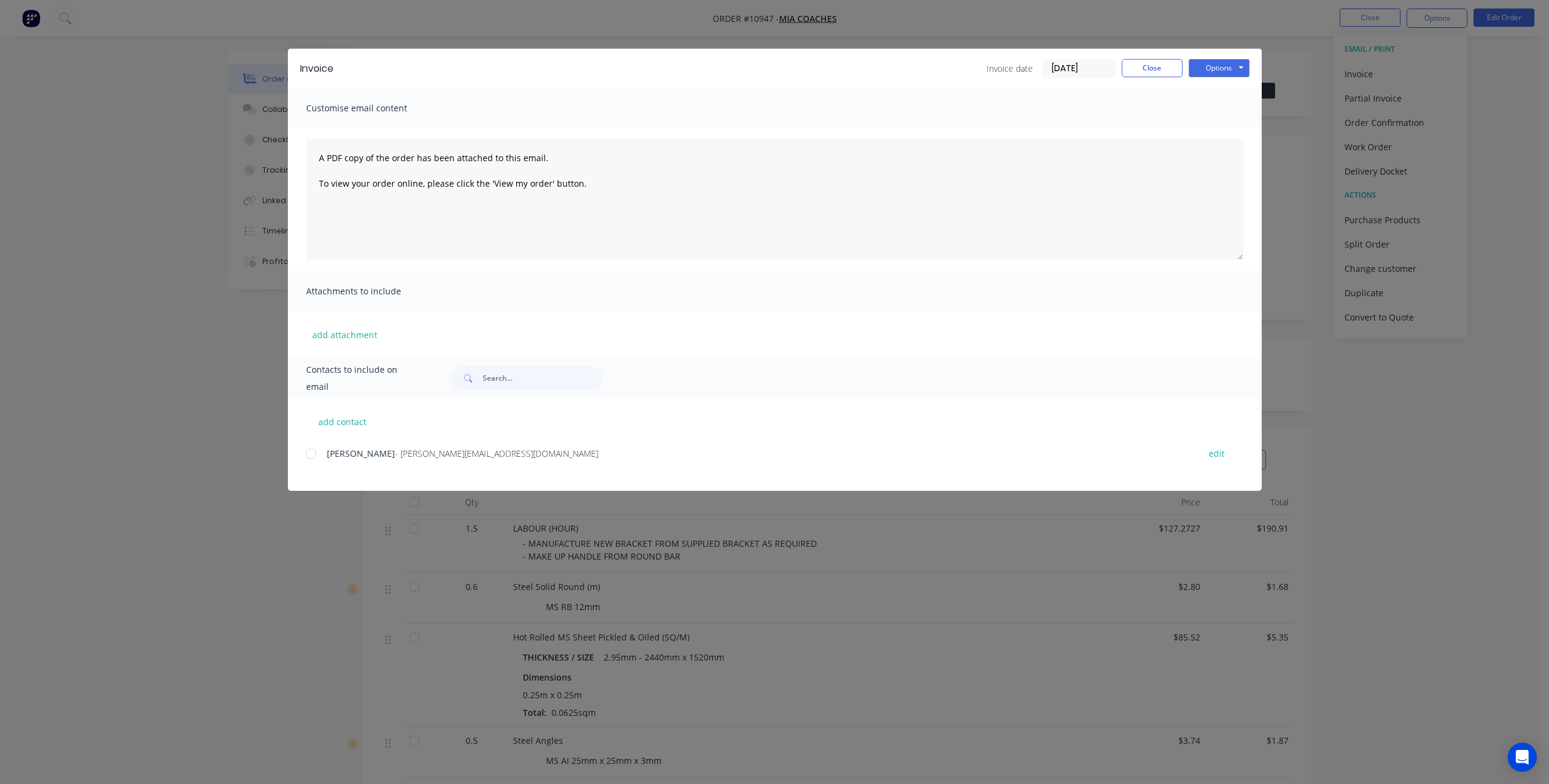
click at [315, 464] on div at bounding box center [311, 454] width 25 height 24
click at [1230, 64] on button "Options" at bounding box center [1218, 68] width 61 height 18
click at [1221, 126] on button "Email" at bounding box center [1228, 130] width 78 height 20
click at [1152, 66] on button "Close" at bounding box center [1151, 68] width 61 height 18
